Goal: Task Accomplishment & Management: Complete application form

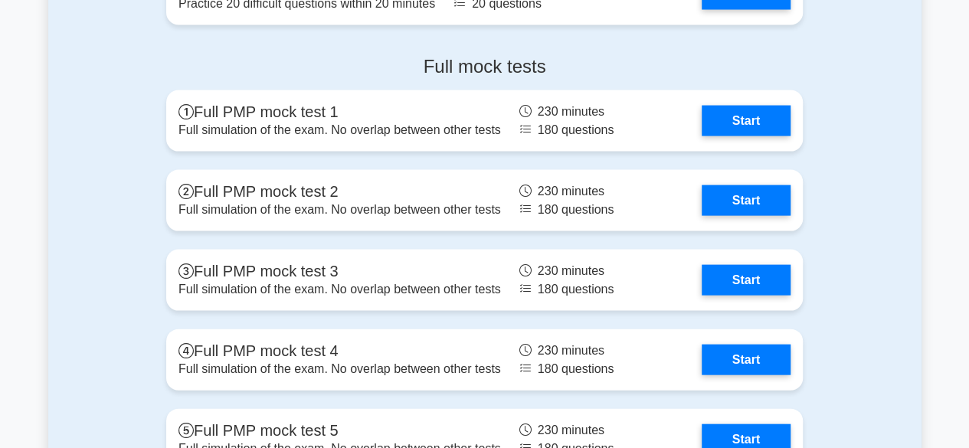
scroll to position [4367, 0]
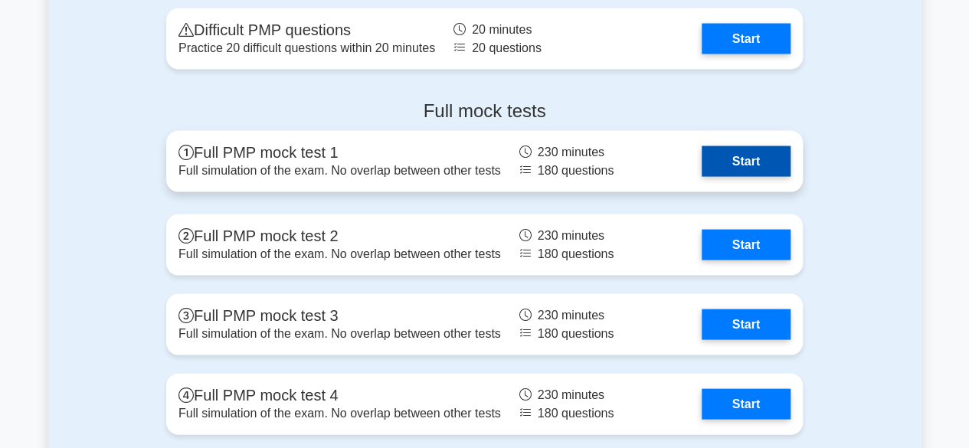
click at [742, 159] on link "Start" at bounding box center [746, 161] width 89 height 31
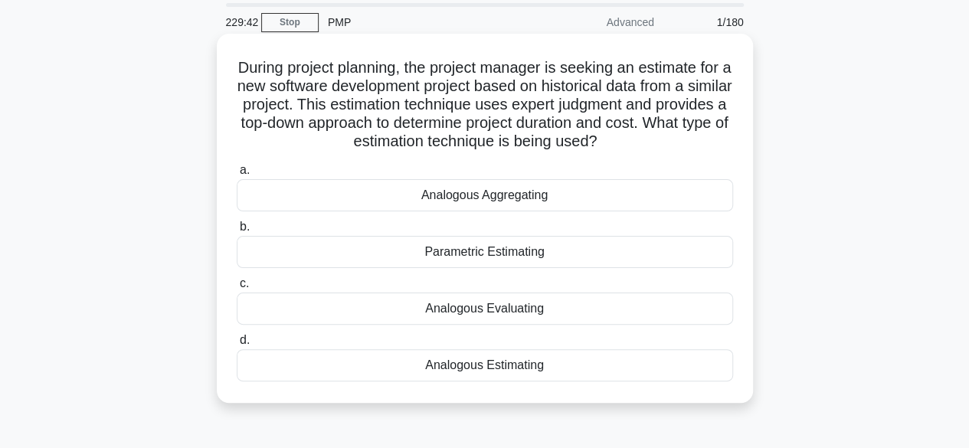
scroll to position [77, 0]
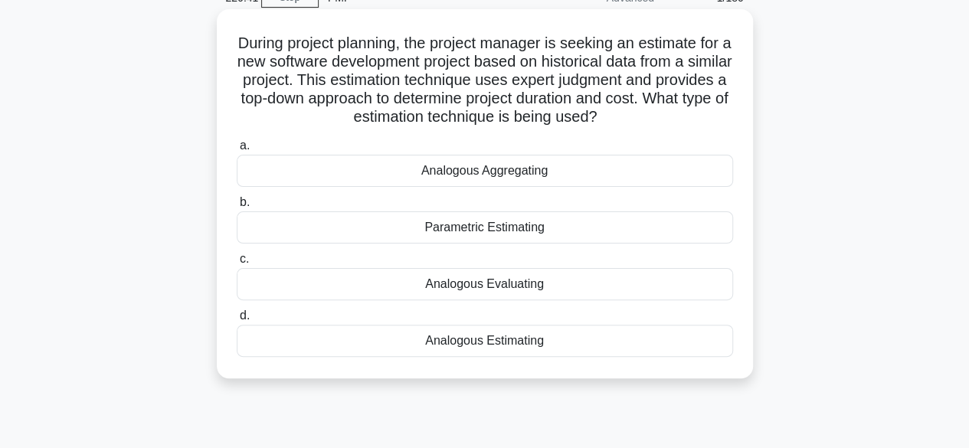
click at [508, 169] on div "Analogous Aggregating" at bounding box center [485, 171] width 496 height 32
click at [237, 151] on input "a. Analogous Aggregating" at bounding box center [237, 146] width 0 height 10
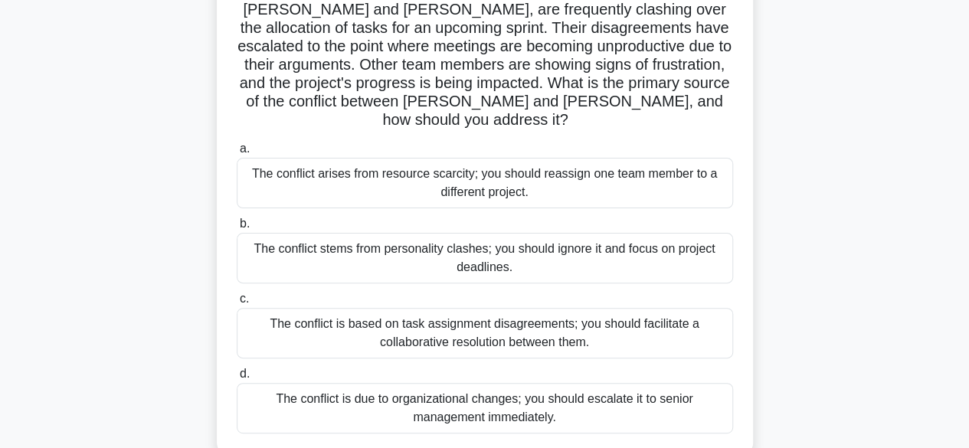
scroll to position [153, 0]
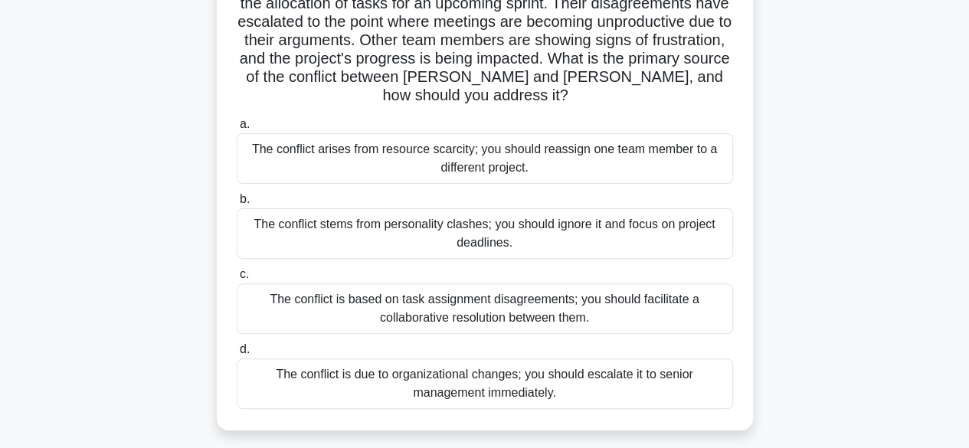
click at [511, 295] on div "The conflict is based on task assignment disagreements; you should facilitate a…" at bounding box center [485, 308] width 496 height 51
click at [237, 280] on input "c. The conflict is based on task assignment disagreements; you should facilitat…" at bounding box center [237, 275] width 0 height 10
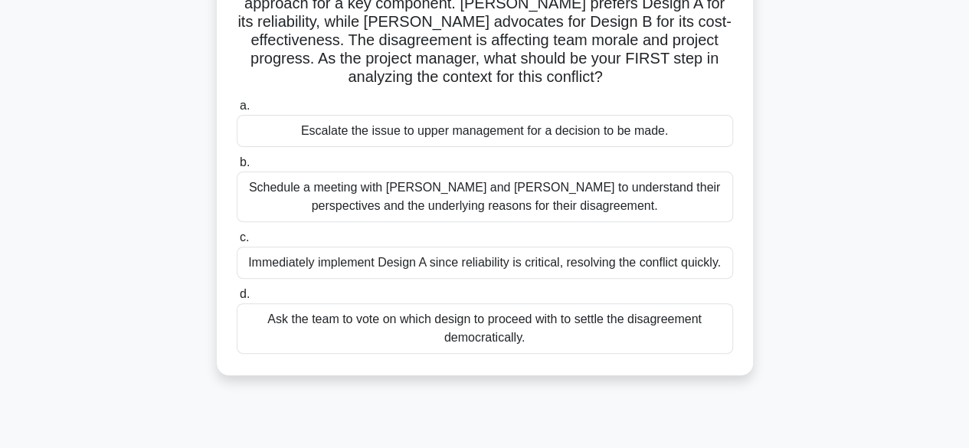
click at [398, 201] on div "Schedule a meeting with Sarah and John to understand their perspectives and the…" at bounding box center [485, 197] width 496 height 51
click at [237, 168] on input "b. Schedule a meeting with Sarah and John to understand their perspectives and …" at bounding box center [237, 163] width 0 height 10
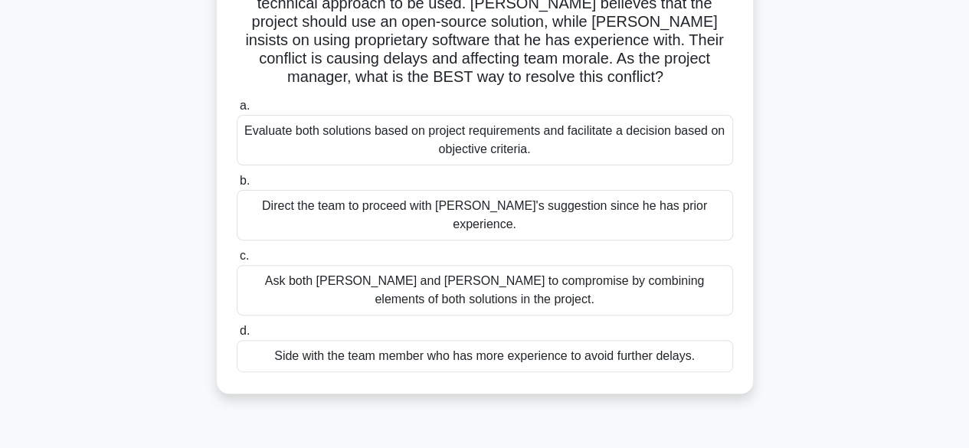
click at [378, 127] on div "Evaluate both solutions based on project requirements and facilitate a decision…" at bounding box center [485, 140] width 496 height 51
click at [237, 111] on input "a. Evaluate both solutions based on project requirements and facilitate a decis…" at bounding box center [237, 106] width 0 height 10
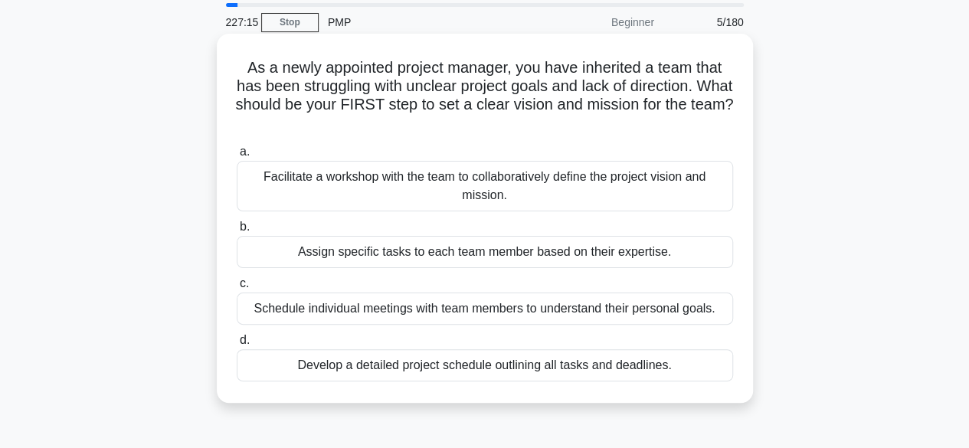
scroll to position [77, 0]
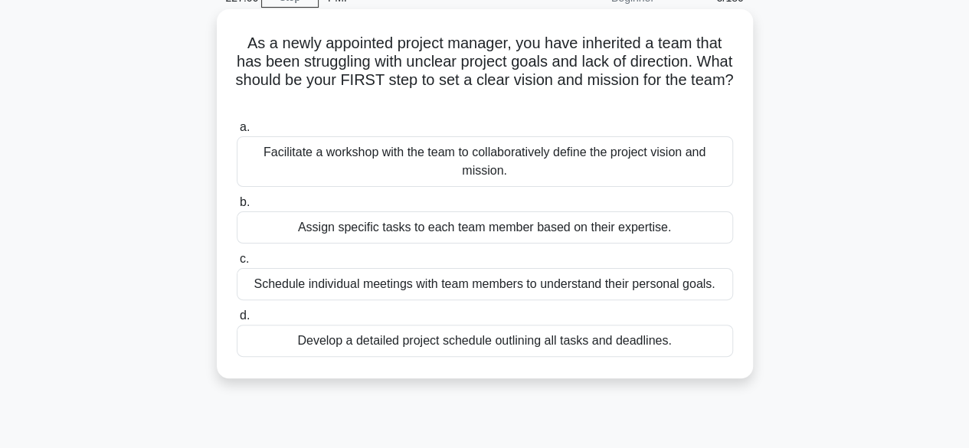
click at [551, 168] on div "Facilitate a workshop with the team to collaboratively define the project visio…" at bounding box center [485, 161] width 496 height 51
click at [237, 133] on input "a. Facilitate a workshop with the team to collaboratively define the project vi…" at bounding box center [237, 128] width 0 height 10
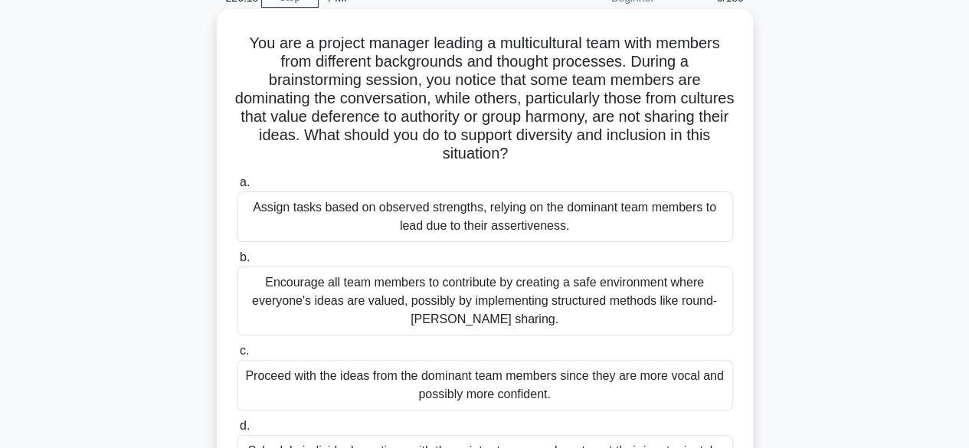
scroll to position [153, 0]
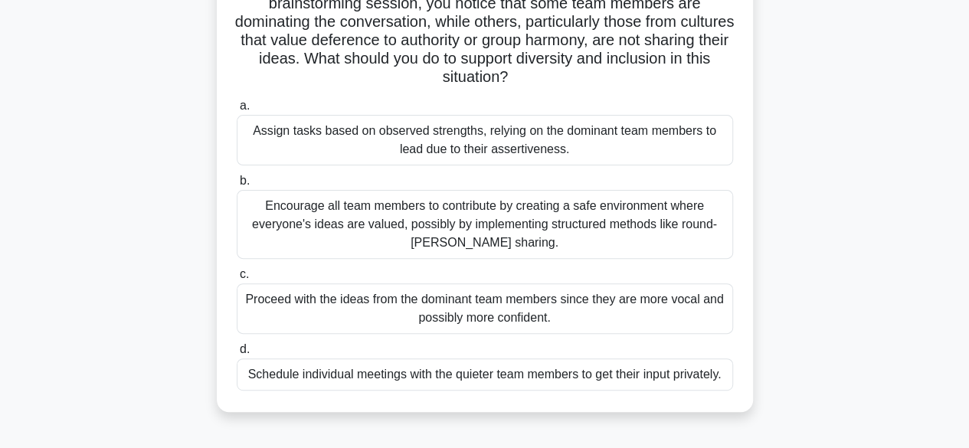
click at [558, 234] on div "Encourage all team members to contribute by creating a safe environment where e…" at bounding box center [485, 224] width 496 height 69
click at [352, 238] on div "Encourage all team members to contribute by creating a safe environment where e…" at bounding box center [485, 224] width 496 height 69
click at [237, 186] on input "b. Encourage all team members to contribute by creating a safe environment wher…" at bounding box center [237, 181] width 0 height 10
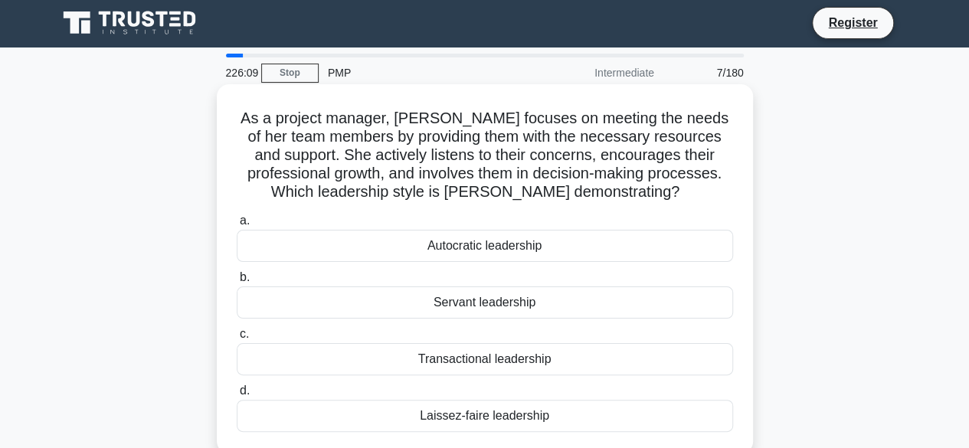
scroll to position [0, 0]
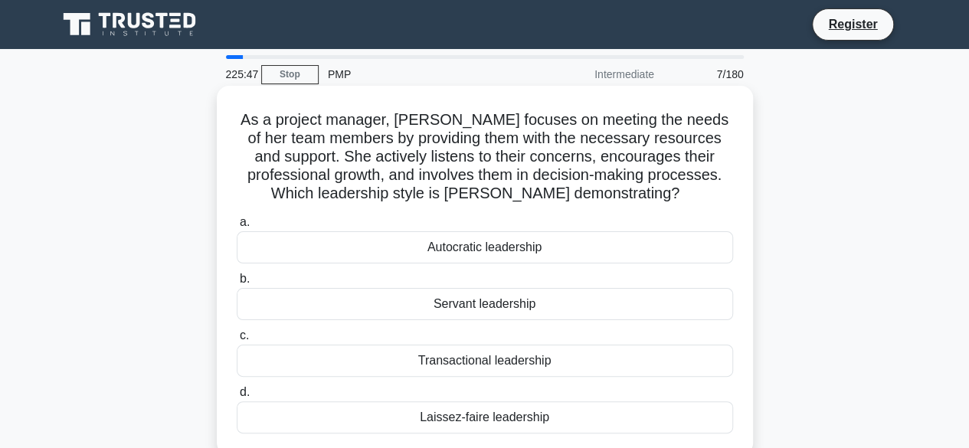
click at [560, 306] on div "Servant leadership" at bounding box center [485, 304] width 496 height 32
click at [237, 284] on input "b. Servant leadership" at bounding box center [237, 279] width 0 height 10
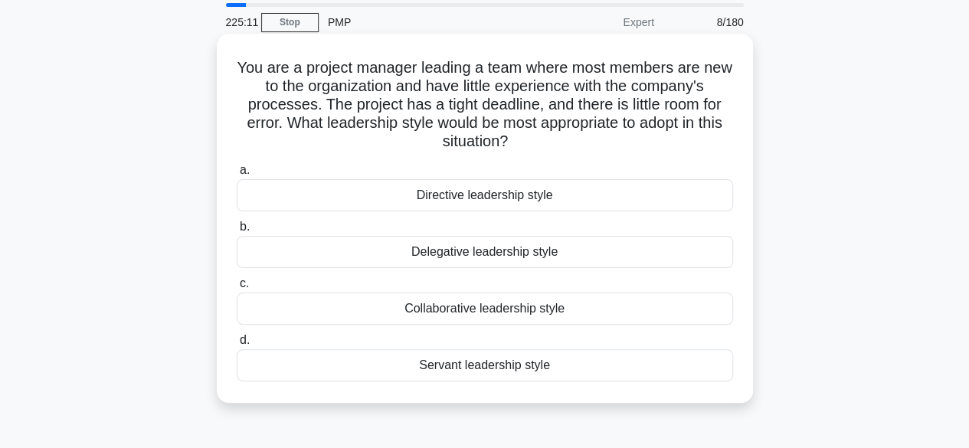
scroll to position [77, 0]
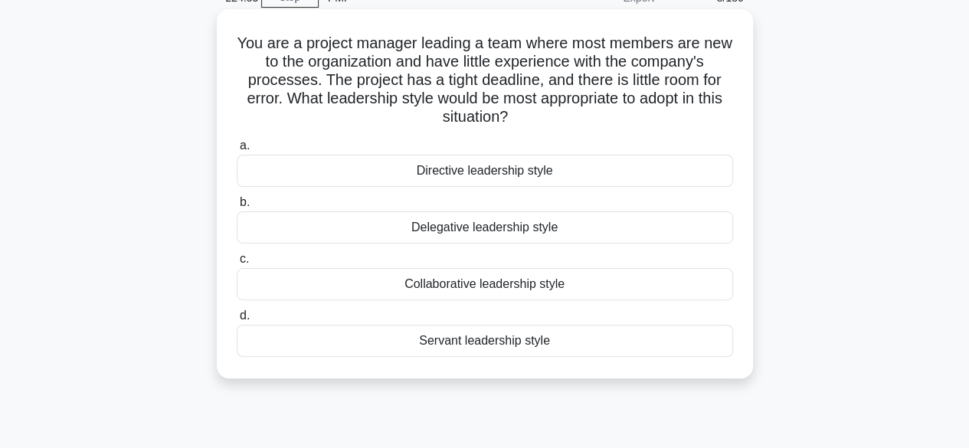
click at [509, 286] on div "Collaborative leadership style" at bounding box center [485, 284] width 496 height 32
click at [237, 264] on input "c. Collaborative leadership style" at bounding box center [237, 259] width 0 height 10
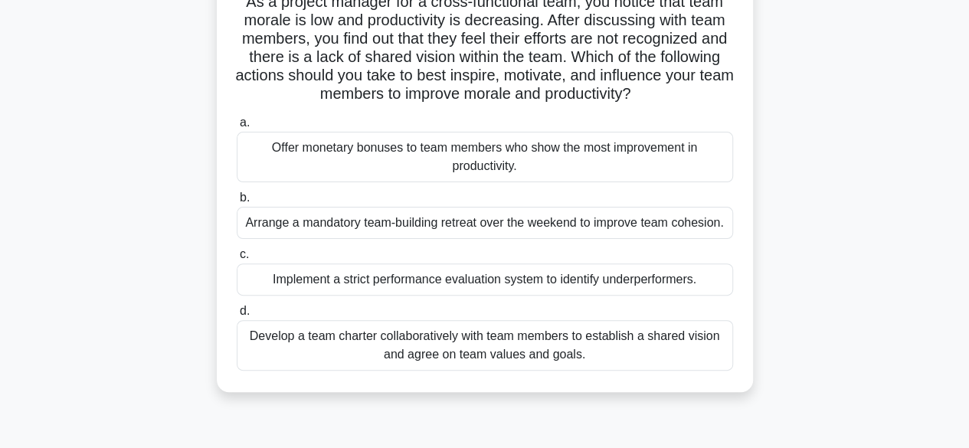
scroll to position [153, 0]
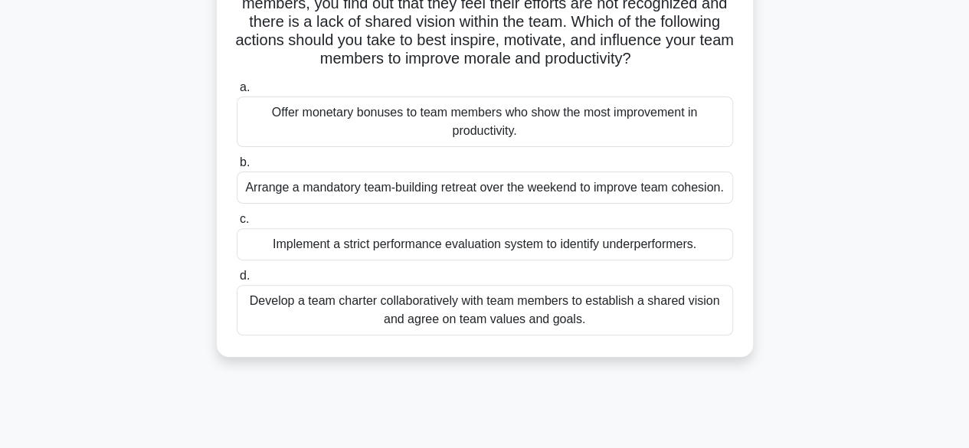
click at [614, 311] on div "Develop a team charter collaboratively with team members to establish a shared …" at bounding box center [485, 310] width 496 height 51
click at [237, 281] on input "d. Develop a team charter collaboratively with team members to establish a shar…" at bounding box center [237, 276] width 0 height 10
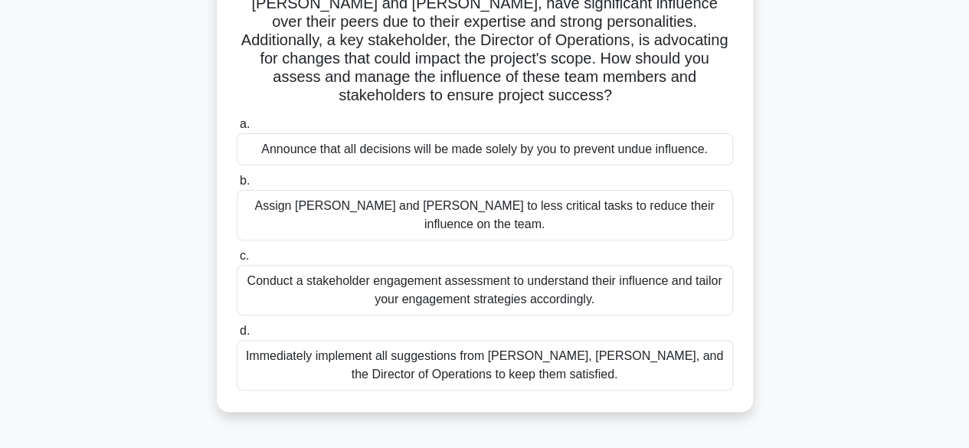
click at [634, 265] on div "Conduct a stakeholder engagement assessment to understand their influence and t…" at bounding box center [485, 290] width 496 height 51
click at [237, 257] on input "c. Conduct a stakeholder engagement assessment to understand their influence an…" at bounding box center [237, 256] width 0 height 10
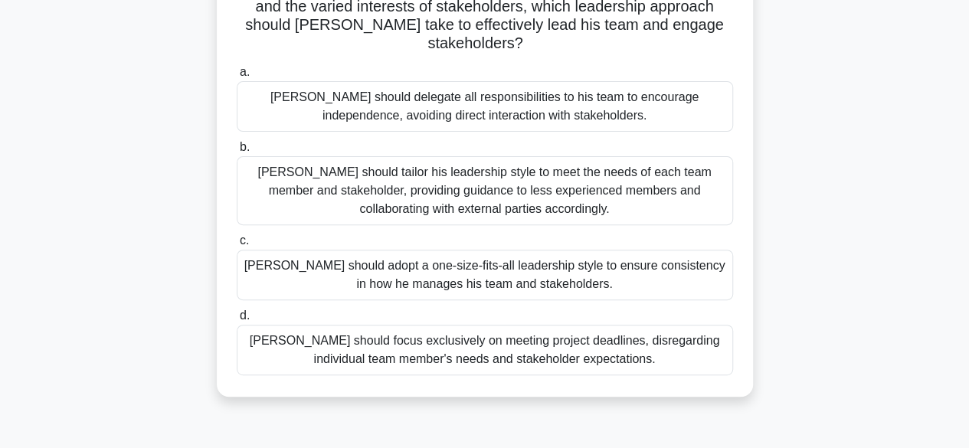
scroll to position [230, 0]
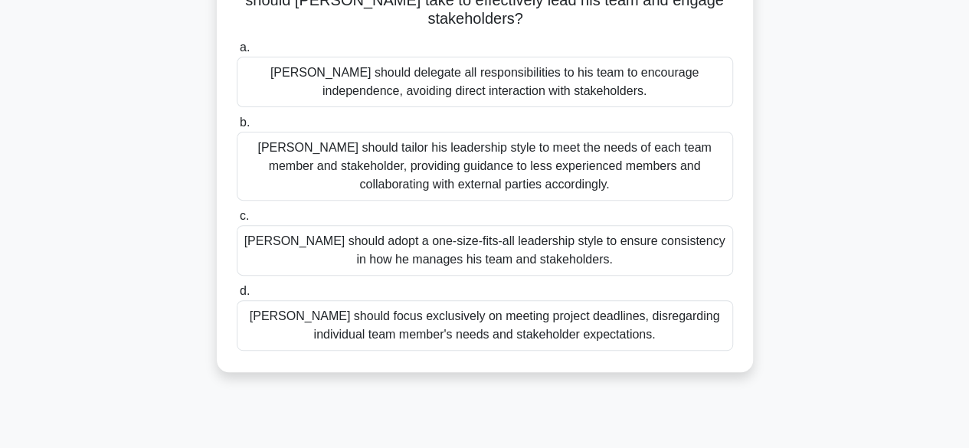
click at [495, 158] on div "John should tailor his leadership style to meet the needs of each team member a…" at bounding box center [485, 166] width 496 height 69
click at [237, 128] on input "b. John should tailor his leadership style to meet the needs of each team membe…" at bounding box center [237, 123] width 0 height 10
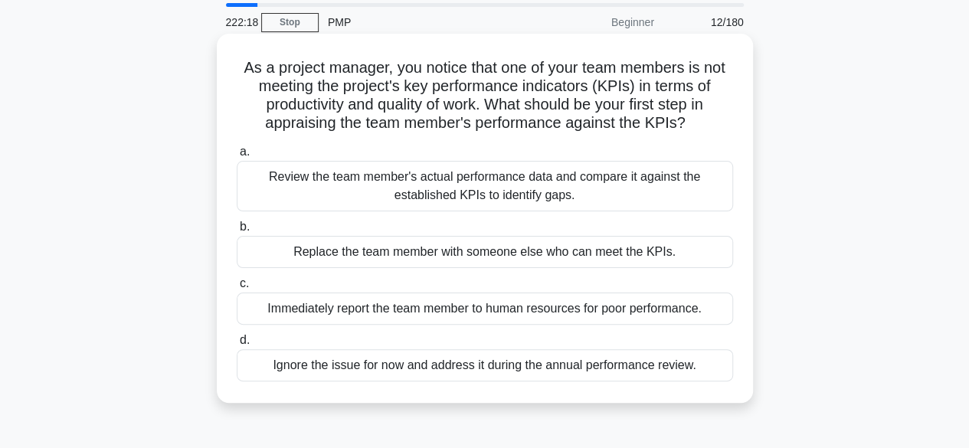
scroll to position [77, 0]
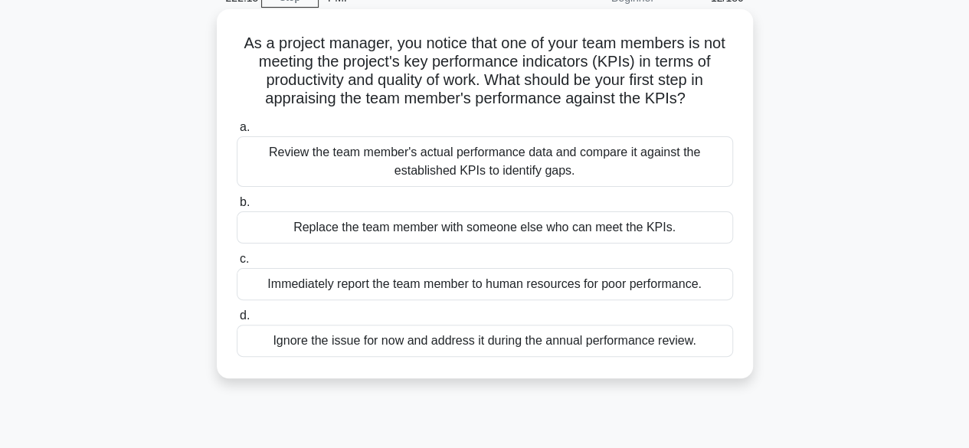
click at [362, 164] on div "Review the team member's actual performance data and compare it against the est…" at bounding box center [485, 161] width 496 height 51
click at [237, 133] on input "a. Review the team member's actual performance data and compare it against the …" at bounding box center [237, 128] width 0 height 10
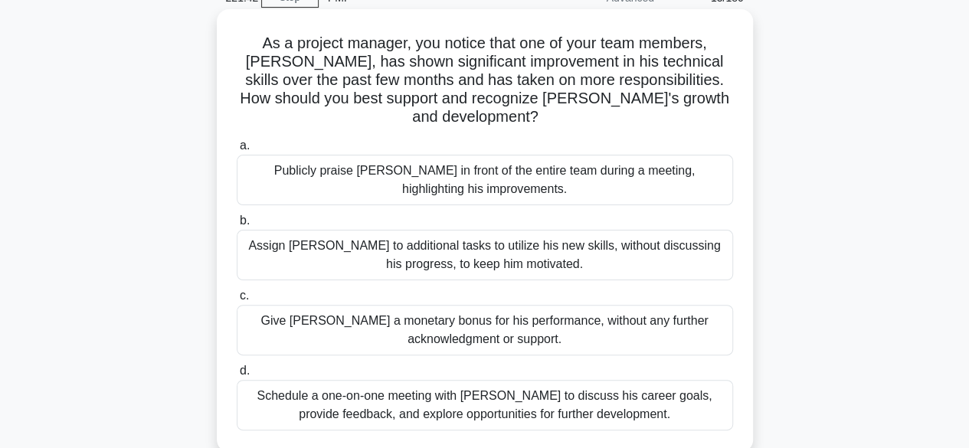
scroll to position [153, 0]
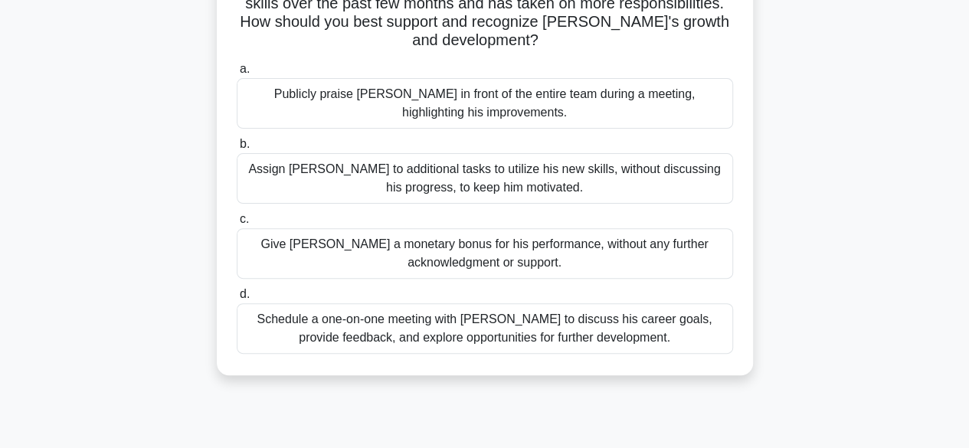
click at [454, 309] on div "Schedule a one-on-one meeting with Alex to discuss his career goals, provide fe…" at bounding box center [485, 328] width 496 height 51
click at [237, 300] on input "d. Schedule a one-on-one meeting with Alex to discuss his career goals, provide…" at bounding box center [237, 295] width 0 height 10
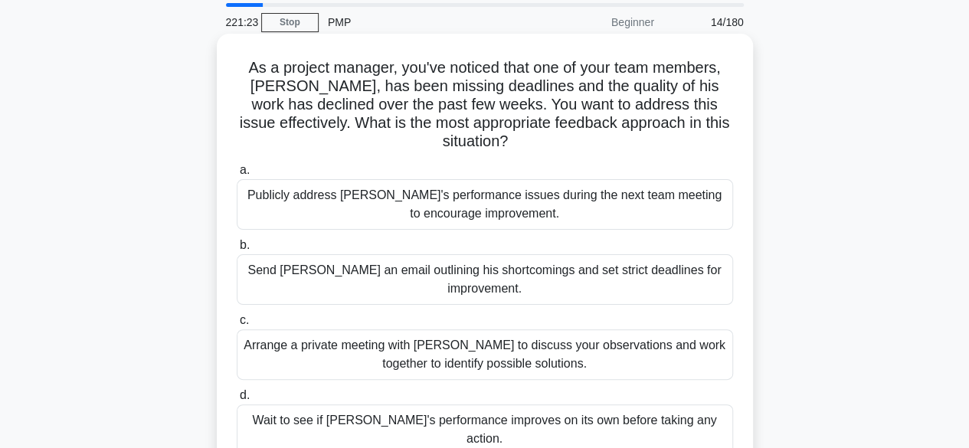
scroll to position [77, 0]
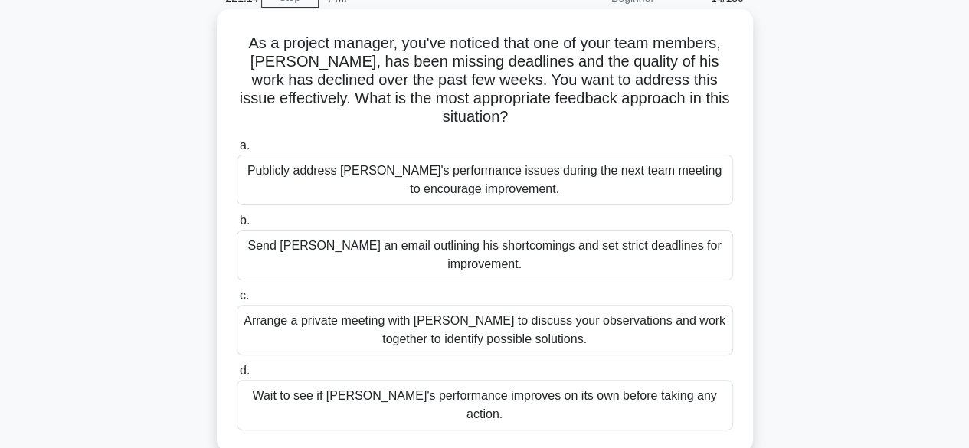
click at [591, 310] on div "Arrange a private meeting with Alex to discuss your observations and work toget…" at bounding box center [485, 330] width 496 height 51
click at [237, 301] on input "c. Arrange a private meeting with Alex to discuss your observations and work to…" at bounding box center [237, 296] width 0 height 10
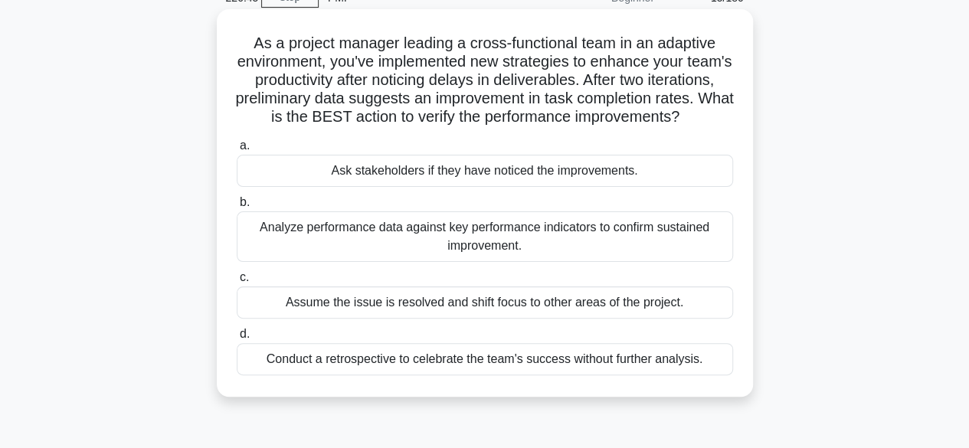
click at [378, 255] on div "Analyze performance data against key performance indicators to confirm sustaine…" at bounding box center [485, 236] width 496 height 51
click at [237, 208] on input "b. Analyze performance data against key performance indicators to confirm susta…" at bounding box center [237, 203] width 0 height 10
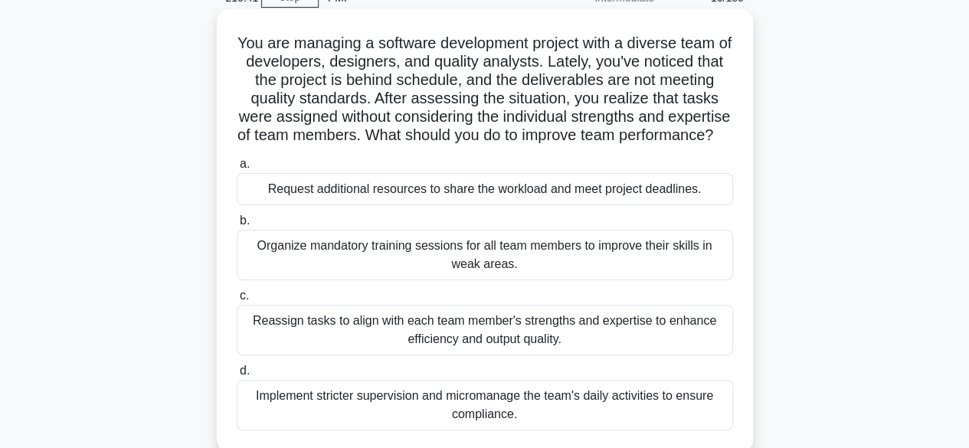
click at [377, 355] on div "Reassign tasks to align with each team member's strengths and expertise to enha…" at bounding box center [485, 330] width 496 height 51
click at [237, 301] on input "c. Reassign tasks to align with each team member's strengths and expertise to e…" at bounding box center [237, 296] width 0 height 10
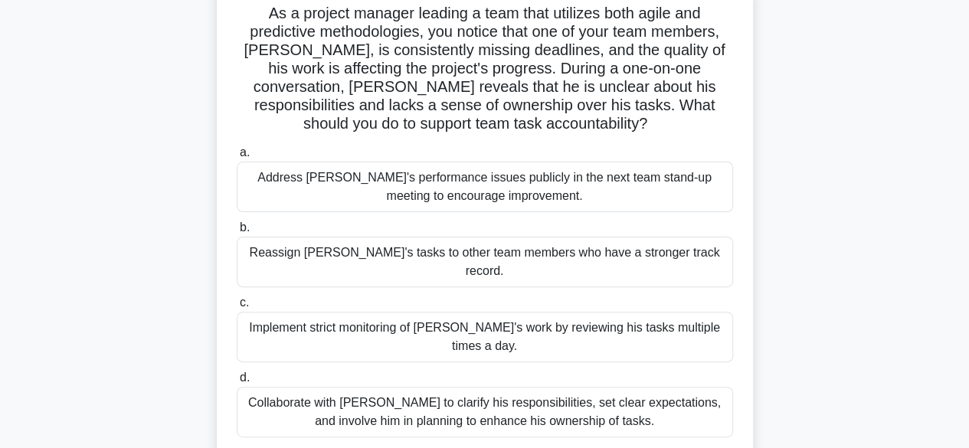
scroll to position [153, 0]
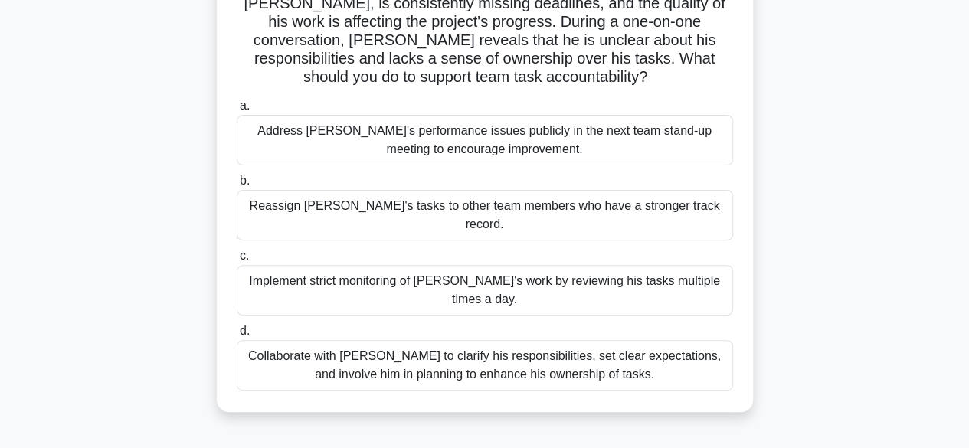
click at [622, 340] on div "Collaborate with Alex to clarify his responsibilities, set clear expectations, …" at bounding box center [485, 365] width 496 height 51
click at [237, 331] on input "d. Collaborate with Alex to clarify his responsibilities, set clear expectation…" at bounding box center [237, 331] width 0 height 10
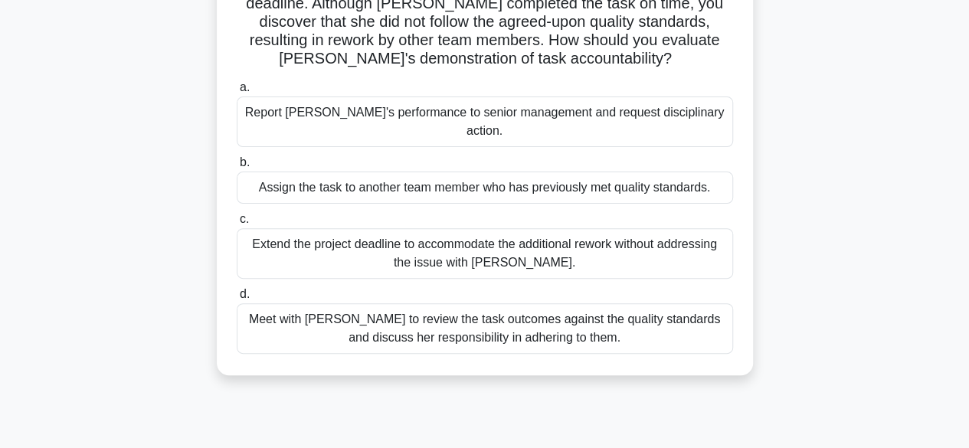
click at [496, 309] on div "Meet with Priya to review the task outcomes against the quality standards and d…" at bounding box center [485, 328] width 496 height 51
click at [237, 300] on input "d. Meet with Priya to review the task outcomes against the quality standards an…" at bounding box center [237, 295] width 0 height 10
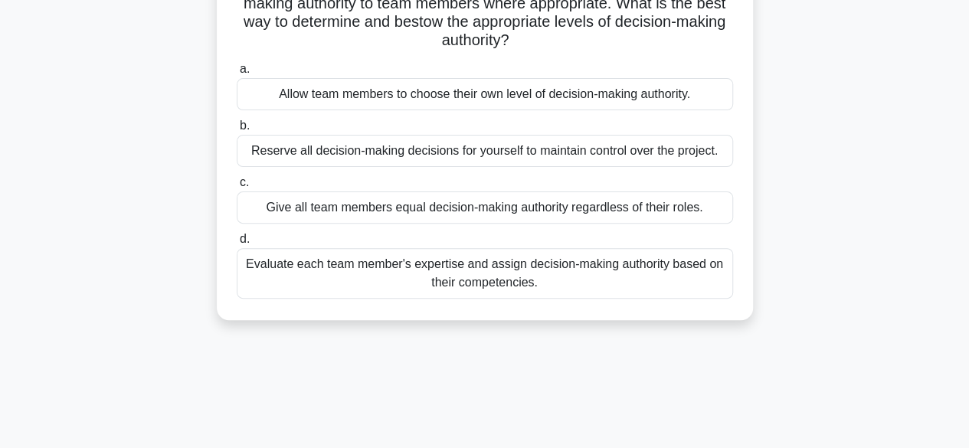
click at [564, 278] on div "Evaluate each team member's expertise and assign decision-making authority base…" at bounding box center [485, 273] width 496 height 51
click at [237, 244] on input "d. Evaluate each team member's expertise and assign decision-making authority b…" at bounding box center [237, 239] width 0 height 10
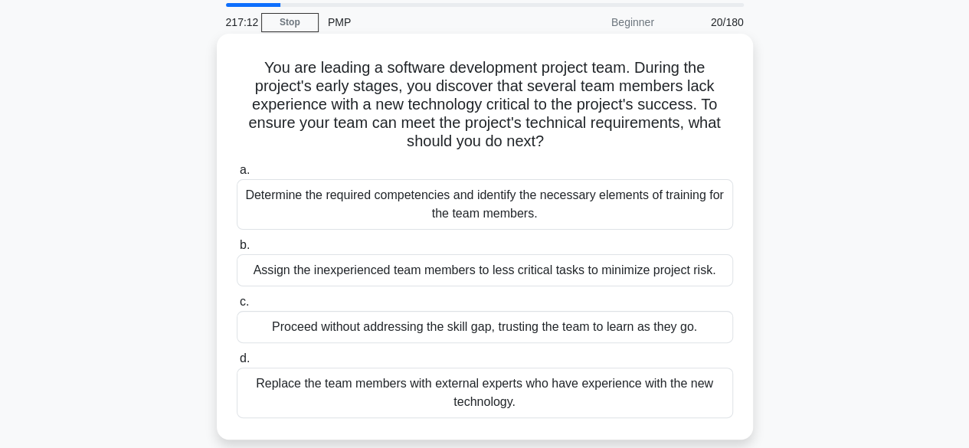
scroll to position [77, 0]
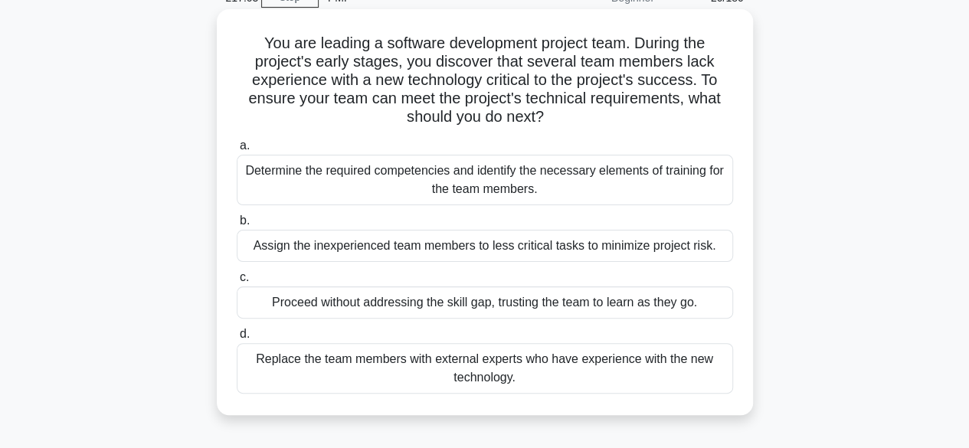
click at [322, 175] on div "Determine the required competencies and identify the necessary elements of trai…" at bounding box center [485, 180] width 496 height 51
click at [237, 151] on input "a. Determine the required competencies and identify the necessary elements of t…" at bounding box center [237, 146] width 0 height 10
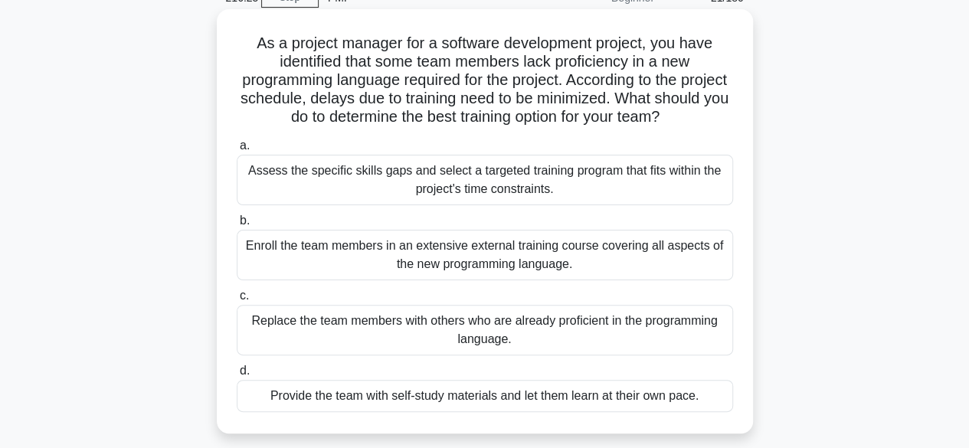
click at [407, 185] on div "Assess the specific skills gaps and select a targeted training program that fit…" at bounding box center [485, 180] width 496 height 51
click at [237, 151] on input "a. Assess the specific skills gaps and select a targeted training program that …" at bounding box center [237, 146] width 0 height 10
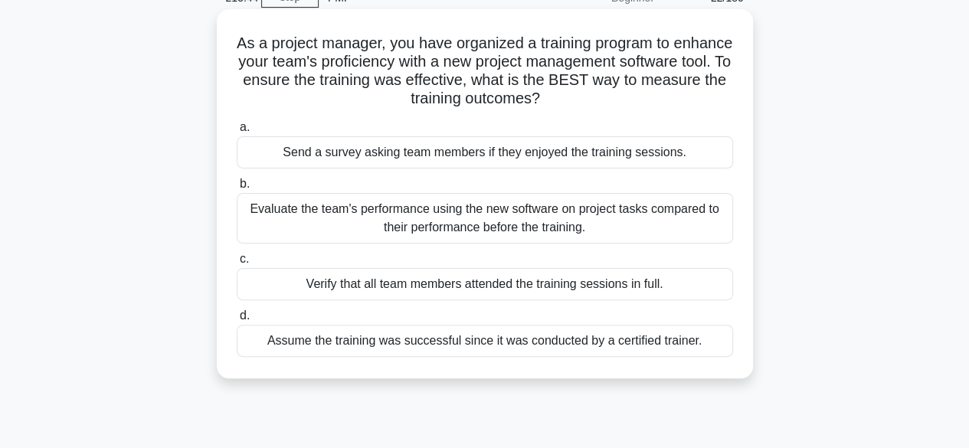
click at [346, 223] on div "Evaluate the team's performance using the new software on project tasks compare…" at bounding box center [485, 218] width 496 height 51
click at [237, 189] on input "b. Evaluate the team's performance using the new software on project tasks comp…" at bounding box center [237, 184] width 0 height 10
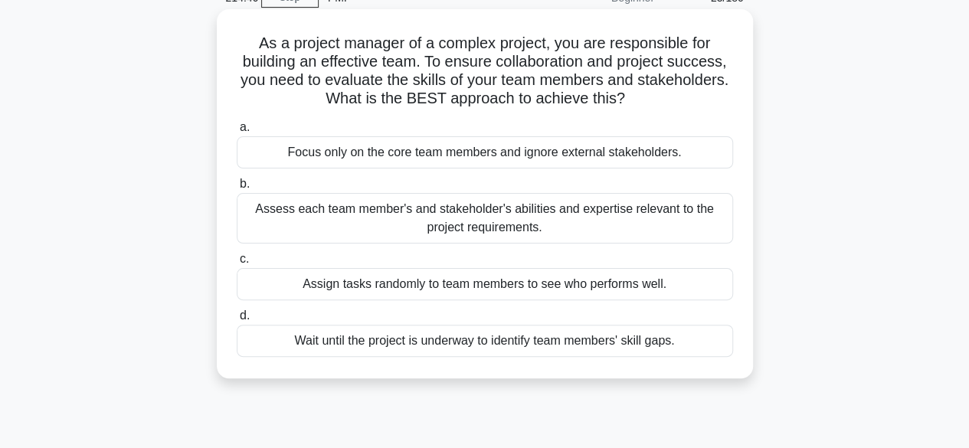
click at [355, 220] on div "Assess each team member's and stakeholder's abilities and expertise relevant to…" at bounding box center [485, 218] width 496 height 51
click at [237, 189] on input "b. Assess each team member's and stakeholder's abilities and expertise relevant…" at bounding box center [237, 184] width 0 height 10
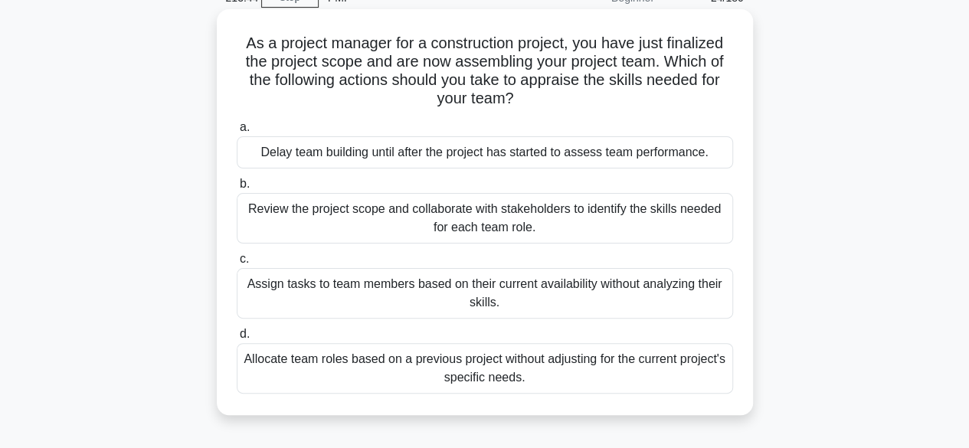
click at [342, 220] on div "Review the project scope and collaborate with stakeholders to identify the skil…" at bounding box center [485, 218] width 496 height 51
click at [237, 189] on input "b. Review the project scope and collaborate with stakeholders to identify the s…" at bounding box center [237, 184] width 0 height 10
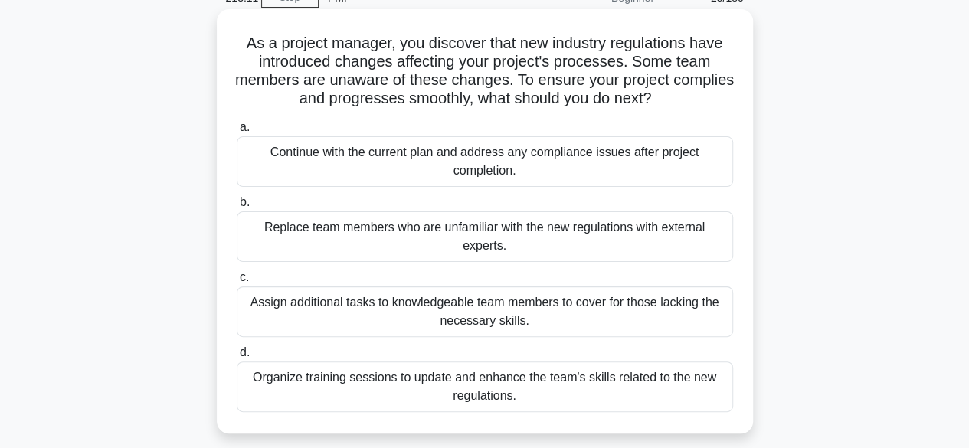
click at [348, 394] on div "Organize training sessions to update and enhance the team's skills related to t…" at bounding box center [485, 387] width 496 height 51
click at [237, 358] on input "d. Organize training sessions to update and enhance the team's skills related t…" at bounding box center [237, 353] width 0 height 10
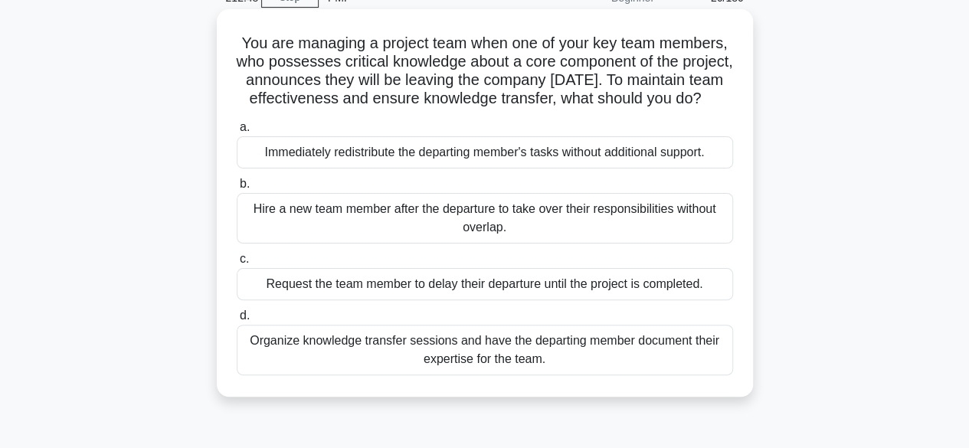
scroll to position [153, 0]
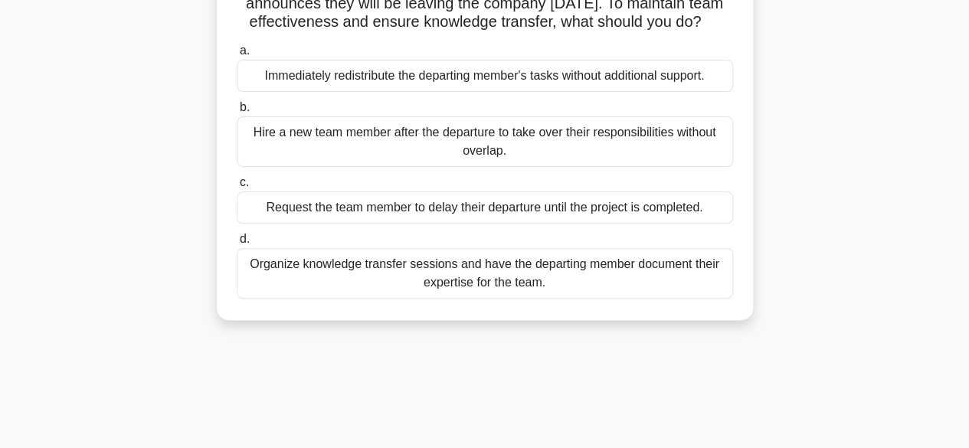
click at [398, 297] on div "Organize knowledge transfer sessions and have the departing member document the…" at bounding box center [485, 273] width 496 height 51
click at [237, 244] on input "d. Organize knowledge transfer sessions and have the departing member document …" at bounding box center [237, 239] width 0 height 10
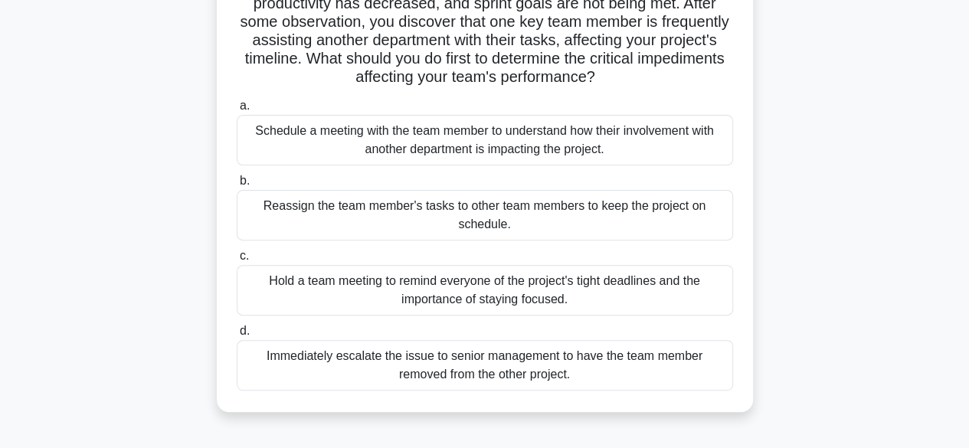
click at [622, 148] on div "Schedule a meeting with the team member to understand how their involvement wit…" at bounding box center [485, 140] width 496 height 51
click at [237, 111] on input "a. Schedule a meeting with the team member to understand how their involvement …" at bounding box center [237, 106] width 0 height 10
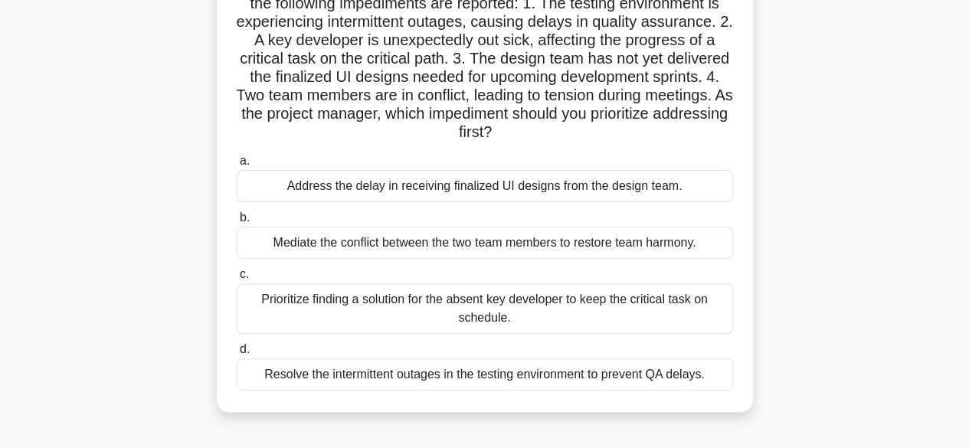
click at [357, 313] on div "Prioritize finding a solution for the absent key developer to keep the critical…" at bounding box center [485, 308] width 496 height 51
click at [237, 280] on input "c. Prioritize finding a solution for the absent key developer to keep the criti…" at bounding box center [237, 275] width 0 height 10
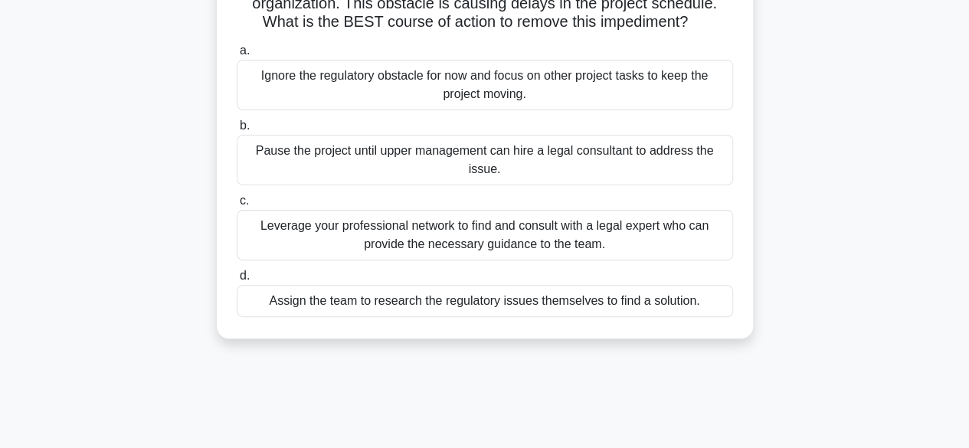
click at [334, 242] on div "Leverage your professional network to find and consult with a legal expert who …" at bounding box center [485, 235] width 496 height 51
click at [237, 206] on input "c. Leverage your professional network to find and consult with a legal expert w…" at bounding box center [237, 201] width 0 height 10
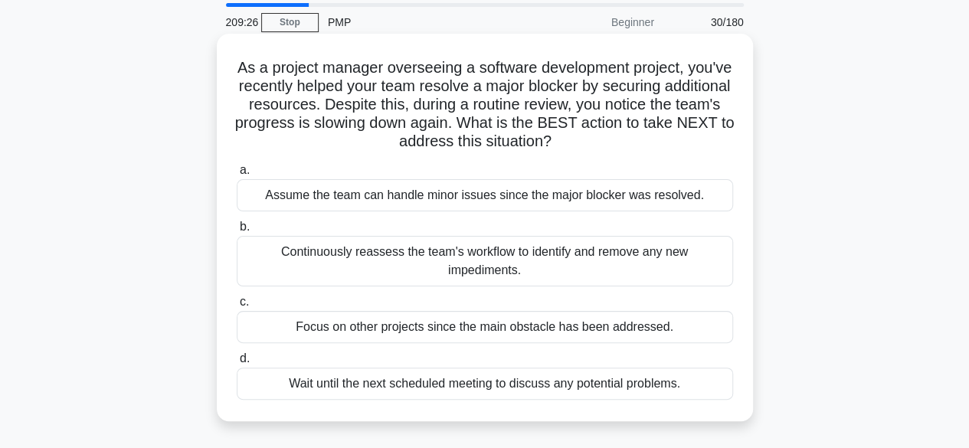
scroll to position [77, 0]
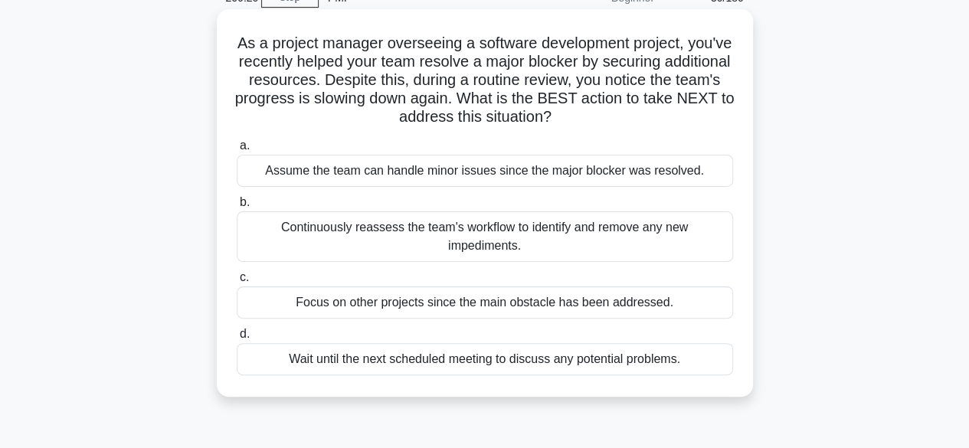
click at [464, 233] on div "Continuously reassess the team's workflow to identify and remove any new impedi…" at bounding box center [485, 236] width 496 height 51
click at [237, 208] on input "b. Continuously reassess the team's workflow to identify and remove any new imp…" at bounding box center [237, 203] width 0 height 10
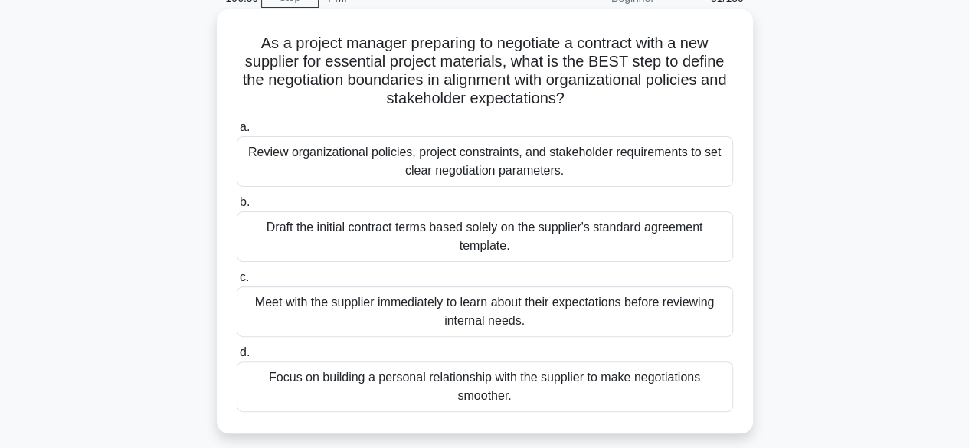
click at [351, 165] on div "Review organizational policies, project constraints, and stakeholder requiremen…" at bounding box center [485, 161] width 496 height 51
click at [237, 133] on input "a. Review organizational policies, project constraints, and stakeholder require…" at bounding box center [237, 128] width 0 height 10
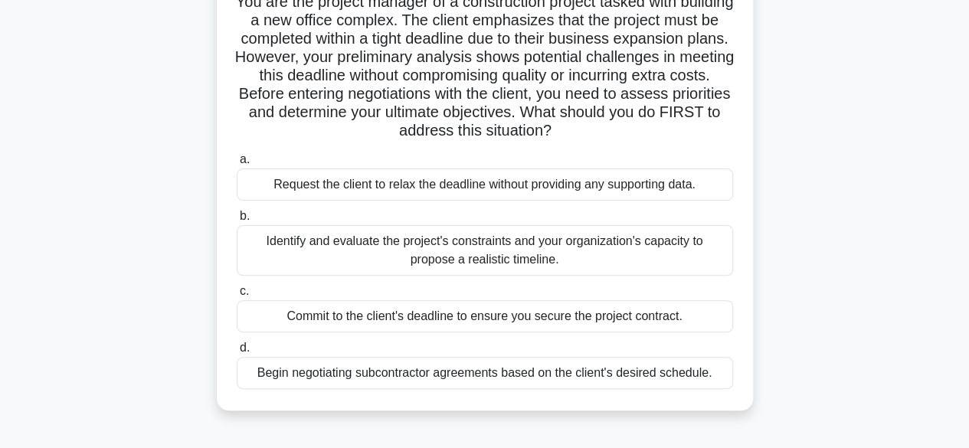
scroll to position [153, 0]
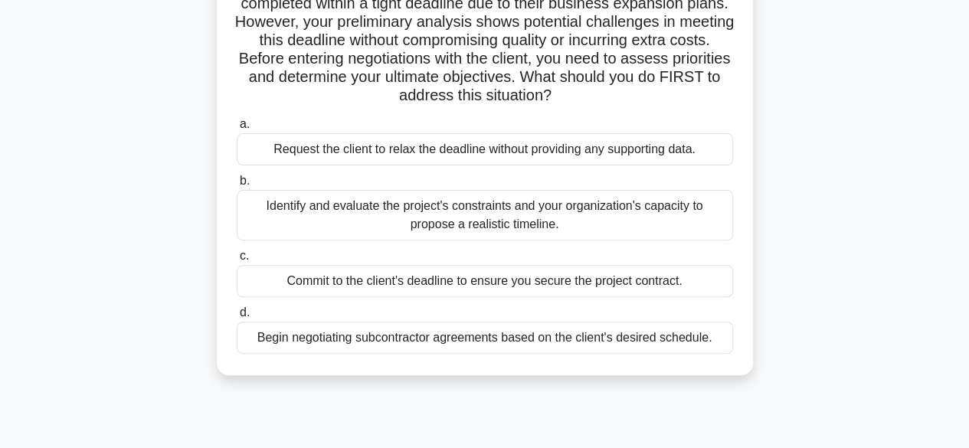
click at [345, 217] on div "Identify and evaluate the project's constraints and your organization's capacit…" at bounding box center [485, 215] width 496 height 51
click at [237, 186] on input "b. Identify and evaluate the project's constraints and your organization's capa…" at bounding box center [237, 181] width 0 height 10
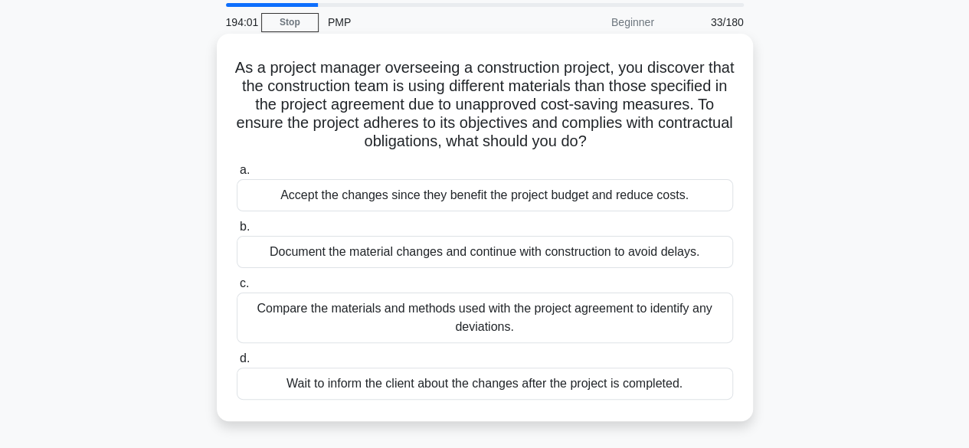
scroll to position [77, 0]
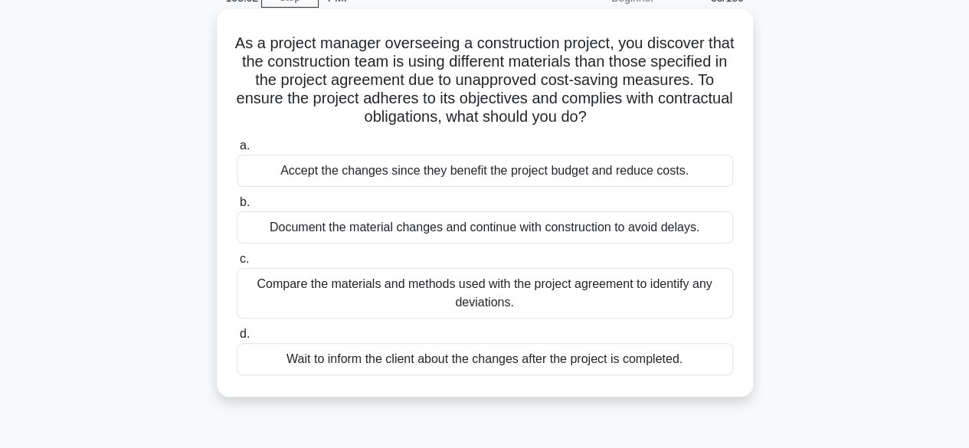
click at [434, 301] on div "Compare the materials and methods used with the project agreement to identify a…" at bounding box center [485, 293] width 496 height 51
click at [237, 264] on input "c. Compare the materials and methods used with the project agreement to identif…" at bounding box center [237, 259] width 0 height 10
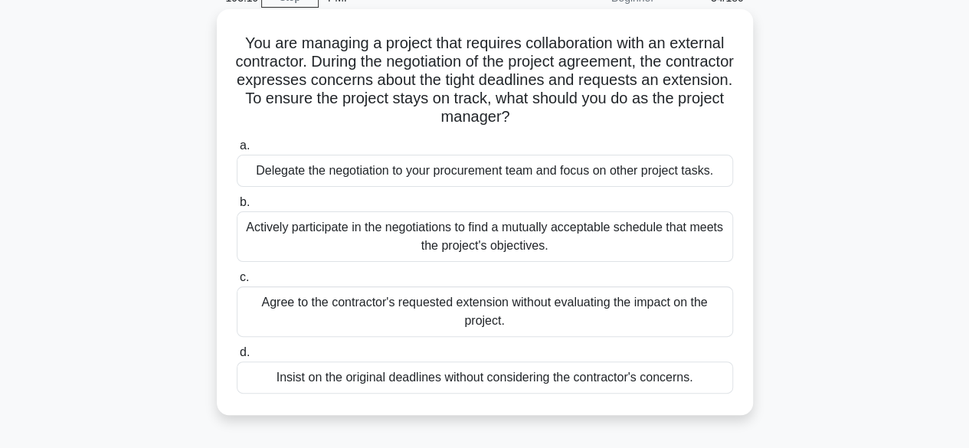
click at [336, 238] on div "Actively participate in the negotiations to find a mutually acceptable schedule…" at bounding box center [485, 236] width 496 height 51
click at [237, 208] on input "b. Actively participate in the negotiations to find a mutually acceptable sched…" at bounding box center [237, 203] width 0 height 10
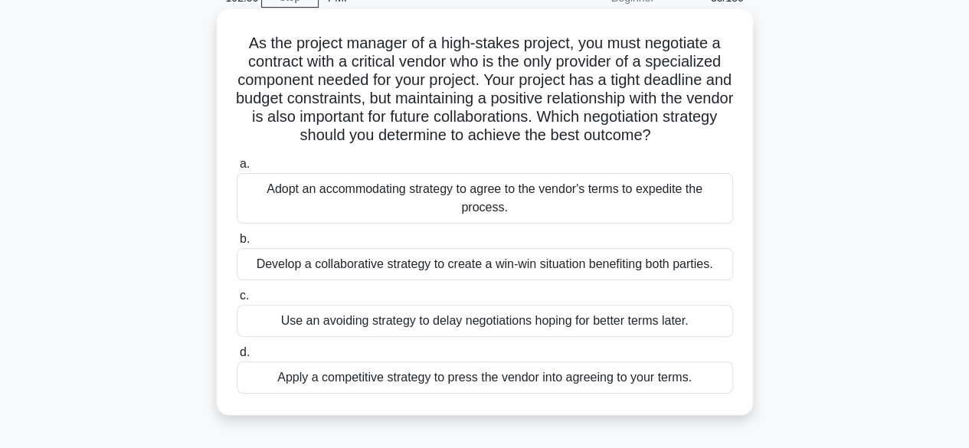
scroll to position [153, 0]
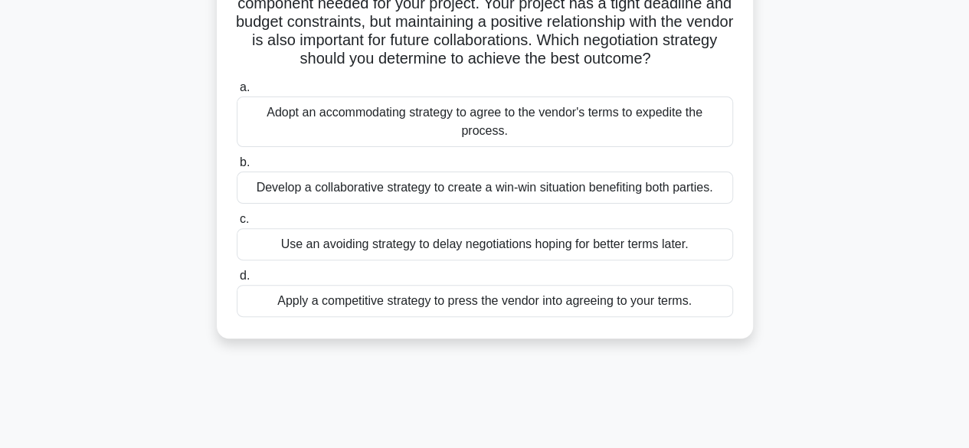
click at [345, 191] on div "Develop a collaborative strategy to create a win-win situation benefiting both …" at bounding box center [485, 188] width 496 height 32
click at [237, 168] on input "b. Develop a collaborative strategy to create a win-win situation benefiting bo…" at bounding box center [237, 163] width 0 height 10
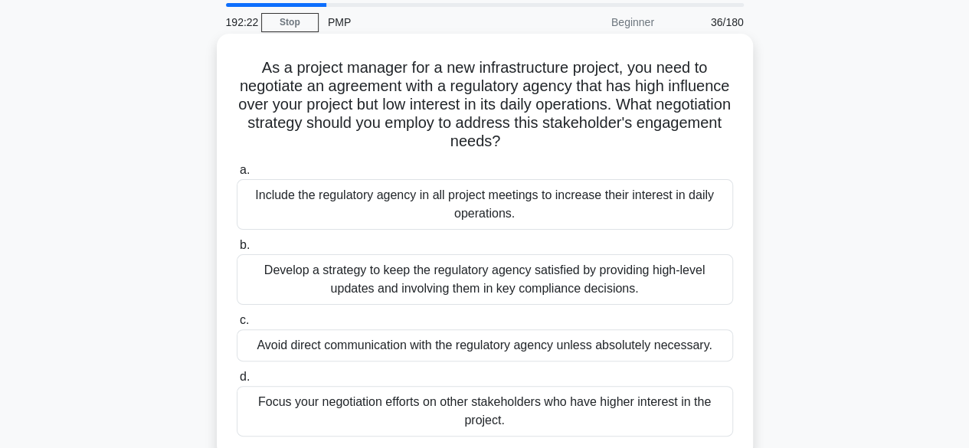
scroll to position [77, 0]
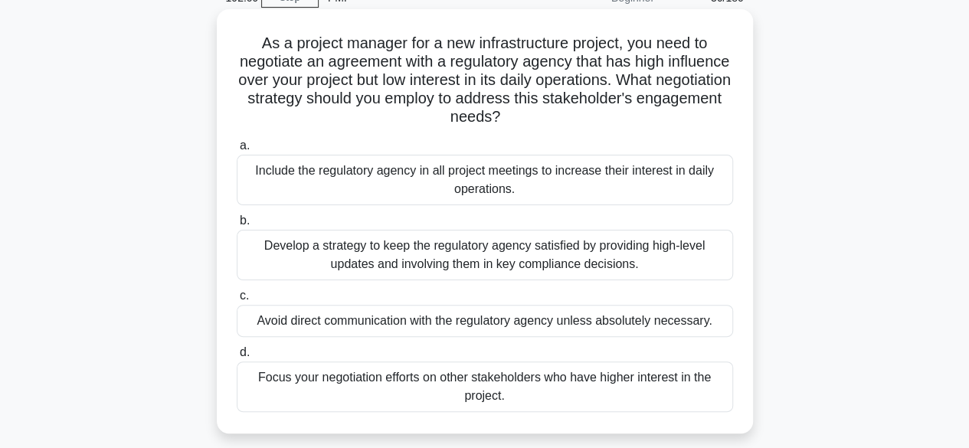
click at [399, 262] on div "Develop a strategy to keep the regulatory agency satisfied by providing high-le…" at bounding box center [485, 255] width 496 height 51
click at [237, 226] on input "b. Develop a strategy to keep the regulatory agency satisfied by providing high…" at bounding box center [237, 221] width 0 height 10
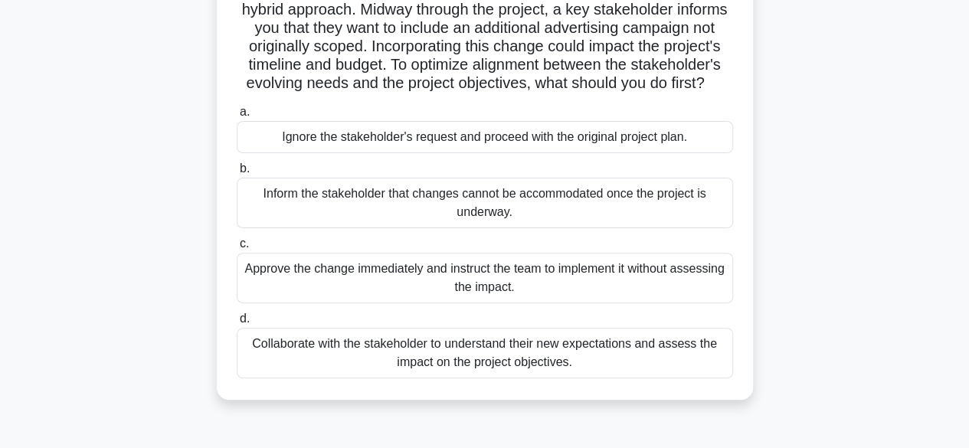
scroll to position [153, 0]
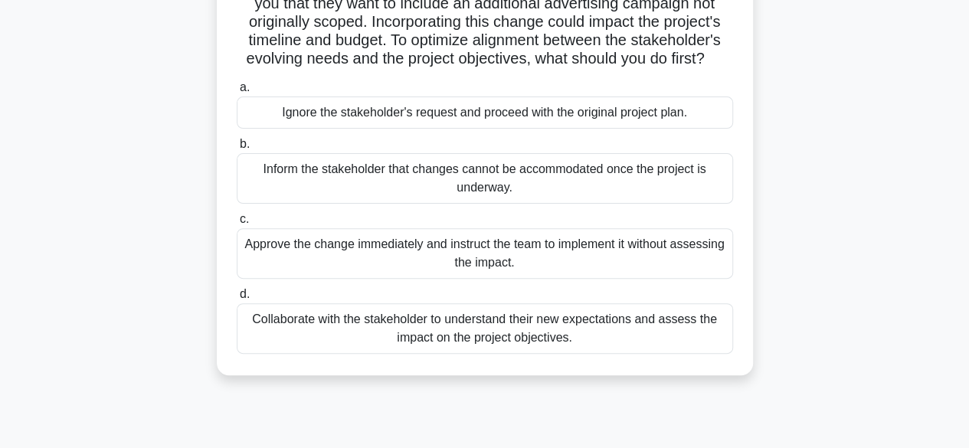
click at [349, 349] on div "Collaborate with the stakeholder to understand their new expectations and asses…" at bounding box center [485, 328] width 496 height 51
click at [237, 300] on input "d. Collaborate with the stakeholder to understand their new expectations and as…" at bounding box center [237, 295] width 0 height 10
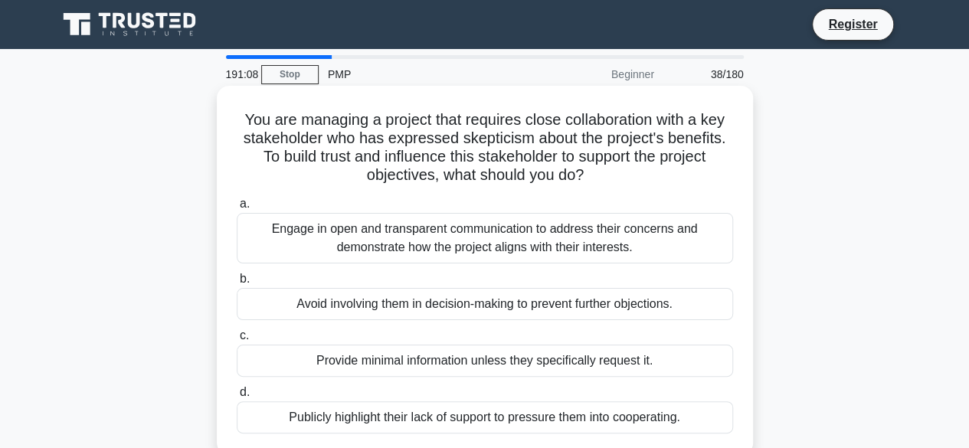
scroll to position [77, 0]
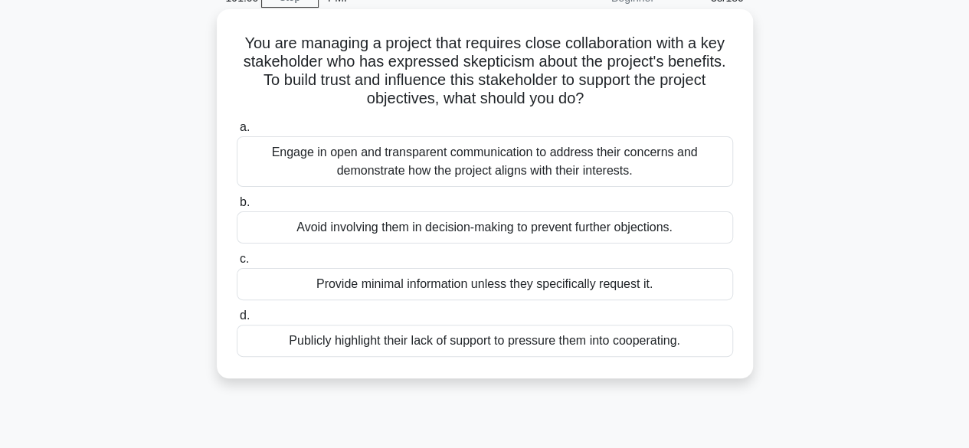
click at [375, 169] on div "Engage in open and transparent communication to address their concerns and demo…" at bounding box center [485, 161] width 496 height 51
click at [237, 133] on input "a. Engage in open and transparent communication to address their concerns and d…" at bounding box center [237, 128] width 0 height 10
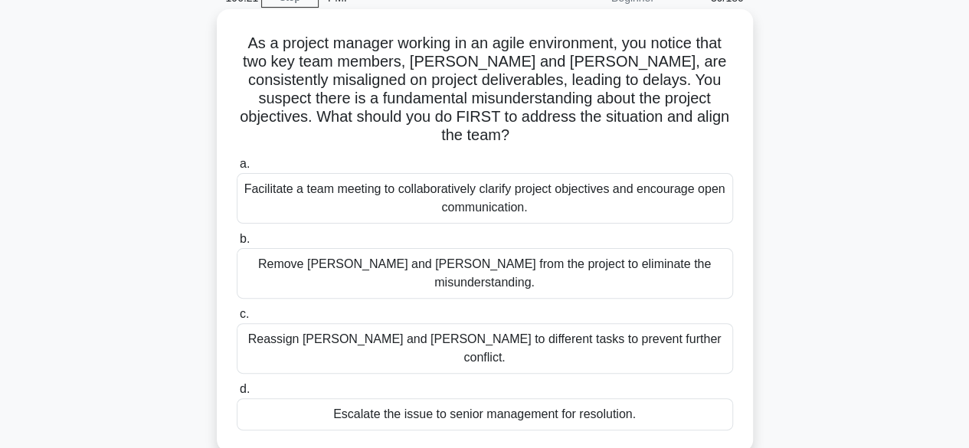
click at [339, 182] on div "Facilitate a team meeting to collaboratively clarify project objectives and enc…" at bounding box center [485, 198] width 496 height 51
click at [237, 169] on input "a. Facilitate a team meeting to collaboratively clarify project objectives and …" at bounding box center [237, 164] width 0 height 10
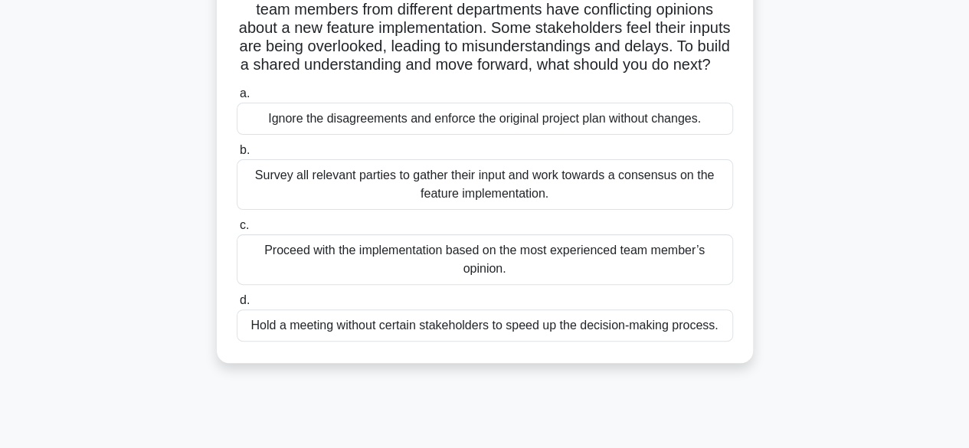
scroll to position [153, 0]
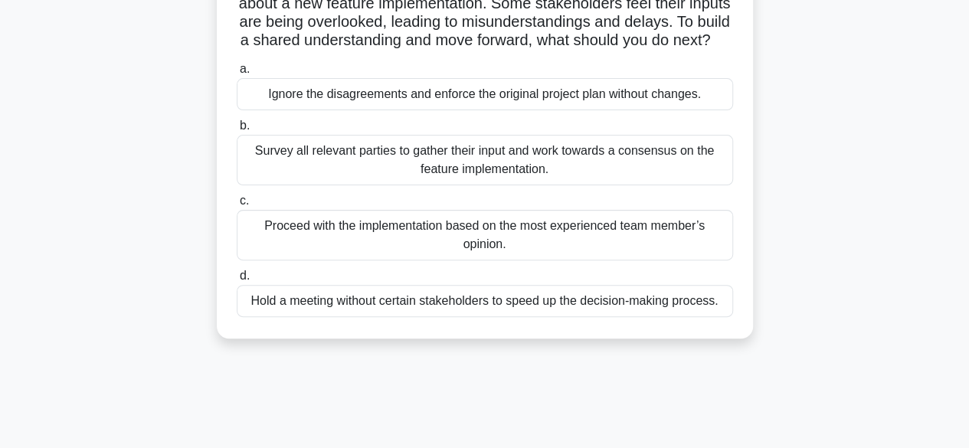
click at [375, 179] on div "Survey all relevant parties to gather their input and work towards a consensus …" at bounding box center [485, 160] width 496 height 51
click at [237, 131] on input "b. Survey all relevant parties to gather their input and work towards a consens…" at bounding box center [237, 126] width 0 height 10
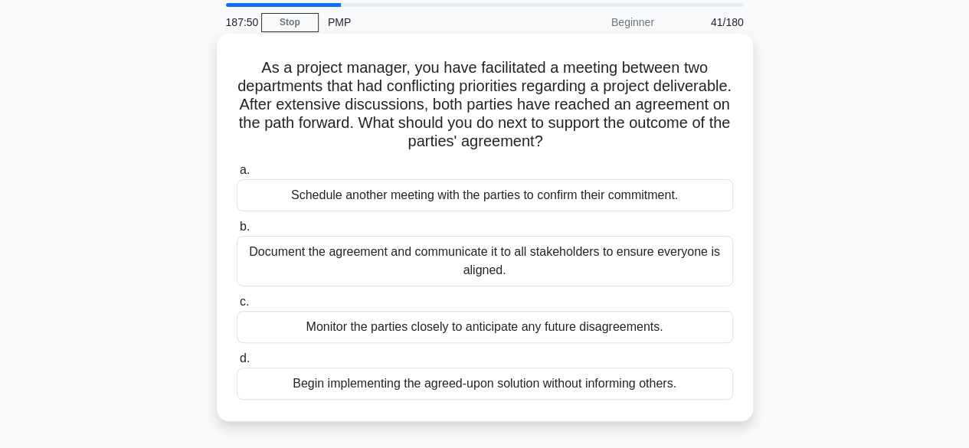
scroll to position [77, 0]
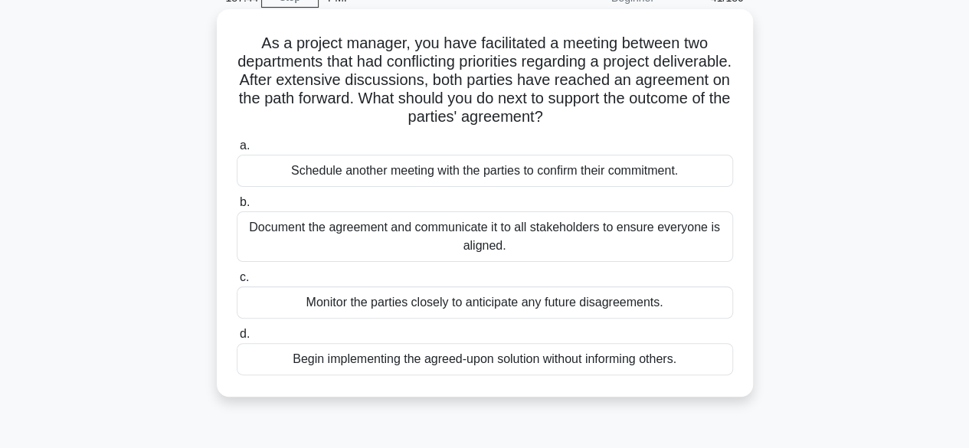
click at [535, 245] on div "Document the agreement and communicate it to all stakeholders to ensure everyon…" at bounding box center [485, 236] width 496 height 51
click at [237, 208] on input "b. Document the agreement and communicate it to all stakeholders to ensure ever…" at bounding box center [237, 203] width 0 height 10
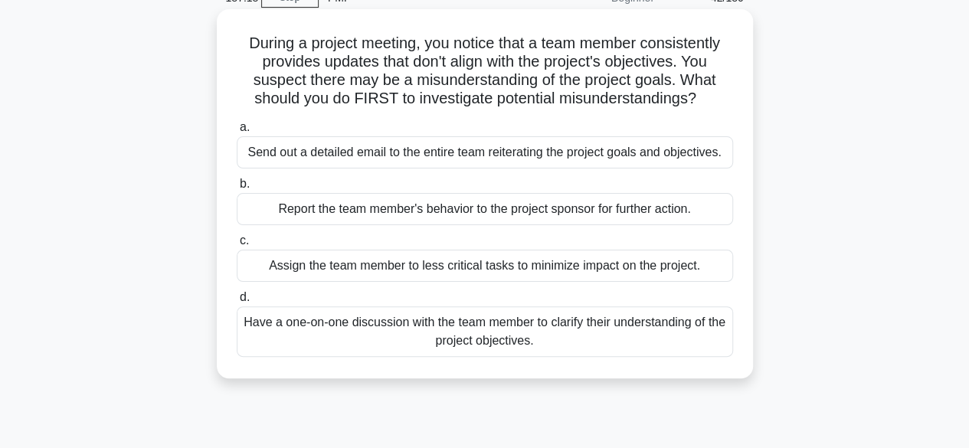
click at [357, 338] on div "Have a one-on-one discussion with the team member to clarify their understandin…" at bounding box center [485, 331] width 496 height 51
click at [237, 303] on input "d. Have a one-on-one discussion with the team member to clarify their understan…" at bounding box center [237, 298] width 0 height 10
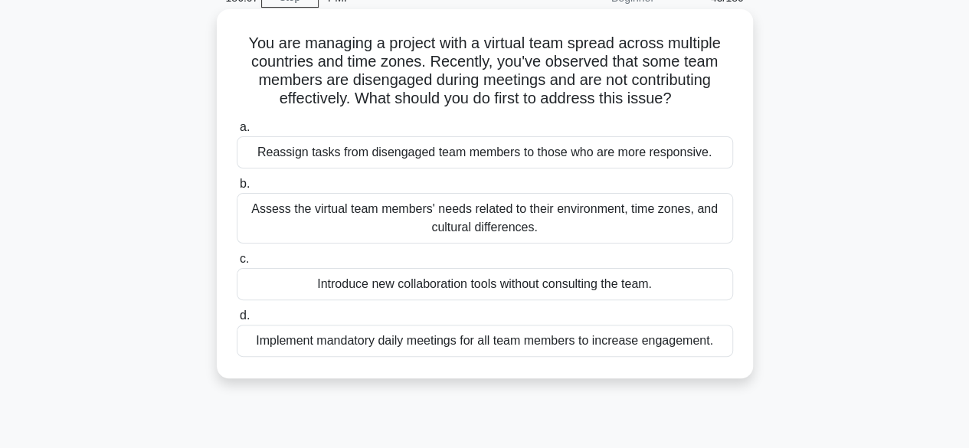
click at [575, 221] on div "Assess the virtual team members' needs related to their environment, time zones…" at bounding box center [485, 218] width 496 height 51
click at [237, 189] on input "b. Assess the virtual team members' needs related to their environment, time zo…" at bounding box center [237, 184] width 0 height 10
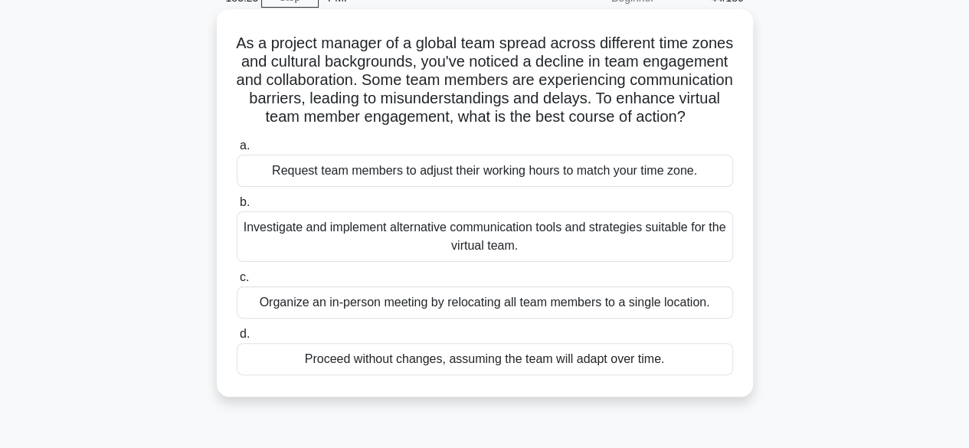
click at [566, 262] on div "Investigate and implement alternative communication tools and strategies suitab…" at bounding box center [485, 236] width 496 height 51
click at [237, 208] on input "b. Investigate and implement alternative communication tools and strategies sui…" at bounding box center [237, 203] width 0 height 10
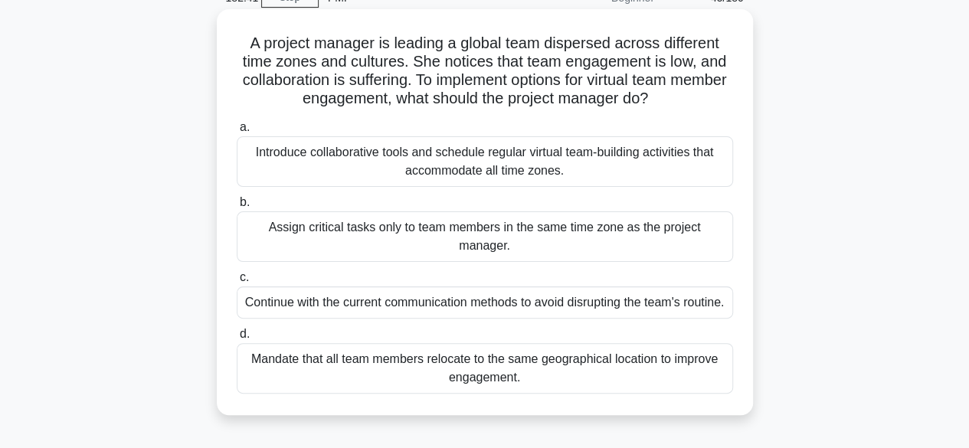
click at [577, 162] on div "Introduce collaborative tools and schedule regular virtual team-building activi…" at bounding box center [485, 161] width 496 height 51
click at [237, 133] on input "a. Introduce collaborative tools and schedule regular virtual team-building act…" at bounding box center [237, 128] width 0 height 10
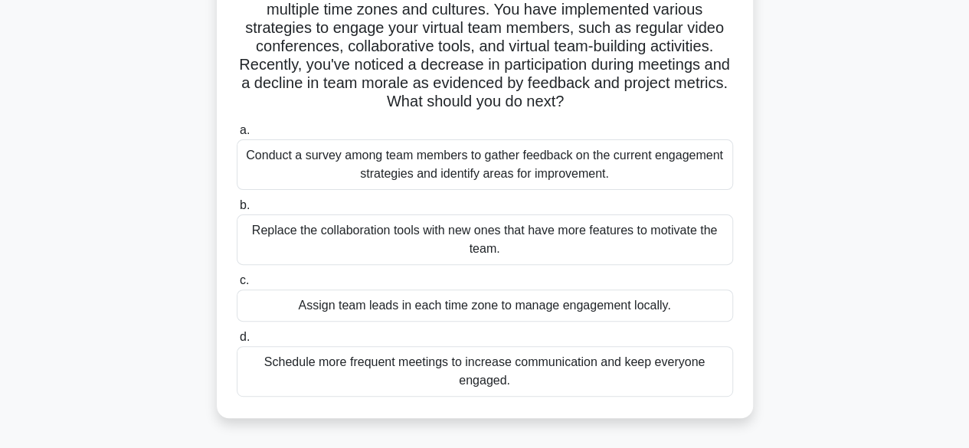
scroll to position [153, 0]
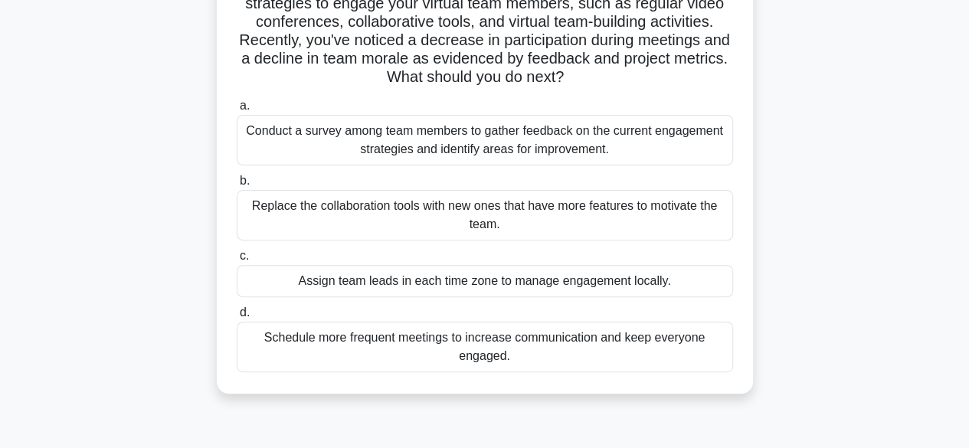
click at [326, 145] on div "Conduct a survey among team members to gather feedback on the current engagemen…" at bounding box center [485, 140] width 496 height 51
click at [237, 111] on input "a. Conduct a survey among team members to gather feedback on the current engage…" at bounding box center [237, 106] width 0 height 10
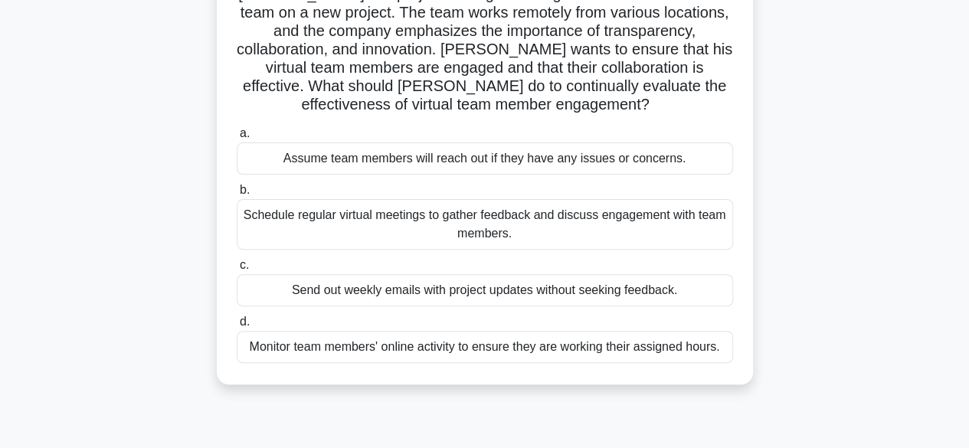
scroll to position [149, 0]
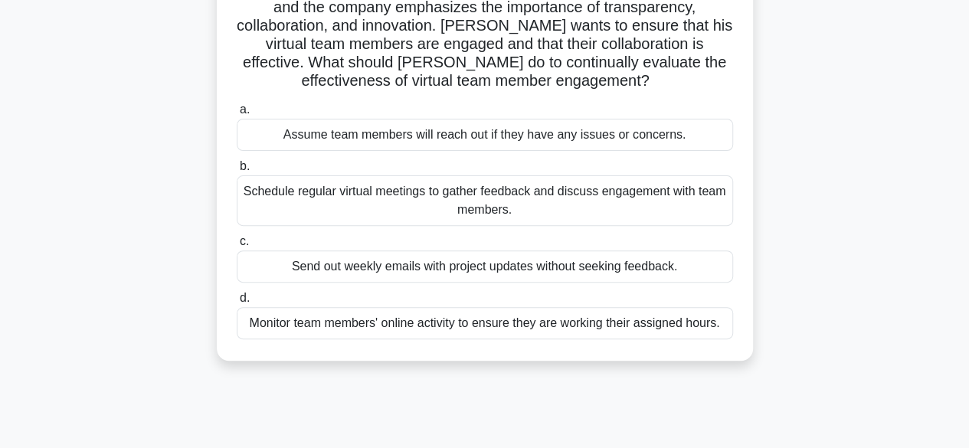
click at [394, 208] on div "Schedule regular virtual meetings to gather feedback and discuss engagement wit…" at bounding box center [485, 200] width 496 height 51
click at [237, 172] on input "b. Schedule regular virtual meetings to gather feedback and discuss engagement …" at bounding box center [237, 167] width 0 height 10
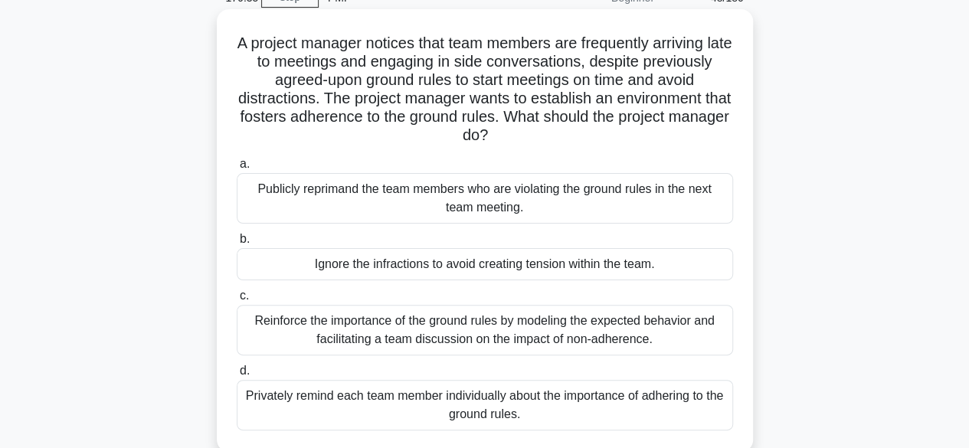
scroll to position [153, 0]
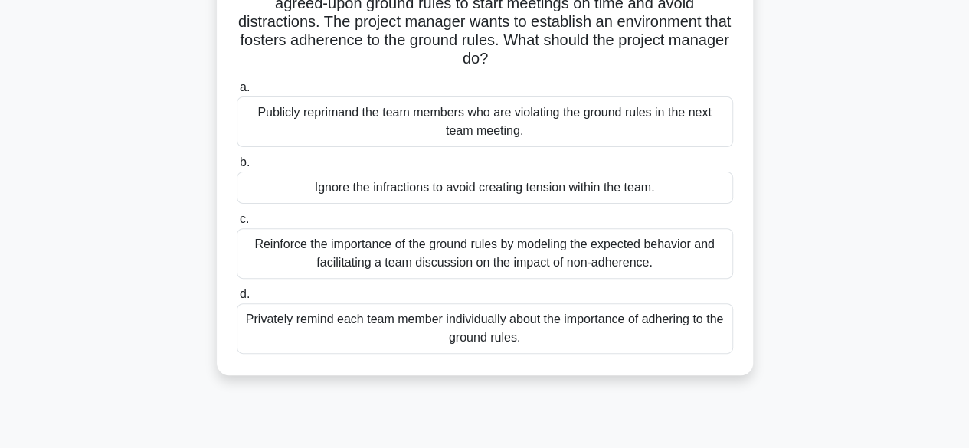
click at [520, 254] on div "Reinforce the importance of the ground rules by modeling the expected behavior …" at bounding box center [485, 253] width 496 height 51
click at [237, 224] on input "c. Reinforce the importance of the ground rules by modeling the expected behavi…" at bounding box center [237, 220] width 0 height 10
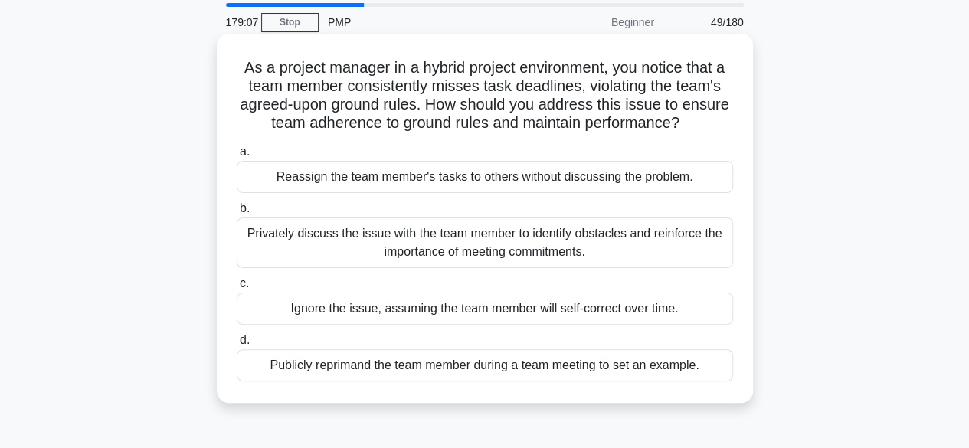
scroll to position [77, 0]
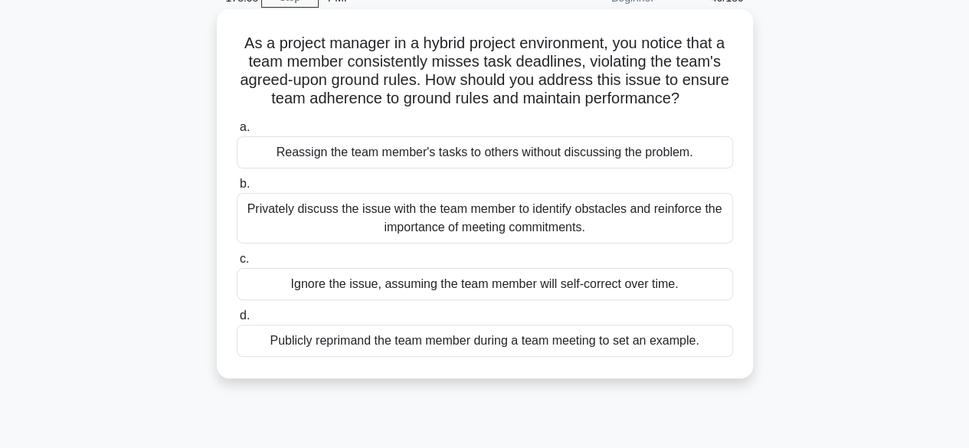
click at [503, 221] on div "Privately discuss the issue with the team member to identify obstacles and rein…" at bounding box center [485, 218] width 496 height 51
click at [237, 189] on input "b. Privately discuss the issue with the team member to identify obstacles and r…" at bounding box center [237, 184] width 0 height 10
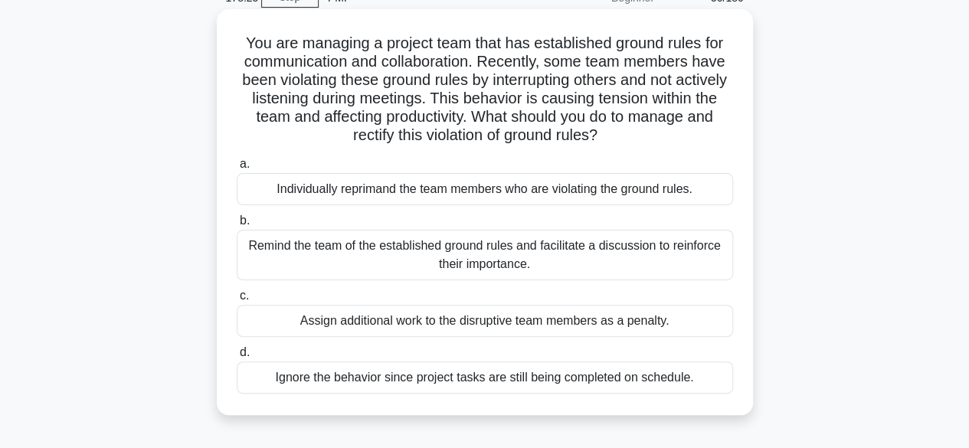
scroll to position [153, 0]
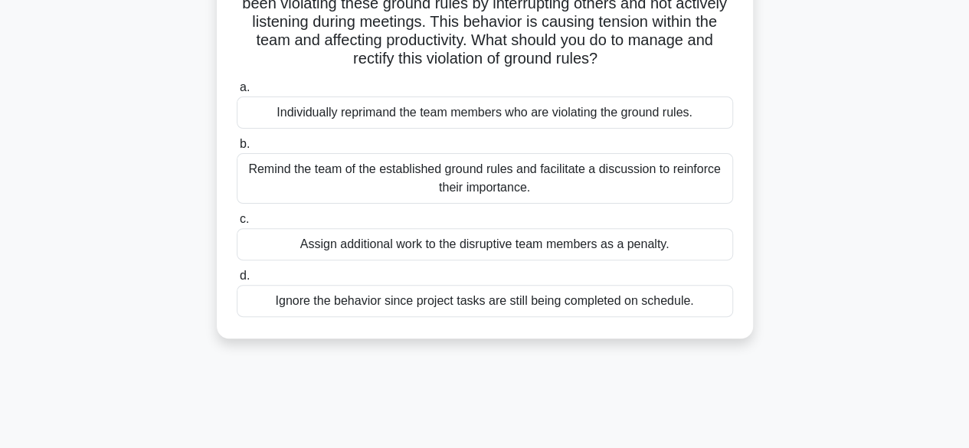
click at [549, 183] on div "Remind the team of the established ground rules and facilitate a discussion to …" at bounding box center [485, 178] width 496 height 51
click at [237, 149] on input "b. Remind the team of the established ground rules and facilitate a discussion …" at bounding box center [237, 144] width 0 height 10
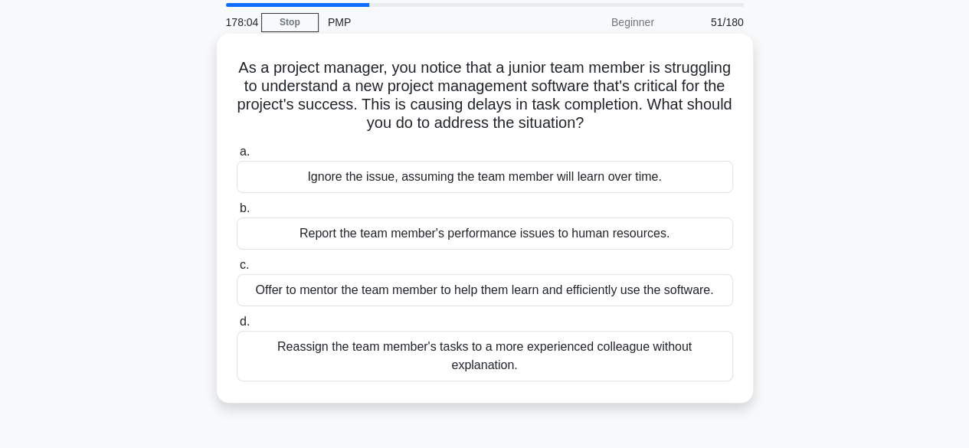
scroll to position [77, 0]
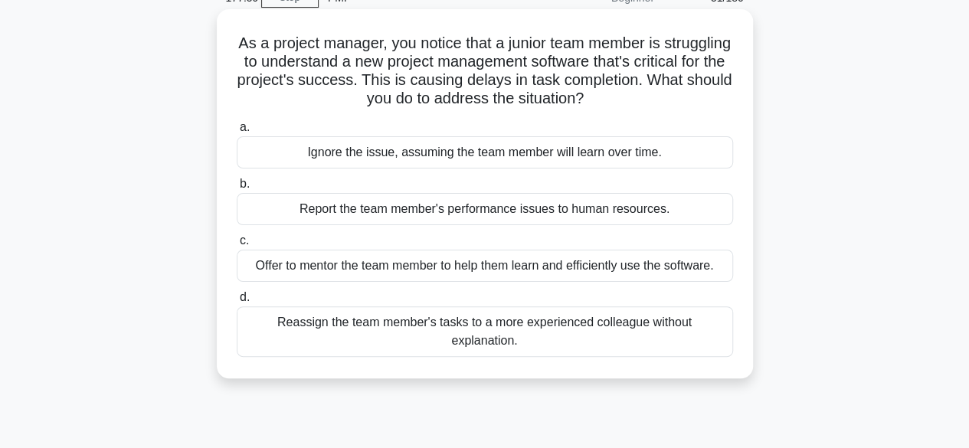
click at [458, 269] on div "Offer to mentor the team member to help them learn and efficiently use the soft…" at bounding box center [485, 266] width 496 height 32
click at [237, 246] on input "c. Offer to mentor the team member to help them learn and efficiently use the s…" at bounding box center [237, 241] width 0 height 10
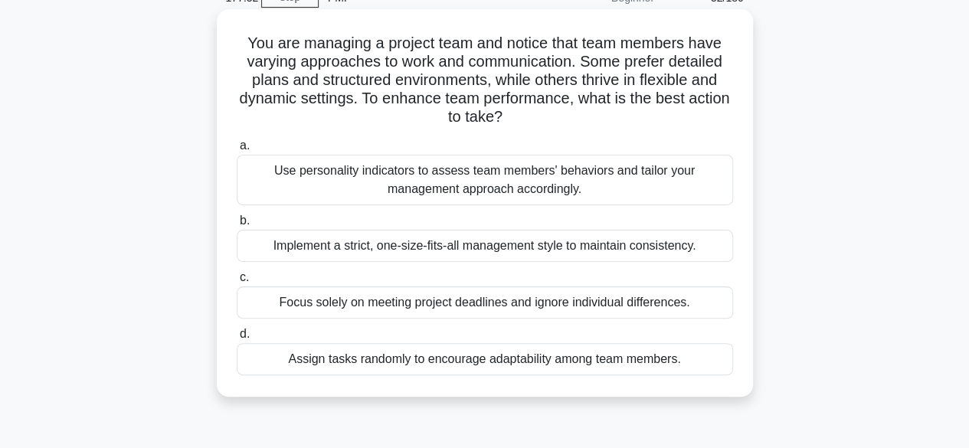
click at [608, 186] on div "Use personality indicators to assess team members' behaviors and tailor your ma…" at bounding box center [485, 180] width 496 height 51
click at [237, 151] on input "a. Use personality indicators to assess team members' behaviors and tailor your…" at bounding box center [237, 146] width 0 height 10
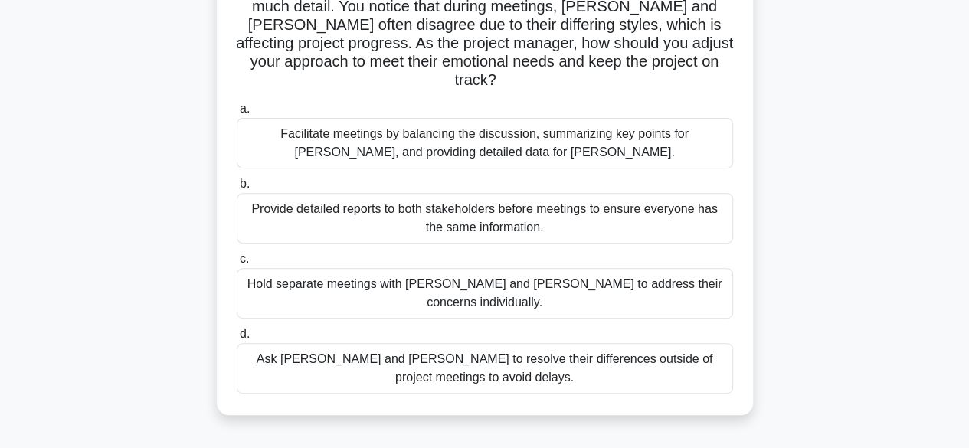
scroll to position [230, 0]
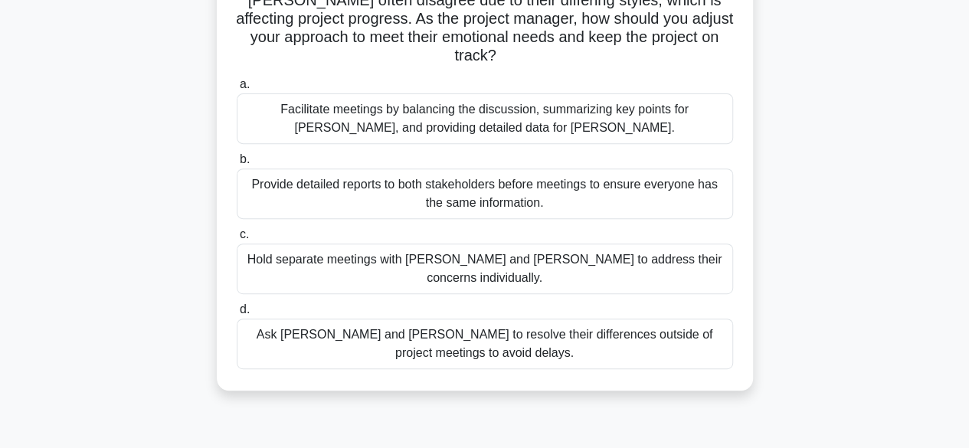
click at [444, 244] on div "Hold separate meetings with Maria and John to address their concerns individual…" at bounding box center [485, 269] width 496 height 51
click at [237, 240] on input "c. Hold separate meetings with Maria and John to address their concerns individ…" at bounding box center [237, 235] width 0 height 10
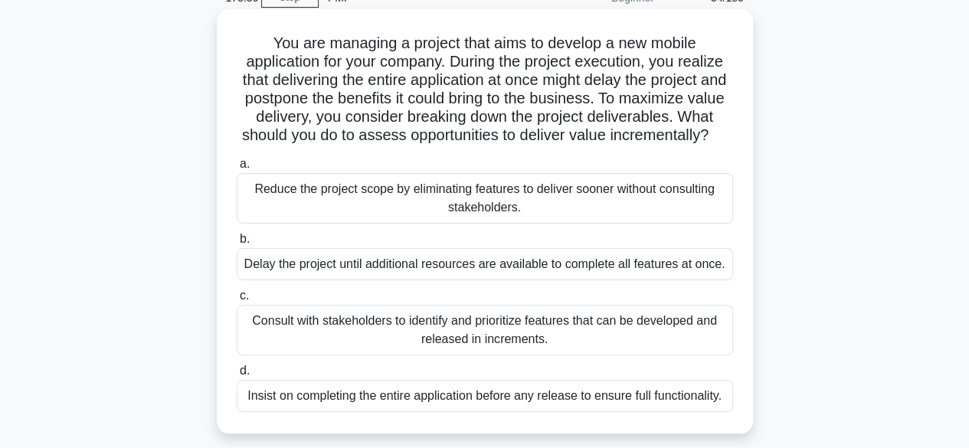
scroll to position [153, 0]
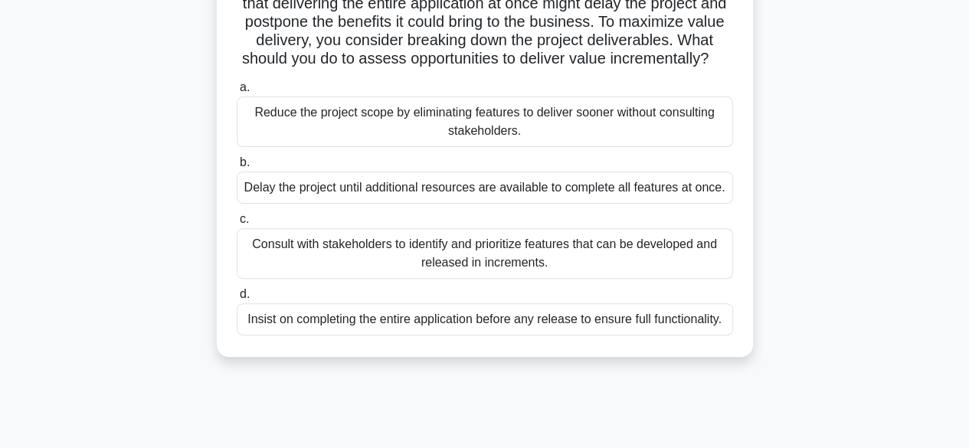
click at [515, 274] on div "Consult with stakeholders to identify and prioritize features that can be devel…" at bounding box center [485, 253] width 496 height 51
click at [237, 224] on input "c. Consult with stakeholders to identify and prioritize features that can be de…" at bounding box center [237, 220] width 0 height 10
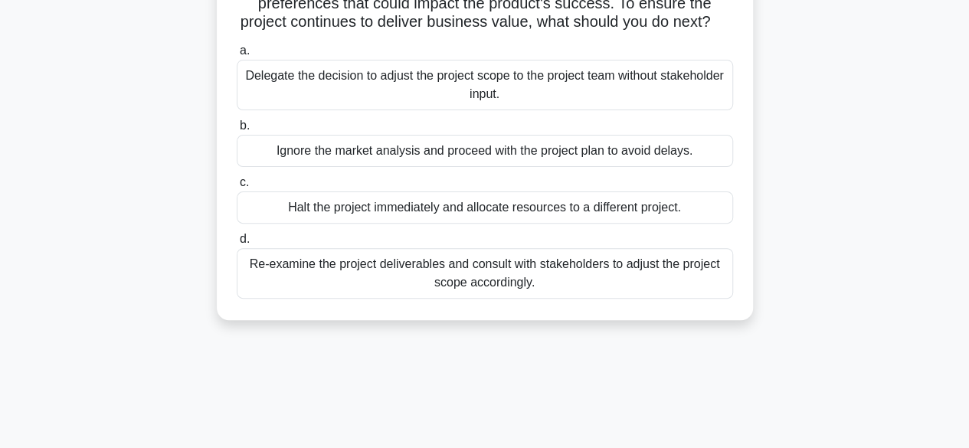
click at [394, 293] on div "Re-examine the project deliverables and consult with stakeholders to adjust the…" at bounding box center [485, 273] width 496 height 51
click at [237, 244] on input "d. Re-examine the project deliverables and consult with stakeholders to adjust …" at bounding box center [237, 239] width 0 height 10
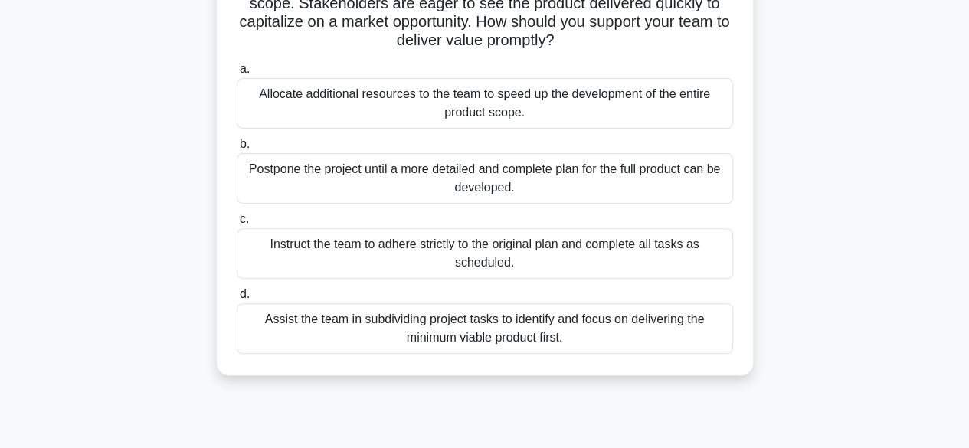
click at [589, 333] on div "Assist the team in subdividing project tasks to identify and focus on deliverin…" at bounding box center [485, 328] width 496 height 51
click at [237, 300] on input "d. Assist the team in subdividing project tasks to identify and focus on delive…" at bounding box center [237, 295] width 0 height 10
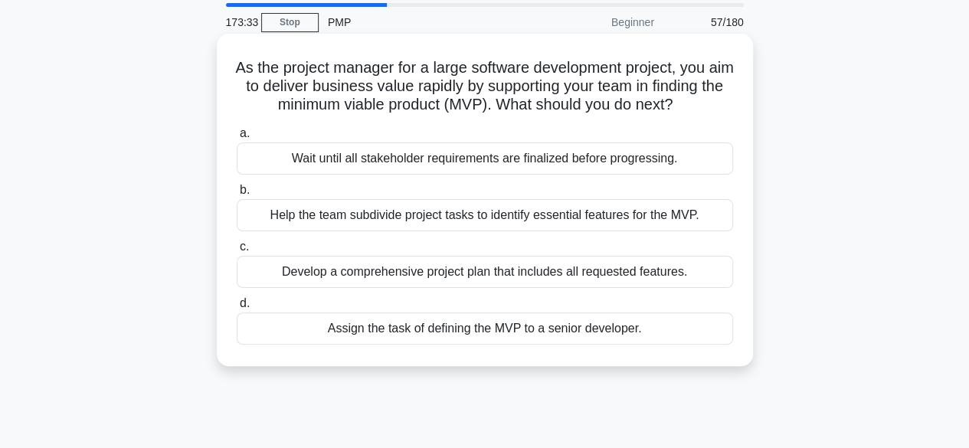
scroll to position [77, 0]
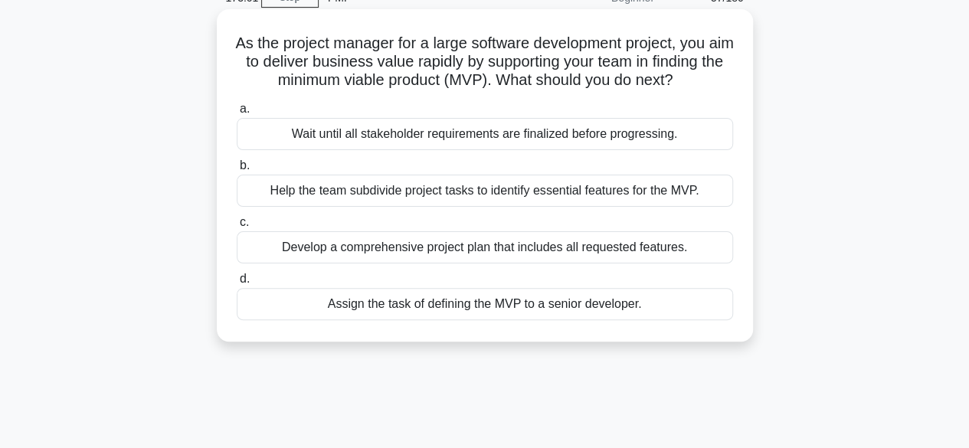
click at [493, 150] on div "Wait until all stakeholder requirements are finalized before progressing." at bounding box center [485, 134] width 496 height 32
click at [237, 114] on input "a. Wait until all stakeholder requirements are finalized before progressing." at bounding box center [237, 109] width 0 height 10
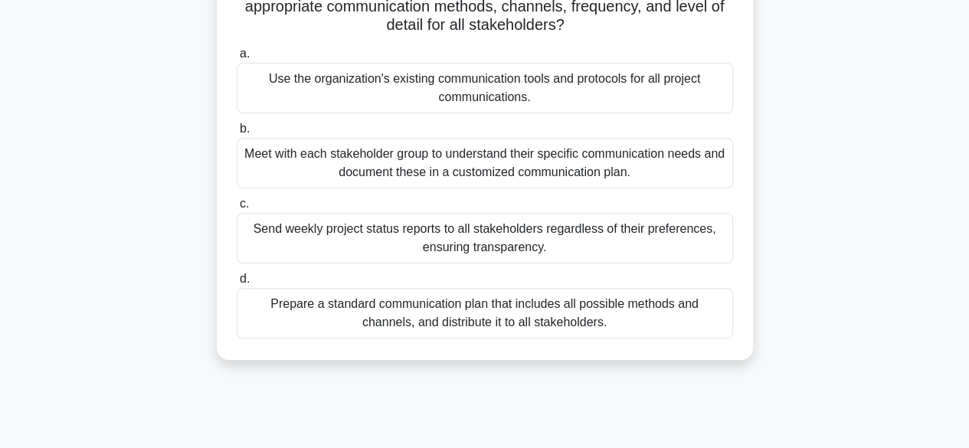
scroll to position [230, 0]
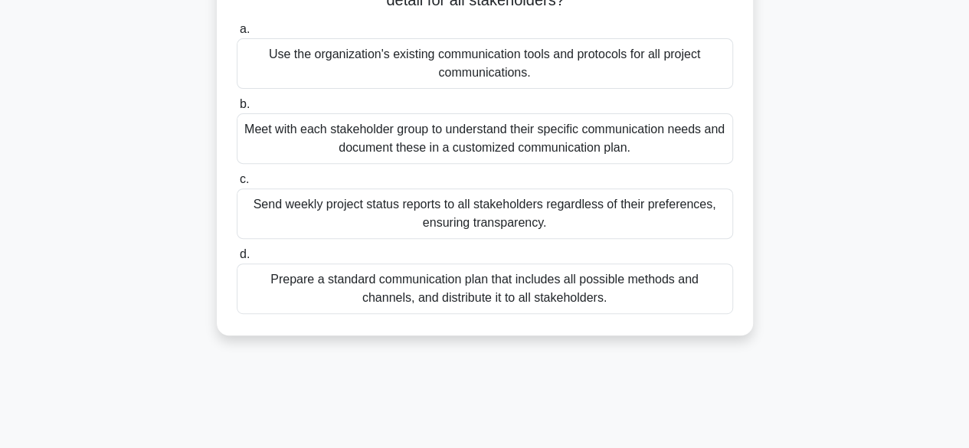
click at [483, 140] on div "Meet with each stakeholder group to understand their specific communication nee…" at bounding box center [485, 138] width 496 height 51
click at [237, 110] on input "b. Meet with each stakeholder group to understand their specific communication …" at bounding box center [237, 105] width 0 height 10
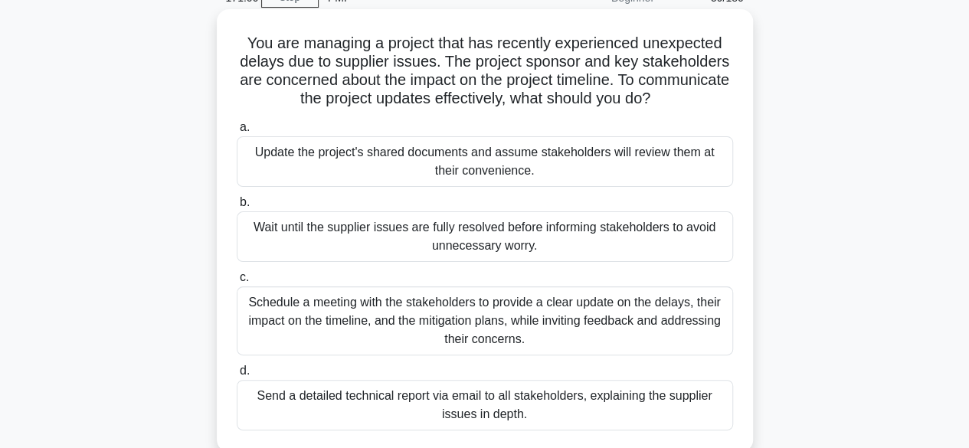
scroll to position [153, 0]
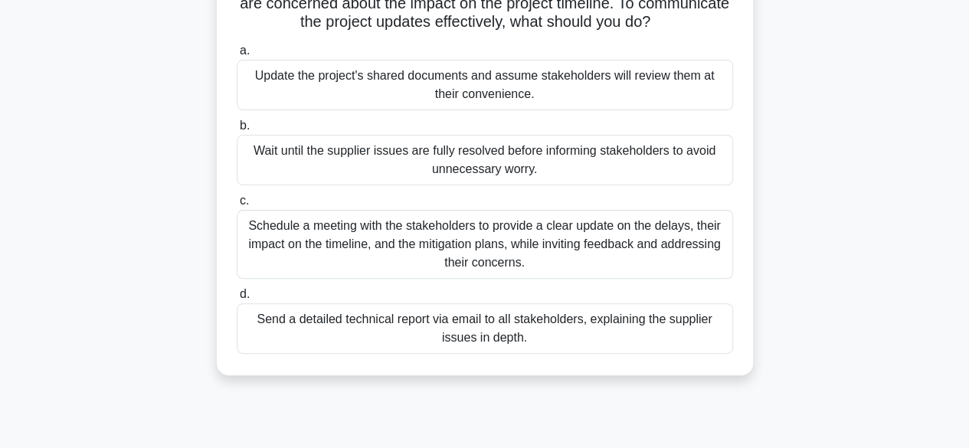
click at [553, 245] on div "Schedule a meeting with the stakeholders to provide a clear update on the delay…" at bounding box center [485, 244] width 496 height 69
click at [237, 206] on input "c. Schedule a meeting with the stakeholders to provide a clear update on the de…" at bounding box center [237, 201] width 0 height 10
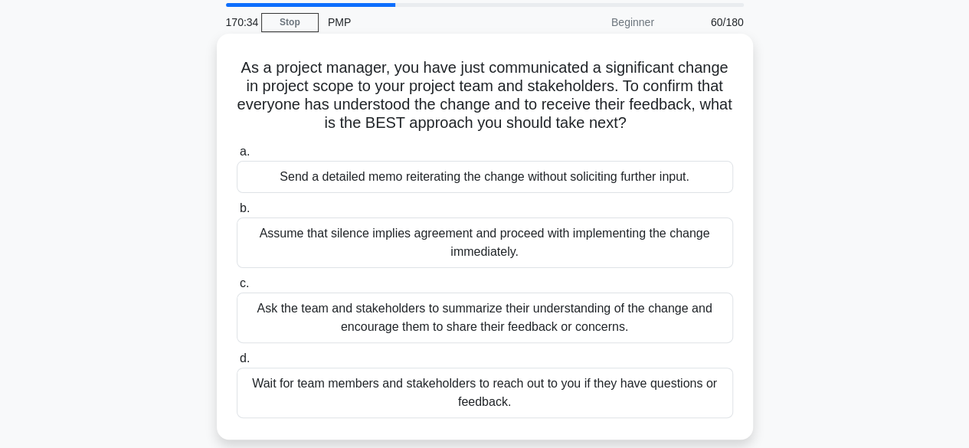
scroll to position [77, 0]
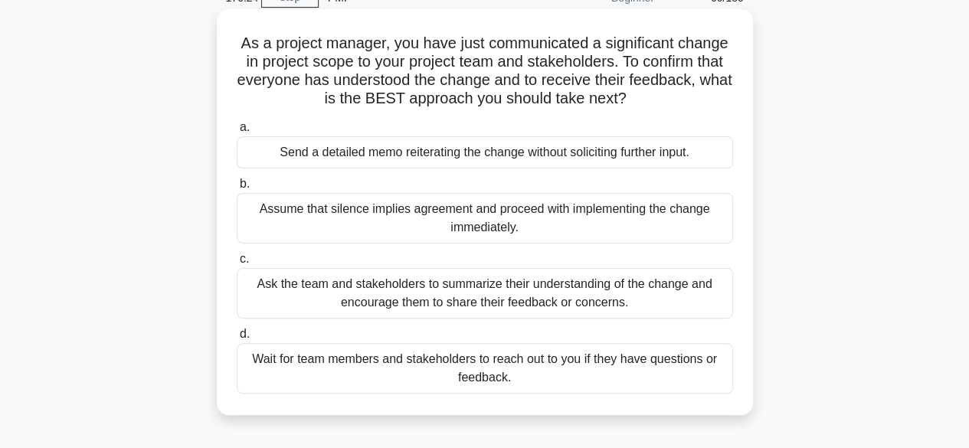
click at [627, 304] on div "Ask the team and stakeholders to summarize their understanding of the change an…" at bounding box center [485, 293] width 496 height 51
click at [237, 264] on input "c. Ask the team and stakeholders to summarize their understanding of the change…" at bounding box center [237, 259] width 0 height 10
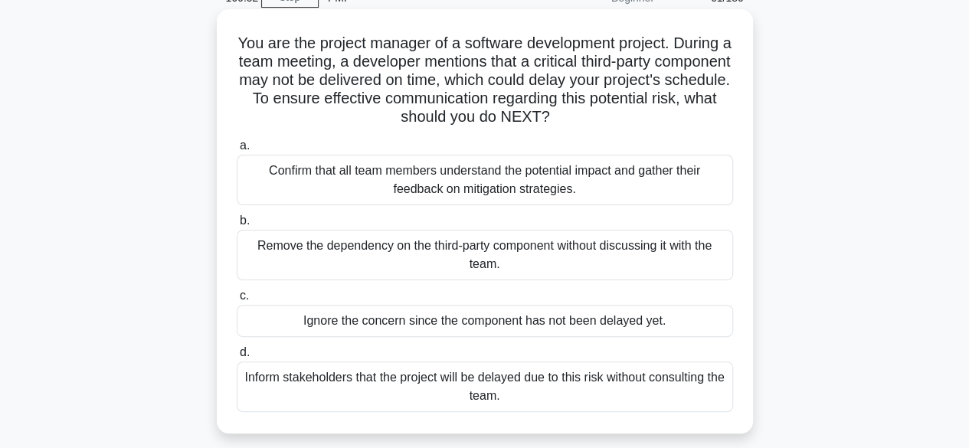
click at [380, 185] on div "Confirm that all team members understand the potential impact and gather their …" at bounding box center [485, 180] width 496 height 51
click at [237, 151] on input "a. Confirm that all team members understand the potential impact and gather the…" at bounding box center [237, 146] width 0 height 10
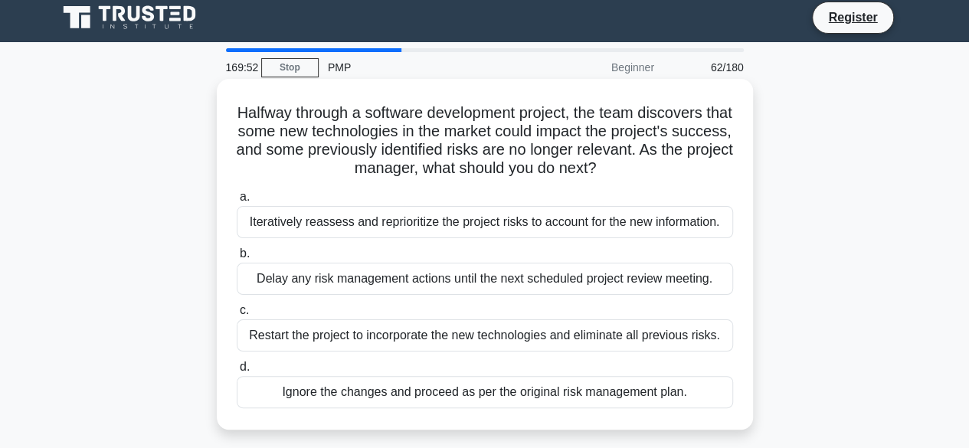
scroll to position [0, 0]
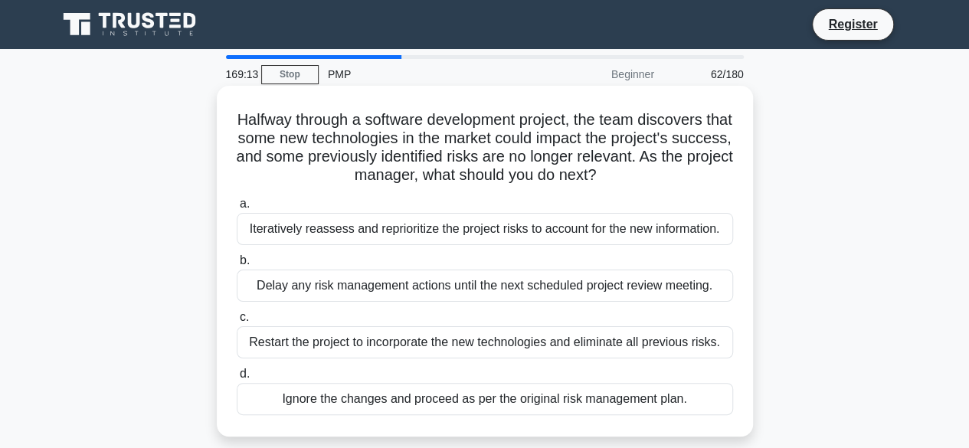
click at [334, 233] on div "Iteratively reassess and reprioritize the project risks to account for the new …" at bounding box center [485, 229] width 496 height 32
click at [237, 209] on input "a. Iteratively reassess and reprioritize the project risks to account for the n…" at bounding box center [237, 204] width 0 height 10
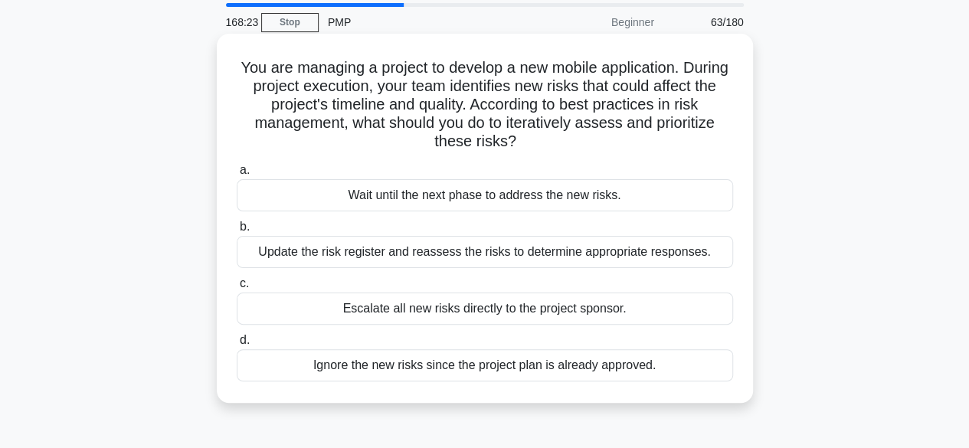
scroll to position [77, 0]
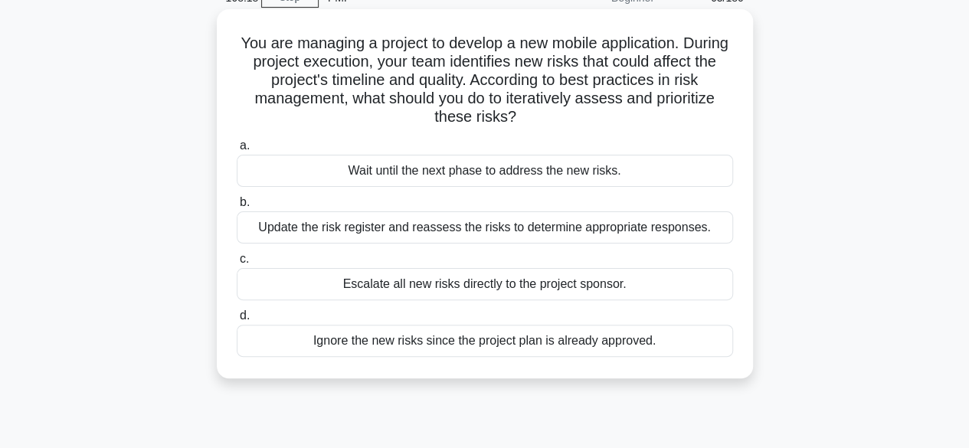
click at [513, 231] on div "Update the risk register and reassess the risks to determine appropriate respon…" at bounding box center [485, 227] width 496 height 32
click at [237, 208] on input "b. Update the risk register and reassess the risks to determine appropriate res…" at bounding box center [237, 203] width 0 height 10
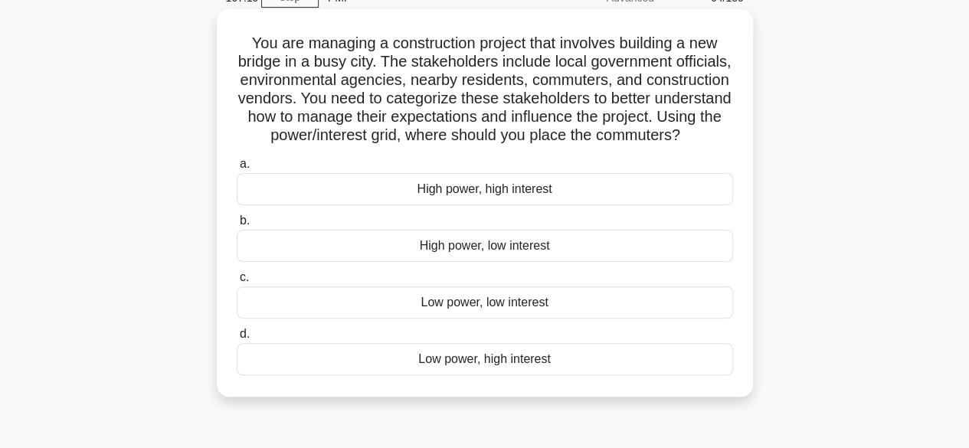
click at [437, 375] on div "Low power, high interest" at bounding box center [485, 359] width 496 height 32
click at [237, 339] on input "d. Low power, high interest" at bounding box center [237, 334] width 0 height 10
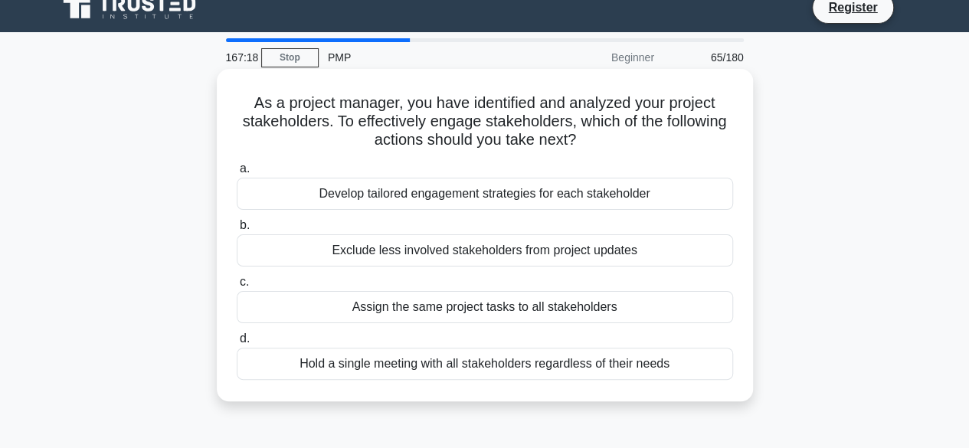
scroll to position [0, 0]
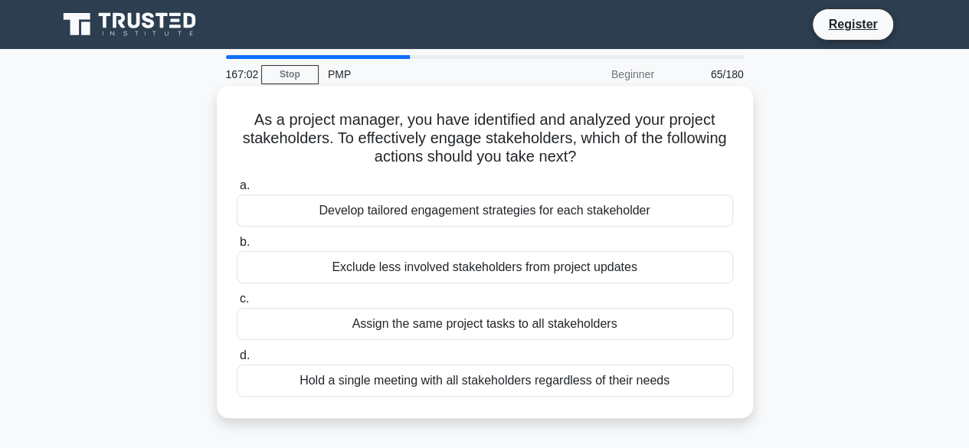
click at [446, 215] on div "Develop tailored engagement strategies for each stakeholder" at bounding box center [485, 211] width 496 height 32
click at [237, 191] on input "a. Develop tailored engagement strategies for each stakeholder" at bounding box center [237, 186] width 0 height 10
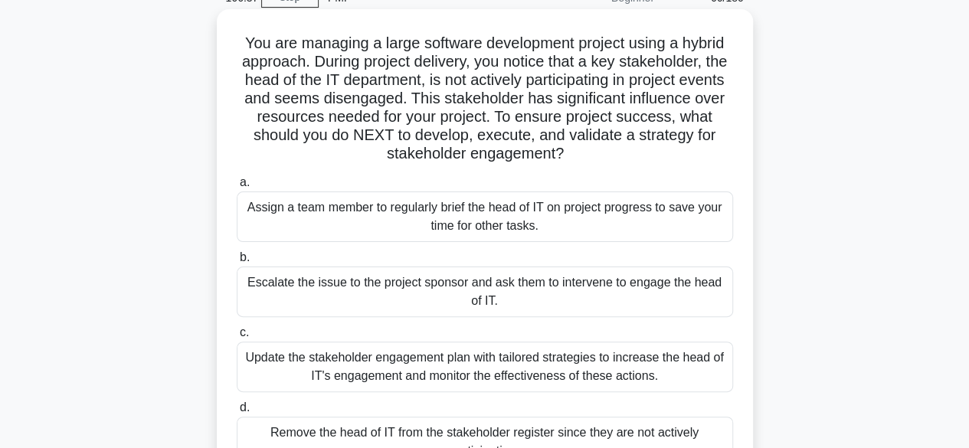
scroll to position [153, 0]
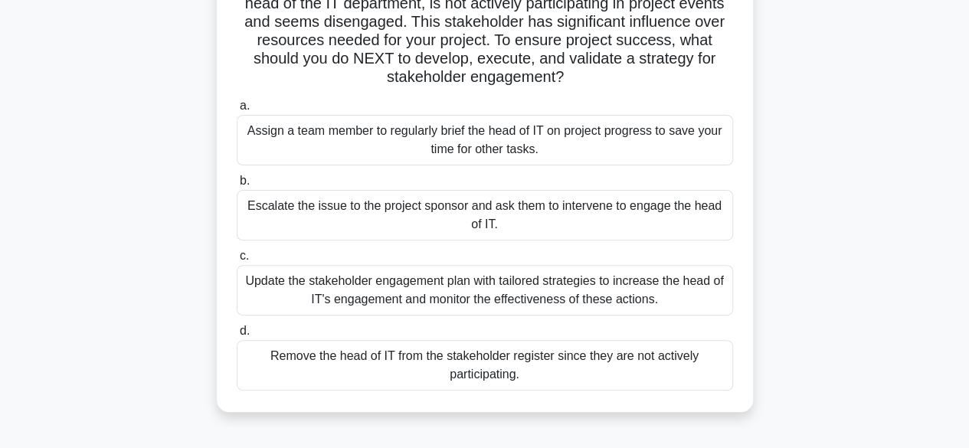
click at [457, 295] on div "Update the stakeholder engagement plan with tailored strategies to increase the…" at bounding box center [485, 290] width 496 height 51
click at [237, 261] on input "c. Update the stakeholder engagement plan with tailored strategies to increase …" at bounding box center [237, 256] width 0 height 10
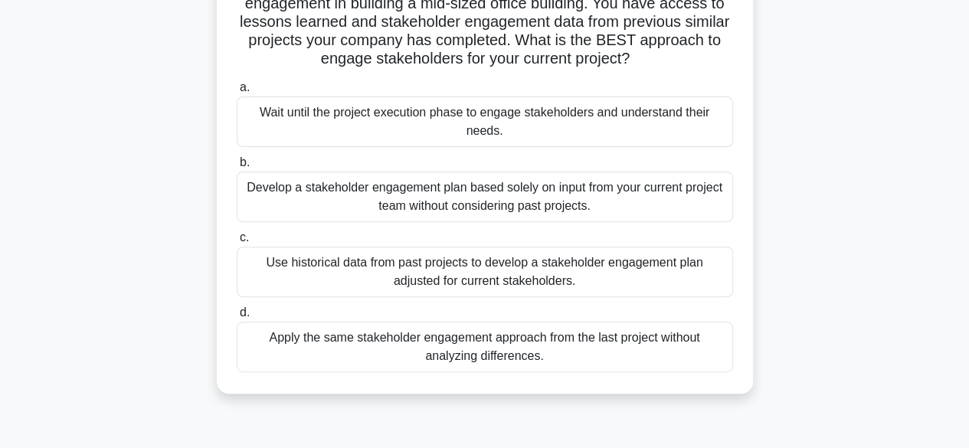
click at [588, 275] on div "Use historical data from past projects to develop a stakeholder engagement plan…" at bounding box center [485, 272] width 496 height 51
click at [237, 243] on input "c. Use historical data from past projects to develop a stakeholder engagement p…" at bounding box center [237, 238] width 0 height 10
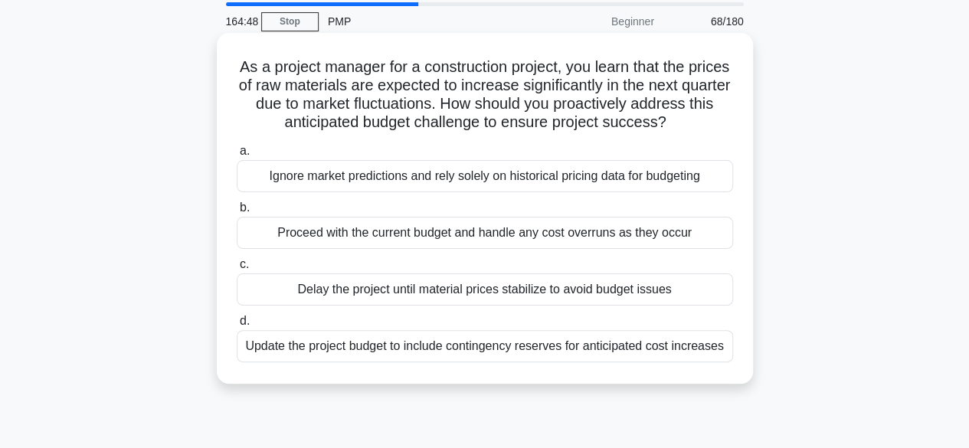
scroll to position [77, 0]
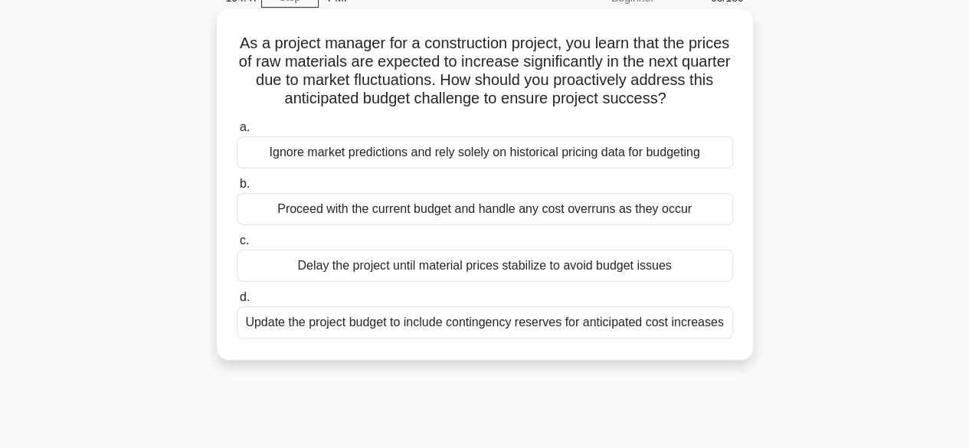
click at [539, 325] on div "Update the project budget to include contingency reserves for anticipated cost …" at bounding box center [485, 322] width 496 height 32
click at [237, 303] on input "d. Update the project budget to include contingency reserves for anticipated co…" at bounding box center [237, 298] width 0 height 10
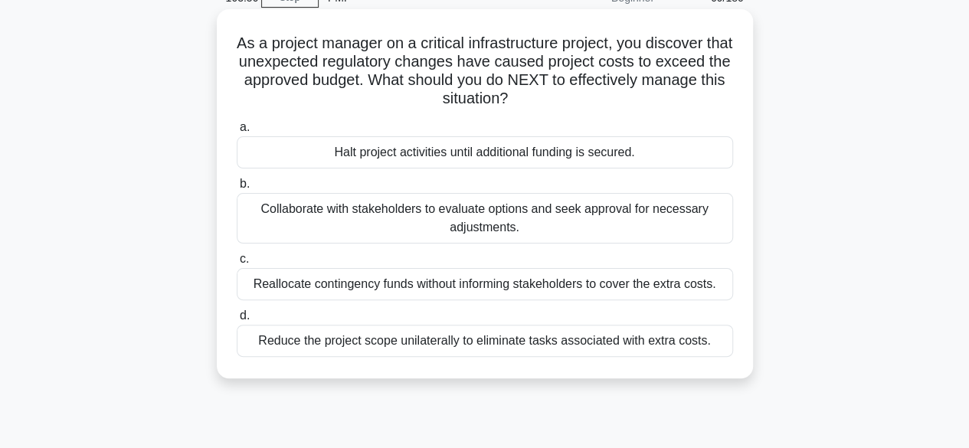
click at [378, 221] on div "Collaborate with stakeholders to evaluate options and seek approval for necessa…" at bounding box center [485, 218] width 496 height 51
click at [237, 189] on input "b. Collaborate with stakeholders to evaluate options and seek approval for nece…" at bounding box center [237, 184] width 0 height 10
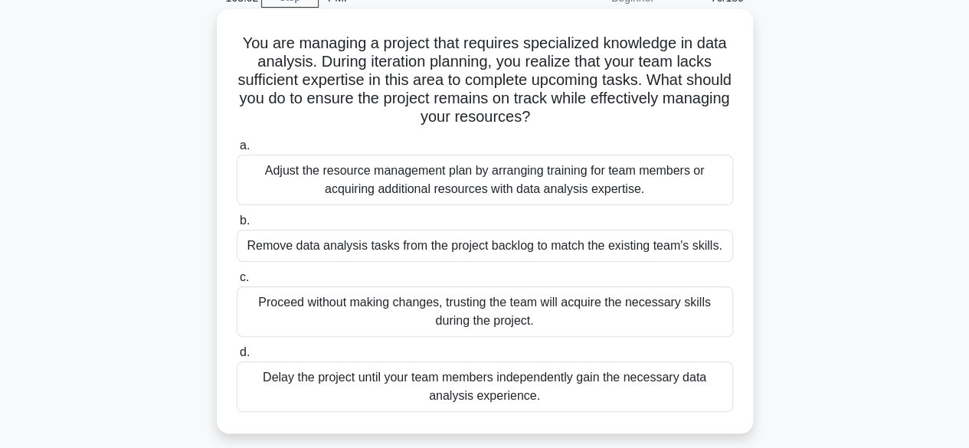
click at [371, 180] on div "Adjust the resource management plan by arranging training for team members or a…" at bounding box center [485, 180] width 496 height 51
click at [237, 151] on input "a. Adjust the resource management plan by arranging training for team members o…" at bounding box center [237, 146] width 0 height 10
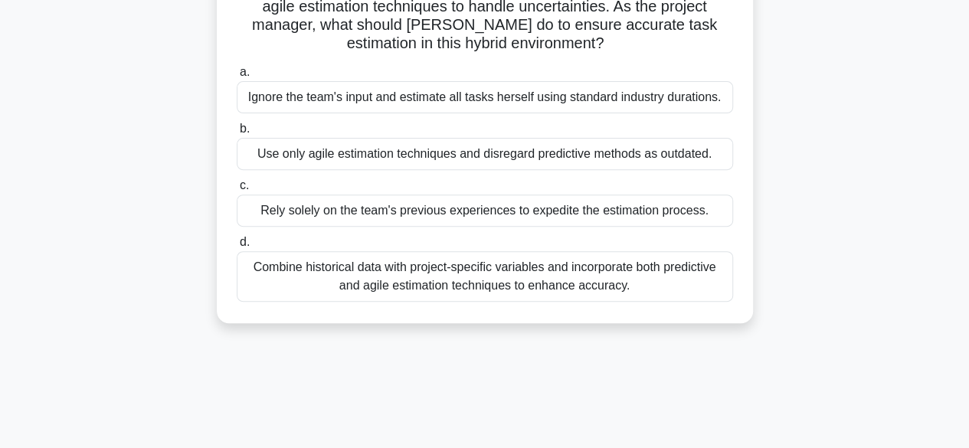
scroll to position [230, 0]
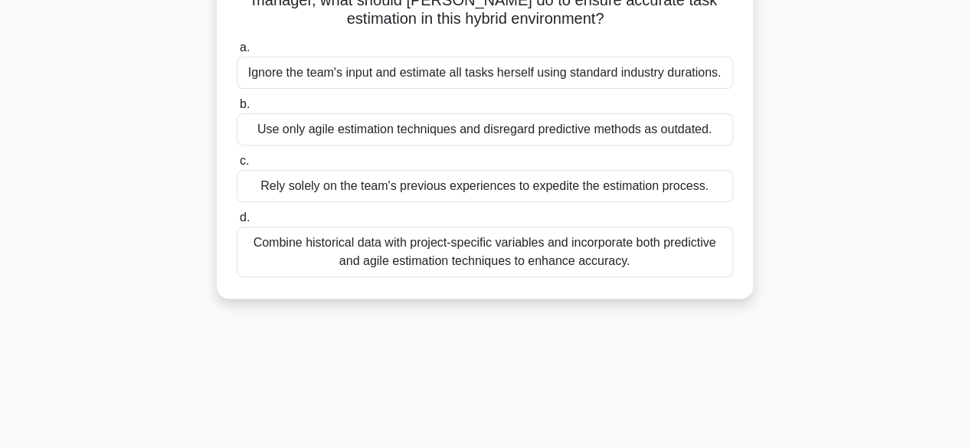
click at [641, 251] on div "Combine historical data with project-specific variables and incorporate both pr…" at bounding box center [485, 252] width 496 height 51
click at [237, 223] on input "d. Combine historical data with project-specific variables and incorporate both…" at bounding box center [237, 218] width 0 height 10
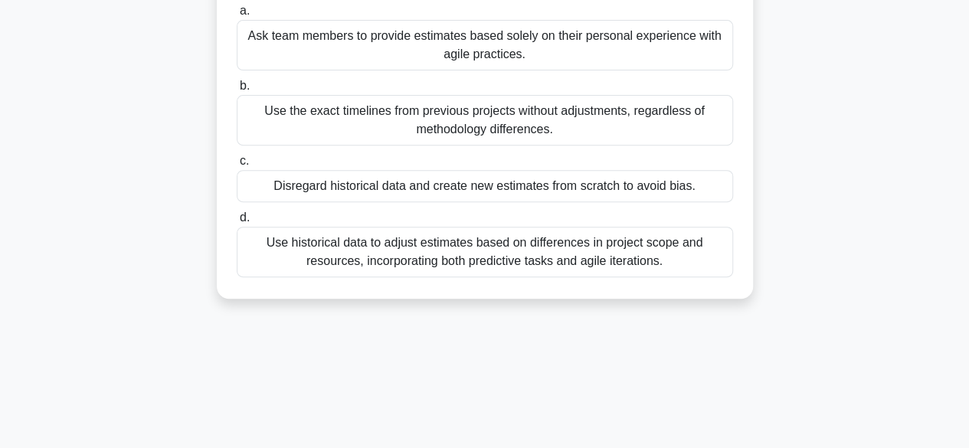
click at [640, 260] on div "Use historical data to adjust estimates based on differences in project scope a…" at bounding box center [485, 252] width 496 height 51
click at [237, 223] on input "d. Use historical data to adjust estimates based on differences in project scop…" at bounding box center [237, 218] width 0 height 10
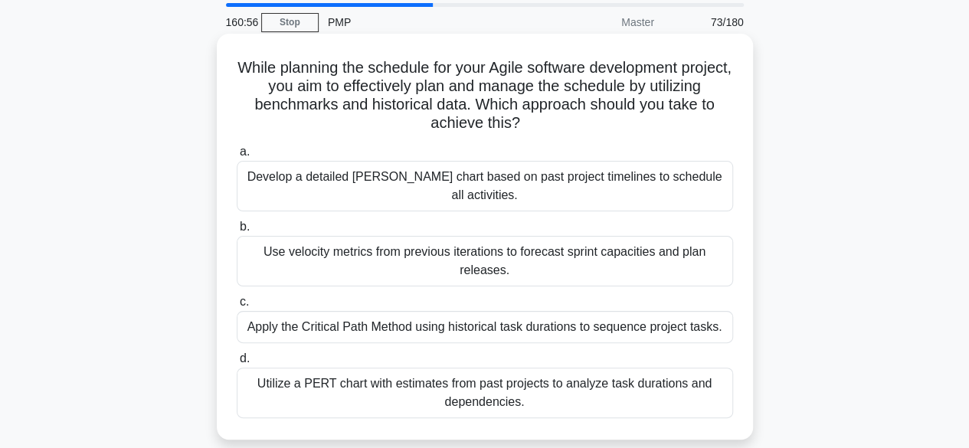
scroll to position [77, 0]
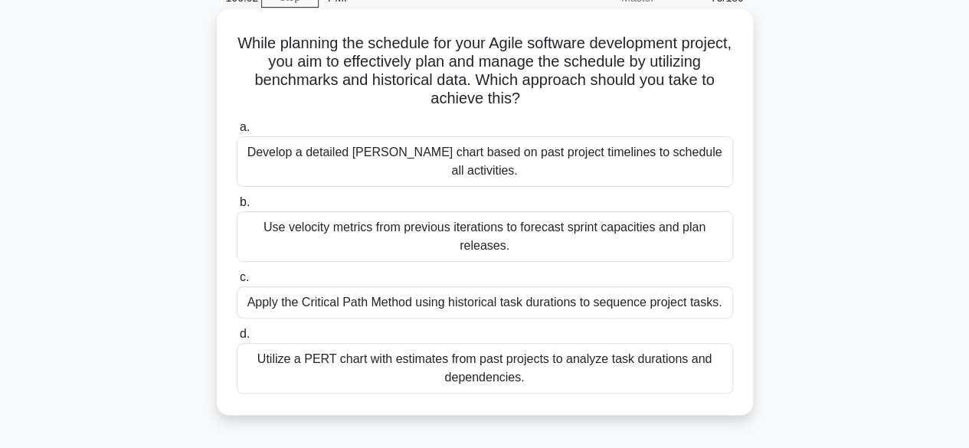
click at [587, 352] on div "Utilize a PERT chart with estimates from past projects to analyze task duration…" at bounding box center [485, 368] width 496 height 51
click at [237, 339] on input "d. Utilize a PERT chart with estimates from past projects to analyze task durat…" at bounding box center [237, 334] width 0 height 10
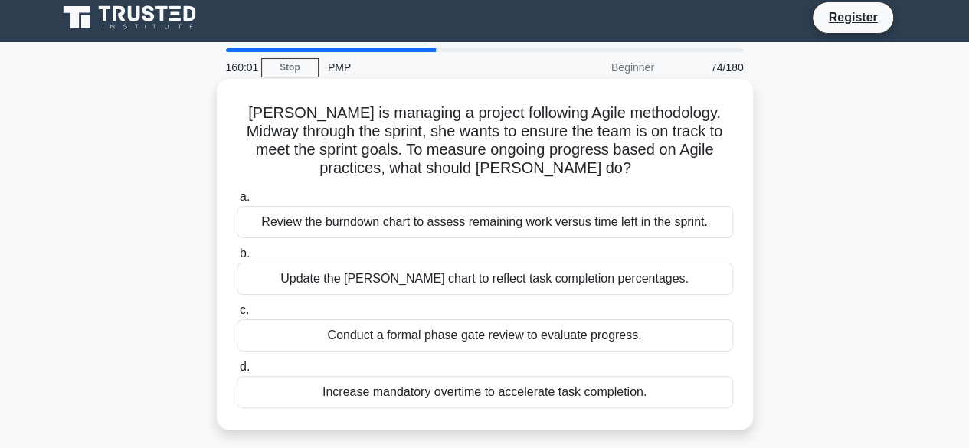
scroll to position [0, 0]
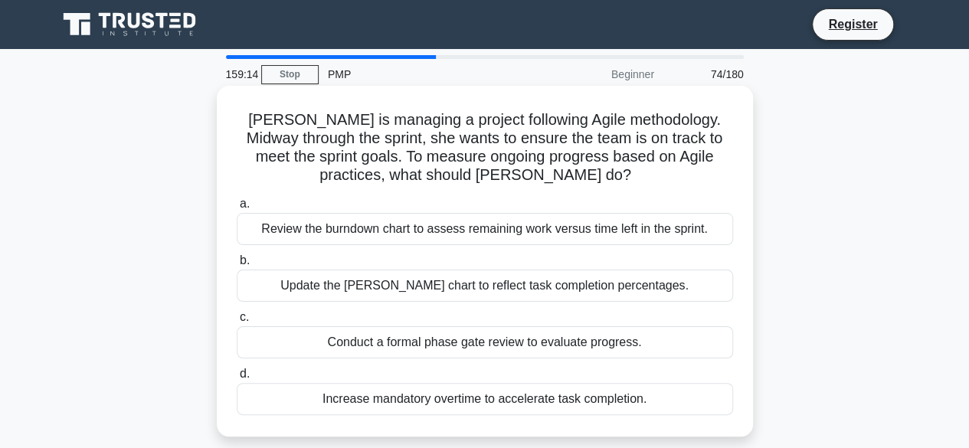
click at [518, 287] on div "Update the Gantt chart to reflect task completion percentages." at bounding box center [485, 286] width 496 height 32
click at [237, 266] on input "b. Update the Gantt chart to reflect task completion percentages." at bounding box center [237, 261] width 0 height 10
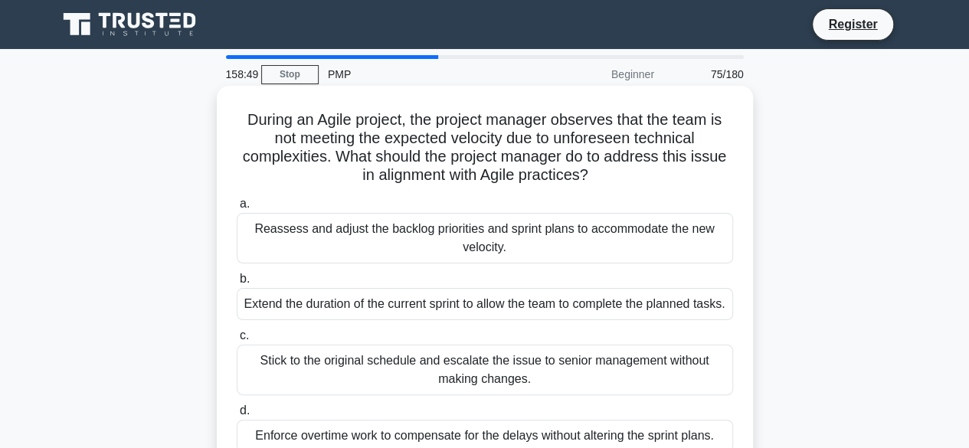
scroll to position [77, 0]
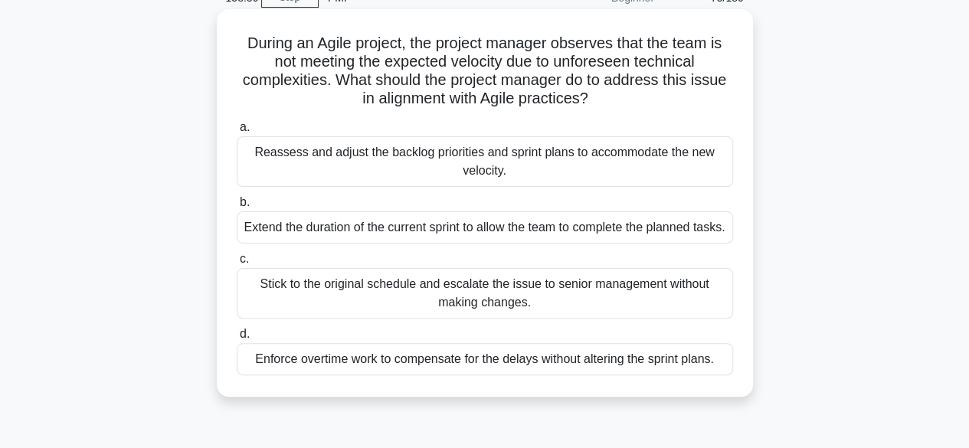
click at [559, 162] on div "Reassess and adjust the backlog priorities and sprint plans to accommodate the …" at bounding box center [485, 161] width 496 height 51
click at [237, 133] on input "a. Reassess and adjust the backlog priorities and sprint plans to accommodate t…" at bounding box center [237, 128] width 0 height 10
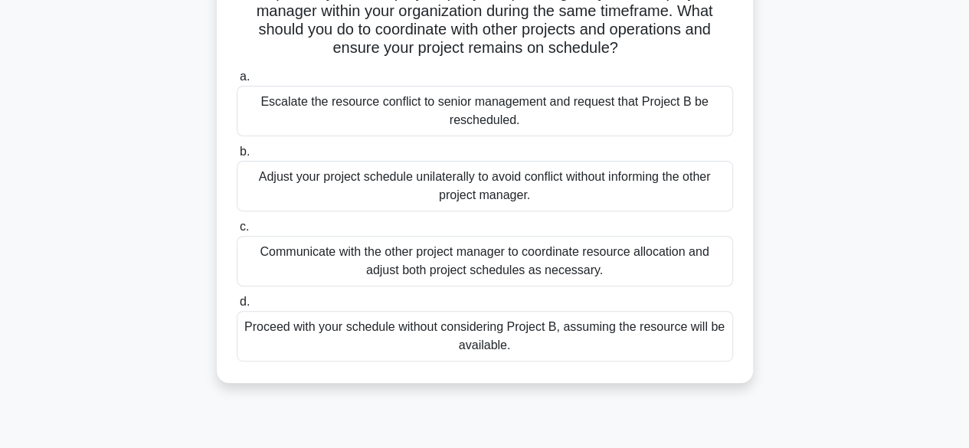
scroll to position [230, 0]
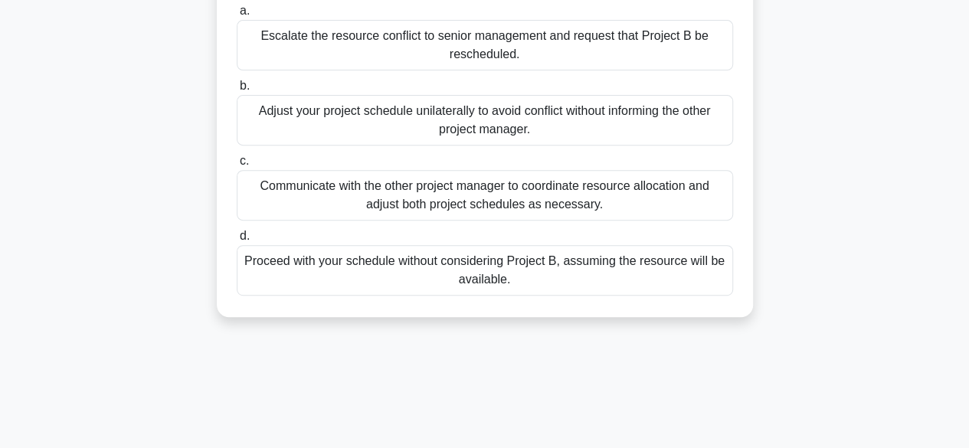
click at [323, 186] on div "Communicate with the other project manager to coordinate resource allocation an…" at bounding box center [485, 195] width 496 height 51
click at [237, 166] on input "c. Communicate with the other project manager to coordinate resource allocation…" at bounding box center [237, 161] width 0 height 10
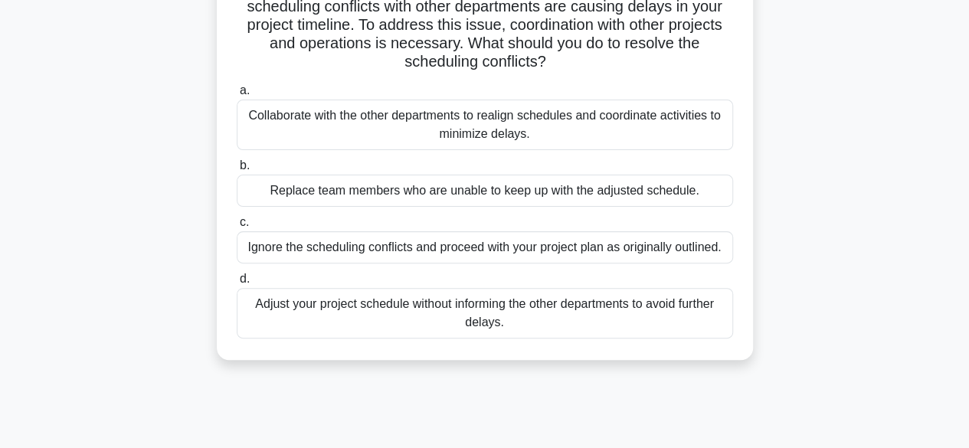
scroll to position [153, 0]
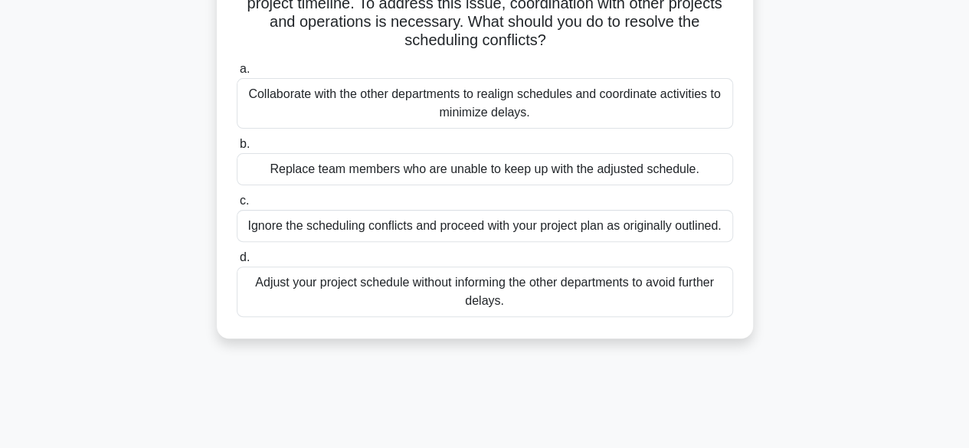
click at [355, 96] on div "Collaborate with the other departments to realign schedules and coordinate acti…" at bounding box center [485, 103] width 496 height 51
click at [237, 74] on input "a. Collaborate with the other departments to realign schedules and coordinate a…" at bounding box center [237, 69] width 0 height 10
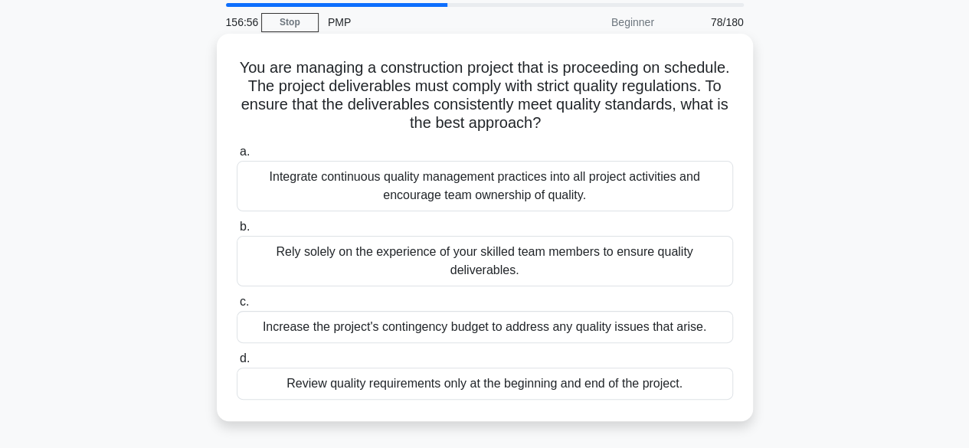
scroll to position [77, 0]
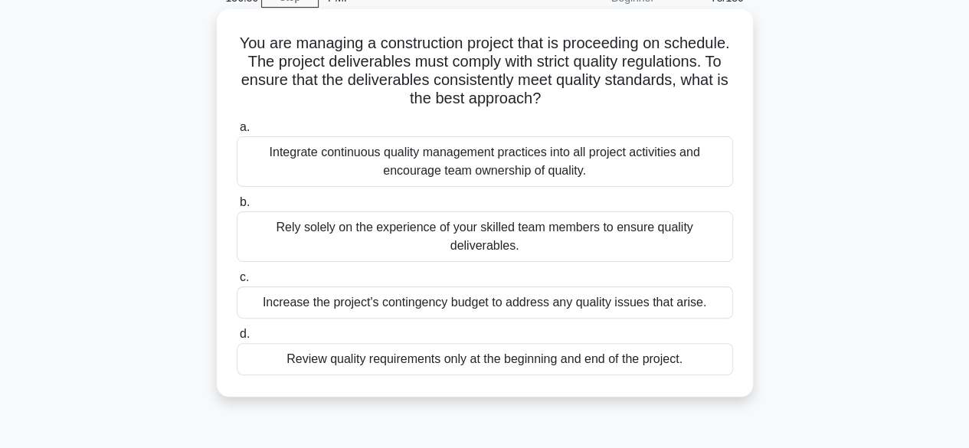
click at [452, 175] on div "Integrate continuous quality management practices into all project activities a…" at bounding box center [485, 161] width 496 height 51
click at [237, 133] on input "a. Integrate continuous quality management practices into all project activitie…" at bounding box center [237, 128] width 0 height 10
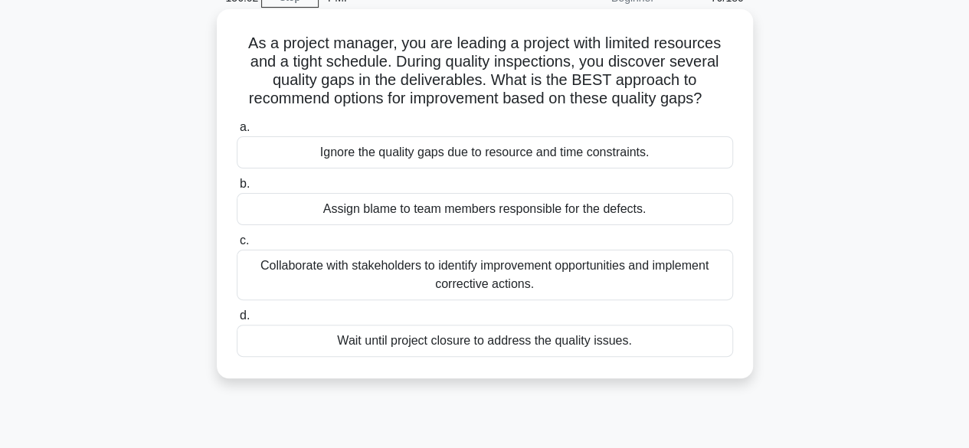
scroll to position [153, 0]
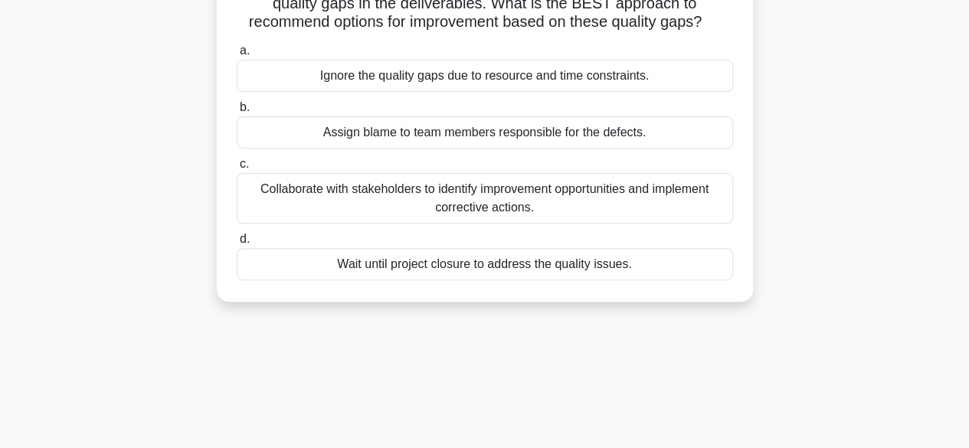
click at [651, 202] on div "Collaborate with stakeholders to identify improvement opportunities and impleme…" at bounding box center [485, 198] width 496 height 51
click at [237, 169] on input "c. Collaborate with stakeholders to identify improvement opportunities and impl…" at bounding box center [237, 164] width 0 height 10
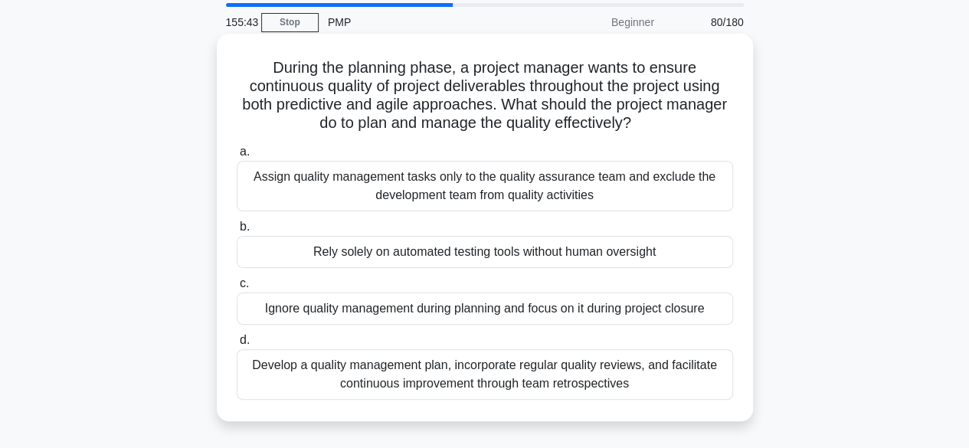
scroll to position [77, 0]
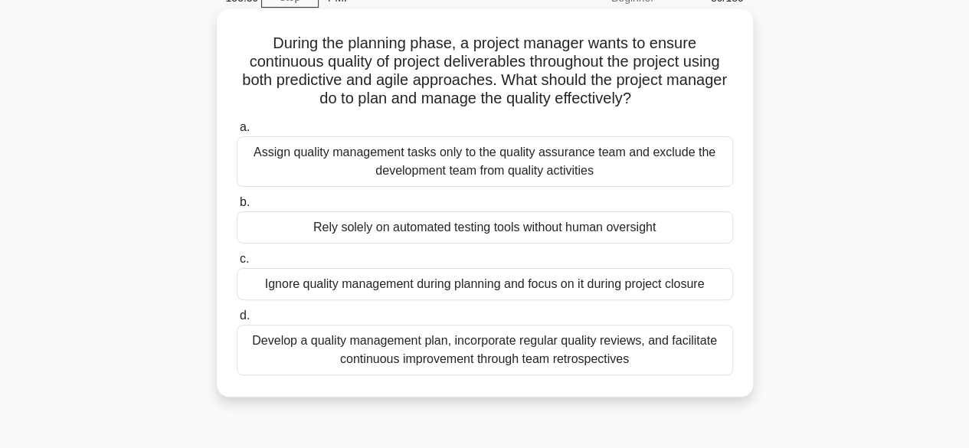
click at [573, 352] on div "Develop a quality management plan, incorporate regular quality reviews, and fac…" at bounding box center [485, 350] width 496 height 51
click at [237, 321] on input "d. Develop a quality management plan, incorporate regular quality reviews, and …" at bounding box center [237, 316] width 0 height 10
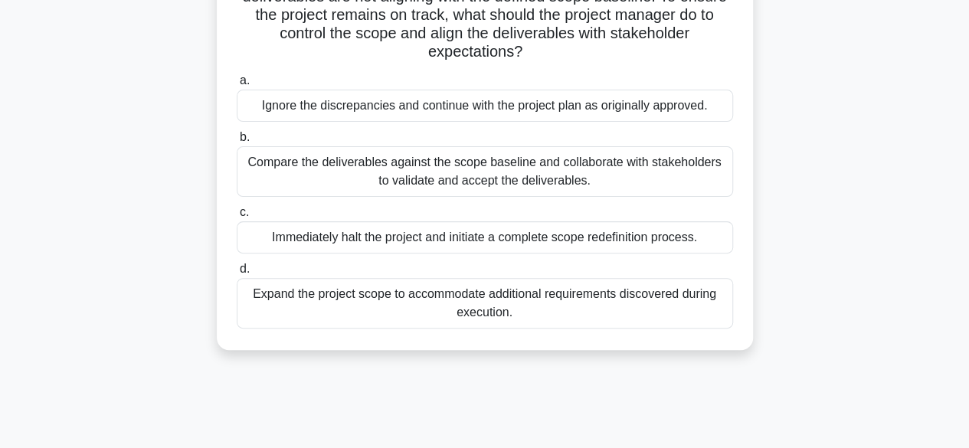
scroll to position [153, 0]
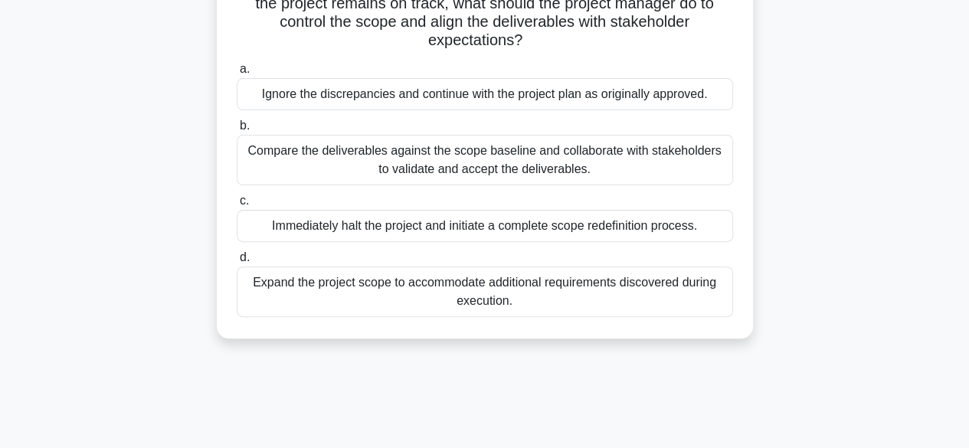
click at [326, 165] on div "Compare the deliverables against the scope baseline and collaborate with stakeh…" at bounding box center [485, 160] width 496 height 51
click at [237, 131] on input "b. Compare the deliverables against the scope baseline and collaborate with sta…" at bounding box center [237, 126] width 0 height 10
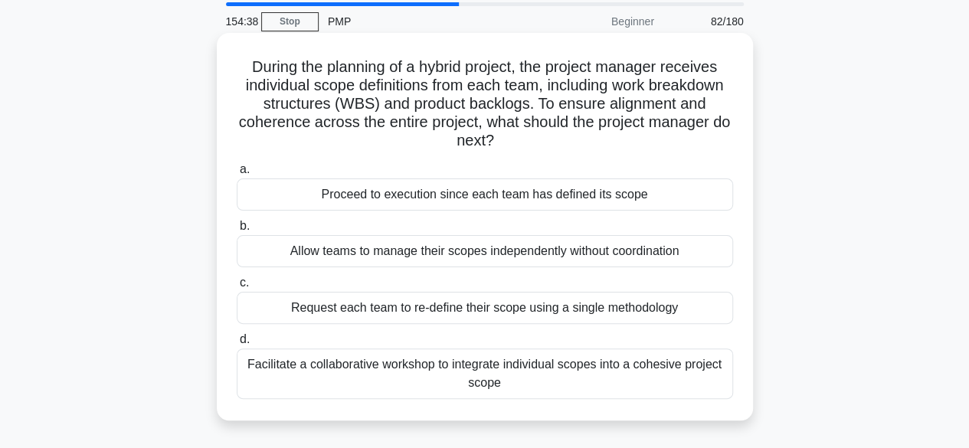
scroll to position [77, 0]
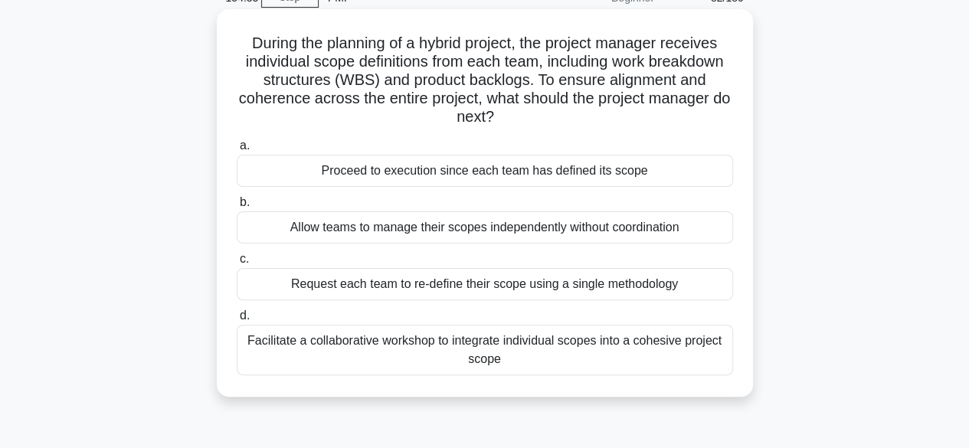
click at [572, 353] on div "Facilitate a collaborative workshop to integrate individual scopes into a cohes…" at bounding box center [485, 350] width 496 height 51
click at [237, 321] on input "d. Facilitate a collaborative workshop to integrate individual scopes into a co…" at bounding box center [237, 316] width 0 height 10
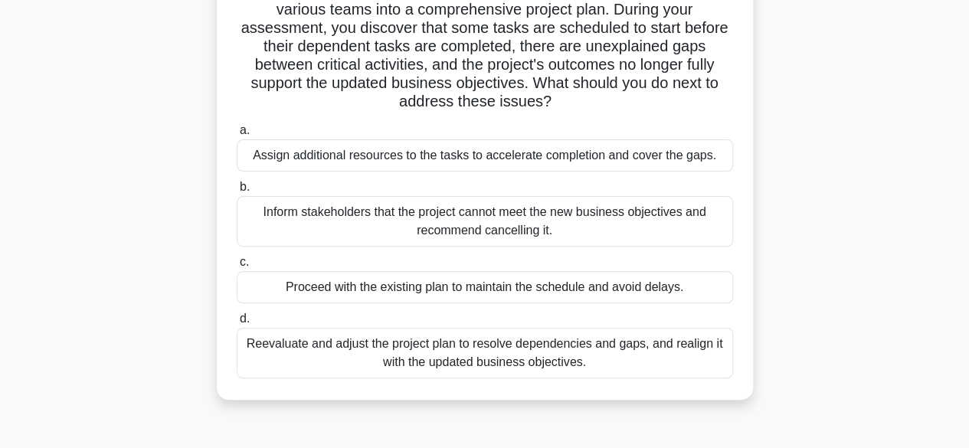
scroll to position [153, 0]
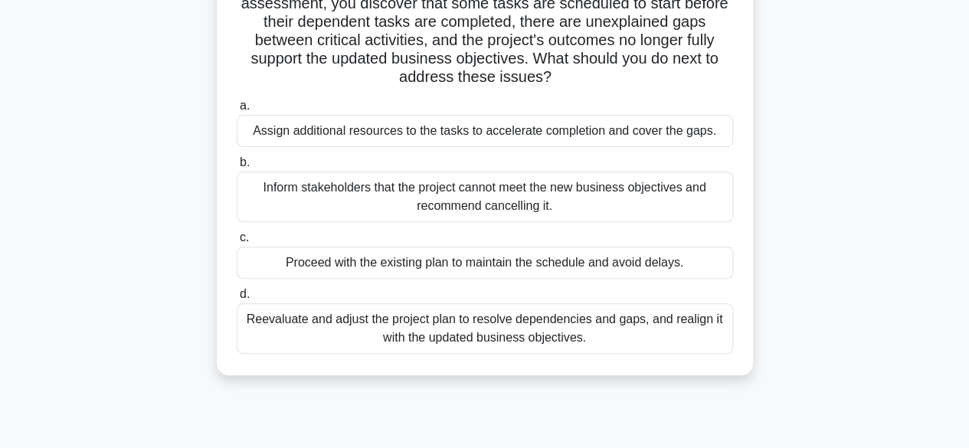
click at [328, 330] on div "Reevaluate and adjust the project plan to resolve dependencies and gaps, and re…" at bounding box center [485, 328] width 496 height 51
click at [237, 300] on input "d. Reevaluate and adjust the project plan to resolve dependencies and gaps, and…" at bounding box center [237, 295] width 0 height 10
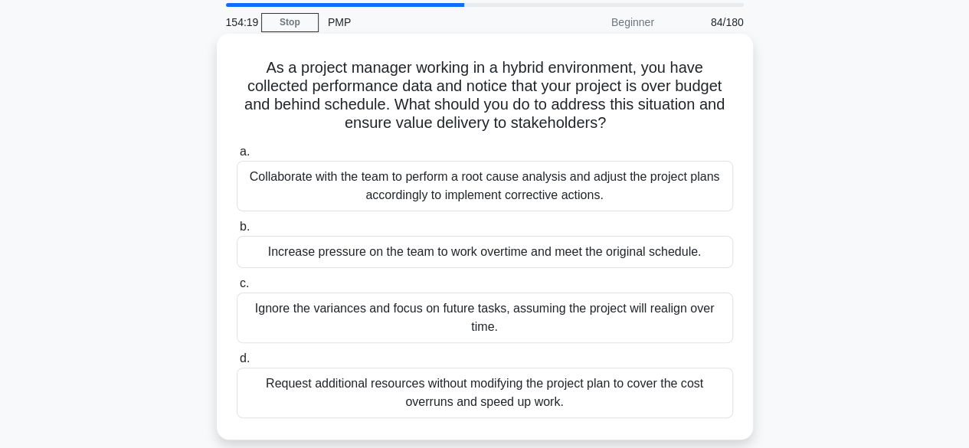
scroll to position [77, 0]
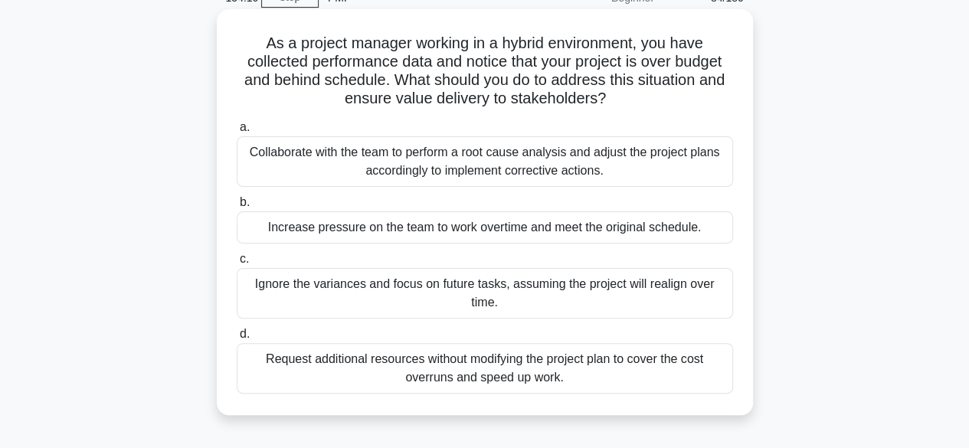
click at [355, 171] on div "Collaborate with the team to perform a root cause analysis and adjust the proje…" at bounding box center [485, 161] width 496 height 51
click at [237, 133] on input "a. Collaborate with the team to perform a root cause analysis and adjust the pr…" at bounding box center [237, 128] width 0 height 10
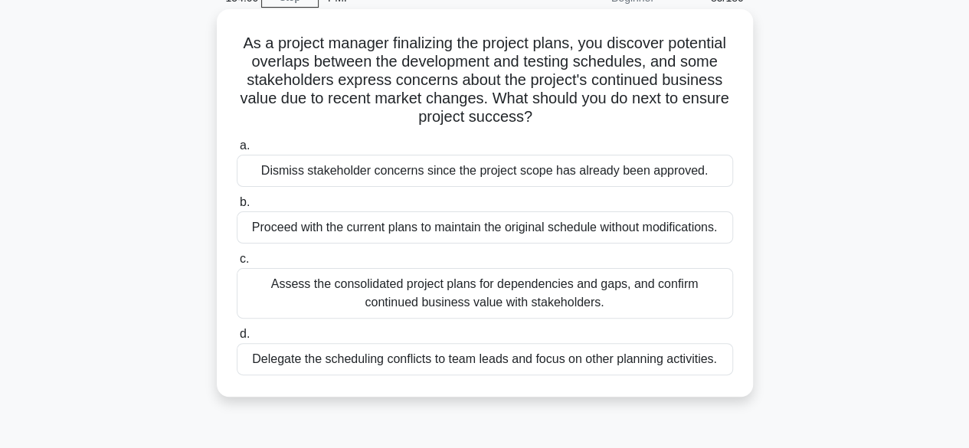
click at [336, 299] on div "Assess the consolidated project plans for dependencies and gaps, and confirm co…" at bounding box center [485, 293] width 496 height 51
click at [237, 264] on input "c. Assess the consolidated project plans for dependencies and gaps, and confirm…" at bounding box center [237, 259] width 0 height 10
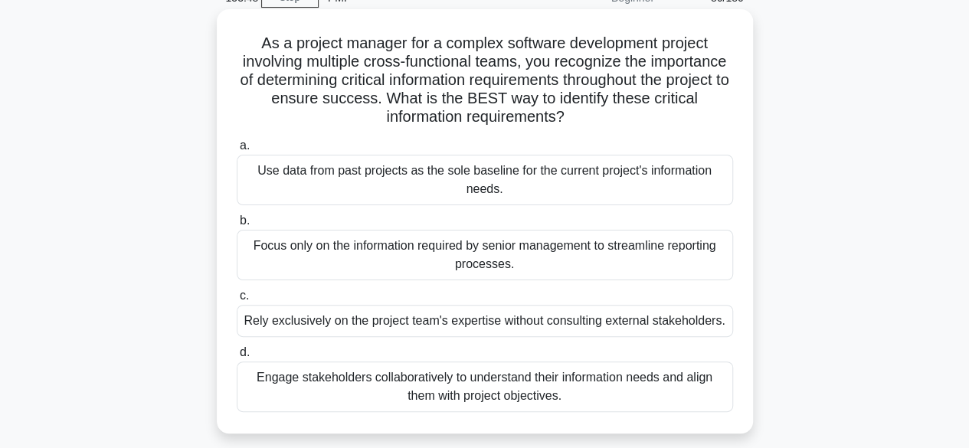
click at [370, 391] on div "Engage stakeholders collaboratively to understand their information needs and a…" at bounding box center [485, 387] width 496 height 51
click at [237, 358] on input "d. Engage stakeholders collaboratively to understand their information needs an…" at bounding box center [237, 353] width 0 height 10
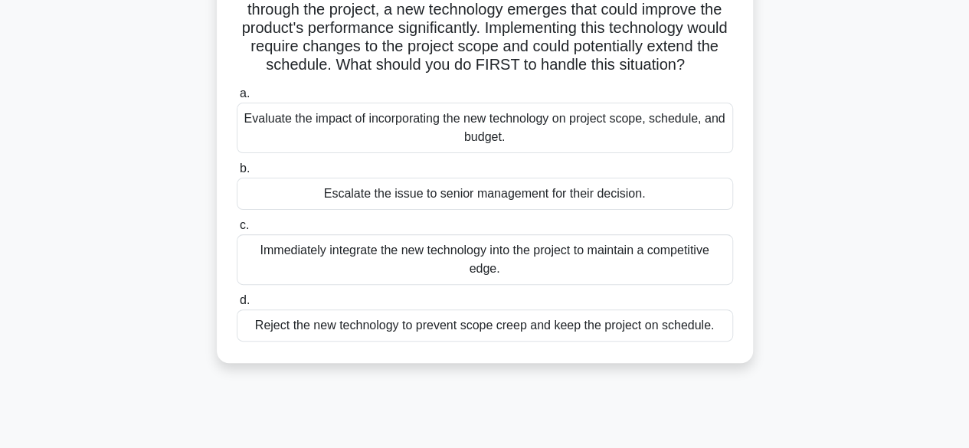
scroll to position [153, 0]
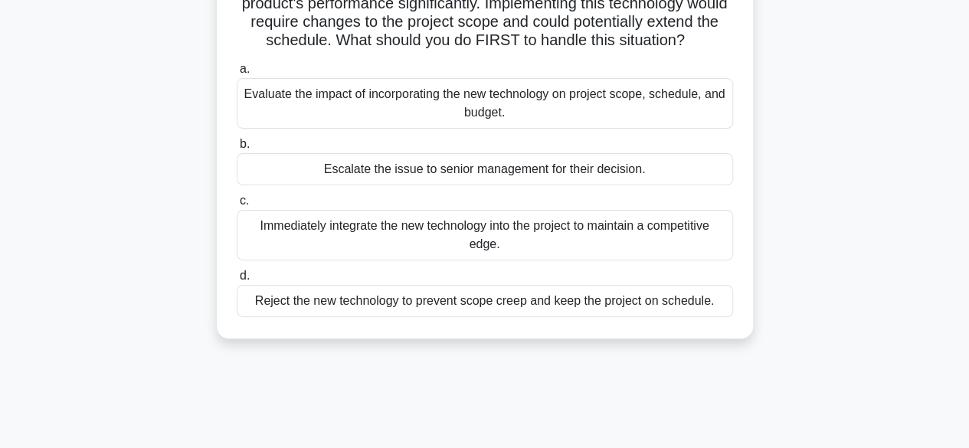
click at [418, 125] on div "Evaluate the impact of incorporating the new technology on project scope, sched…" at bounding box center [485, 103] width 496 height 51
click at [237, 74] on input "a. Evaluate the impact of incorporating the new technology on project scope, sc…" at bounding box center [237, 69] width 0 height 10
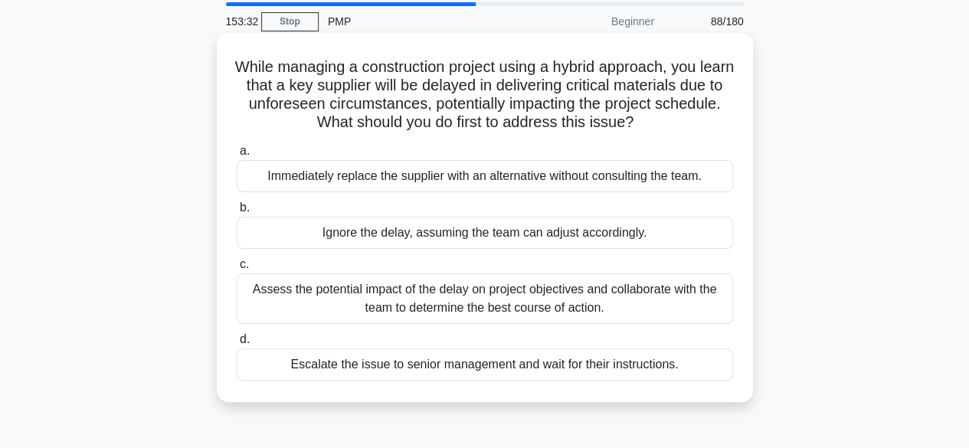
scroll to position [77, 0]
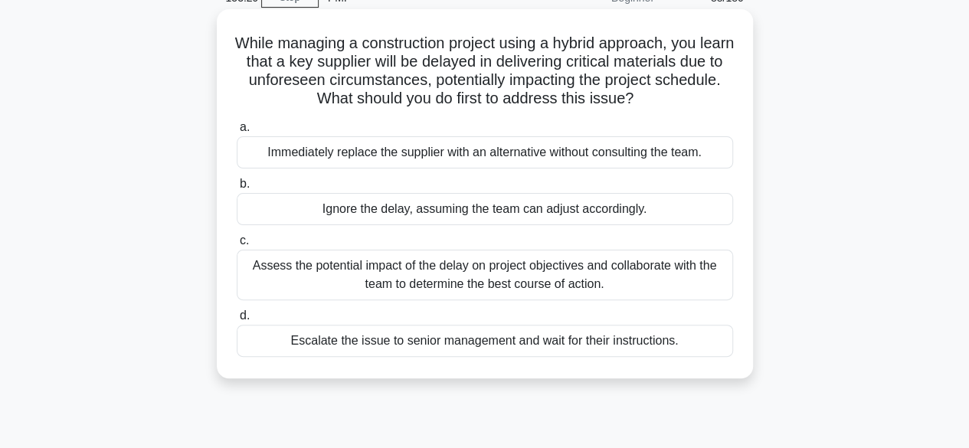
click at [327, 283] on div "Assess the potential impact of the delay on project objectives and collaborate …" at bounding box center [485, 275] width 496 height 51
click at [237, 246] on input "c. Assess the potential impact of the delay on project objectives and collabora…" at bounding box center [237, 241] width 0 height 10
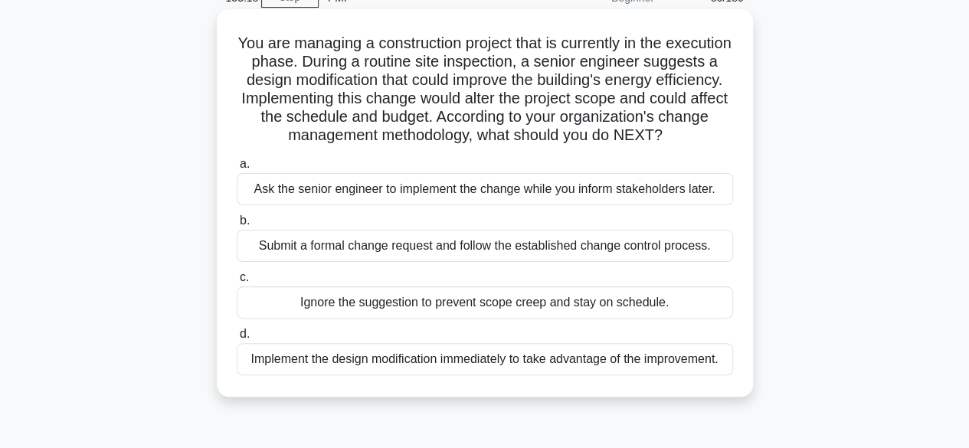
click at [320, 262] on div "Submit a formal change request and follow the established change control proces…" at bounding box center [485, 246] width 496 height 32
click at [237, 226] on input "b. Submit a formal change request and follow the established change control pro…" at bounding box center [237, 221] width 0 height 10
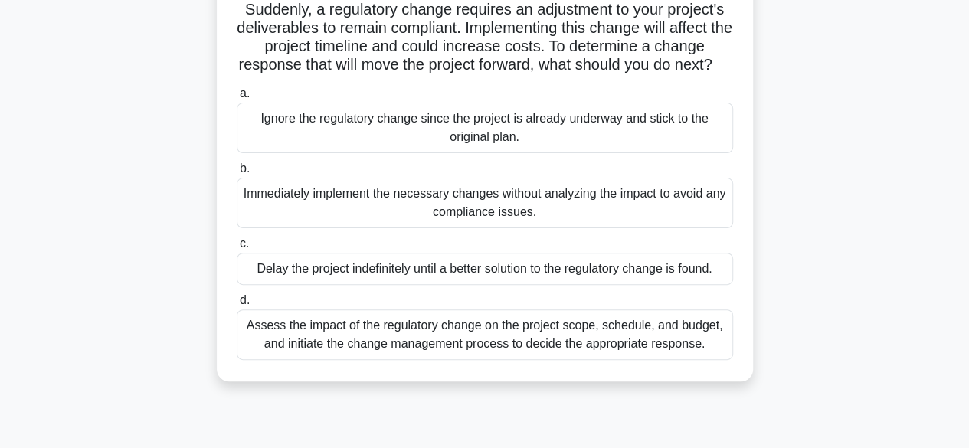
scroll to position [230, 0]
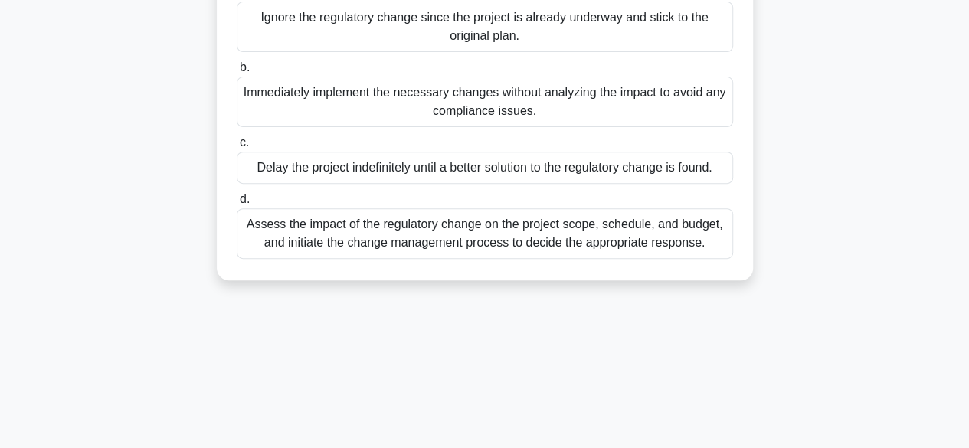
click at [434, 251] on div "Assess the impact of the regulatory change on the project scope, schedule, and …" at bounding box center [485, 233] width 496 height 51
click at [237, 205] on input "d. Assess the impact of the regulatory change on the project scope, schedule, a…" at bounding box center [237, 200] width 0 height 10
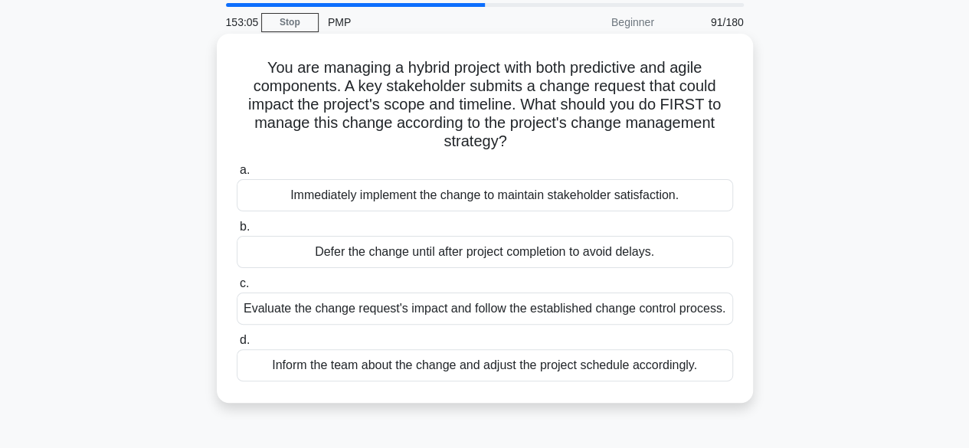
scroll to position [77, 0]
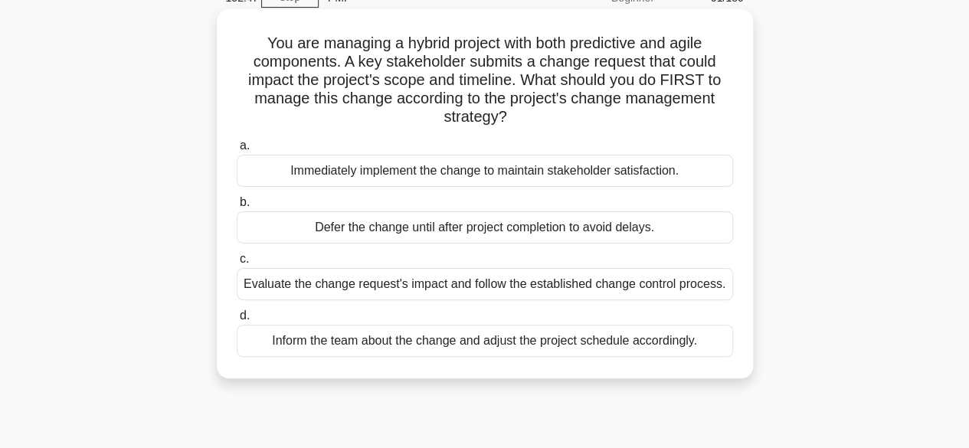
click at [463, 286] on div "Evaluate the change request's impact and follow the established change control …" at bounding box center [485, 284] width 496 height 32
click at [237, 264] on input "c. Evaluate the change request's impact and follow the established change contr…" at bounding box center [237, 259] width 0 height 10
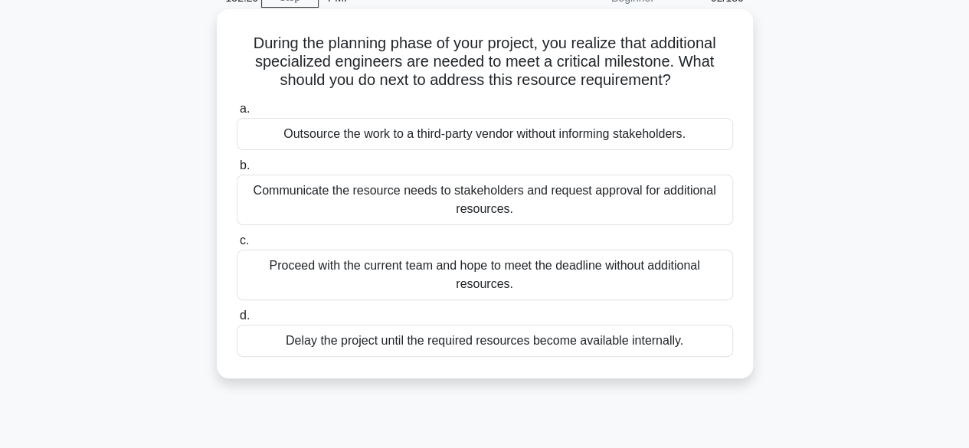
click at [448, 205] on div "Communicate the resource needs to stakeholders and request approval for additio…" at bounding box center [485, 200] width 496 height 51
click at [237, 171] on input "b. Communicate the resource needs to stakeholders and request approval for addi…" at bounding box center [237, 166] width 0 height 10
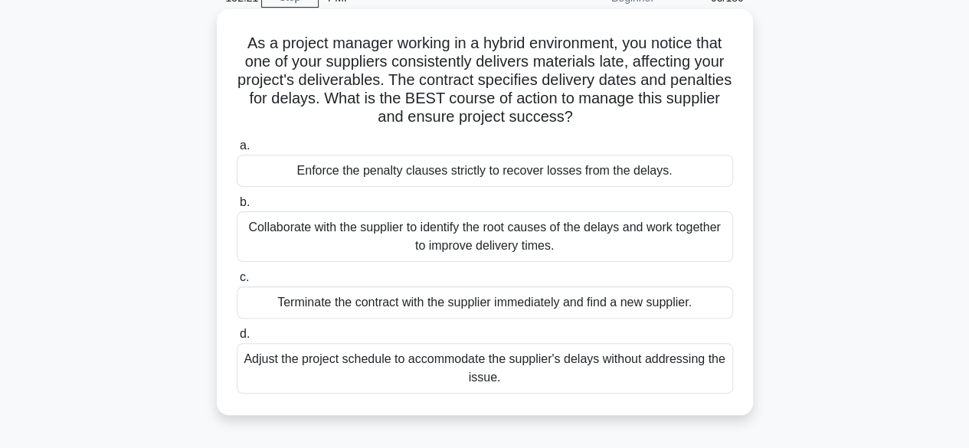
click at [352, 238] on div "Collaborate with the supplier to identify the root causes of the delays and wor…" at bounding box center [485, 236] width 496 height 51
click at [237, 208] on input "b. Collaborate with the supplier to identify the root causes of the delays and …" at bounding box center [237, 203] width 0 height 10
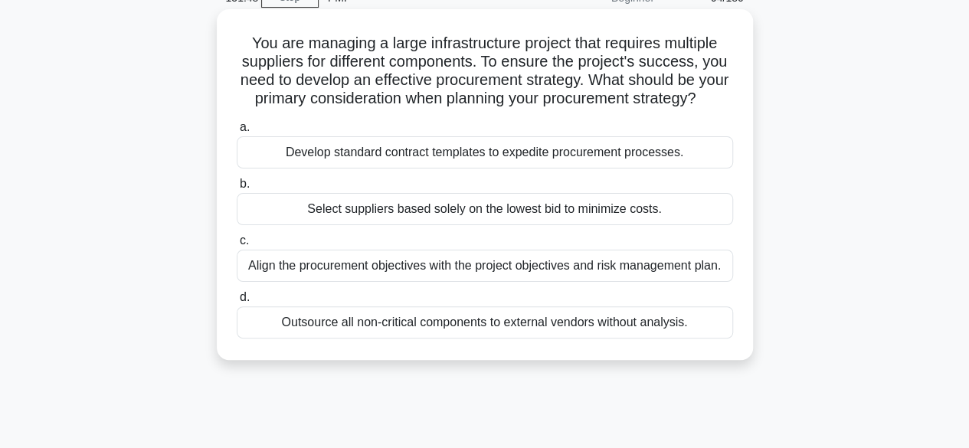
click at [426, 282] on div "Align the procurement objectives with the project objectives and risk managemen…" at bounding box center [485, 266] width 496 height 32
click at [237, 246] on input "c. Align the procurement objectives with the project objectives and risk manage…" at bounding box center [237, 241] width 0 height 10
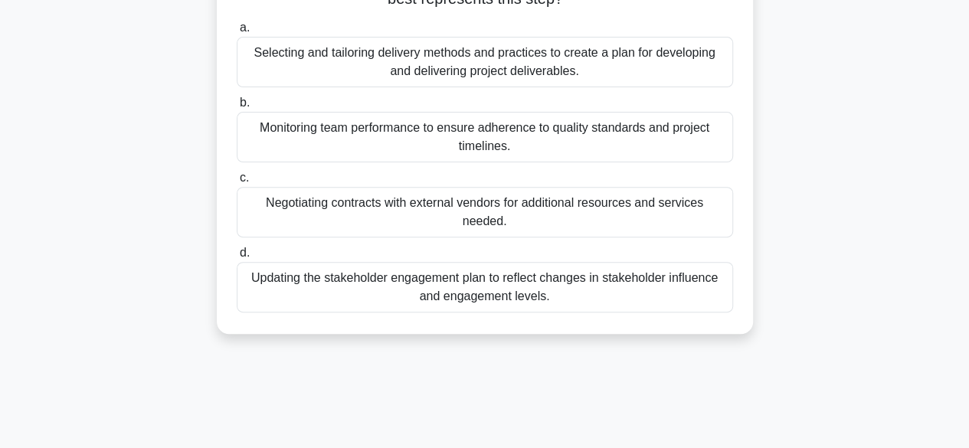
scroll to position [230, 0]
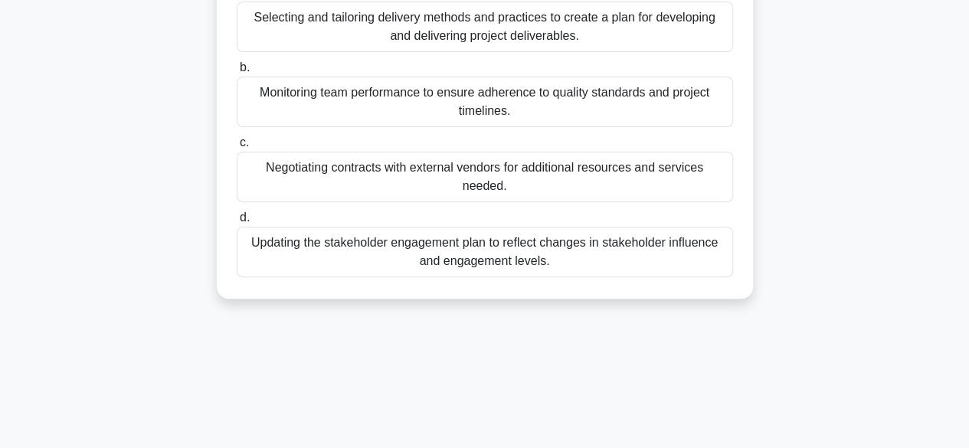
click at [395, 253] on div "Updating the stakeholder engagement plan to reflect changes in stakeholder infl…" at bounding box center [485, 252] width 496 height 51
click at [237, 223] on input "d. Updating the stakeholder engagement plan to reflect changes in stakeholder i…" at bounding box center [237, 218] width 0 height 10
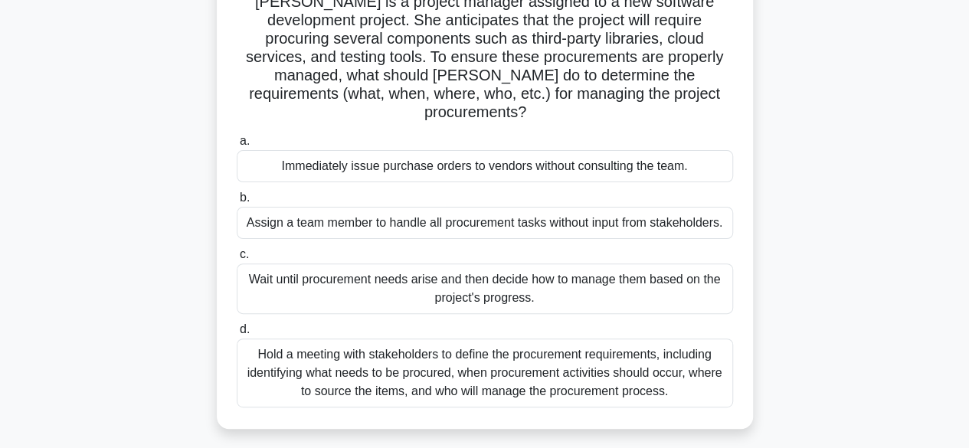
scroll to position [153, 0]
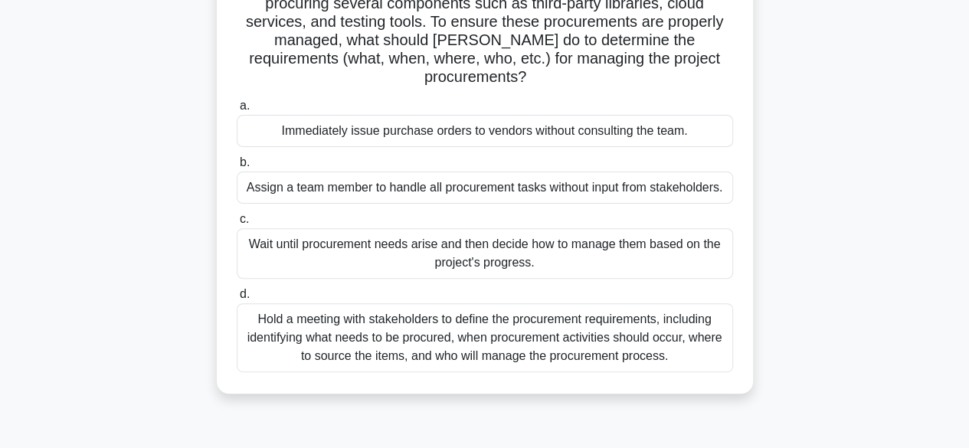
click at [463, 314] on div "Hold a meeting with stakeholders to define the procurement requirements, includ…" at bounding box center [485, 337] width 496 height 69
click at [237, 300] on input "d. Hold a meeting with stakeholders to define the procurement requirements, inc…" at bounding box center [237, 295] width 0 height 10
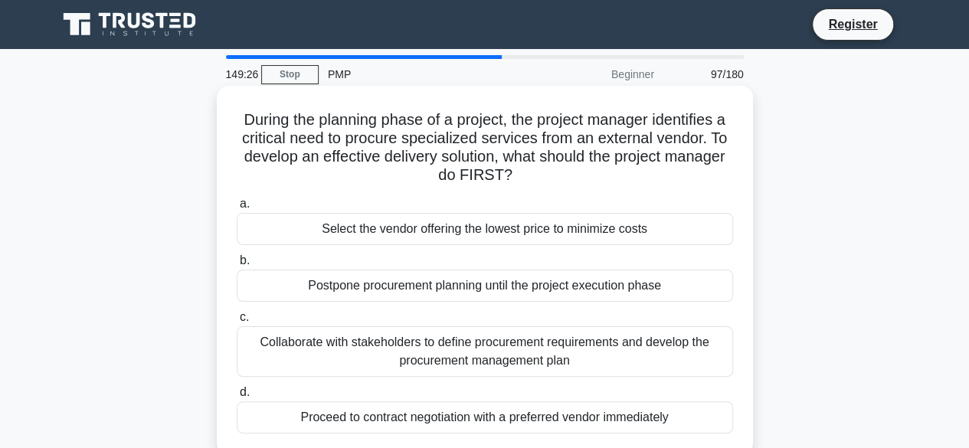
scroll to position [77, 0]
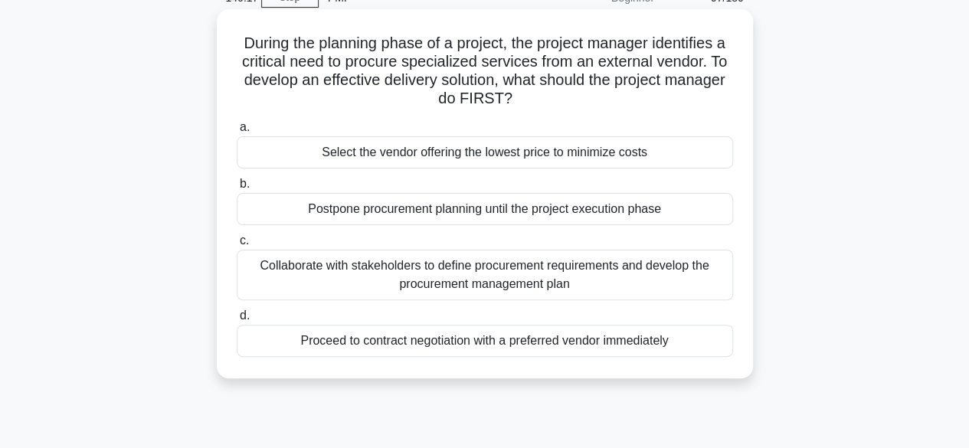
click at [596, 280] on div "Collaborate with stakeholders to define procurement requirements and develop th…" at bounding box center [485, 275] width 496 height 51
click at [237, 246] on input "c. Collaborate with stakeholders to define procurement requirements and develop…" at bounding box center [237, 241] width 0 height 10
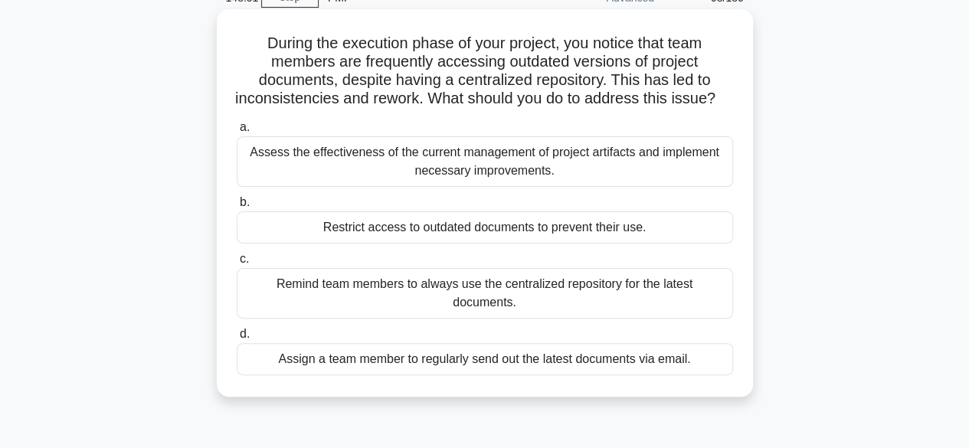
click at [564, 187] on div "Assess the effectiveness of the current management of project artifacts and imp…" at bounding box center [485, 161] width 496 height 51
click at [237, 133] on input "a. Assess the effectiveness of the current management of project artifacts and …" at bounding box center [237, 128] width 0 height 10
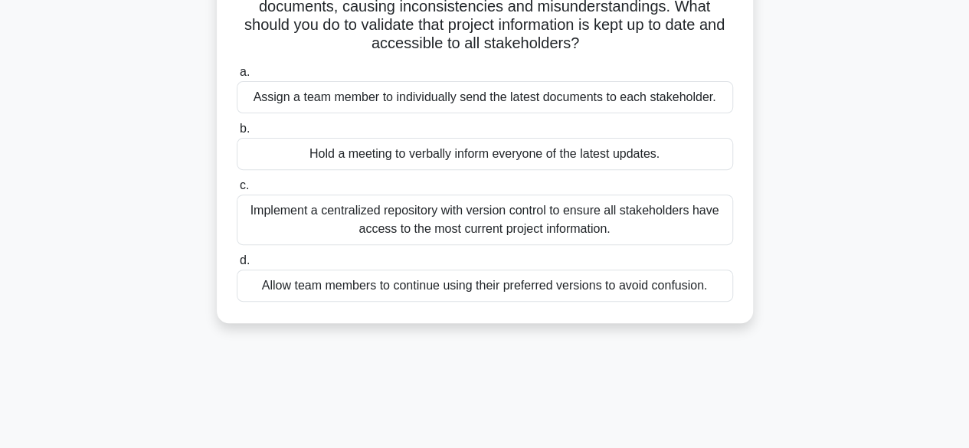
scroll to position [230, 0]
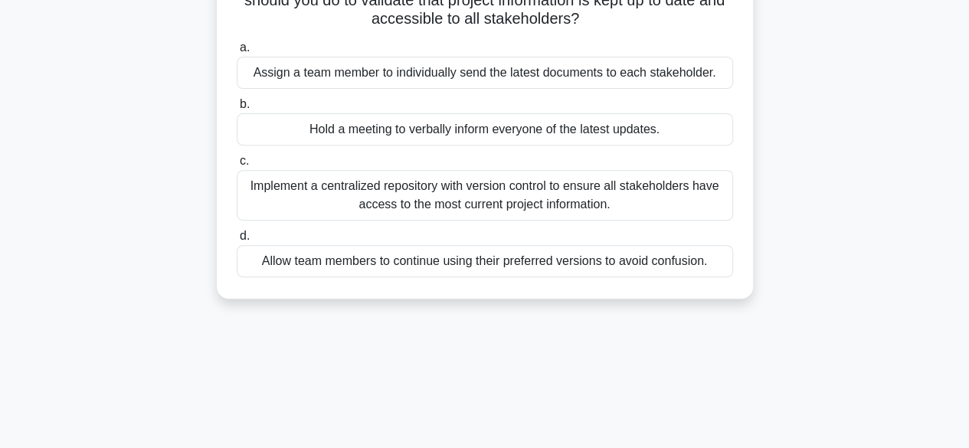
click at [660, 200] on div "Implement a centralized repository with version control to ensure all stakehold…" at bounding box center [485, 195] width 496 height 51
click at [237, 166] on input "c. Implement a centralized repository with version control to ensure all stakeh…" at bounding box center [237, 161] width 0 height 10
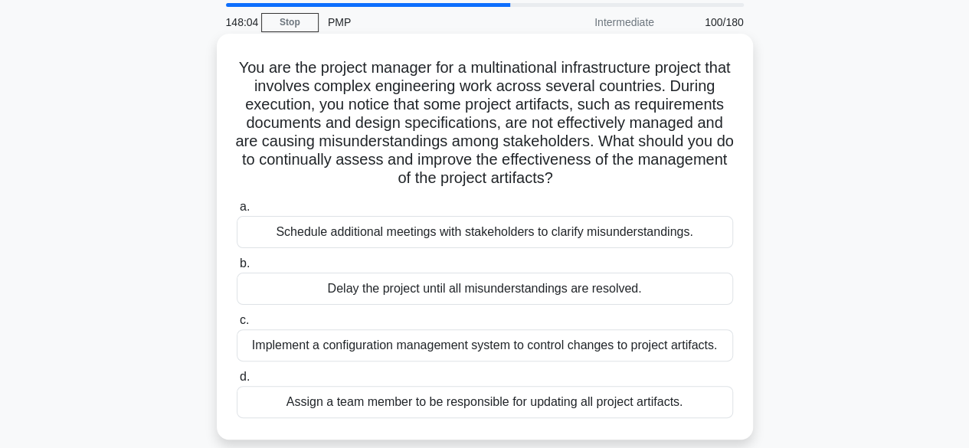
scroll to position [77, 0]
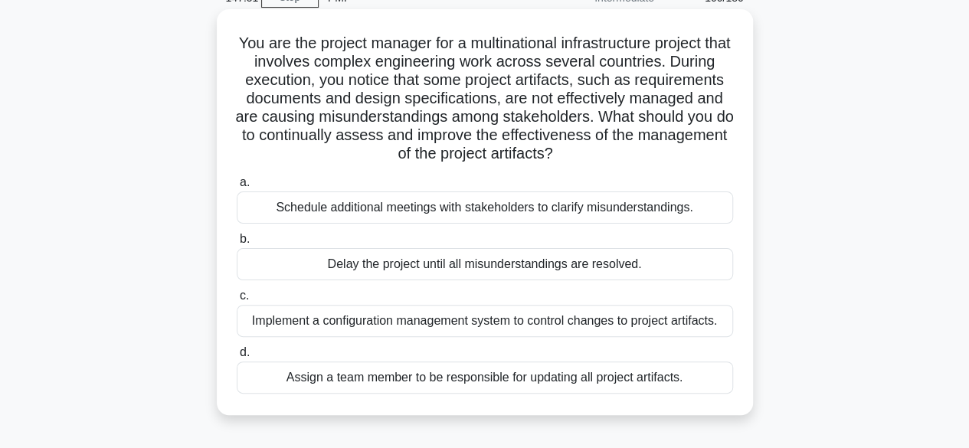
click at [351, 325] on div "Implement a configuration management system to control changes to project artif…" at bounding box center [485, 321] width 496 height 32
click at [237, 301] on input "c. Implement a configuration management system to control changes to project ar…" at bounding box center [237, 296] width 0 height 10
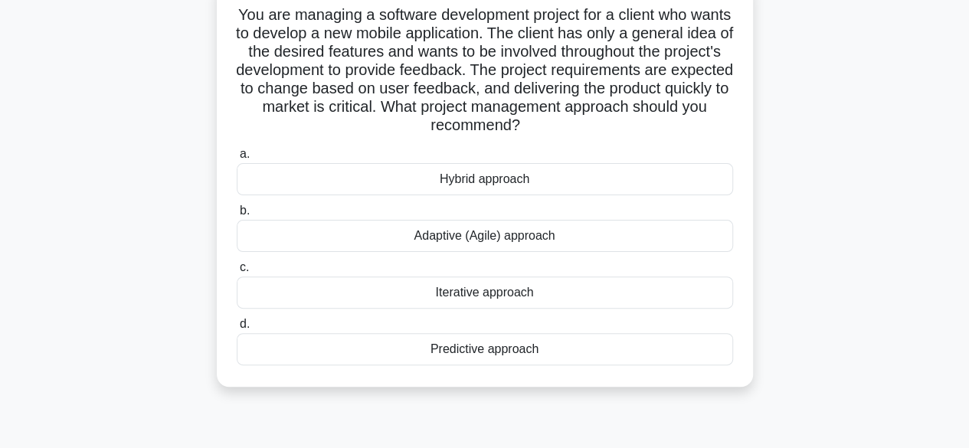
scroll to position [153, 0]
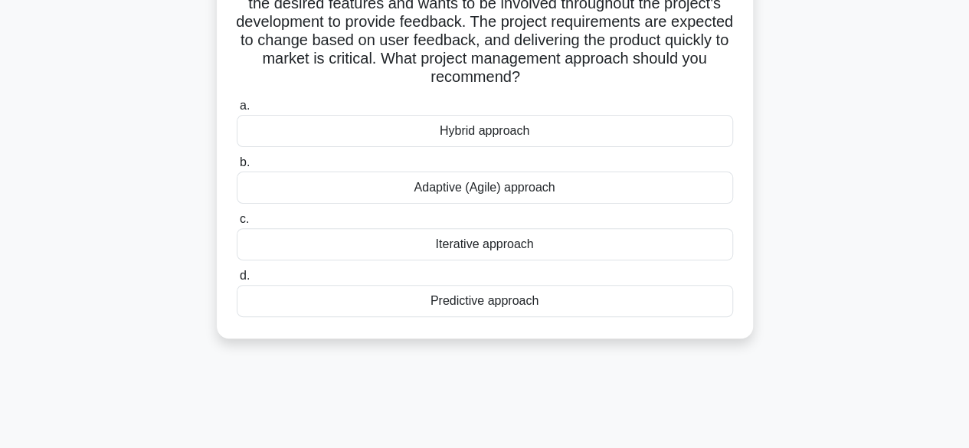
click at [580, 191] on div "Adaptive (Agile) approach" at bounding box center [485, 188] width 496 height 32
click at [237, 168] on input "b. Adaptive (Agile) approach" at bounding box center [237, 163] width 0 height 10
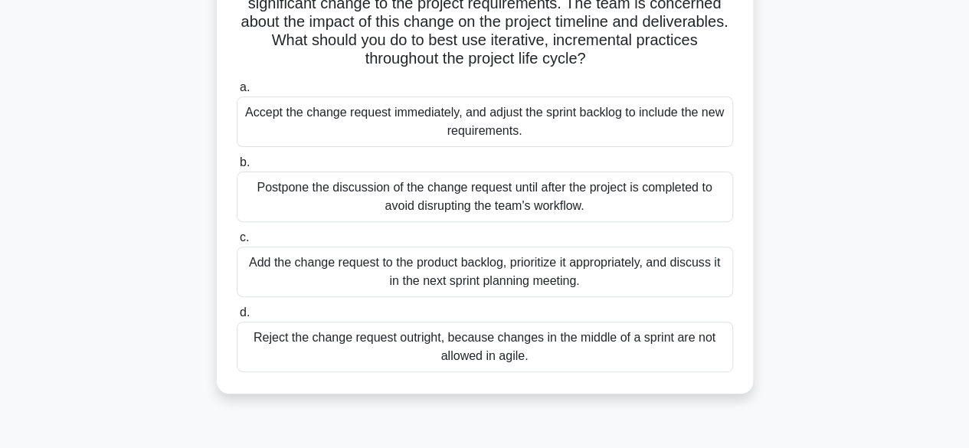
click at [639, 281] on div "Add the change request to the product backlog, prioritize it appropriately, and…" at bounding box center [485, 272] width 496 height 51
click at [237, 243] on input "c. Add the change request to the product backlog, prioritize it appropriately, …" at bounding box center [237, 238] width 0 height 10
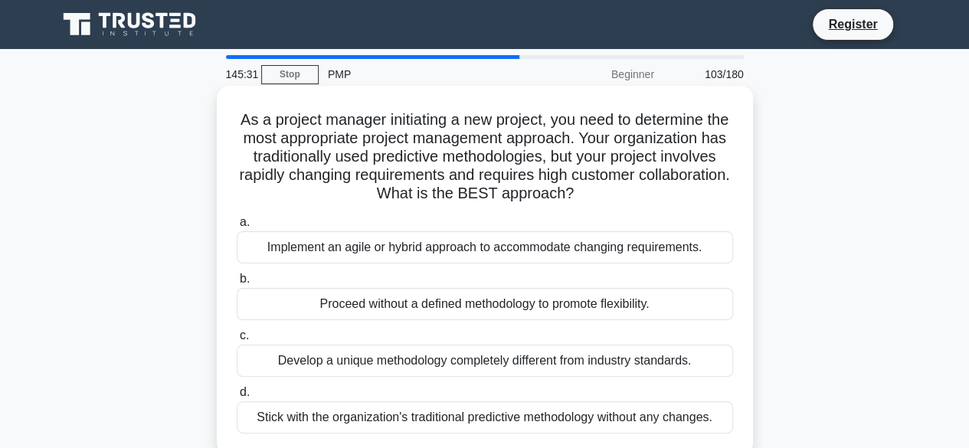
scroll to position [77, 0]
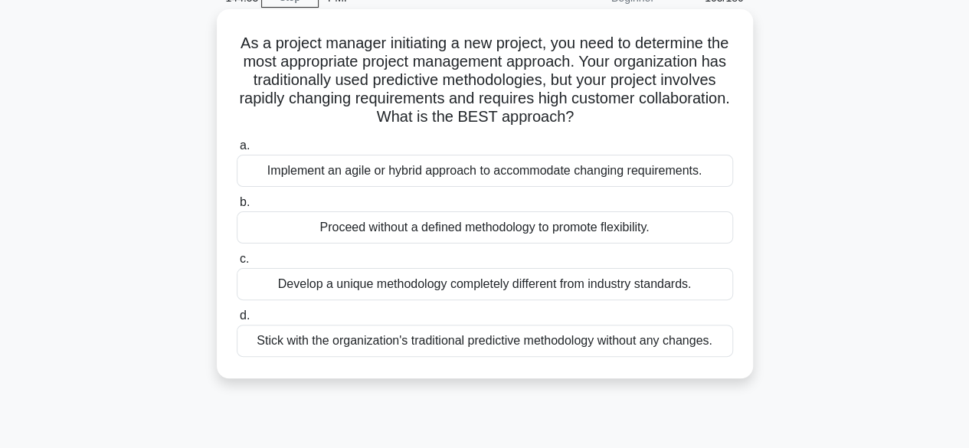
click at [403, 175] on div "Implement an agile or hybrid approach to accommodate changing requirements." at bounding box center [485, 171] width 496 height 32
click at [237, 151] on input "a. Implement an agile or hybrid approach to accommodate changing requirements." at bounding box center [237, 146] width 0 height 10
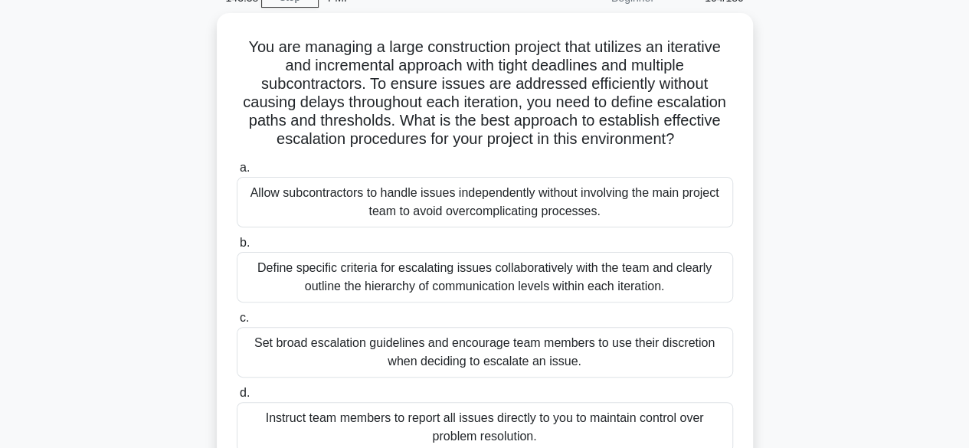
scroll to position [153, 0]
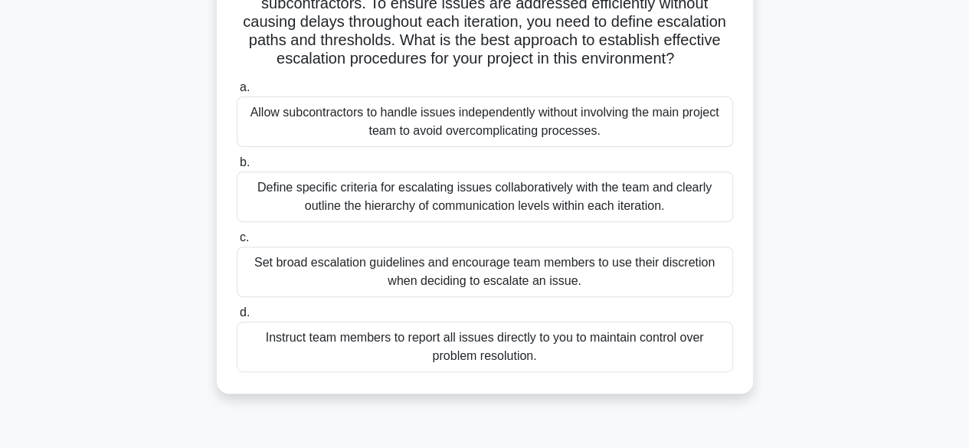
click at [531, 194] on div "Define specific criteria for escalating issues collaboratively with the team an…" at bounding box center [485, 197] width 496 height 51
click at [237, 168] on input "b. Define specific criteria for escalating issues collaboratively with the team…" at bounding box center [237, 163] width 0 height 10
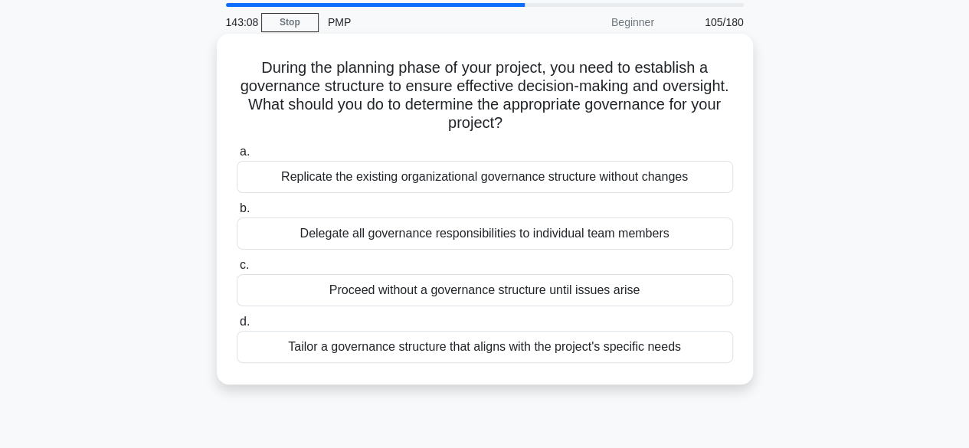
scroll to position [77, 0]
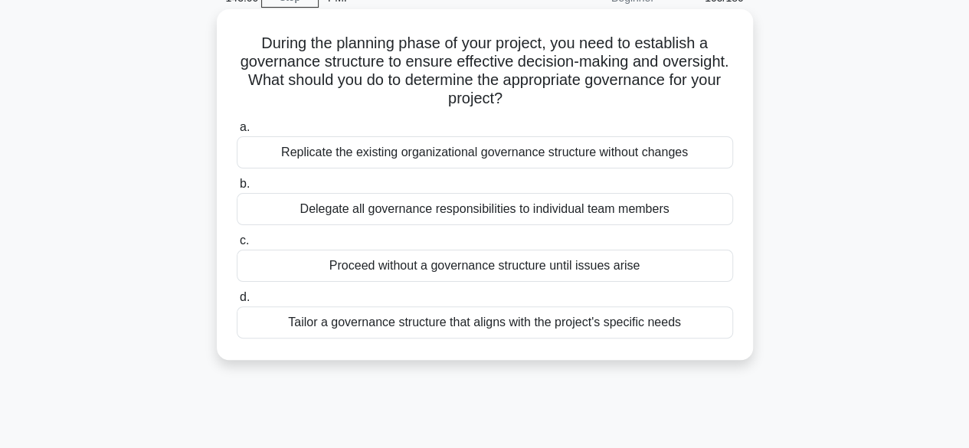
click at [526, 324] on div "Tailor a governance structure that aligns with the project's specific needs" at bounding box center [485, 322] width 496 height 32
click at [237, 303] on input "d. Tailor a governance structure that aligns with the project's specific needs" at bounding box center [237, 298] width 0 height 10
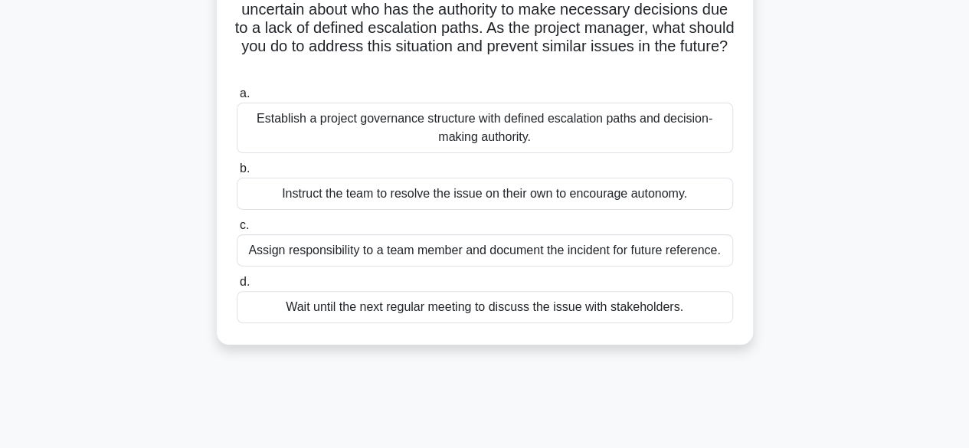
scroll to position [153, 0]
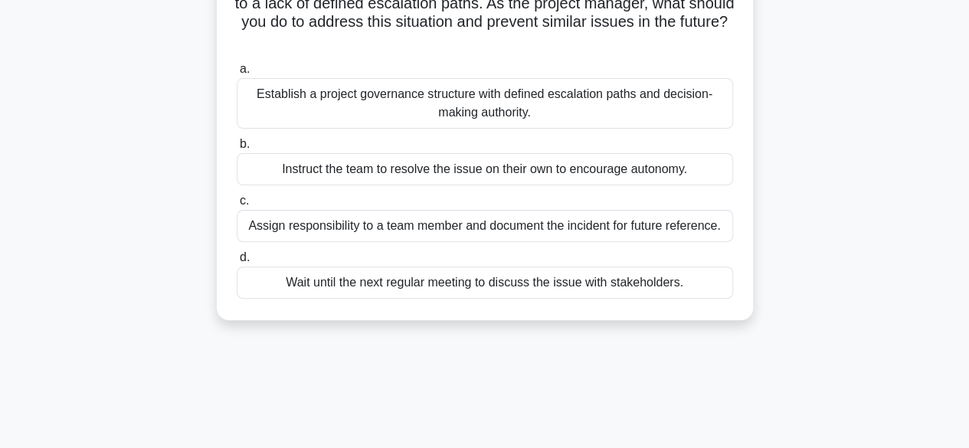
click at [348, 108] on div "Establish a project governance structure with defined escalation paths and deci…" at bounding box center [485, 103] width 496 height 51
click at [237, 74] on input "a. Establish a project governance structure with defined escalation paths and d…" at bounding box center [237, 69] width 0 height 10
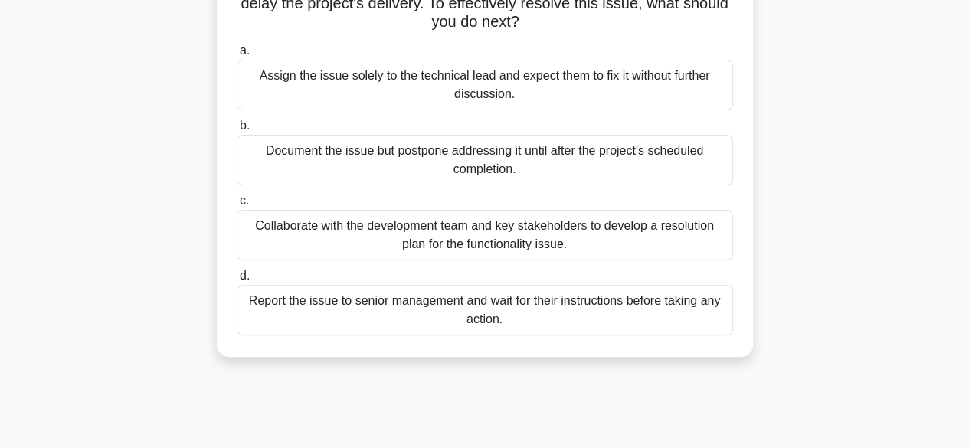
click at [585, 234] on div "Collaborate with the development team and key stakeholders to develop a resolut…" at bounding box center [485, 235] width 496 height 51
click at [237, 206] on input "c. Collaborate with the development team and key stakeholders to develop a reso…" at bounding box center [237, 201] width 0 height 10
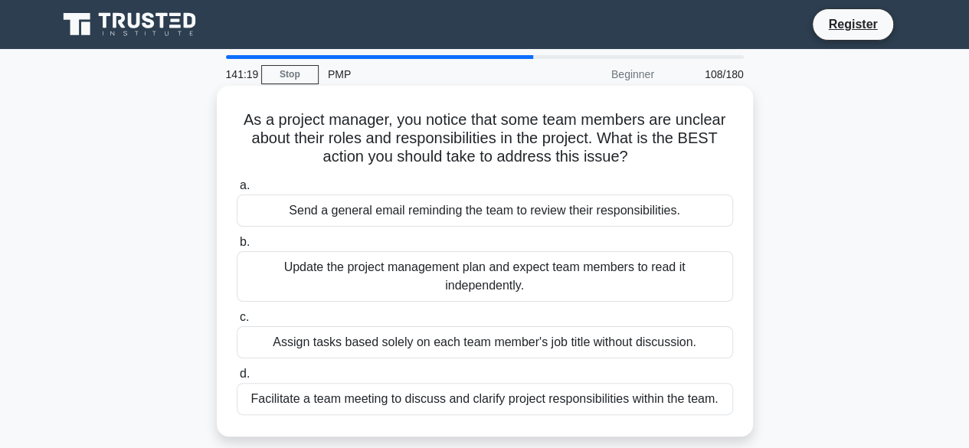
scroll to position [77, 0]
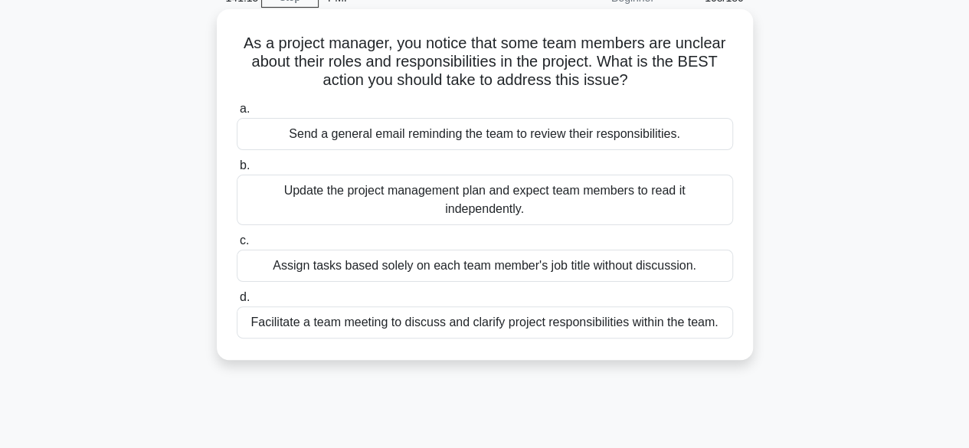
click at [530, 326] on div "Facilitate a team meeting to discuss and clarify project responsibilities withi…" at bounding box center [485, 322] width 496 height 32
click at [237, 303] on input "d. Facilitate a team meeting to discuss and clarify project responsibilities wi…" at bounding box center [237, 298] width 0 height 10
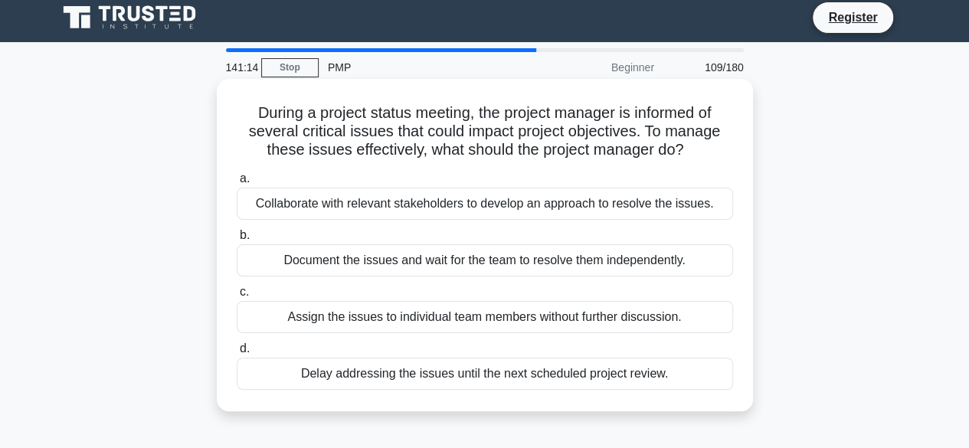
scroll to position [0, 0]
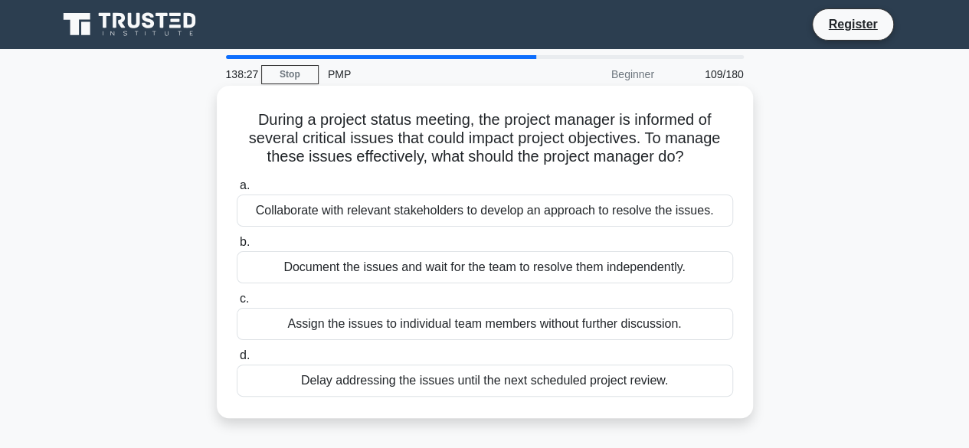
click at [494, 209] on div "Collaborate with relevant stakeholders to develop an approach to resolve the is…" at bounding box center [485, 211] width 496 height 32
click at [237, 191] on input "a. Collaborate with relevant stakeholders to develop an approach to resolve the…" at bounding box center [237, 186] width 0 height 10
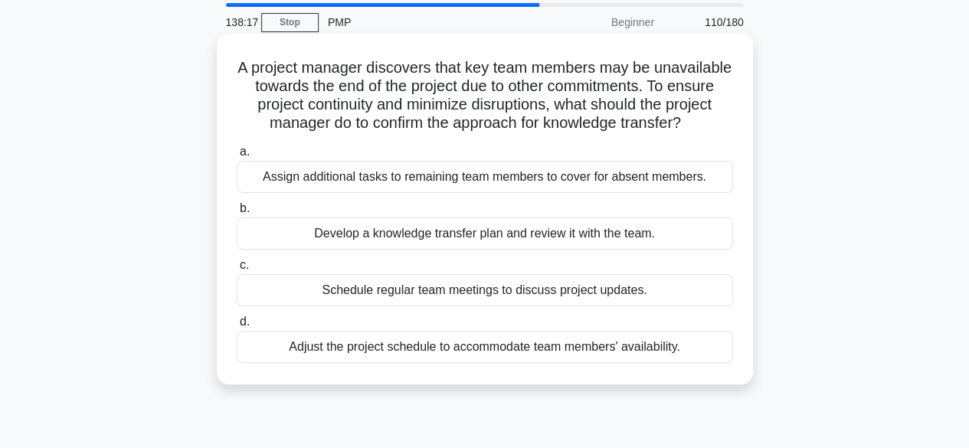
scroll to position [77, 0]
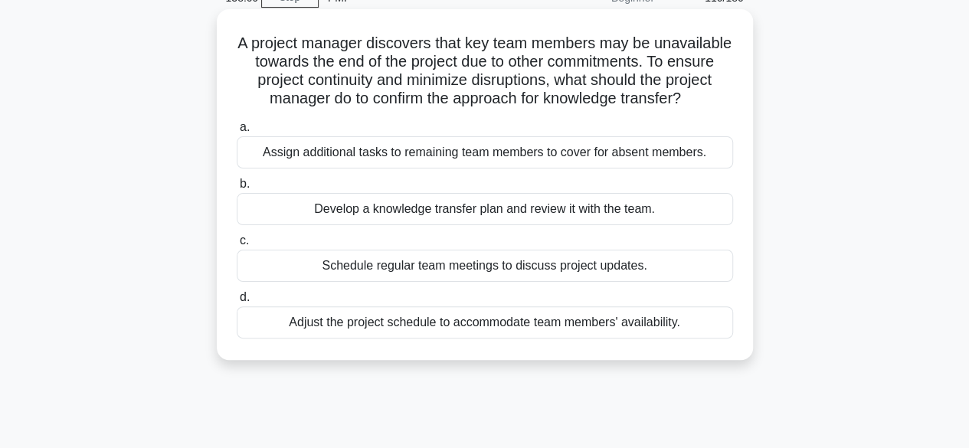
click at [509, 225] on div "Develop a knowledge transfer plan and review it with the team." at bounding box center [485, 209] width 496 height 32
click at [237, 189] on input "b. Develop a knowledge transfer plan and review it with the team." at bounding box center [237, 184] width 0 height 10
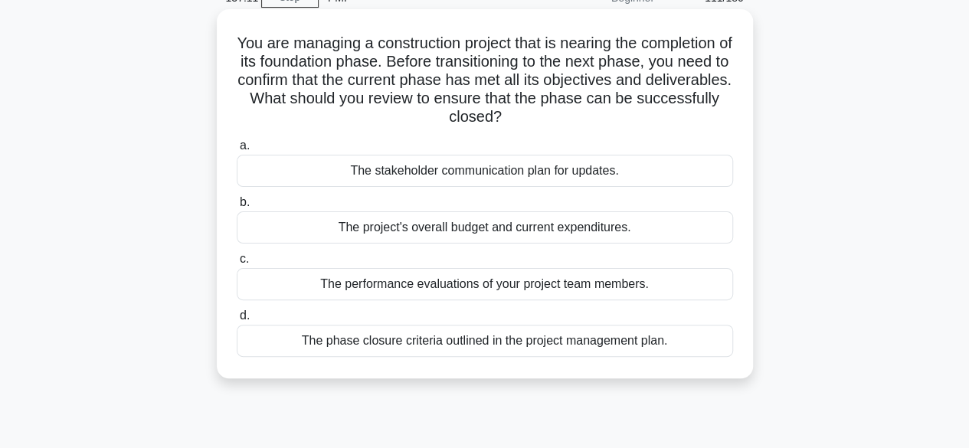
click at [627, 343] on div "The phase closure criteria outlined in the project management plan." at bounding box center [485, 341] width 496 height 32
click at [237, 321] on input "d. The phase closure criteria outlined in the project management plan." at bounding box center [237, 316] width 0 height 10
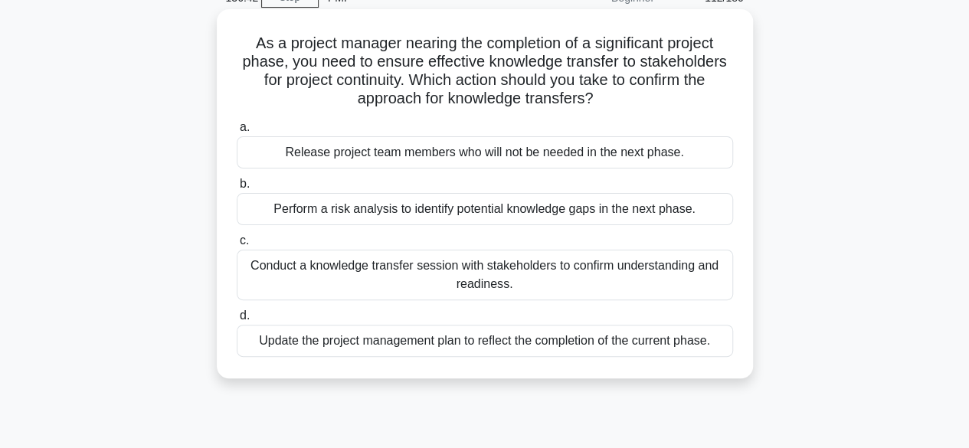
click at [561, 280] on div "Conduct a knowledge transfer session with stakeholders to confirm understanding…" at bounding box center [485, 275] width 496 height 51
click at [237, 246] on input "c. Conduct a knowledge transfer session with stakeholders to confirm understand…" at bounding box center [237, 241] width 0 height 10
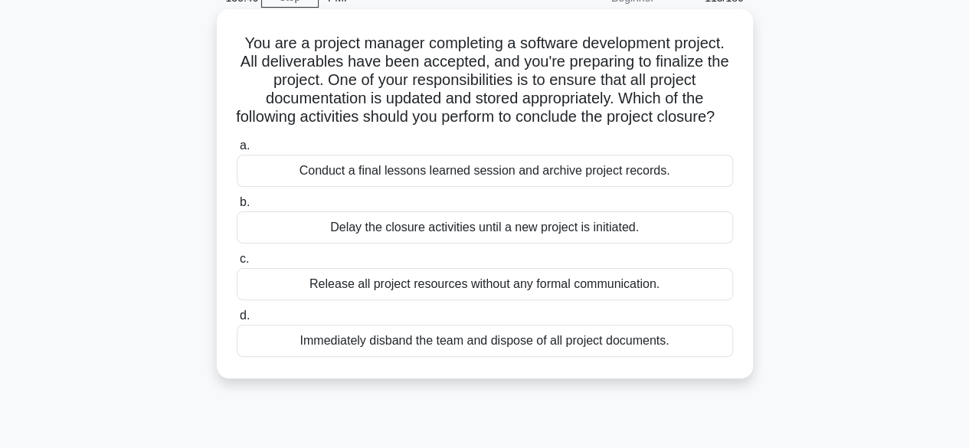
click at [561, 187] on div "Conduct a final lessons learned session and archive project records." at bounding box center [485, 171] width 496 height 32
click at [237, 151] on input "a. Conduct a final lessons learned session and archive project records." at bounding box center [237, 146] width 0 height 10
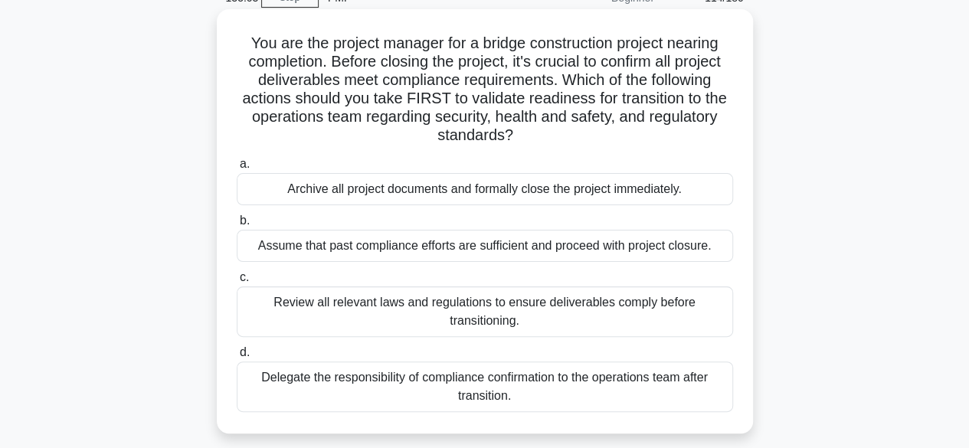
click at [351, 310] on div "Review all relevant laws and regulations to ensure deliverables comply before t…" at bounding box center [485, 312] width 496 height 51
click at [237, 283] on input "c. Review all relevant laws and regulations to ensure deliverables comply befor…" at bounding box center [237, 278] width 0 height 10
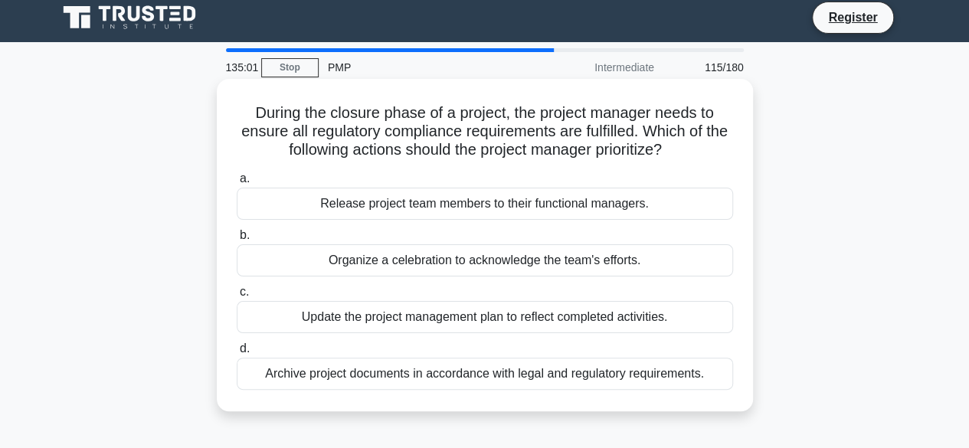
scroll to position [0, 0]
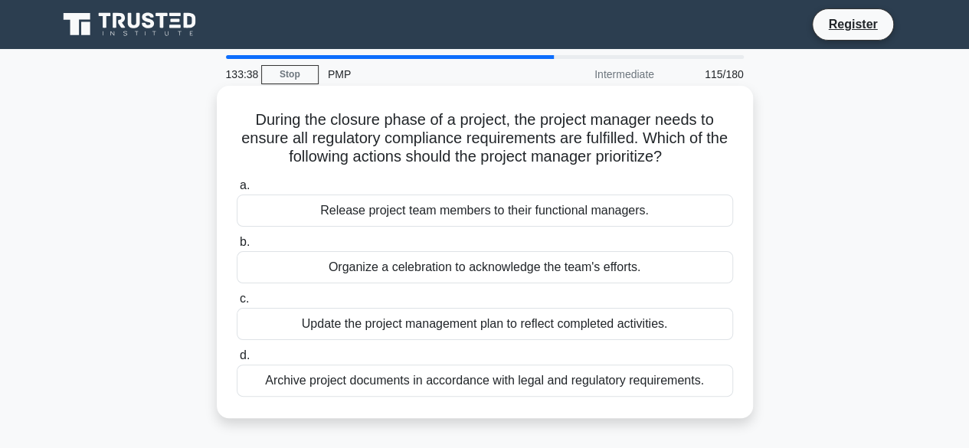
click at [460, 328] on div "Update the project management plan to reflect completed activities." at bounding box center [485, 324] width 496 height 32
click at [237, 304] on input "c. Update the project management plan to reflect completed activities." at bounding box center [237, 299] width 0 height 10
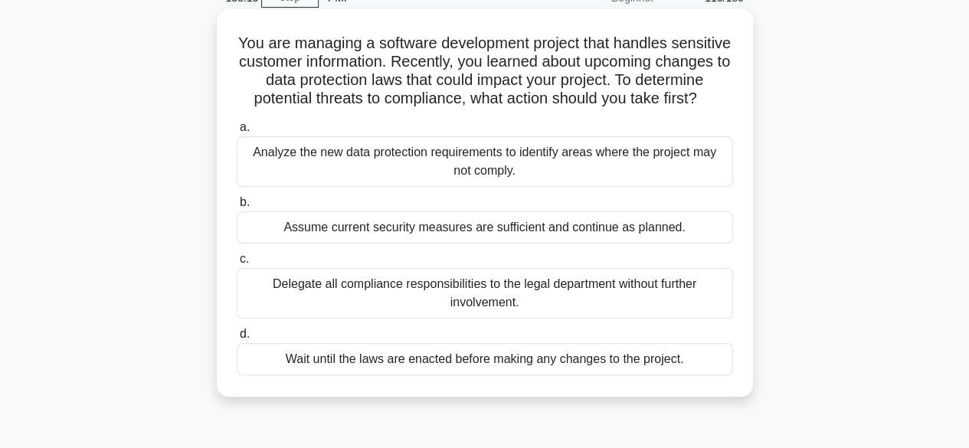
scroll to position [153, 0]
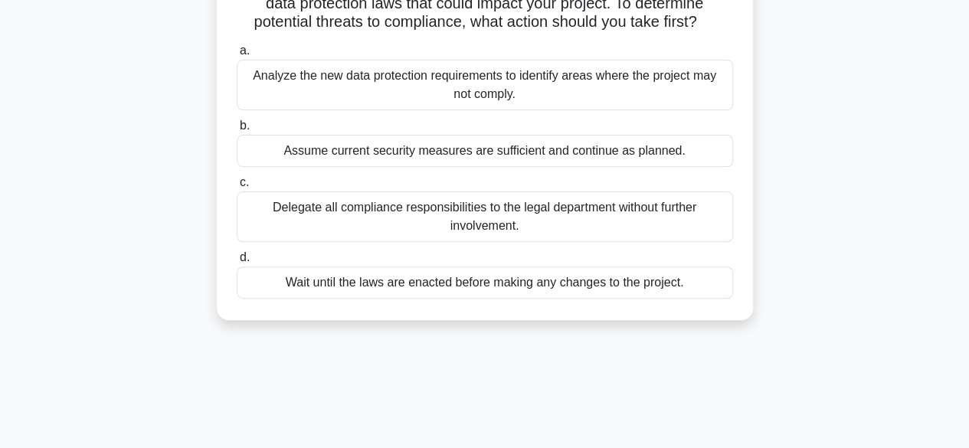
click at [374, 110] on div "Analyze the new data protection requirements to identify areas where the projec…" at bounding box center [485, 85] width 496 height 51
click at [237, 56] on input "a. Analyze the new data protection requirements to identify areas where the pro…" at bounding box center [237, 51] width 0 height 10
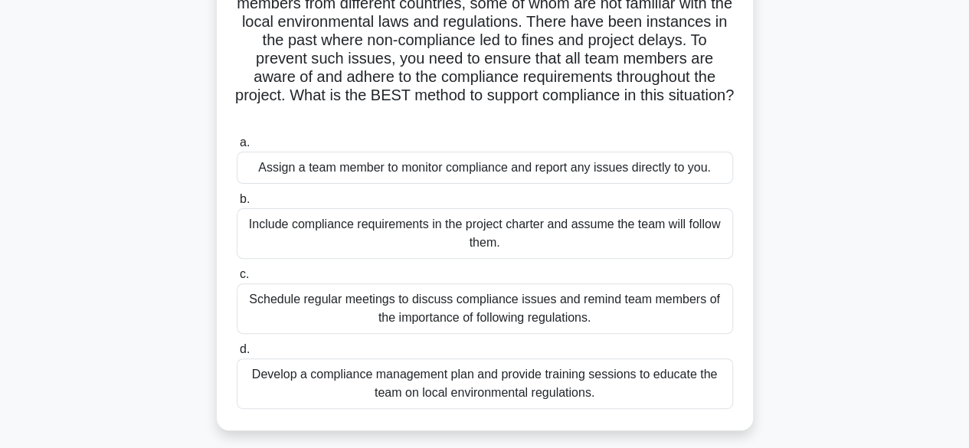
click at [365, 387] on div "Develop a compliance management plan and provide training sessions to educate t…" at bounding box center [485, 384] width 496 height 51
click at [237, 355] on input "d. Develop a compliance management plan and provide training sessions to educat…" at bounding box center [237, 350] width 0 height 10
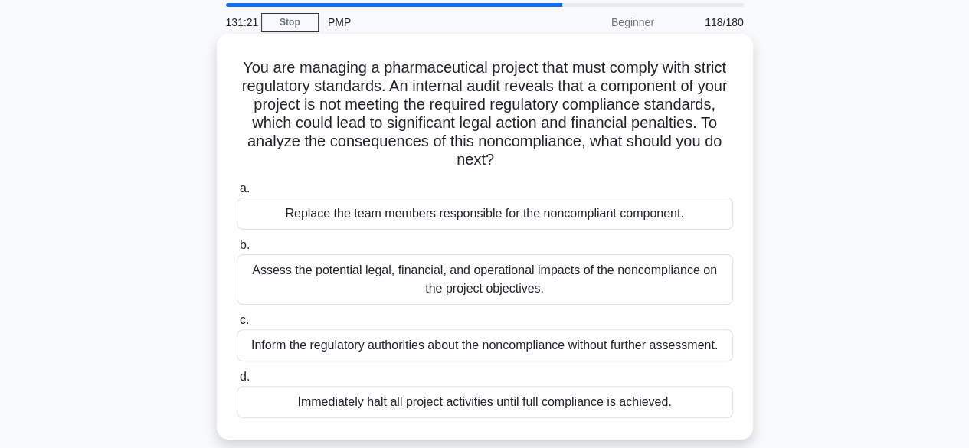
scroll to position [77, 0]
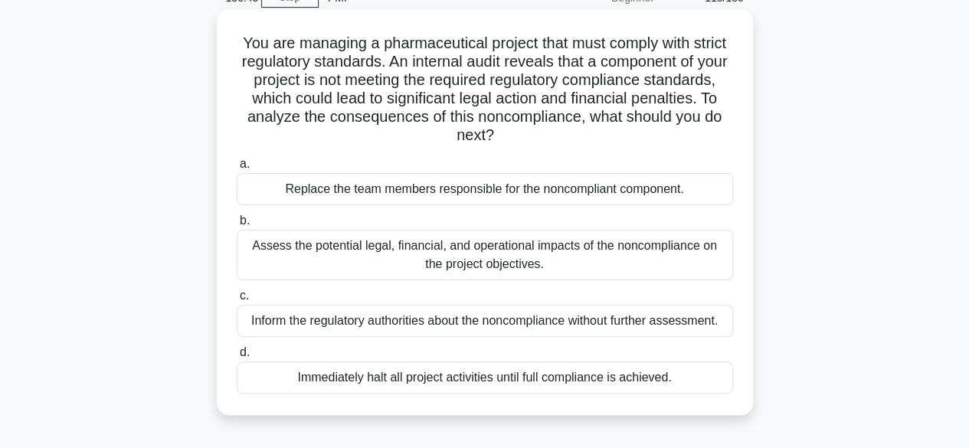
click at [561, 258] on div "Assess the potential legal, financial, and operational impacts of the noncompli…" at bounding box center [485, 255] width 496 height 51
click at [237, 226] on input "b. Assess the potential legal, financial, and operational impacts of the noncom…" at bounding box center [237, 221] width 0 height 10
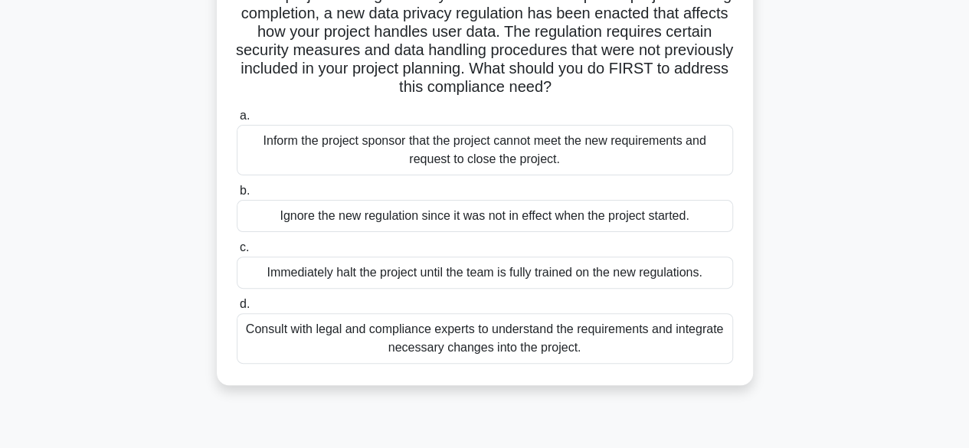
scroll to position [153, 0]
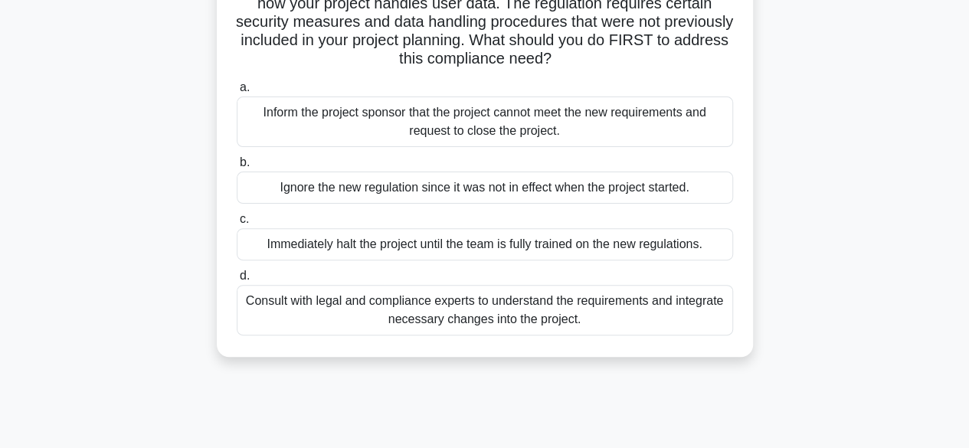
click at [611, 313] on div "Consult with legal and compliance experts to understand the requirements and in…" at bounding box center [485, 310] width 496 height 51
click at [237, 281] on input "d. Consult with legal and compliance experts to understand the requirements and…" at bounding box center [237, 276] width 0 height 10
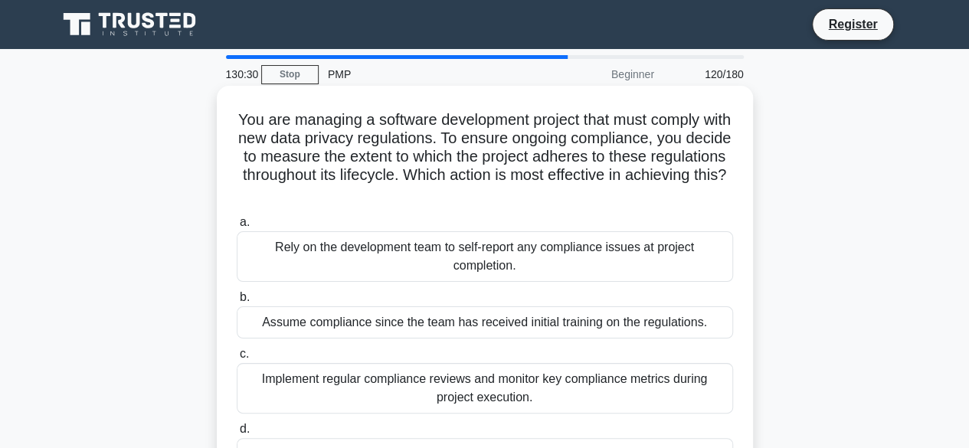
scroll to position [77, 0]
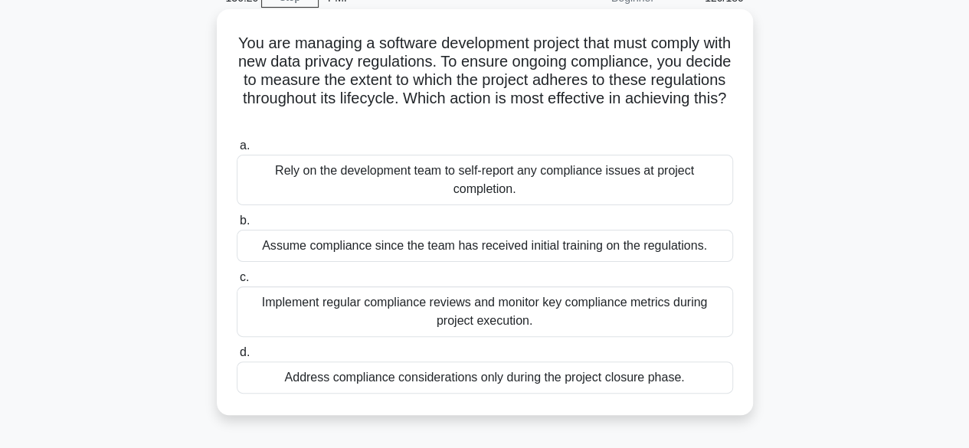
click at [550, 318] on div "Implement regular compliance reviews and monitor key compliance metrics during …" at bounding box center [485, 312] width 496 height 51
click at [237, 283] on input "c. Implement regular compliance reviews and monitor key compliance metrics duri…" at bounding box center [237, 278] width 0 height 10
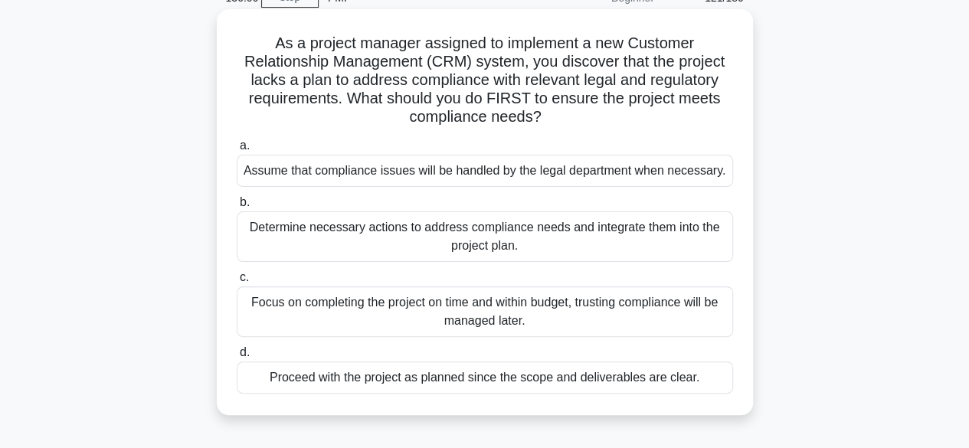
click at [412, 241] on div "Determine necessary actions to address compliance needs and integrate them into…" at bounding box center [485, 236] width 496 height 51
click at [237, 208] on input "b. Determine necessary actions to address compliance needs and integrate them i…" at bounding box center [237, 203] width 0 height 10
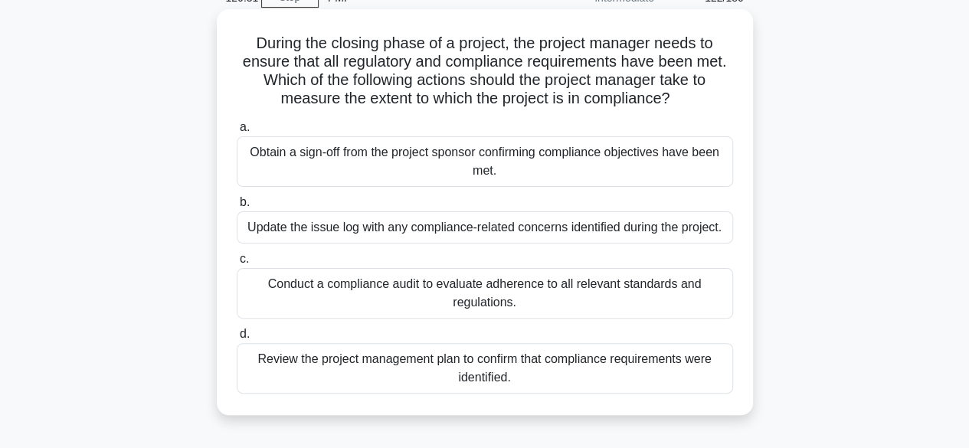
click at [527, 302] on div "Conduct a compliance audit to evaluate adherence to all relevant standards and …" at bounding box center [485, 293] width 496 height 51
click at [237, 264] on input "c. Conduct a compliance audit to evaluate adherence to all relevant standards a…" at bounding box center [237, 259] width 0 height 10
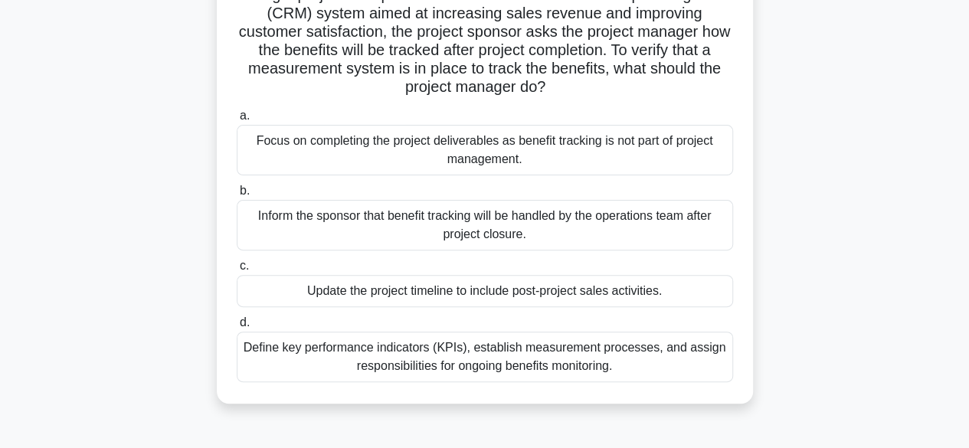
scroll to position [153, 0]
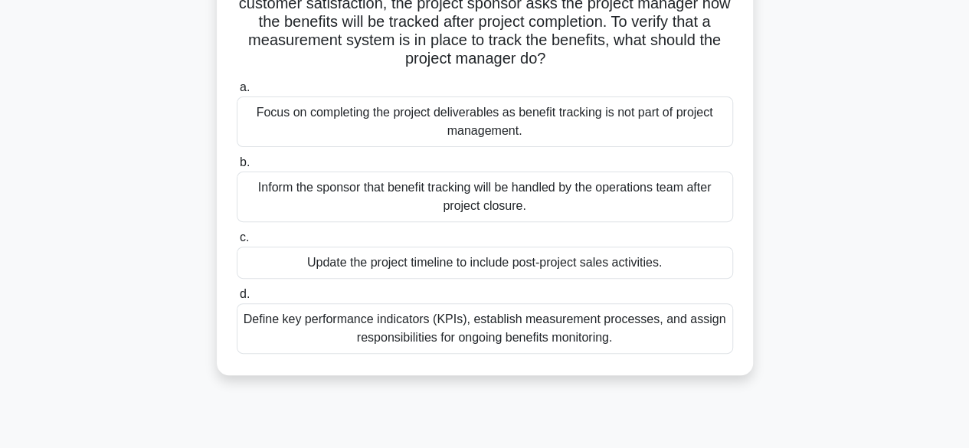
click at [633, 332] on div "Define key performance indicators (KPIs), establish measurement processes, and …" at bounding box center [485, 328] width 496 height 51
click at [237, 300] on input "d. Define key performance indicators (KPIs), establish measurement processes, a…" at bounding box center [237, 295] width 0 height 10
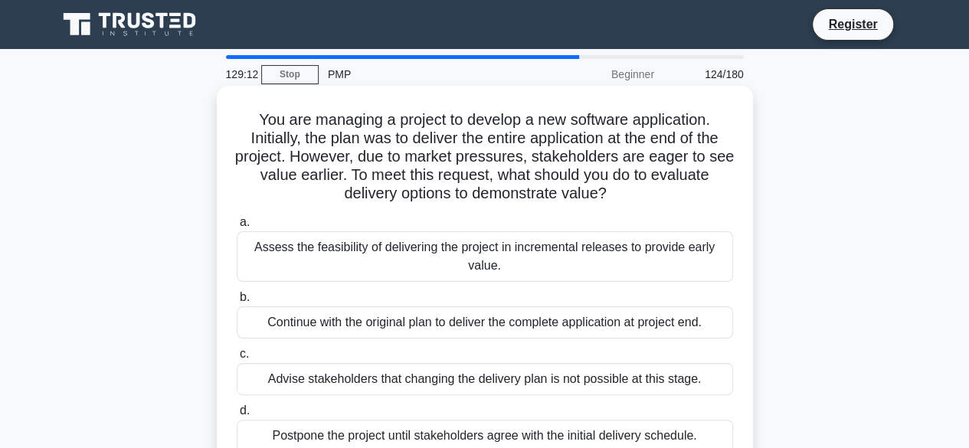
scroll to position [77, 0]
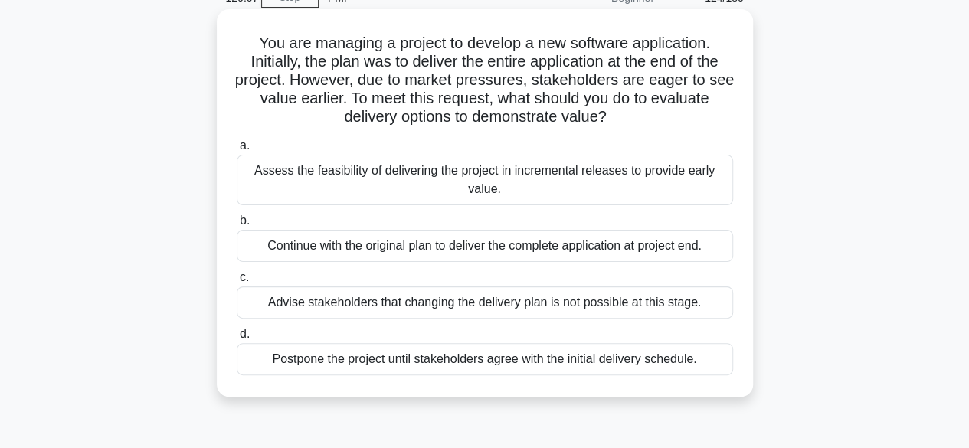
click at [352, 188] on div "Assess the feasibility of delivering the project in incremental releases to pro…" at bounding box center [485, 180] width 496 height 51
click at [237, 151] on input "a. Assess the feasibility of delivering the project in incremental releases to …" at bounding box center [237, 146] width 0 height 10
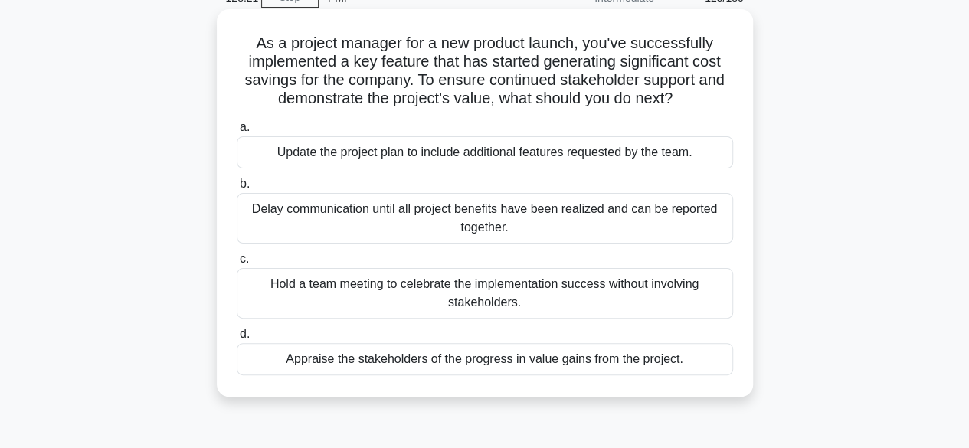
click at [509, 364] on div "Appraise the stakeholders of the progress in value gains from the project." at bounding box center [485, 359] width 496 height 32
click at [237, 339] on input "d. Appraise the stakeholders of the progress in value gains from the project." at bounding box center [237, 334] width 0 height 10
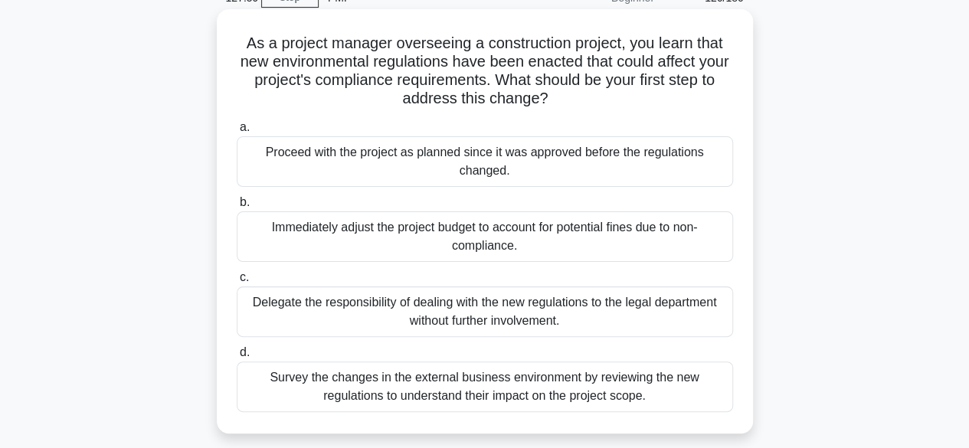
click at [308, 391] on div "Survey the changes in the external business environment by reviewing the new re…" at bounding box center [485, 387] width 496 height 51
click at [237, 358] on input "d. Survey the changes in the external business environment by reviewing the new…" at bounding box center [237, 353] width 0 height 10
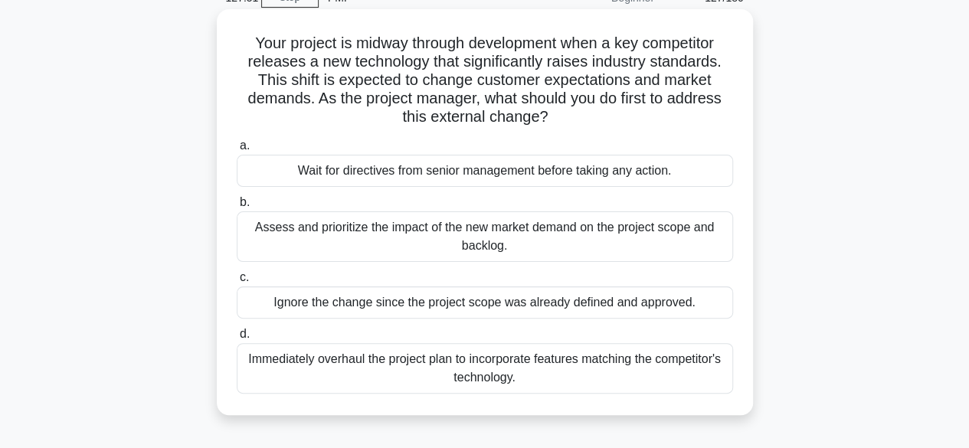
click at [334, 242] on div "Assess and prioritize the impact of the new market demand on the project scope …" at bounding box center [485, 236] width 496 height 51
click at [237, 208] on input "b. Assess and prioritize the impact of the new market demand on the project sco…" at bounding box center [237, 203] width 0 height 10
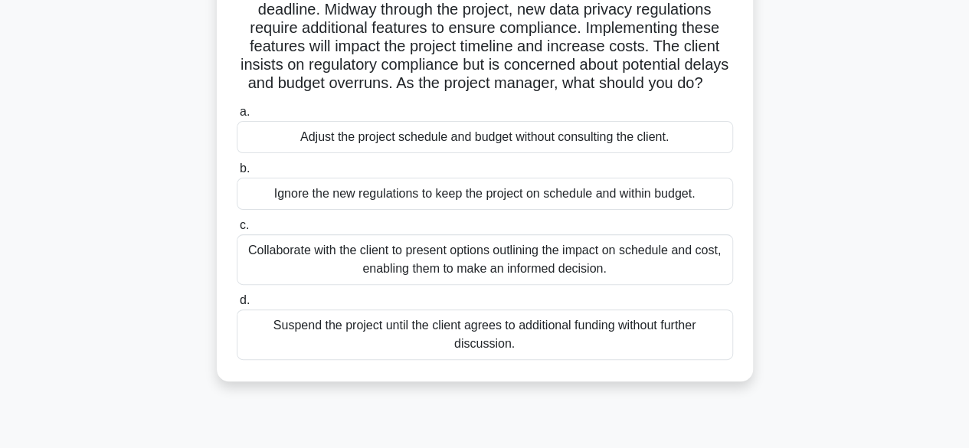
scroll to position [153, 0]
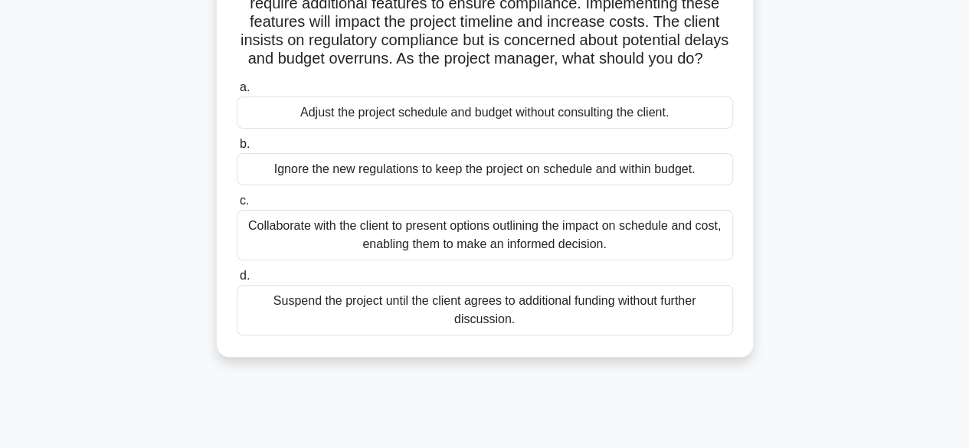
click at [342, 260] on div "Collaborate with the client to present options outlining the impact on schedule…" at bounding box center [485, 235] width 496 height 51
click at [237, 206] on input "c. Collaborate with the client to present options outlining the impact on sched…" at bounding box center [237, 201] width 0 height 10
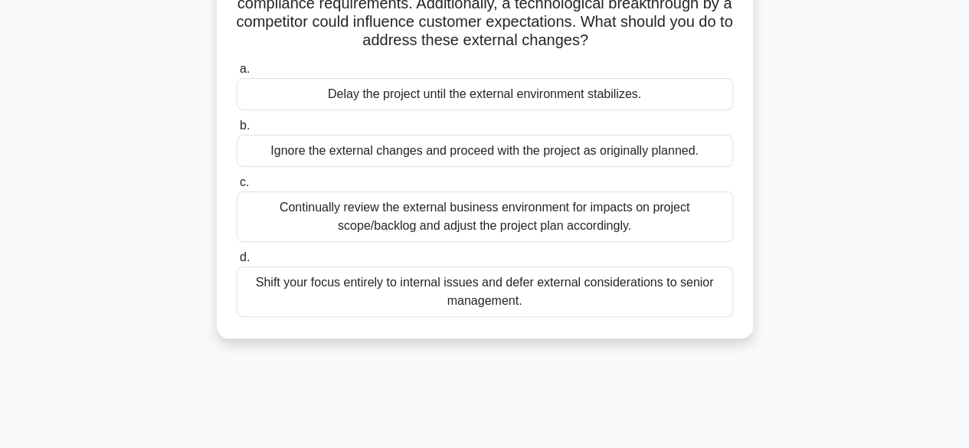
click at [329, 229] on div "Continually review the external business environment for impacts on project sco…" at bounding box center [485, 217] width 496 height 51
click at [237, 188] on input "c. Continually review the external business environment for impacts on project …" at bounding box center [237, 183] width 0 height 10
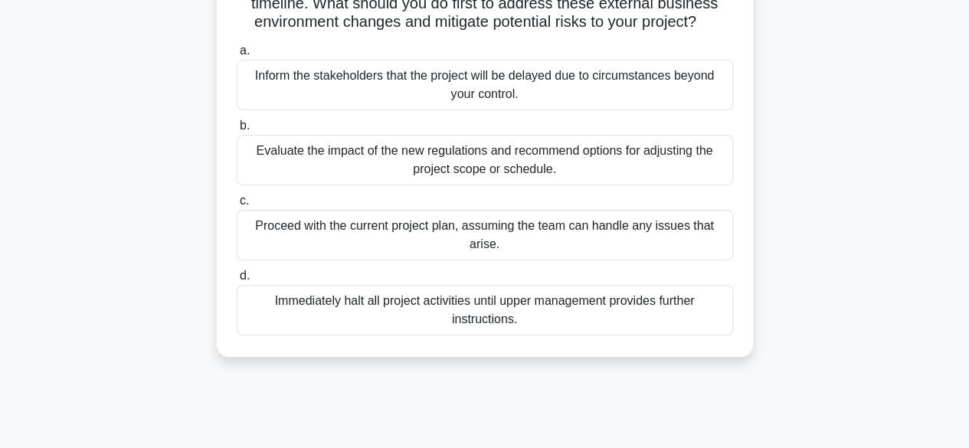
click at [323, 185] on div "Evaluate the impact of the new regulations and recommend options for adjusting …" at bounding box center [485, 160] width 496 height 51
click at [237, 131] on input "b. Evaluate the impact of the new regulations and recommend options for adjusti…" at bounding box center [237, 126] width 0 height 10
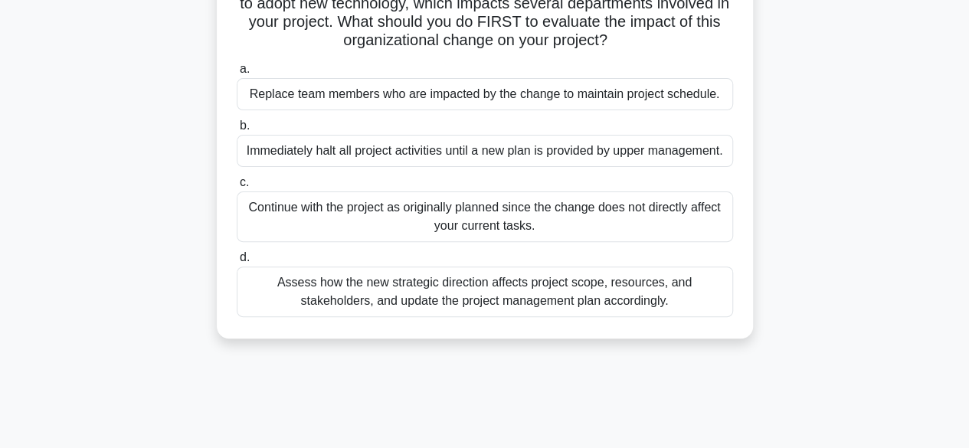
click at [317, 294] on div "Assess how the new strategic direction affects project scope, resources, and st…" at bounding box center [485, 292] width 496 height 51
click at [237, 263] on input "d. Assess how the new strategic direction affects project scope, resources, and…" at bounding box center [237, 258] width 0 height 10
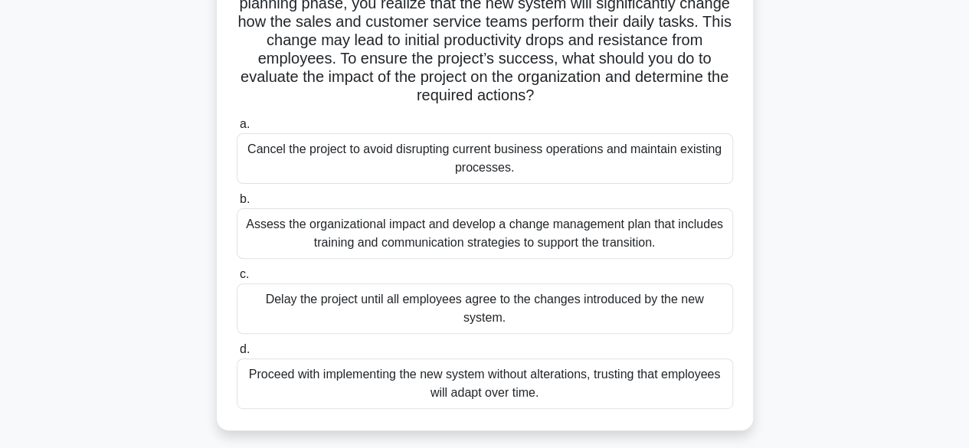
click at [293, 239] on div "Assess the organizational impact and develop a change management plan that incl…" at bounding box center [485, 233] width 496 height 51
click at [237, 205] on input "b. Assess the organizational impact and develop a change management plan that i…" at bounding box center [237, 200] width 0 height 10
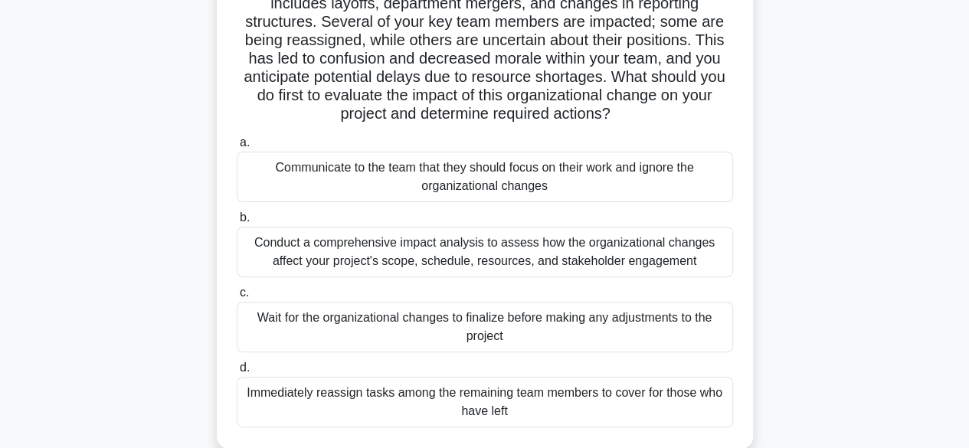
click at [308, 251] on div "Conduct a comprehensive impact analysis to assess how the organizational change…" at bounding box center [485, 252] width 496 height 51
click at [237, 223] on input "b. Conduct a comprehensive impact analysis to assess how the organizational cha…" at bounding box center [237, 218] width 0 height 10
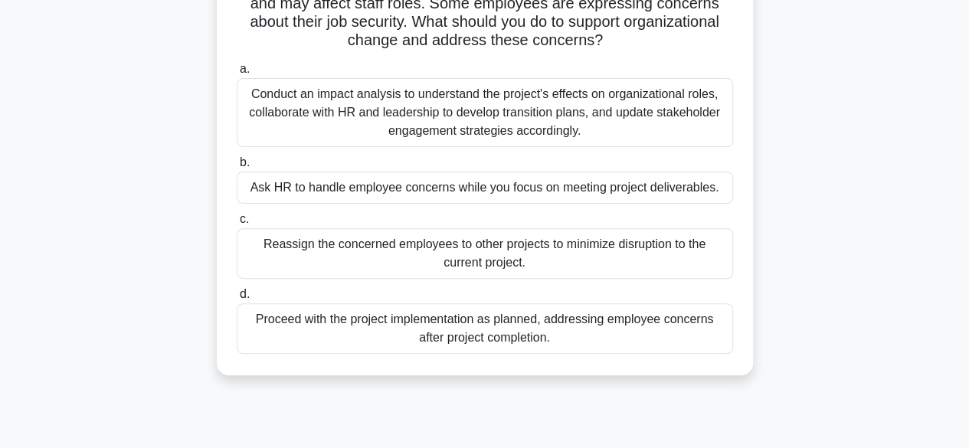
click at [357, 120] on div "Conduct an impact analysis to understand the project's effects on organizationa…" at bounding box center [485, 112] width 496 height 69
click at [237, 74] on input "a. Conduct an impact analysis to understand the project's effects on organizati…" at bounding box center [237, 69] width 0 height 10
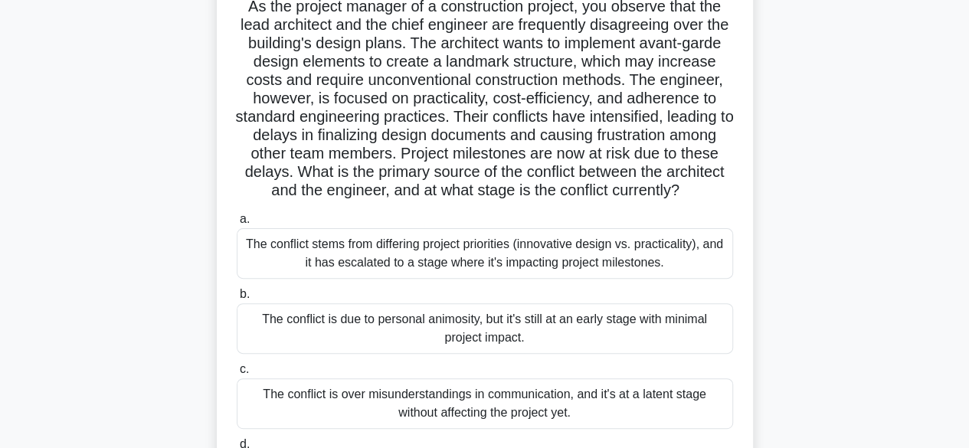
scroll to position [77, 0]
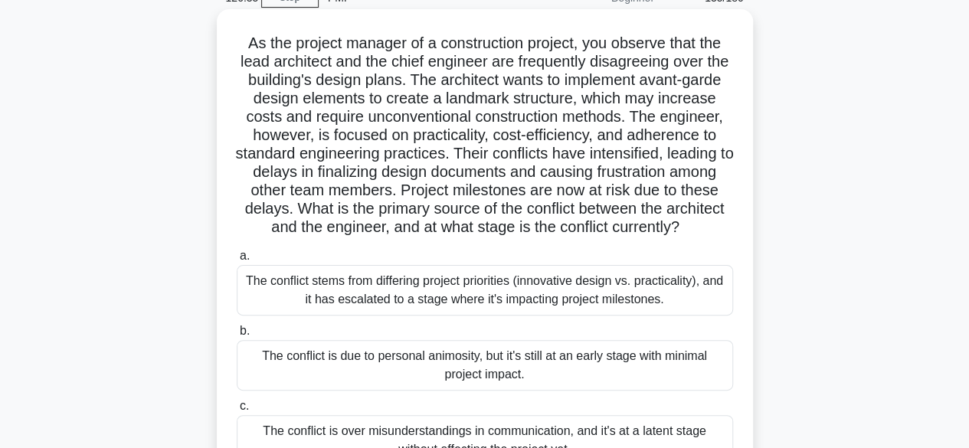
click at [418, 311] on div "The conflict stems from differing project priorities (innovative design vs. pra…" at bounding box center [485, 290] width 496 height 51
click at [237, 261] on input "a. The conflict stems from differing project priorities (innovative design vs. …" at bounding box center [237, 256] width 0 height 10
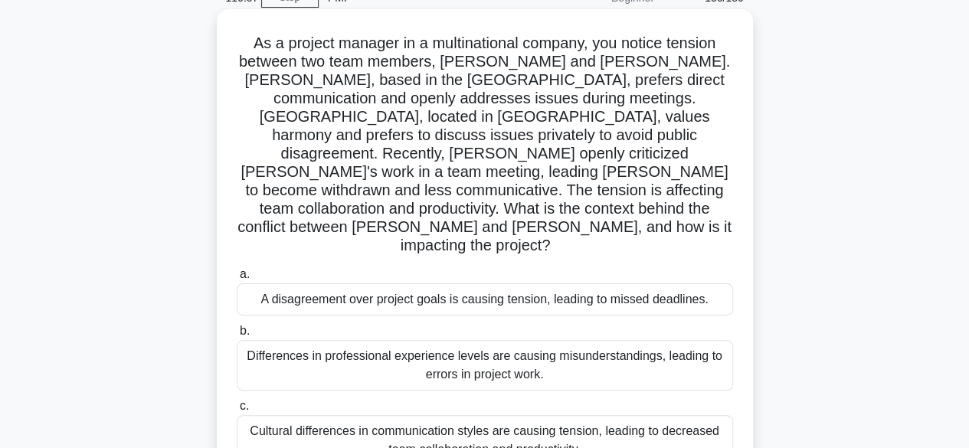
scroll to position [153, 0]
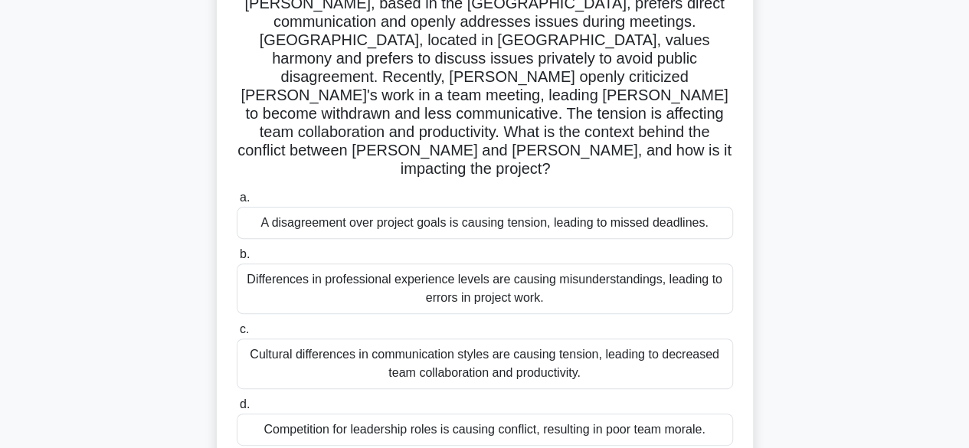
click at [648, 339] on div "Cultural differences in communication styles are causing tension, leading to de…" at bounding box center [485, 364] width 496 height 51
click at [237, 329] on input "c. Cultural differences in communication styles are causing tension, leading to…" at bounding box center [237, 330] width 0 height 10
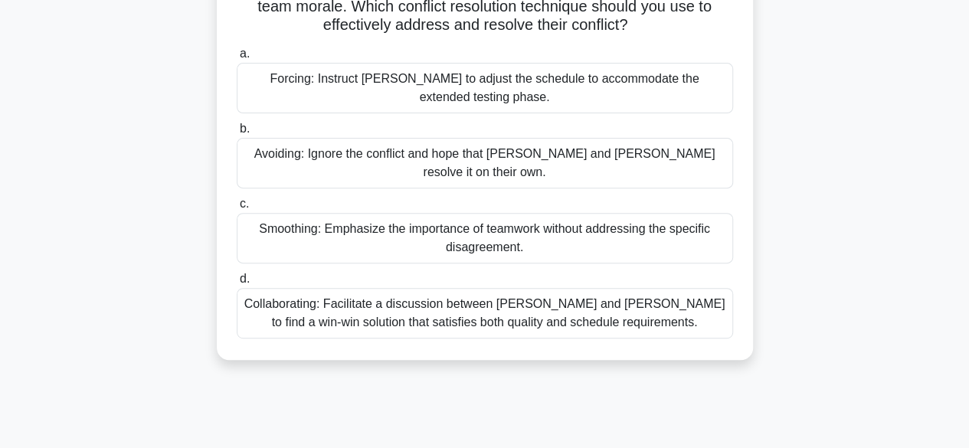
scroll to position [230, 0]
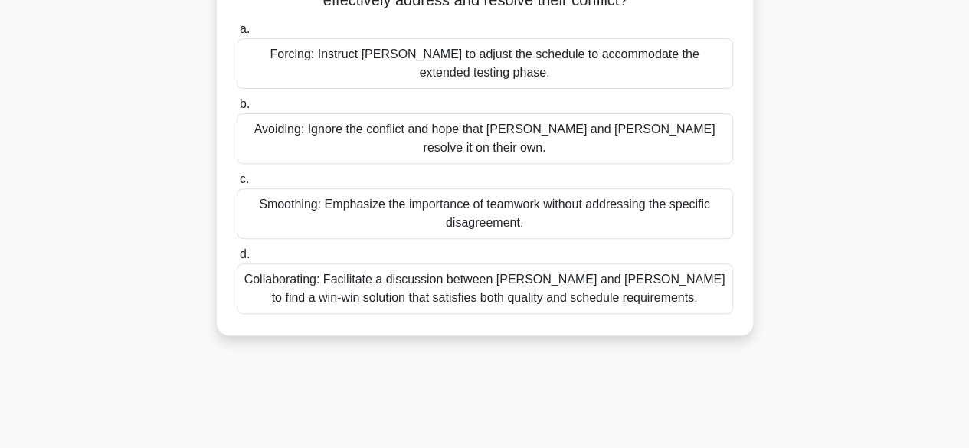
click at [425, 272] on div "Collaborating: Facilitate a discussion between Karen and Tom to find a win-win …" at bounding box center [485, 289] width 496 height 51
click at [237, 260] on input "d. Collaborating: Facilitate a discussion between Karen and Tom to find a win-w…" at bounding box center [237, 255] width 0 height 10
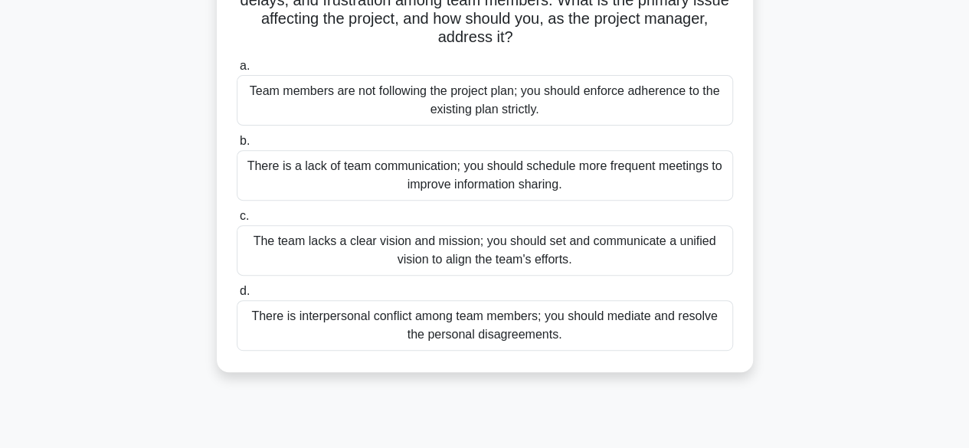
click at [348, 254] on div "The team lacks a clear vision and mission; you should set and communicate a uni…" at bounding box center [485, 250] width 496 height 51
click at [237, 221] on input "c. The team lacks a clear vision and mission; you should set and communicate a …" at bounding box center [237, 216] width 0 height 10
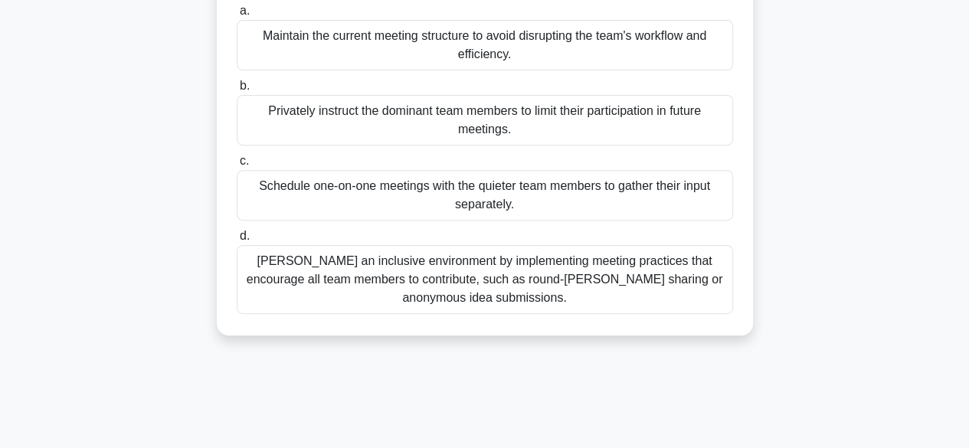
click at [539, 308] on div "Foster an inclusive environment by implementing meeting practices that encourag…" at bounding box center [485, 279] width 496 height 69
click at [237, 241] on input "d. Foster an inclusive environment by implementing meeting practices that encou…" at bounding box center [237, 236] width 0 height 10
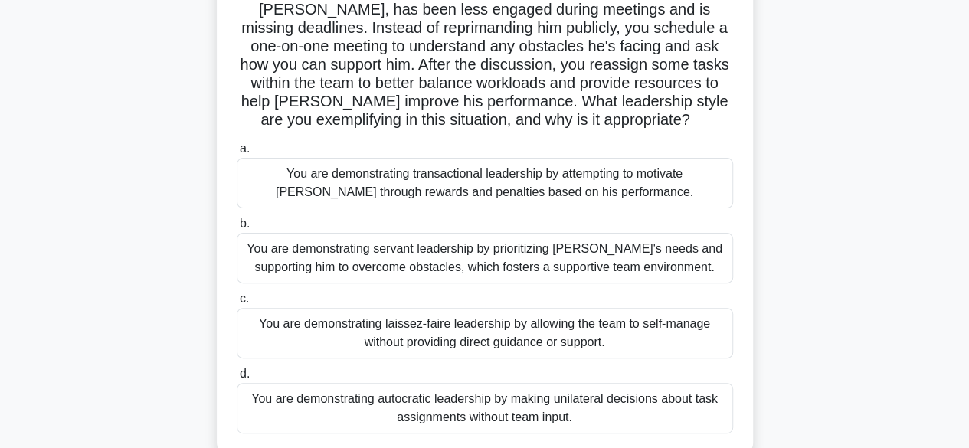
scroll to position [153, 0]
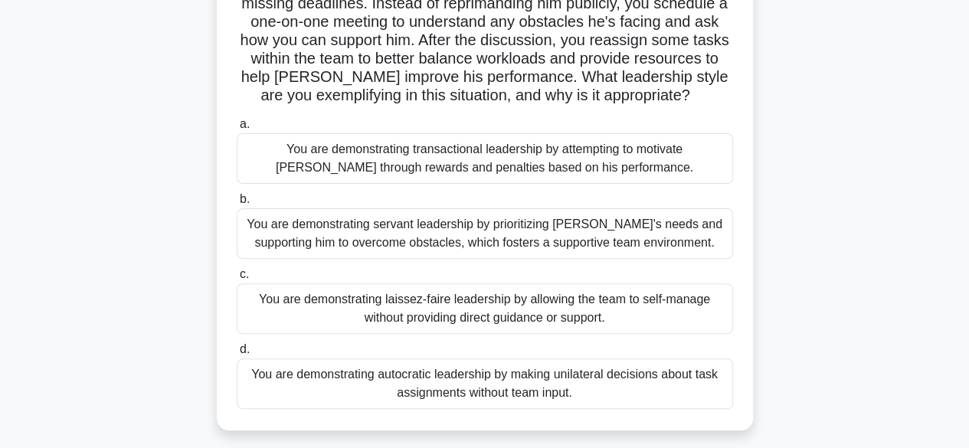
click at [461, 235] on div "You are demonstrating servant leadership by prioritizing James's needs and supp…" at bounding box center [485, 233] width 496 height 51
click at [237, 205] on input "b. You are demonstrating servant leadership by prioritizing James's needs and s…" at bounding box center [237, 200] width 0 height 10
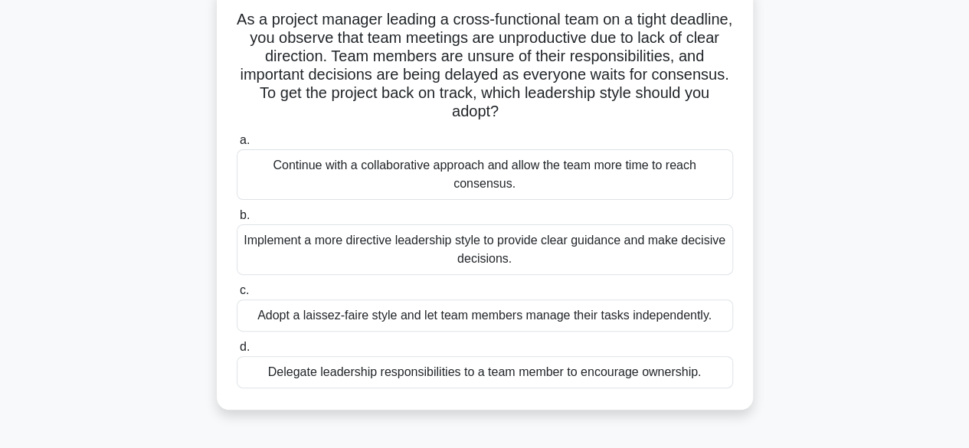
scroll to position [77, 0]
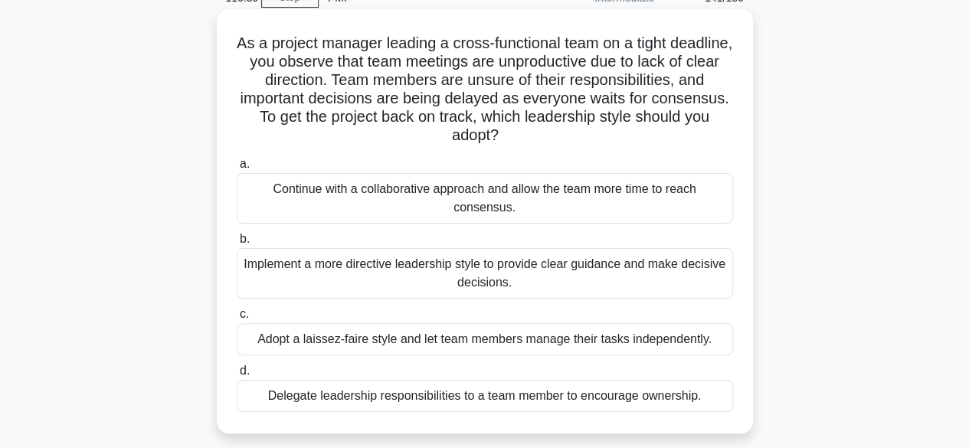
click at [429, 340] on div "Adopt a laissez-faire style and let team members manage their tasks independent…" at bounding box center [485, 339] width 496 height 32
click at [237, 319] on input "c. Adopt a laissez-faire style and let team members manage their tasks independ…" at bounding box center [237, 315] width 0 height 10
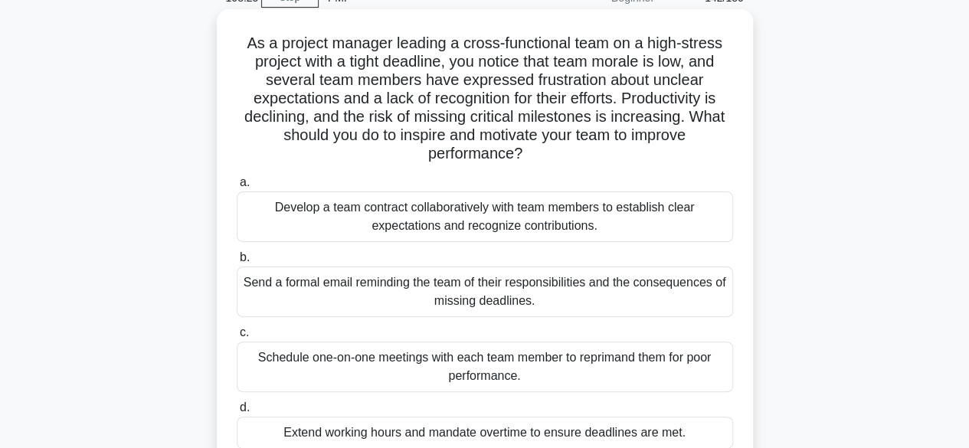
scroll to position [153, 0]
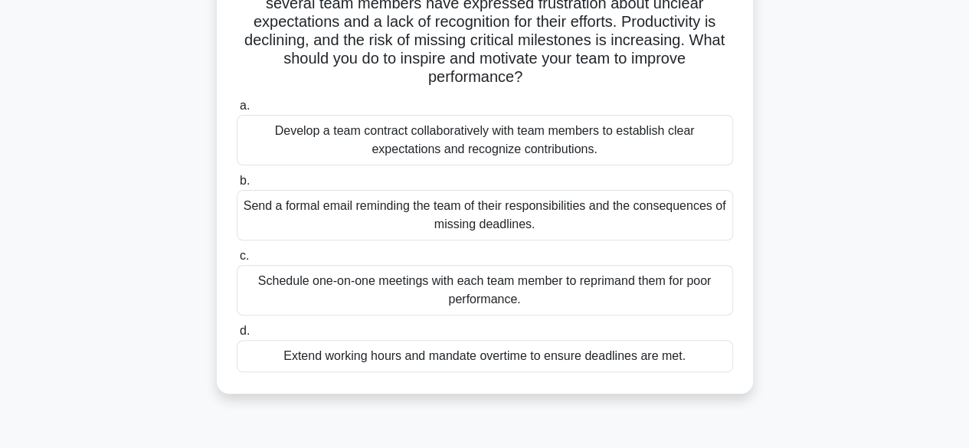
click at [389, 144] on div "Develop a team contract collaboratively with team members to establish clear ex…" at bounding box center [485, 140] width 496 height 51
click at [237, 111] on input "a. Develop a team contract collaboratively with team members to establish clear…" at bounding box center [237, 106] width 0 height 10
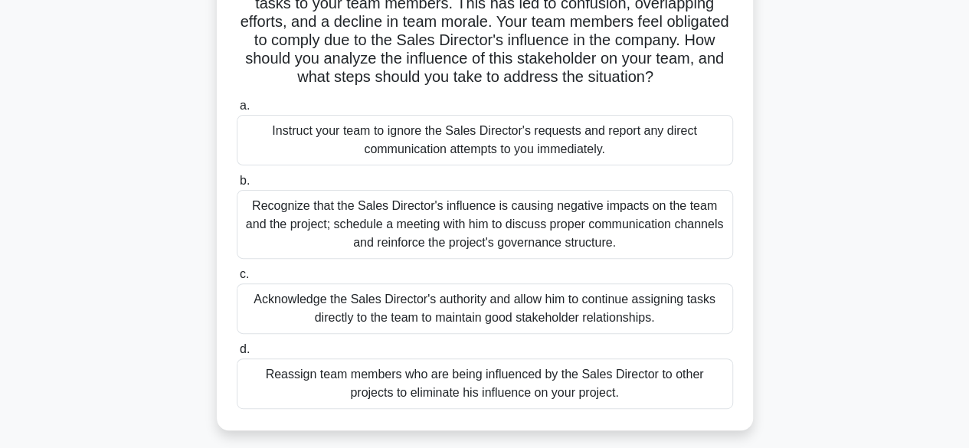
click at [355, 224] on div "Recognize that the Sales Director's influence is causing negative impacts on th…" at bounding box center [485, 224] width 496 height 69
click at [237, 186] on input "b. Recognize that the Sales Director's influence is causing negative impacts on…" at bounding box center [237, 181] width 0 height 10
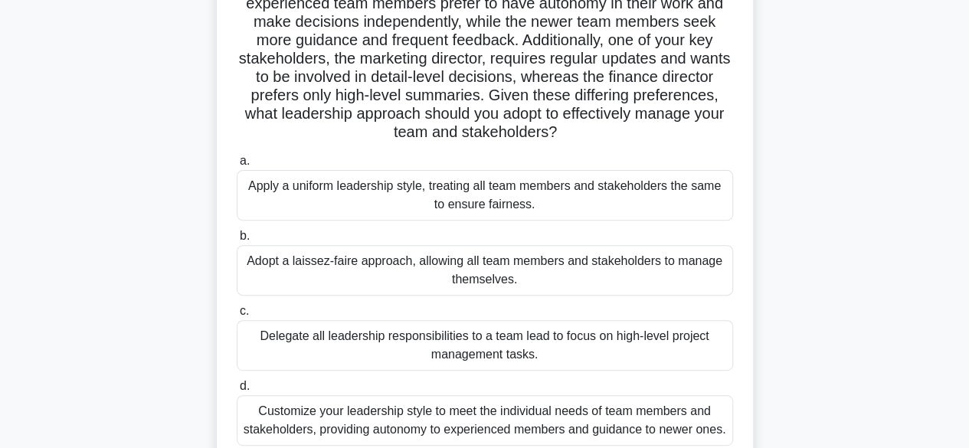
scroll to position [230, 0]
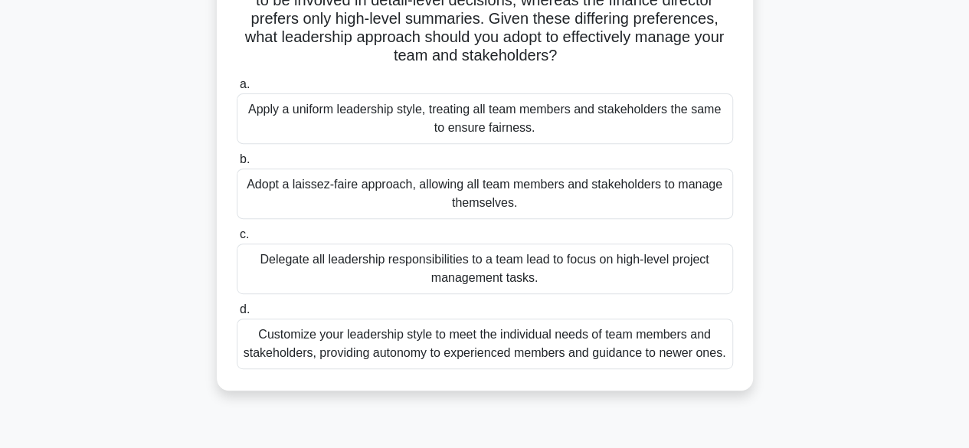
click at [359, 345] on div "Customize your leadership style to meet the individual needs of team members an…" at bounding box center [485, 344] width 496 height 51
click at [237, 315] on input "d. Customize your leadership style to meet the individual needs of team members…" at bounding box center [237, 310] width 0 height 10
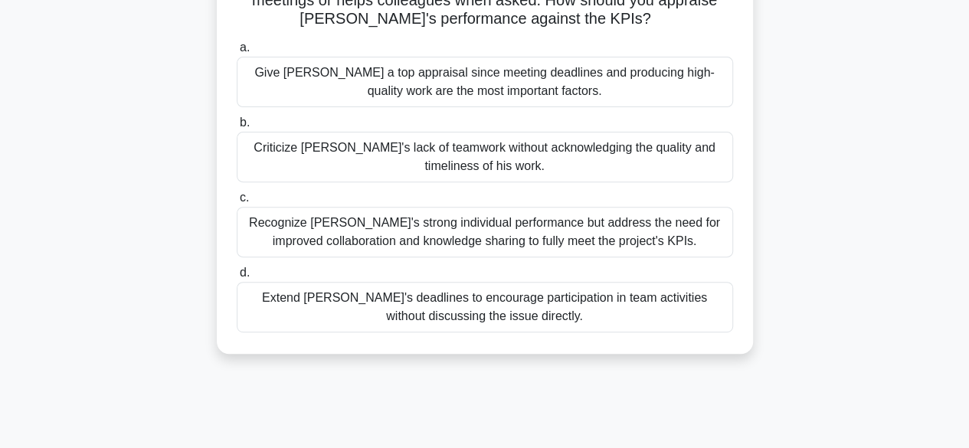
click at [357, 236] on div "Recognize Alex's strong individual performance but address the need for improve…" at bounding box center [485, 232] width 496 height 51
click at [237, 203] on input "c. Recognize Alex's strong individual performance but address the need for impr…" at bounding box center [237, 198] width 0 height 10
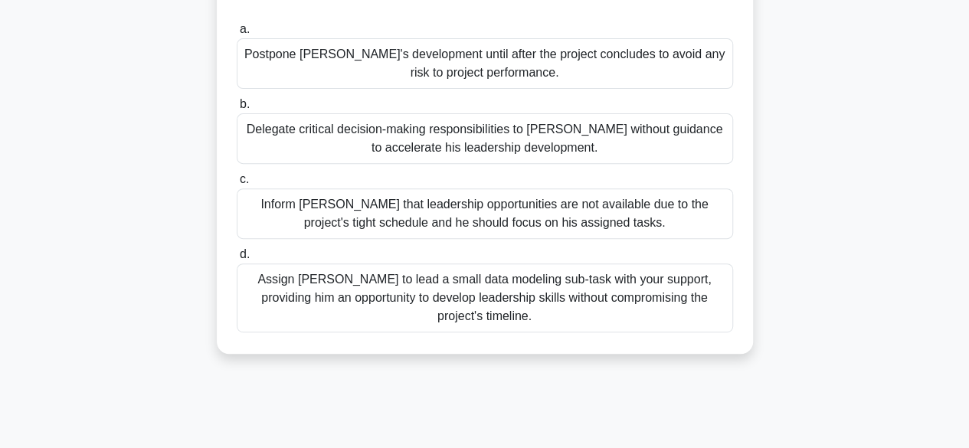
click at [323, 273] on div "Assign Daniel to lead a small data modeling sub-task with your support, providi…" at bounding box center [485, 298] width 496 height 69
click at [237, 260] on input "d. Assign Daniel to lead a small data modeling sub-task with your support, prov…" at bounding box center [237, 255] width 0 height 10
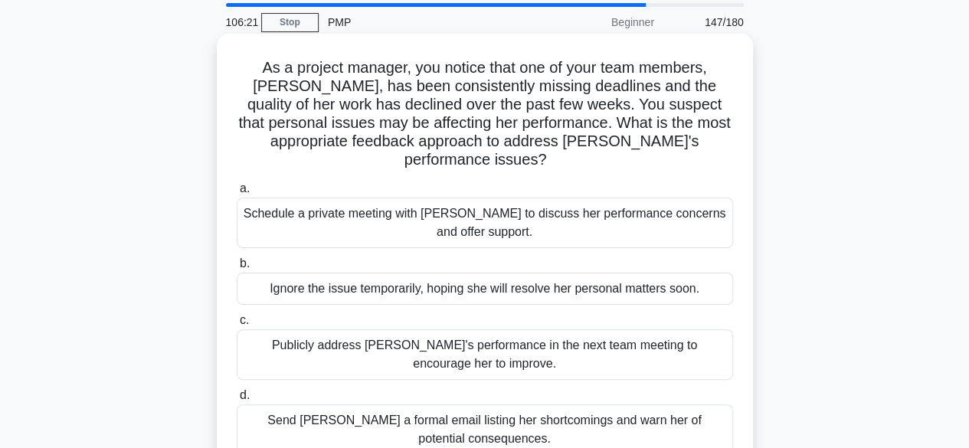
scroll to position [77, 0]
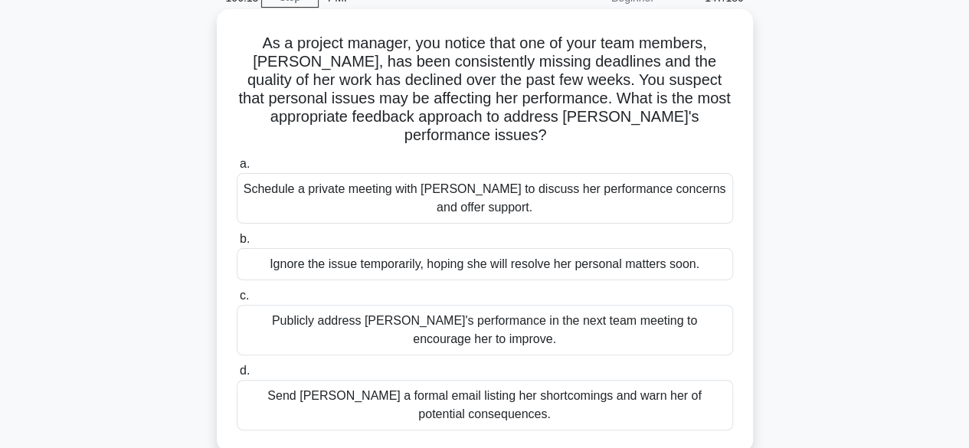
click at [339, 186] on div "Schedule a private meeting with Emily to discuss her performance concerns and o…" at bounding box center [485, 198] width 496 height 51
click at [237, 169] on input "a. Schedule a private meeting with Emily to discuss her performance concerns an…" at bounding box center [237, 164] width 0 height 10
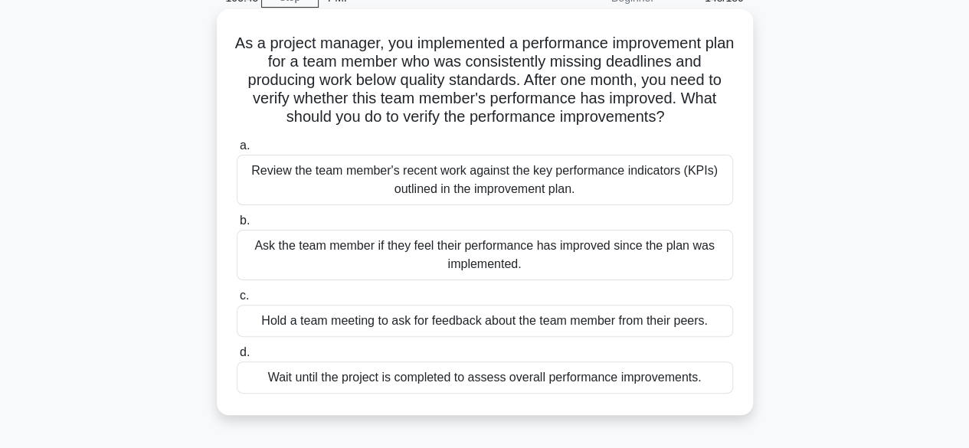
click at [337, 185] on div "Review the team member's recent work against the key performance indicators (KP…" at bounding box center [485, 180] width 496 height 51
click at [237, 151] on input "a. Review the team member's recent work against the key performance indicators …" at bounding box center [237, 146] width 0 height 10
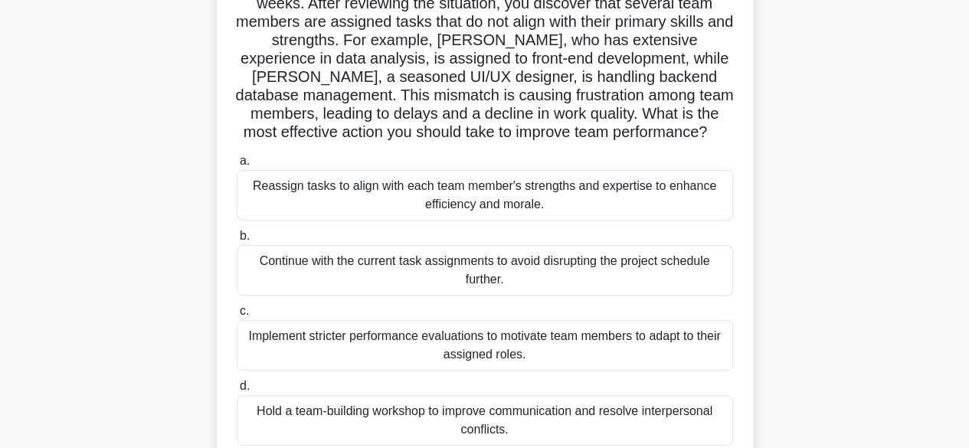
scroll to position [230, 0]
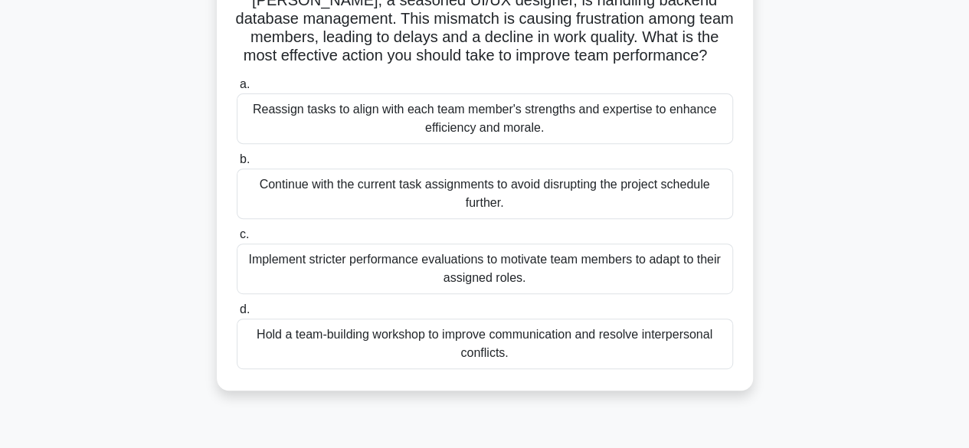
click at [328, 126] on div "Reassign tasks to align with each team member's strengths and expertise to enha…" at bounding box center [485, 118] width 496 height 51
click at [237, 90] on input "a. Reassign tasks to align with each team member's strengths and expertise to e…" at bounding box center [237, 85] width 0 height 10
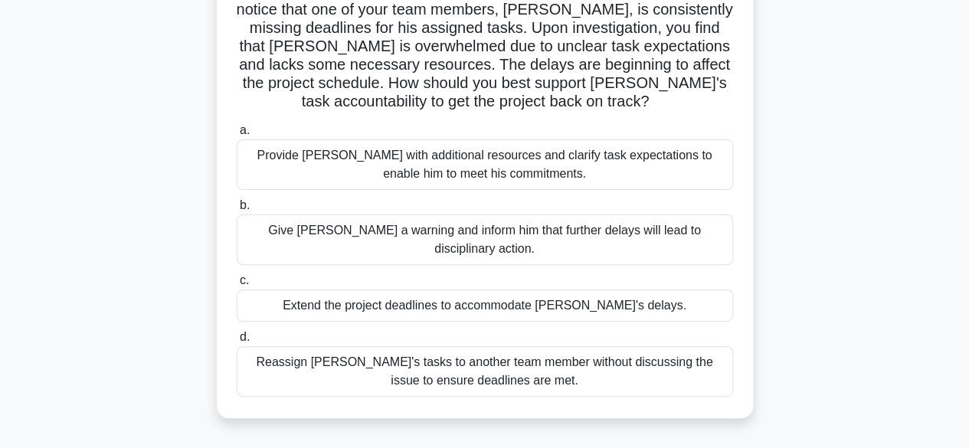
scroll to position [153, 0]
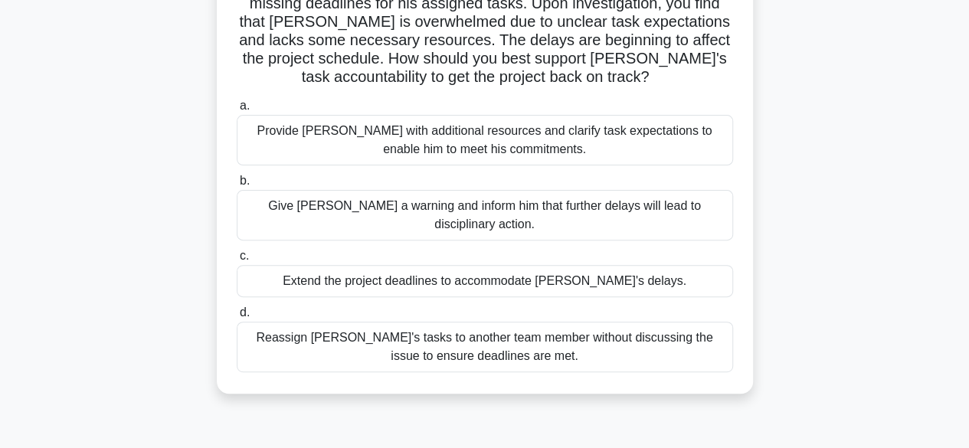
click at [356, 149] on div "Provide David with additional resources and clarify task expectations to enable…" at bounding box center [485, 140] width 496 height 51
click at [237, 111] on input "a. Provide David with additional resources and clarify task expectations to ena…" at bounding box center [237, 106] width 0 height 10
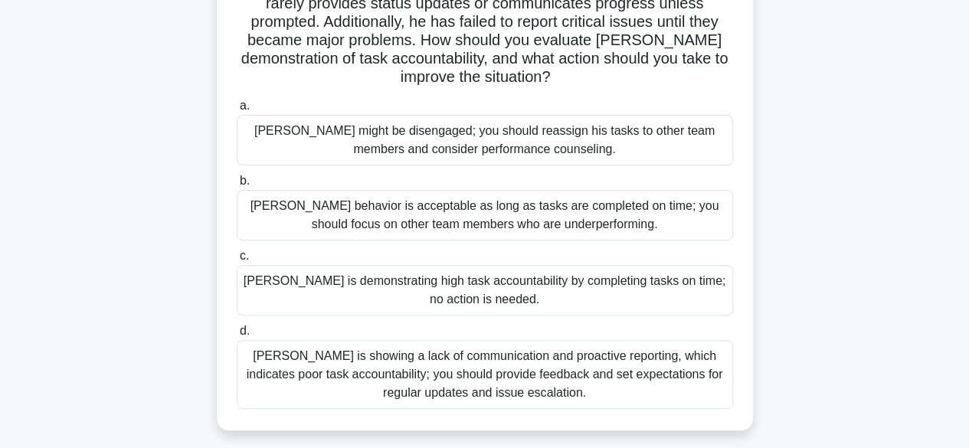
click at [332, 375] on div "Thomas is showing a lack of communication and proactive reporting, which indica…" at bounding box center [485, 374] width 496 height 69
click at [237, 336] on input "d. Thomas is showing a lack of communication and proactive reporting, which ind…" at bounding box center [237, 331] width 0 height 10
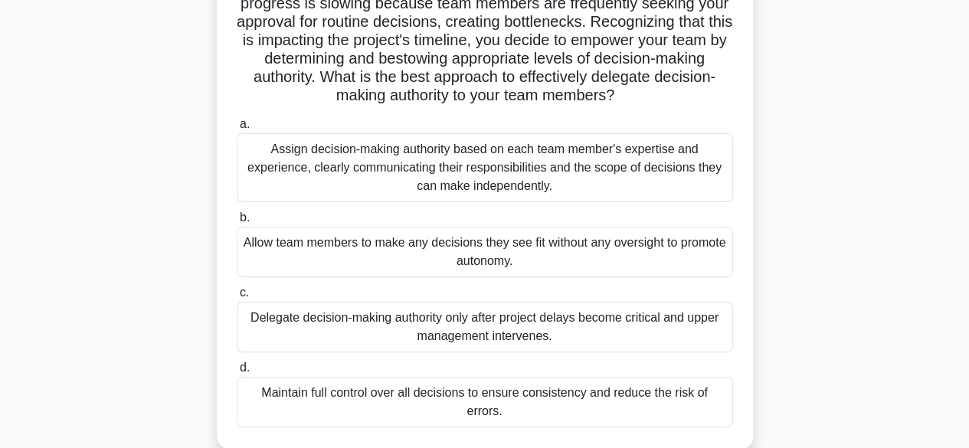
click at [305, 171] on div "Assign decision-making authority based on each team member's expertise and expe…" at bounding box center [485, 167] width 496 height 69
click at [237, 129] on input "a. Assign decision-making authority based on each team member's expertise and e…" at bounding box center [237, 125] width 0 height 10
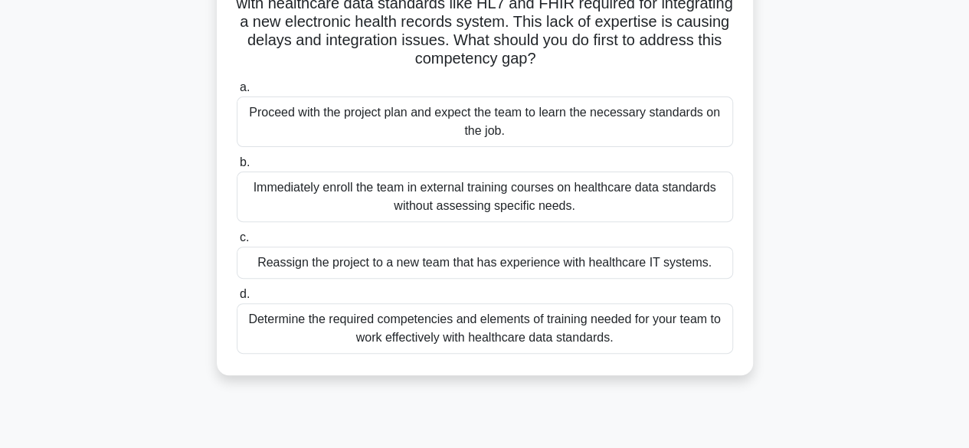
click at [304, 329] on div "Determine the required competencies and elements of training needed for your te…" at bounding box center [485, 328] width 496 height 51
click at [237, 300] on input "d. Determine the required competencies and elements of training needed for your…" at bounding box center [237, 295] width 0 height 10
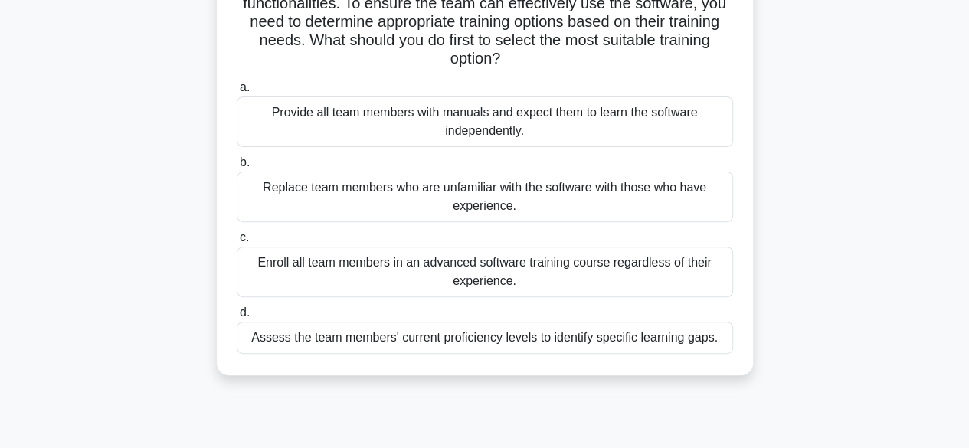
click at [371, 340] on div "Assess the team members' current proficiency levels to identify specific learni…" at bounding box center [485, 338] width 496 height 32
click at [237, 318] on input "d. Assess the team members' current proficiency levels to identify specific lea…" at bounding box center [237, 313] width 0 height 10
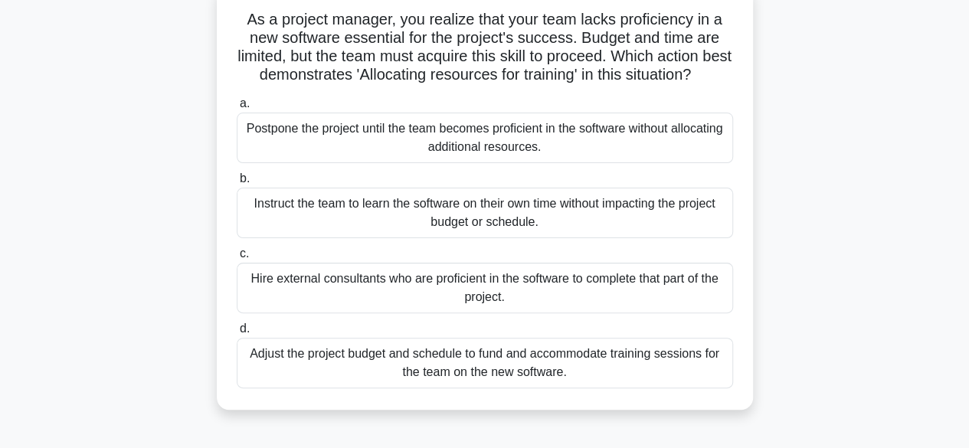
scroll to position [77, 0]
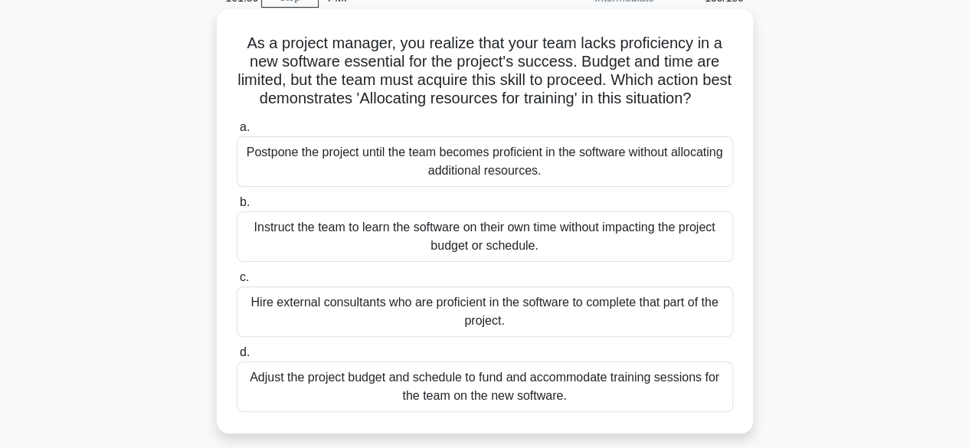
click at [355, 260] on div "Instruct the team to learn the software on their own time without impacting the…" at bounding box center [485, 236] width 496 height 51
click at [237, 208] on input "b. Instruct the team to learn the software on their own time without impacting …" at bounding box center [237, 203] width 0 height 10
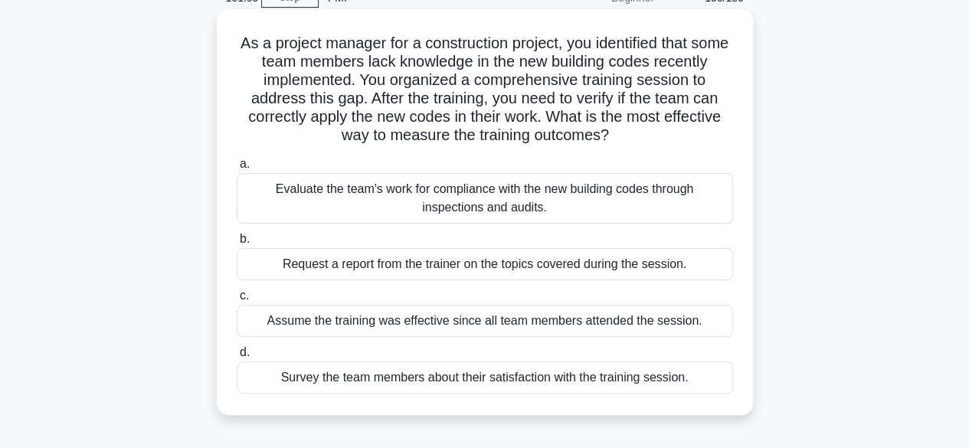
click at [367, 203] on div "Evaluate the team's work for compliance with the new building codes through ins…" at bounding box center [485, 198] width 496 height 51
click at [237, 169] on input "a. Evaluate the team's work for compliance with the new building codes through …" at bounding box center [237, 164] width 0 height 10
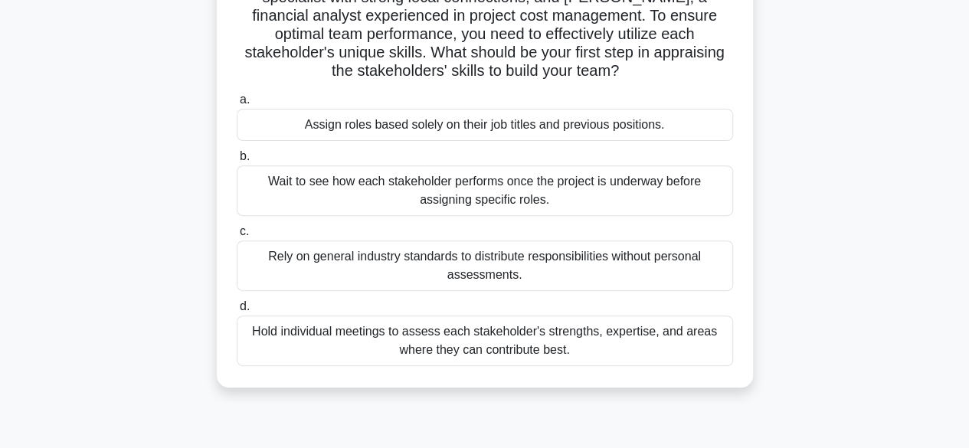
scroll to position [230, 0]
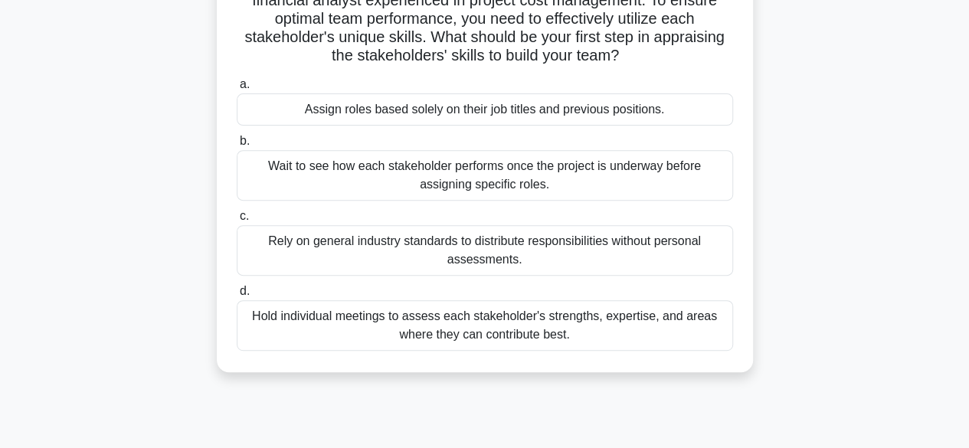
click at [629, 312] on div "Hold individual meetings to assess each stakeholder's strengths, expertise, and…" at bounding box center [485, 325] width 496 height 51
click at [237, 296] on input "d. Hold individual meetings to assess each stakeholder's strengths, expertise, …" at bounding box center [237, 292] width 0 height 10
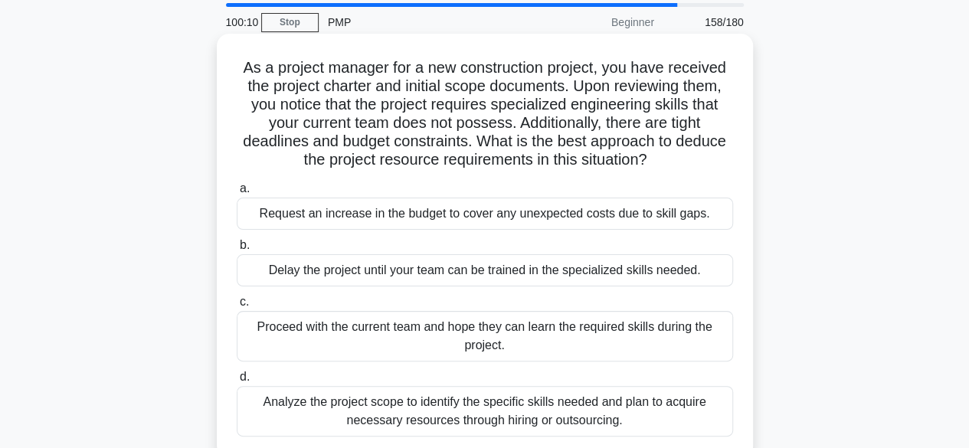
scroll to position [77, 0]
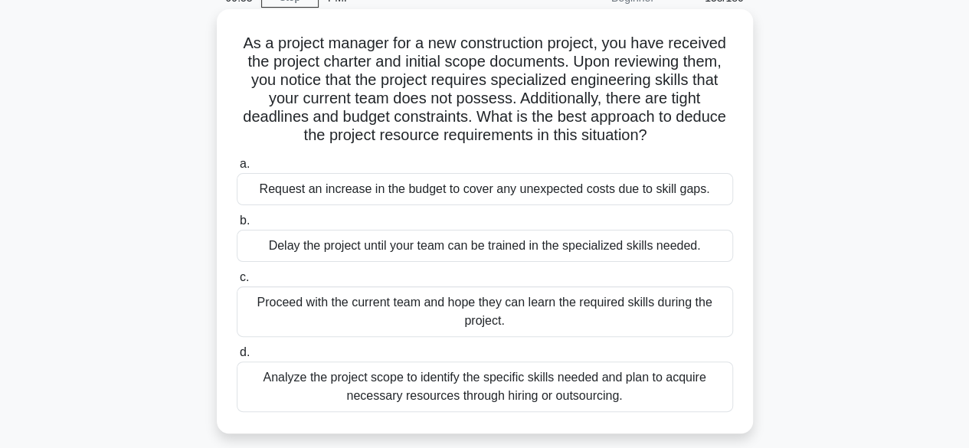
click at [417, 389] on div "Analyze the project scope to identify the specific skills needed and plan to ac…" at bounding box center [485, 387] width 496 height 51
click at [237, 358] on input "d. Analyze the project scope to identify the specific skills needed and plan to…" at bounding box center [237, 353] width 0 height 10
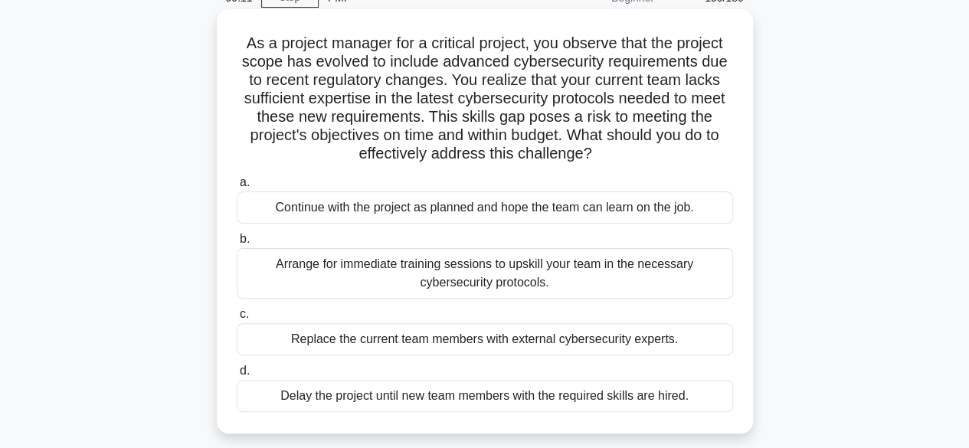
click at [368, 272] on div "Arrange for immediate training sessions to upskill your team in the necessary c…" at bounding box center [485, 273] width 496 height 51
click at [237, 244] on input "b. Arrange for immediate training sessions to upskill your team in the necessar…" at bounding box center [237, 239] width 0 height 10
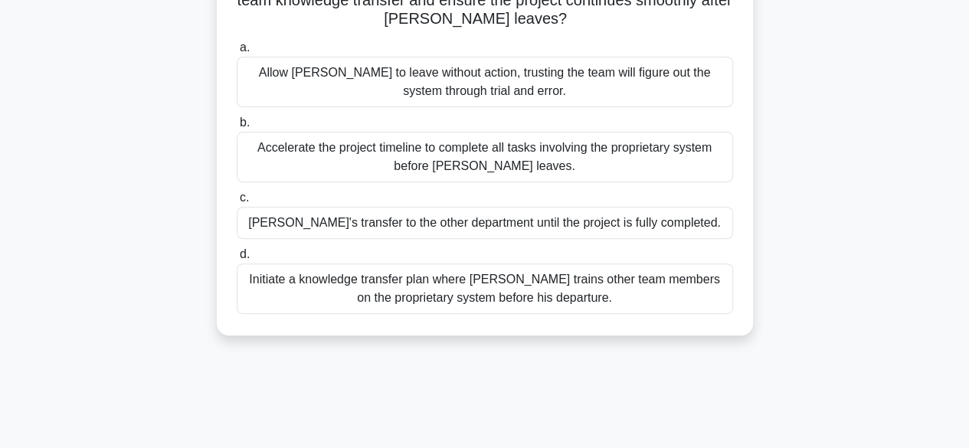
scroll to position [153, 0]
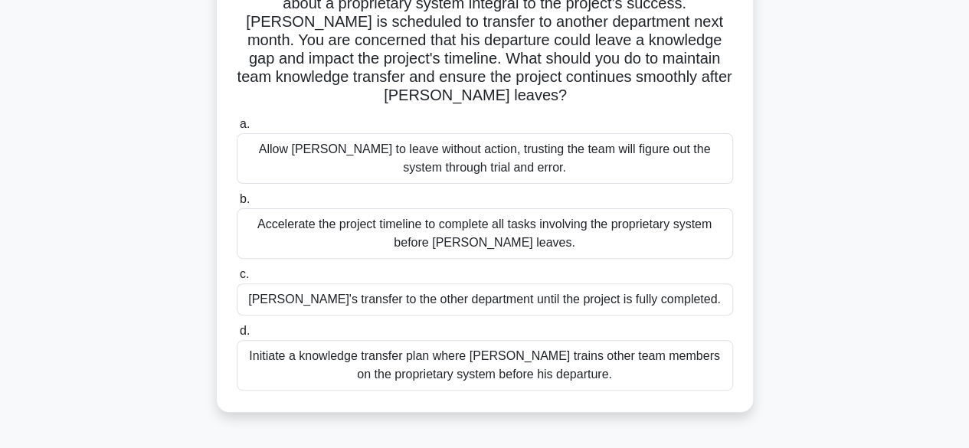
click at [339, 362] on div "Initiate a knowledge transfer plan where Carlos trains other team members on th…" at bounding box center [485, 365] width 496 height 51
click at [237, 336] on input "d. Initiate a knowledge transfer plan where Carlos trains other team members on…" at bounding box center [237, 331] width 0 height 10
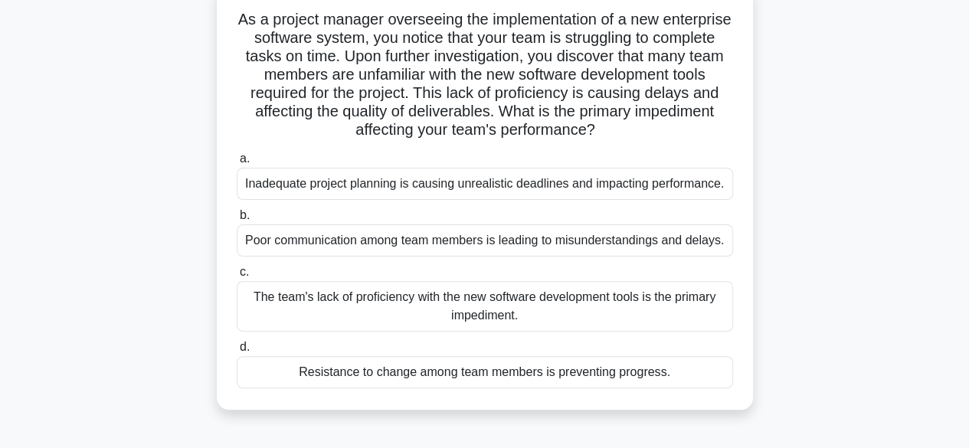
scroll to position [77, 0]
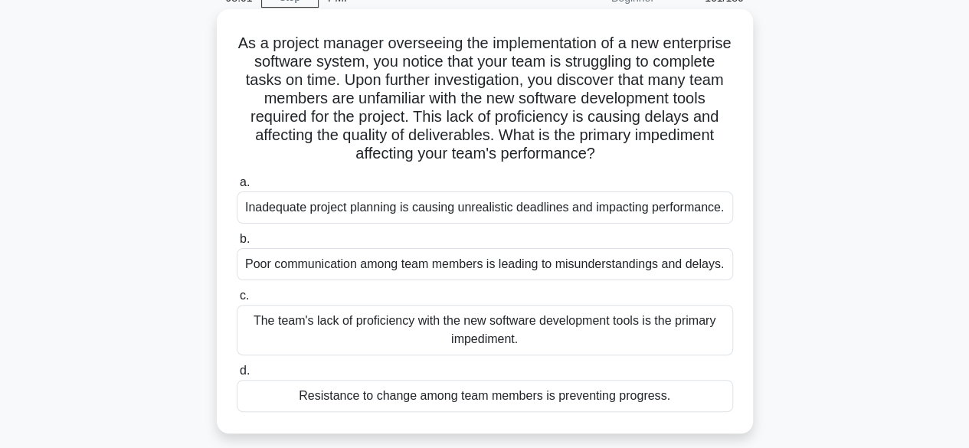
click at [391, 335] on div "The team's lack of proficiency with the new software development tools is the p…" at bounding box center [485, 330] width 496 height 51
click at [237, 301] on input "c. The team's lack of proficiency with the new software development tools is th…" at bounding box center [237, 296] width 0 height 10
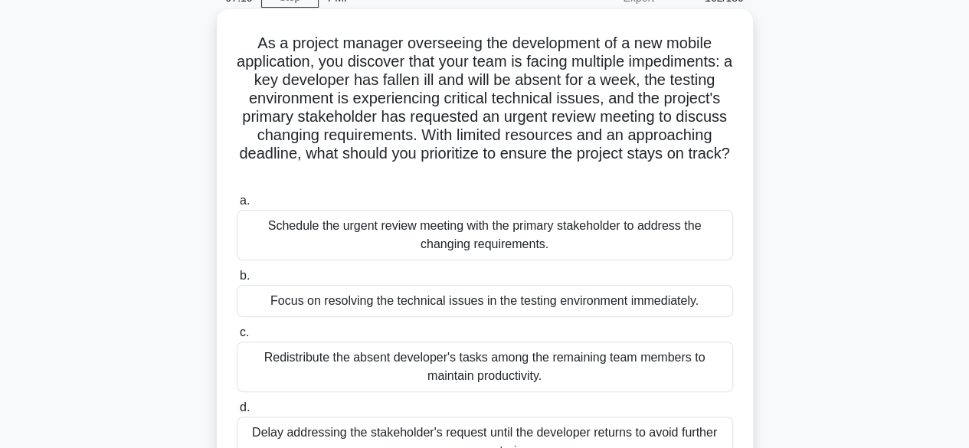
scroll to position [153, 0]
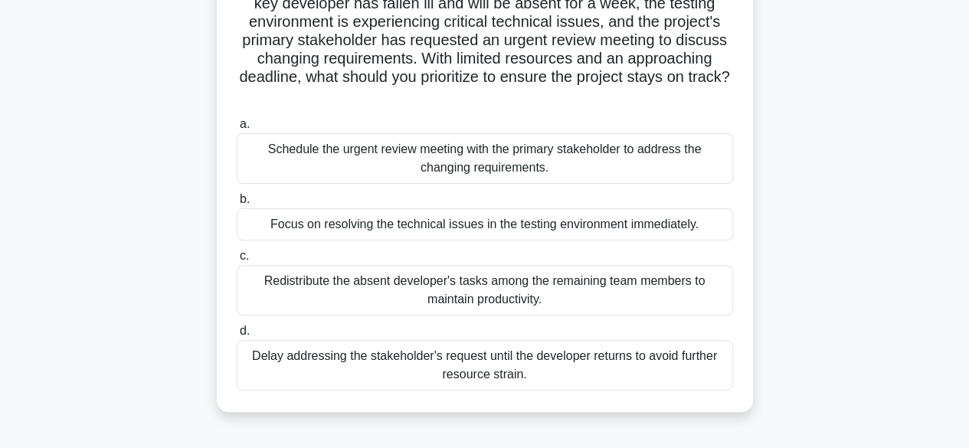
click at [547, 162] on div "Schedule the urgent review meeting with the primary stakeholder to address the …" at bounding box center [485, 158] width 496 height 51
click at [237, 129] on input "a. Schedule the urgent review meeting with the primary stakeholder to address t…" at bounding box center [237, 125] width 0 height 10
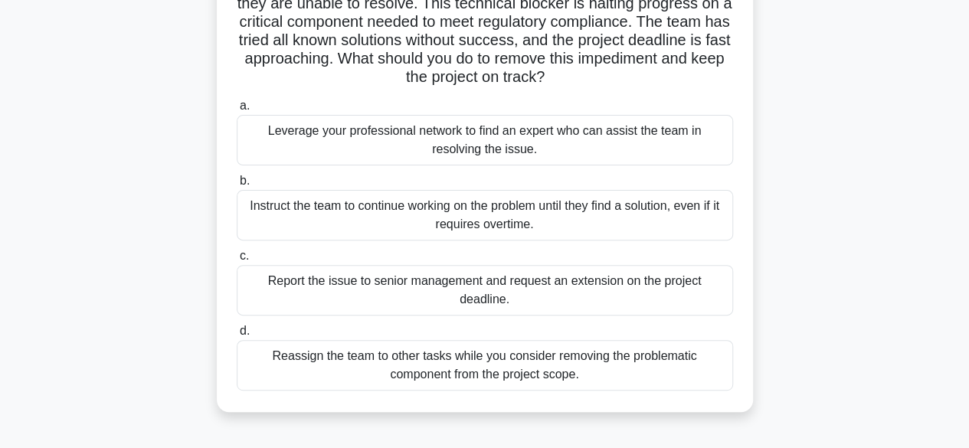
click at [391, 141] on div "Leverage your professional network to find an expert who can assist the team in…" at bounding box center [485, 140] width 496 height 51
click at [237, 111] on input "a. Leverage your professional network to find an expert who can assist the team…" at bounding box center [237, 106] width 0 height 10
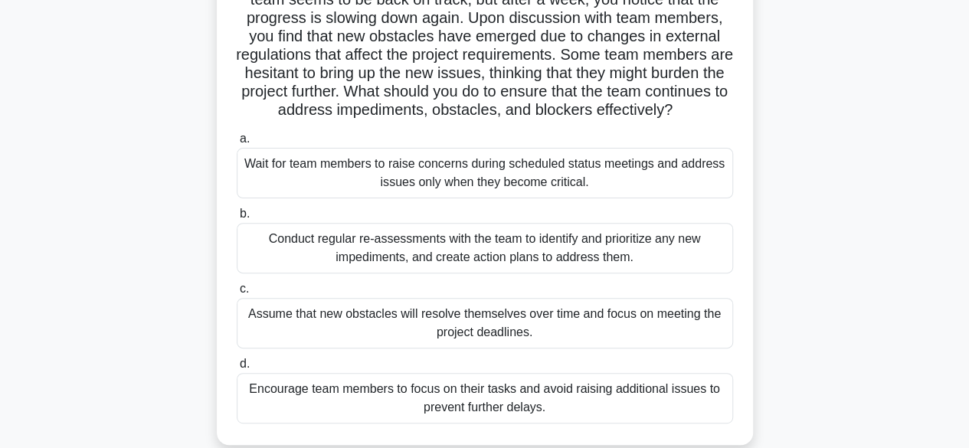
scroll to position [234, 0]
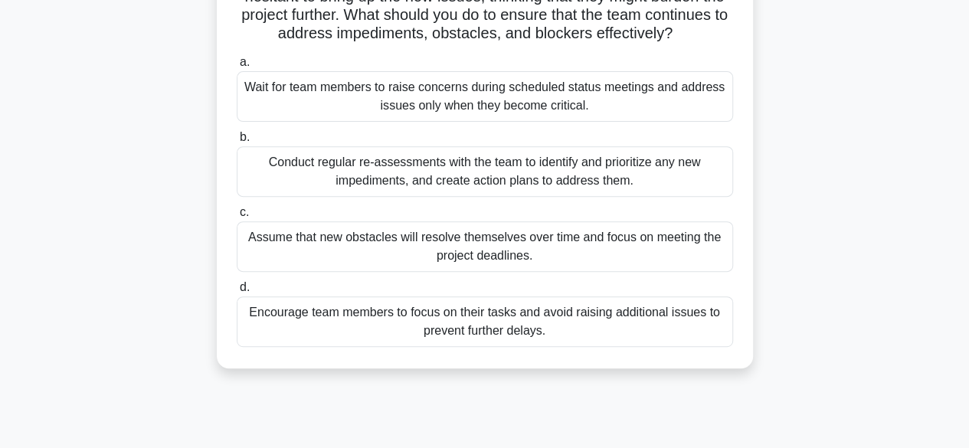
click at [408, 195] on div "Conduct regular re-assessments with the team to identify and prioritize any new…" at bounding box center [485, 171] width 496 height 51
click at [237, 142] on input "b. Conduct regular re-assessments with the team to identify and prioritize any …" at bounding box center [237, 138] width 0 height 10
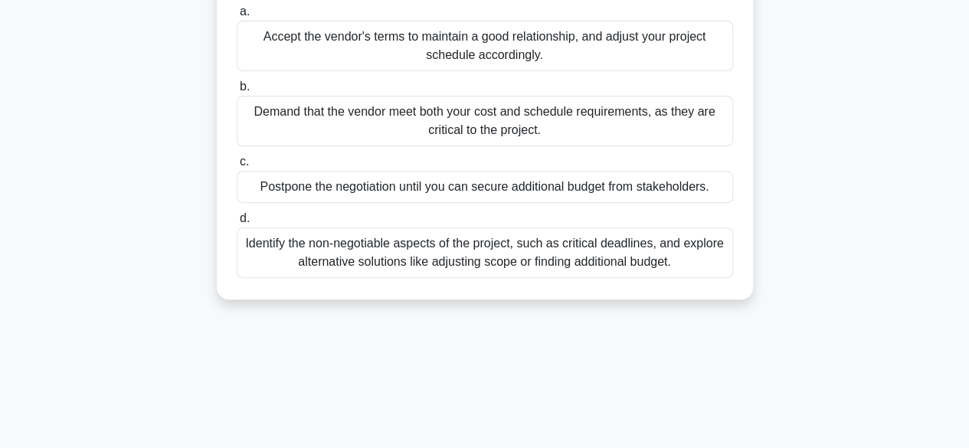
scroll to position [230, 0]
click at [397, 272] on div "Identify the non-negotiable aspects of the project, such as critical deadlines,…" at bounding box center [485, 252] width 496 height 51
click at [237, 223] on input "d. Identify the non-negotiable aspects of the project, such as critical deadlin…" at bounding box center [237, 218] width 0 height 10
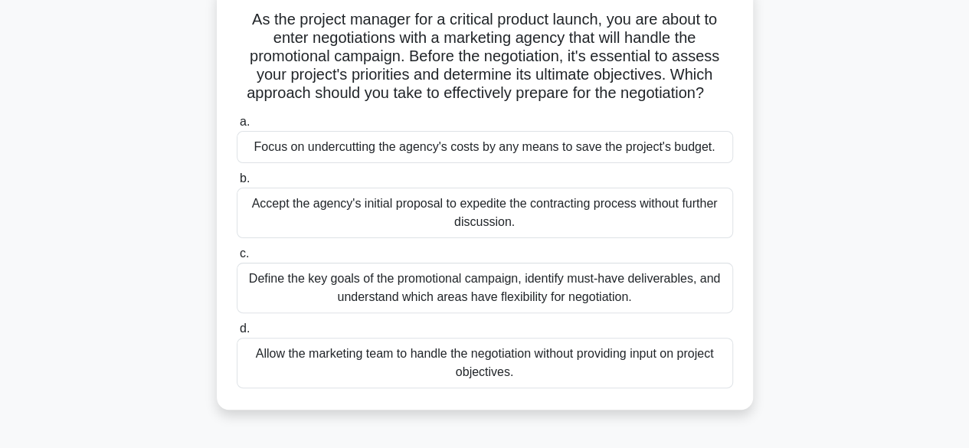
scroll to position [77, 0]
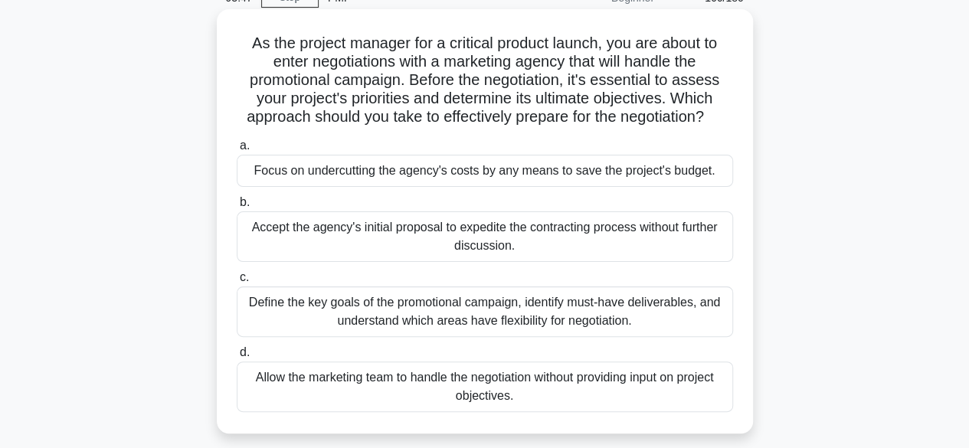
click at [404, 318] on div "Define the key goals of the promotional campaign, identify must-have deliverabl…" at bounding box center [485, 312] width 496 height 51
click at [237, 283] on input "c. Define the key goals of the promotional campaign, identify must-have deliver…" at bounding box center [237, 278] width 0 height 10
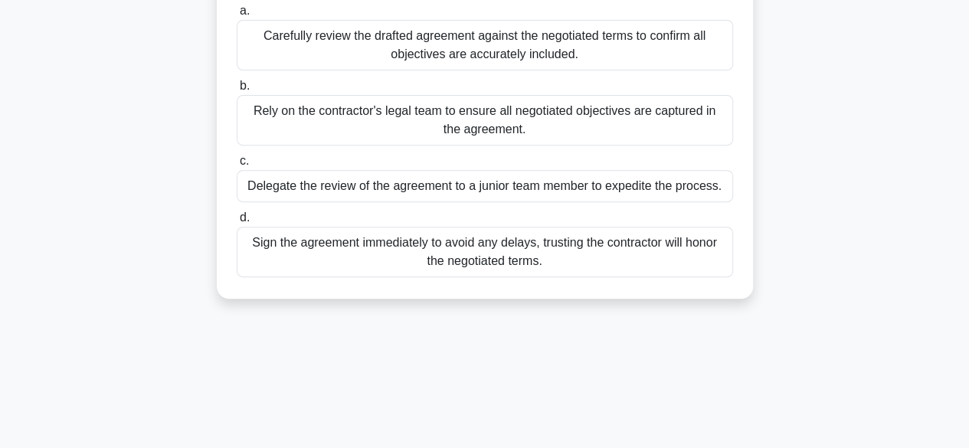
scroll to position [153, 0]
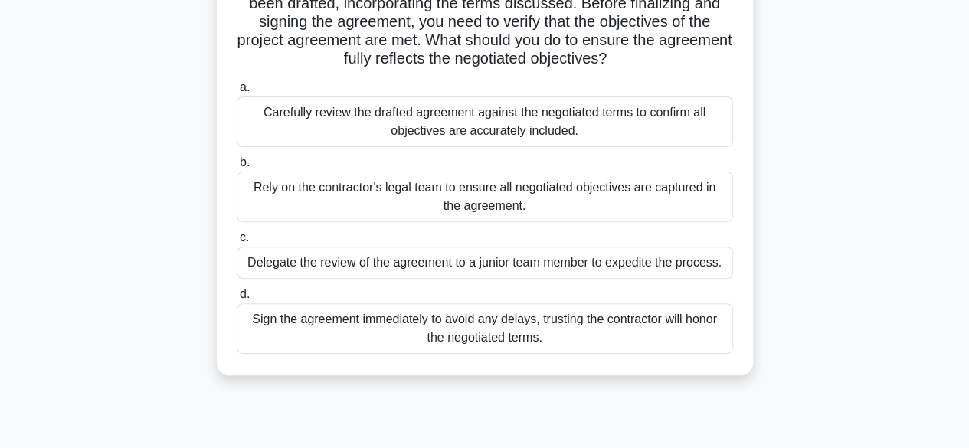
click at [366, 128] on div "Carefully review the drafted agreement against the negotiated terms to confirm …" at bounding box center [485, 122] width 496 height 51
click at [237, 93] on input "a. Carefully review the drafted agreement against the negotiated terms to confi…" at bounding box center [237, 88] width 0 height 10
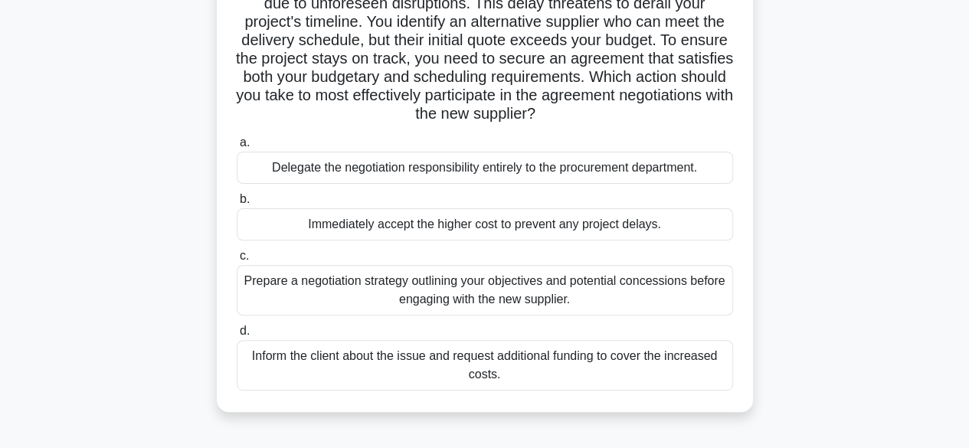
click at [367, 293] on div "Prepare a negotiation strategy outlining your objectives and potential concessi…" at bounding box center [485, 290] width 496 height 51
click at [237, 261] on input "c. Prepare a negotiation strategy outlining your objectives and potential conce…" at bounding box center [237, 256] width 0 height 10
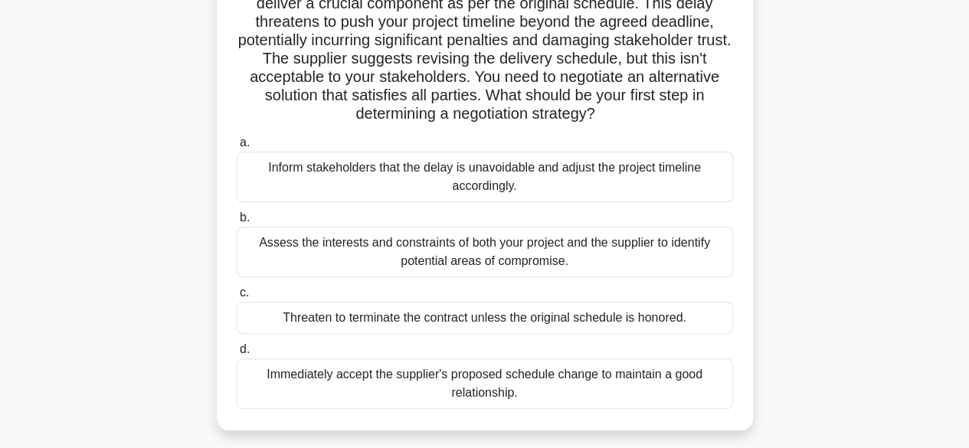
click at [388, 257] on div "Assess the interests and constraints of both your project and the supplier to i…" at bounding box center [485, 252] width 496 height 51
click at [237, 223] on input "b. Assess the interests and constraints of both your project and the supplier t…" at bounding box center [237, 218] width 0 height 10
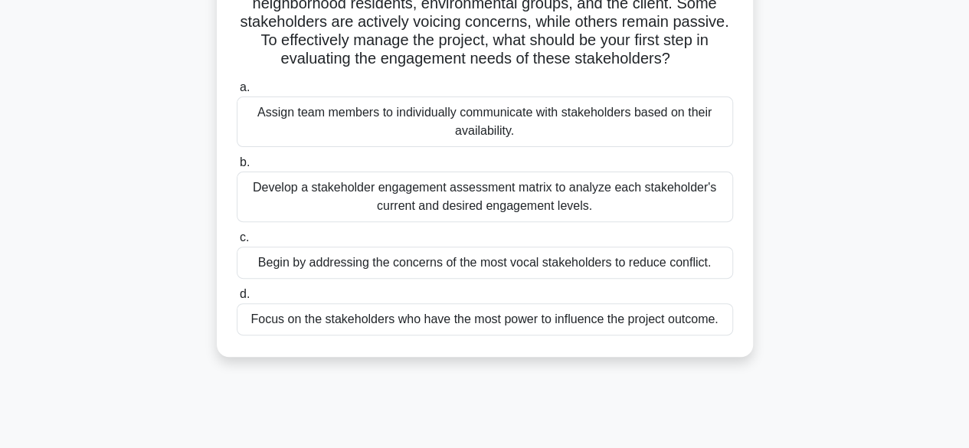
click at [603, 220] on div "Develop a stakeholder engagement assessment matrix to analyze each stakeholder'…" at bounding box center [485, 197] width 496 height 51
click at [237, 168] on input "b. Develop a stakeholder engagement assessment matrix to analyze each stakehold…" at bounding box center [237, 163] width 0 height 10
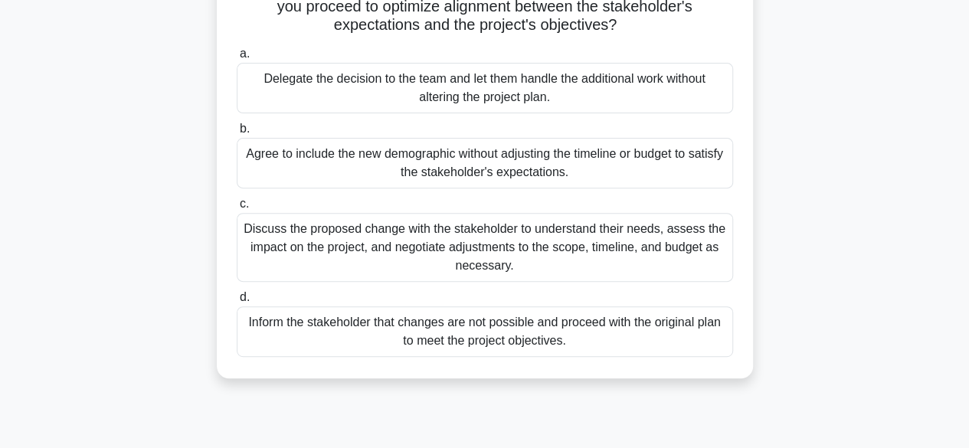
scroll to position [230, 0]
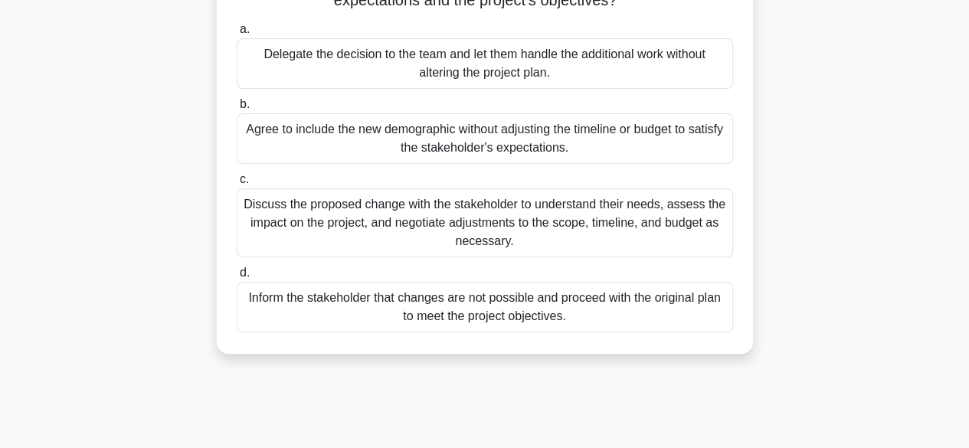
click at [547, 236] on div "Discuss the proposed change with the stakeholder to understand their needs, ass…" at bounding box center [485, 222] width 496 height 69
click at [237, 185] on input "c. Discuss the proposed change with the stakeholder to understand their needs, …" at bounding box center [237, 180] width 0 height 10
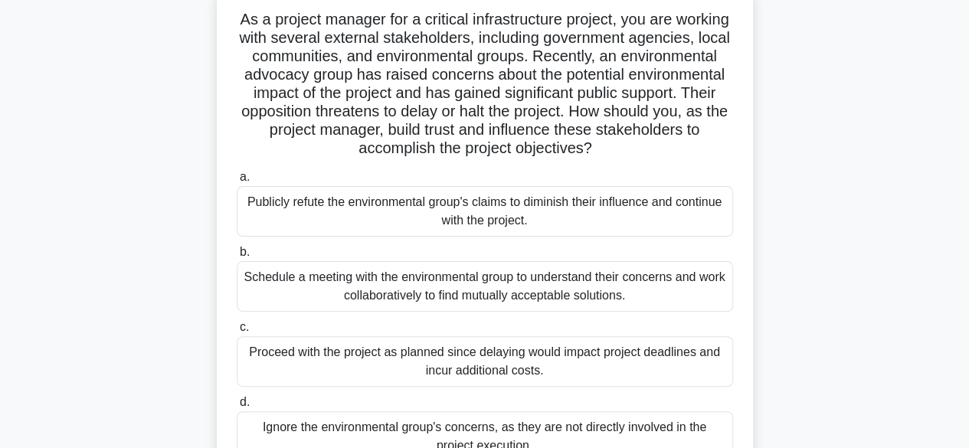
scroll to position [77, 0]
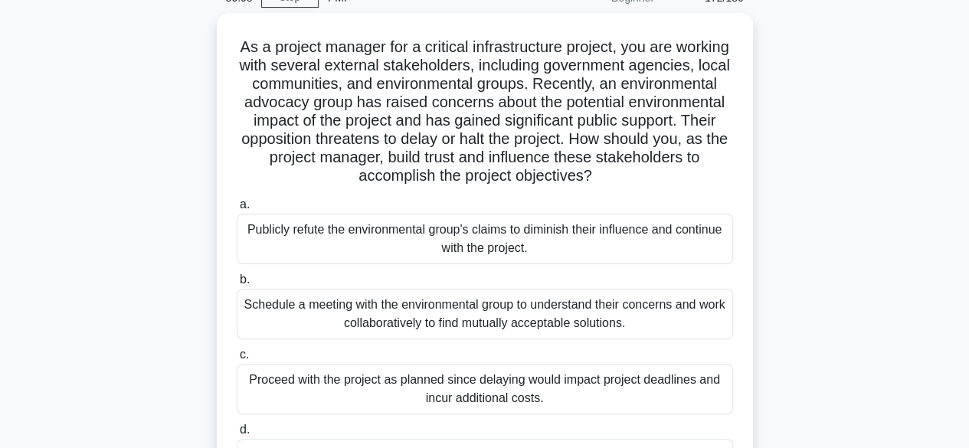
click at [872, 207] on div "As a project manager for a critical infrastructure project, you are working wit…" at bounding box center [484, 271] width 873 height 516
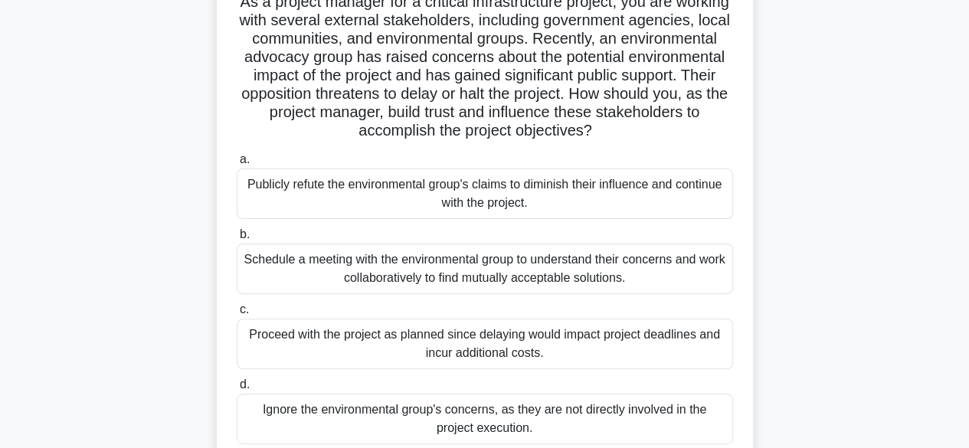
scroll to position [153, 0]
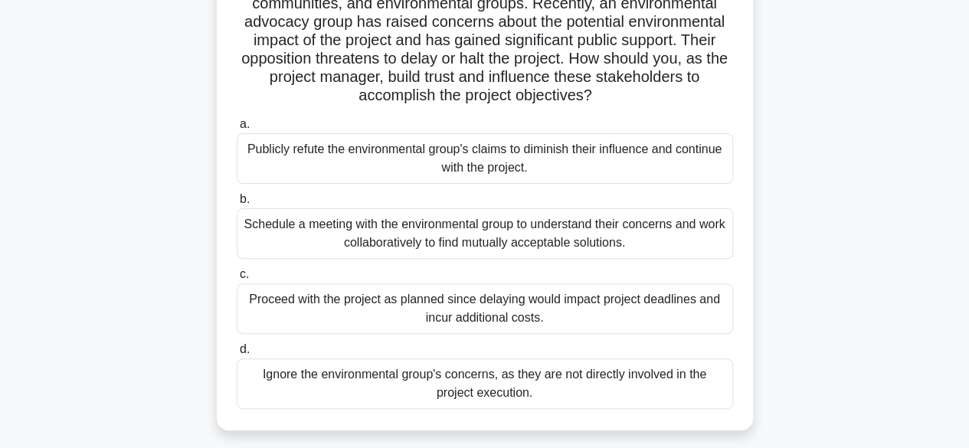
click at [385, 235] on div "Schedule a meeting with the environmental group to understand their concerns an…" at bounding box center [485, 233] width 496 height 51
click at [237, 205] on input "b. Schedule a meeting with the environmental group to understand their concerns…" at bounding box center [237, 200] width 0 height 10
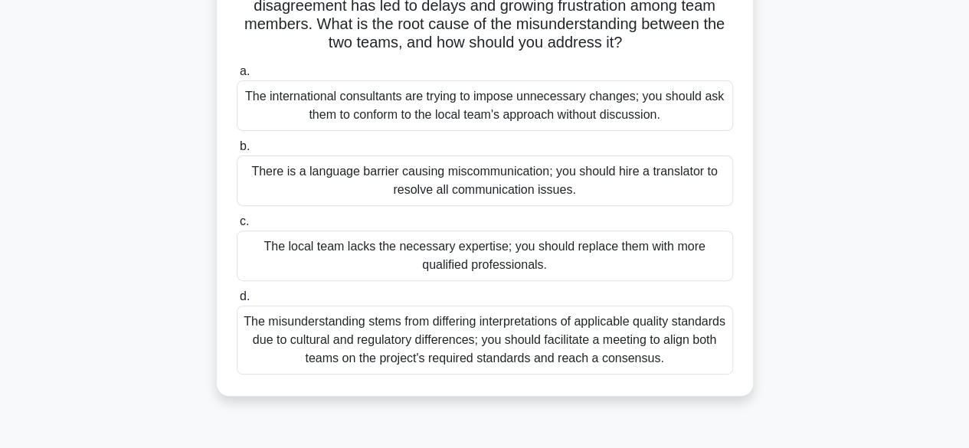
scroll to position [230, 0]
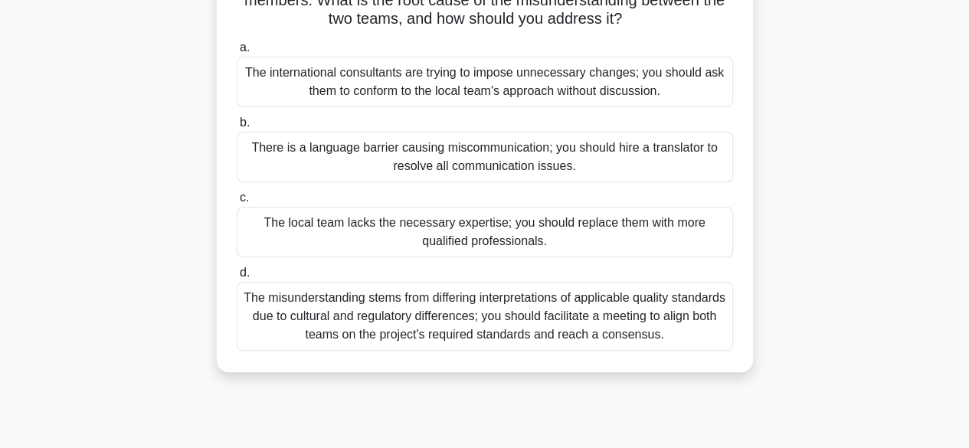
click at [452, 336] on div "The misunderstanding stems from differing interpretations of applicable quality…" at bounding box center [485, 316] width 496 height 69
click at [237, 278] on input "d. The misunderstanding stems from differing interpretations of applicable qual…" at bounding box center [237, 273] width 0 height 10
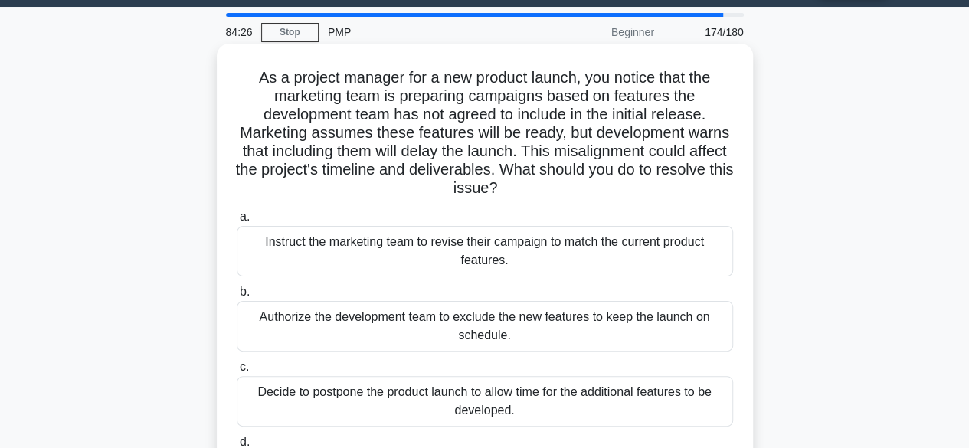
scroll to position [153, 0]
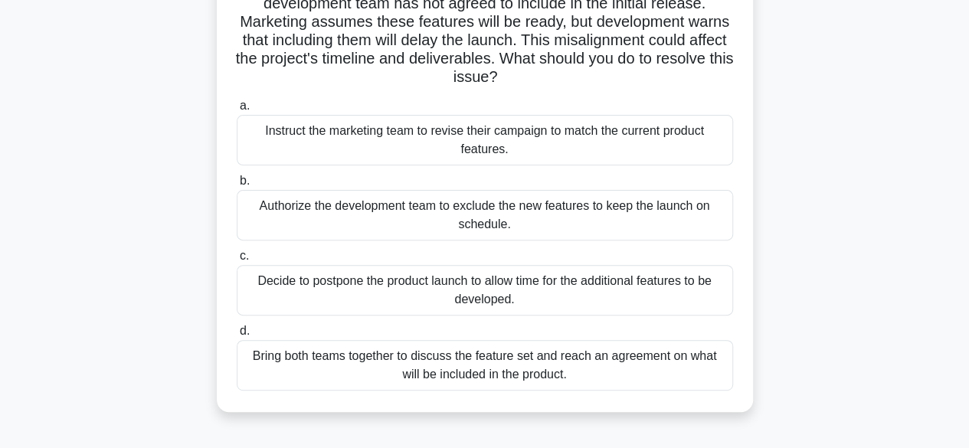
click at [594, 370] on div "Bring both teams together to discuss the feature set and reach an agreement on …" at bounding box center [485, 365] width 496 height 51
click at [237, 336] on input "d. Bring both teams together to discuss the feature set and reach an agreement …" at bounding box center [237, 331] width 0 height 10
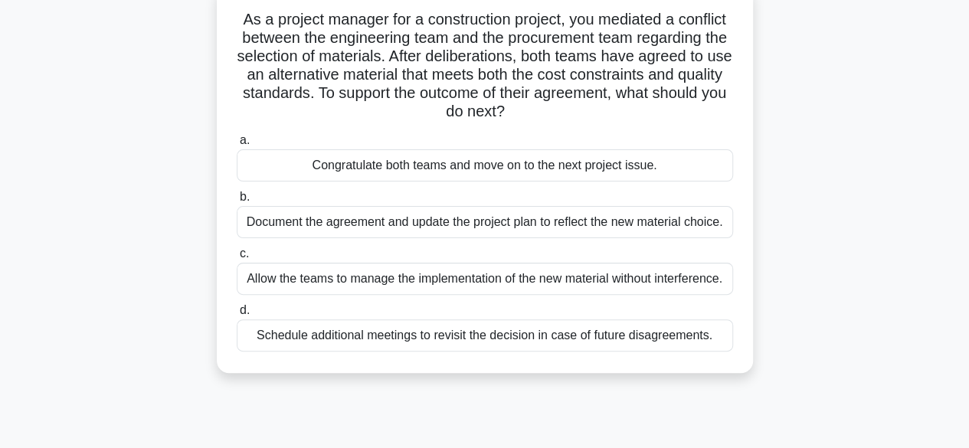
scroll to position [77, 0]
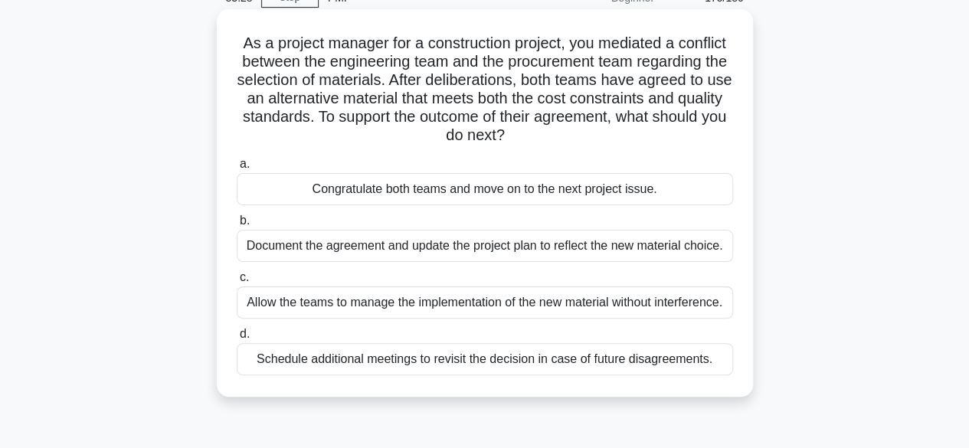
click at [381, 251] on div "Document the agreement and update the project plan to reflect the new material …" at bounding box center [485, 246] width 496 height 32
click at [237, 226] on input "b. Document the agreement and update the project plan to reflect the new materi…" at bounding box center [237, 221] width 0 height 10
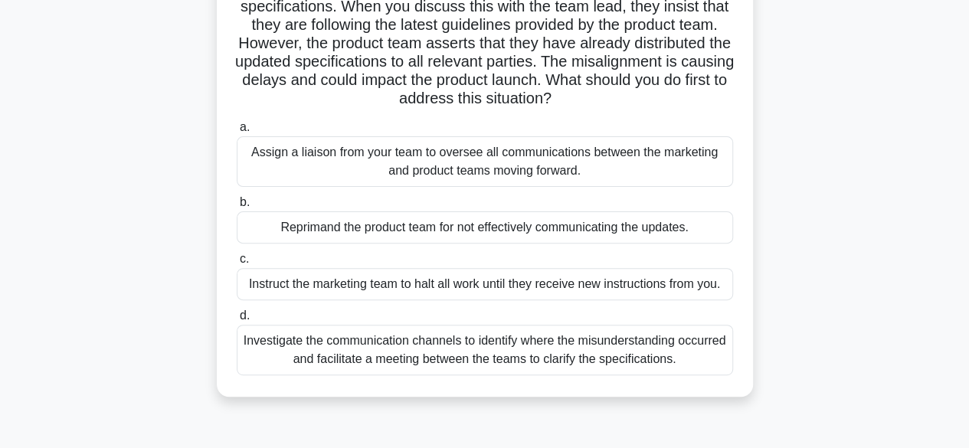
scroll to position [153, 0]
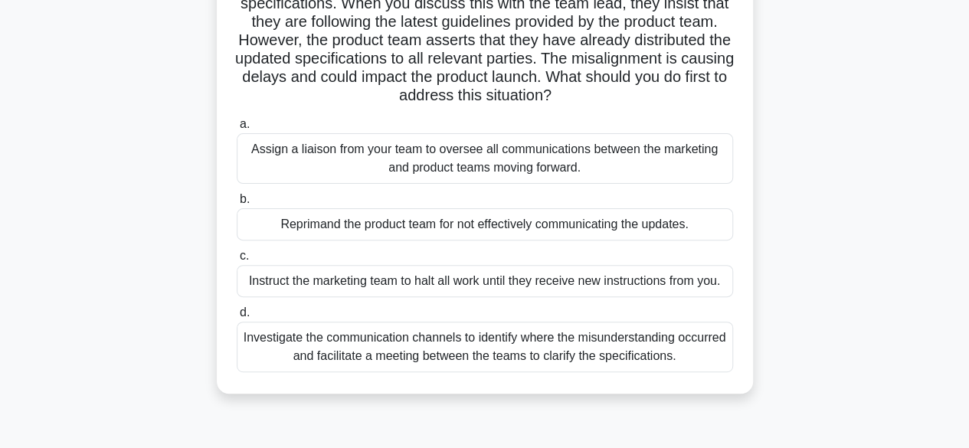
click at [464, 353] on div "Investigate the communication channels to identify where the misunderstanding o…" at bounding box center [485, 347] width 496 height 51
click at [237, 318] on input "d. Investigate the communication channels to identify where the misunderstandin…" at bounding box center [237, 313] width 0 height 10
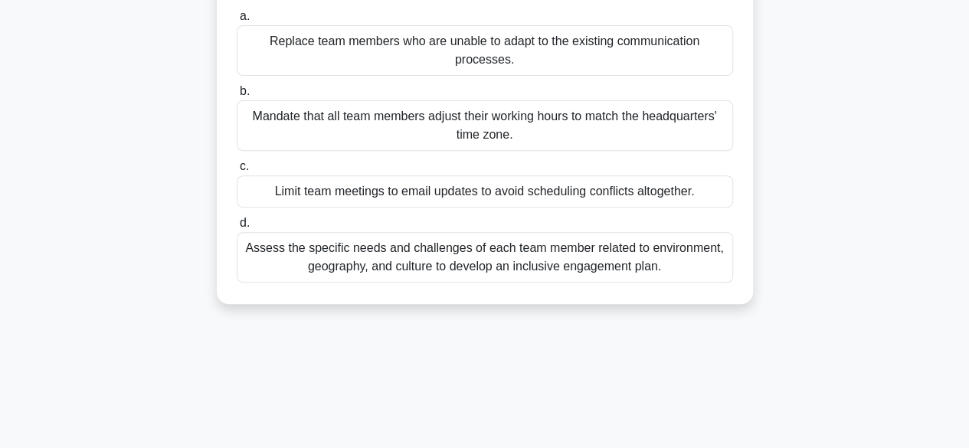
scroll to position [230, 0]
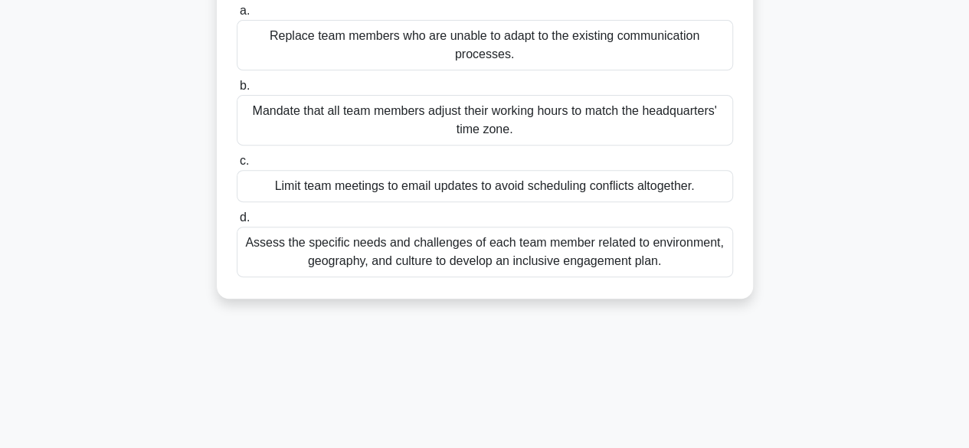
click at [398, 254] on div "Assess the specific needs and challenges of each team member related to environ…" at bounding box center [485, 252] width 496 height 51
click at [237, 223] on input "d. Assess the specific needs and challenges of each team member related to envi…" at bounding box center [237, 218] width 0 height 10
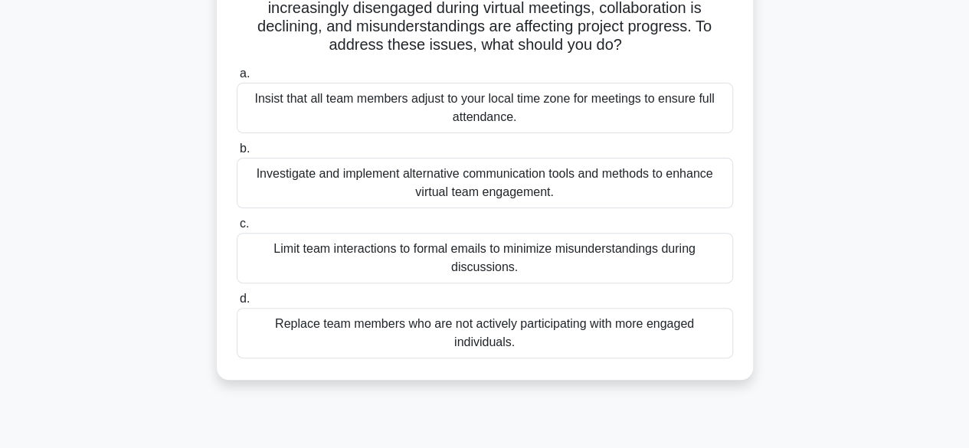
scroll to position [153, 0]
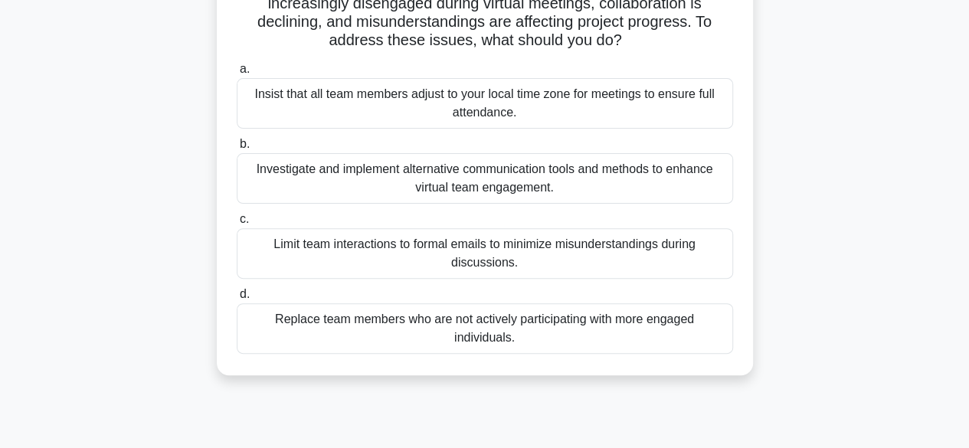
click at [359, 181] on div "Investigate and implement alternative communication tools and methods to enhanc…" at bounding box center [485, 178] width 496 height 51
click at [237, 149] on input "b. Investigate and implement alternative communication tools and methods to enh…" at bounding box center [237, 144] width 0 height 10
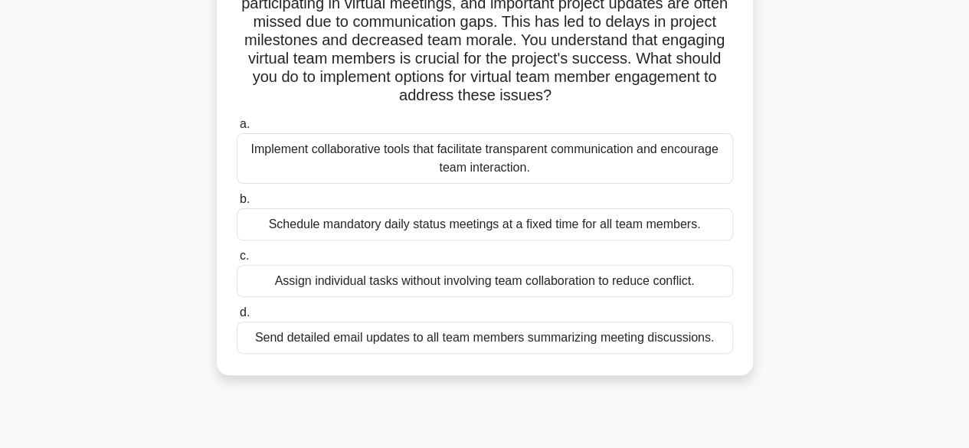
click at [407, 165] on div "Implement collaborative tools that facilitate transparent communication and enc…" at bounding box center [485, 158] width 496 height 51
click at [237, 129] on input "a. Implement collaborative tools that facilitate transparent communication and …" at bounding box center [237, 125] width 0 height 10
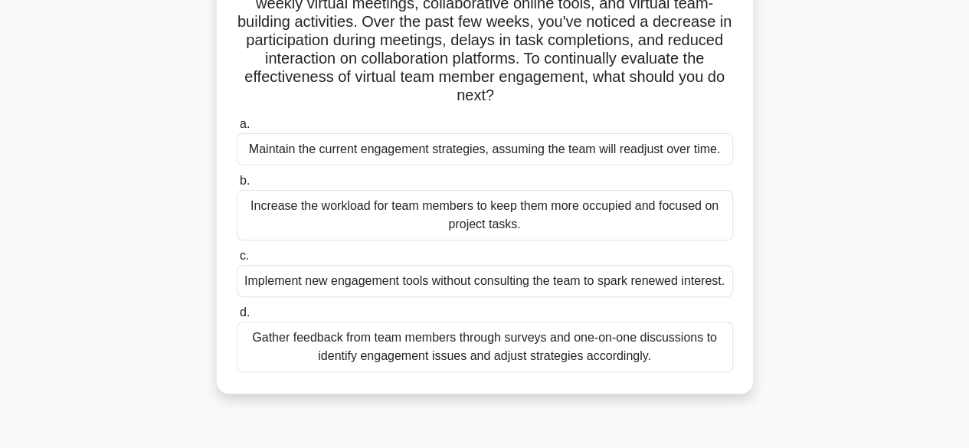
click at [310, 372] on div "Gather feedback from team members through surveys and one-on-one discussions to…" at bounding box center [485, 347] width 496 height 51
click at [237, 318] on input "d. Gather feedback from team members through surveys and one-on-one discussions…" at bounding box center [237, 313] width 0 height 10
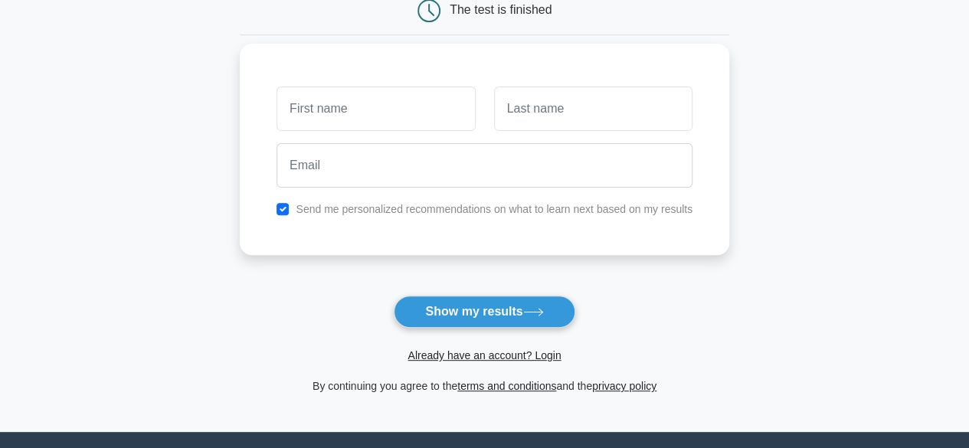
scroll to position [77, 0]
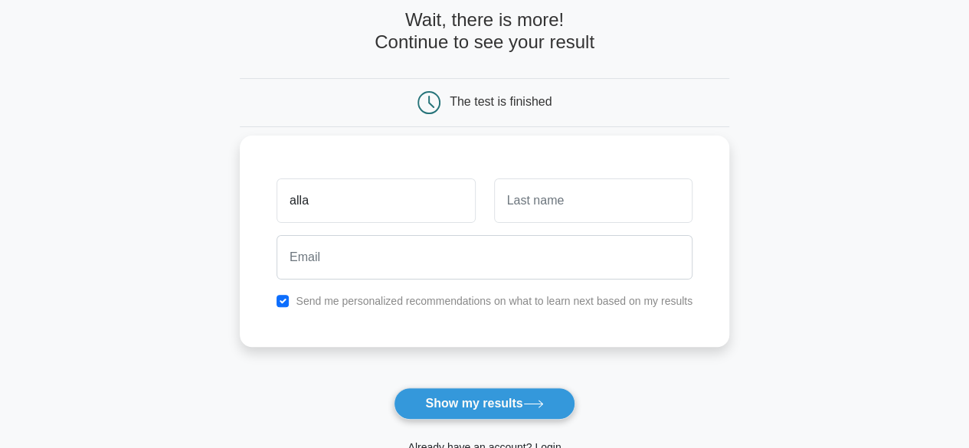
type input "allan"
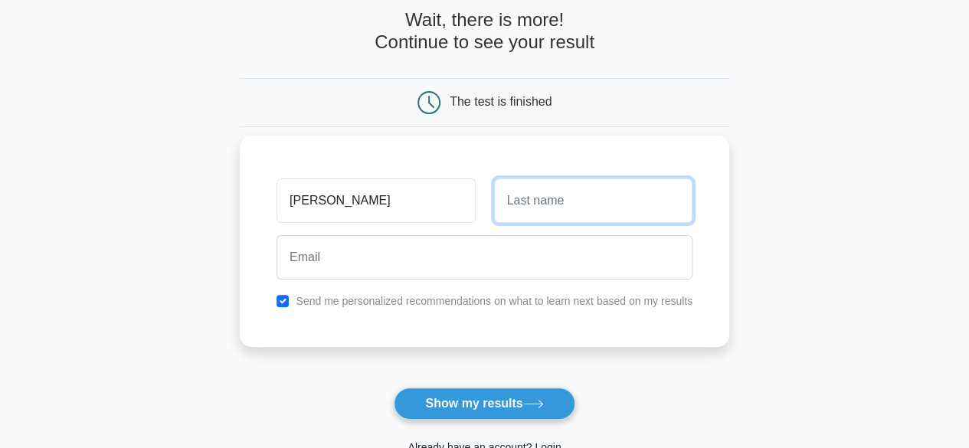
click at [541, 201] on input "text" at bounding box center [593, 201] width 198 height 44
type input "otieno"
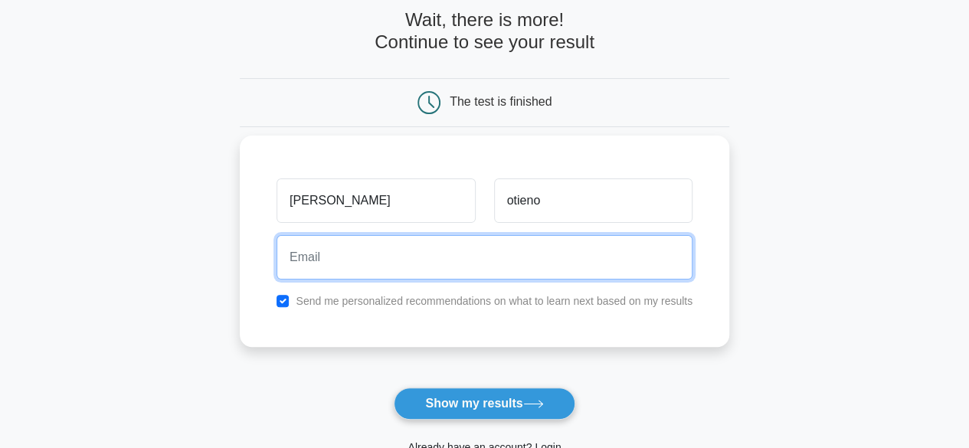
click at [325, 260] on input "email" at bounding box center [485, 257] width 416 height 44
type input "opondoallano@gmail.com"
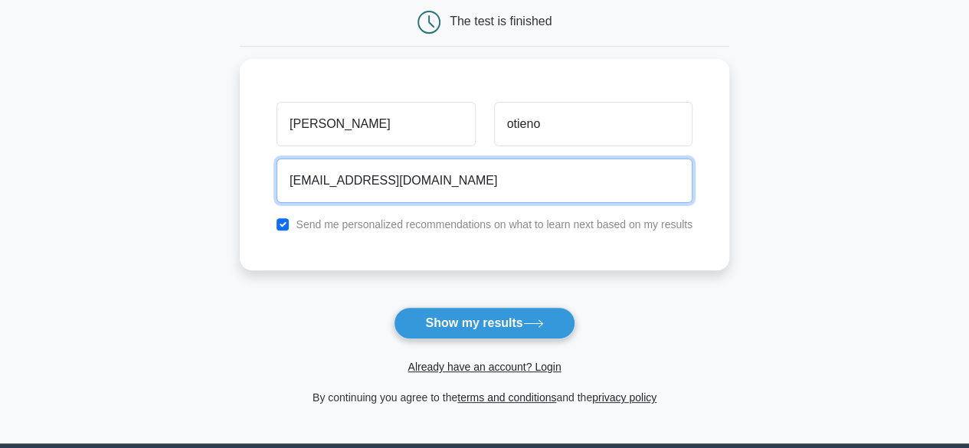
scroll to position [230, 0]
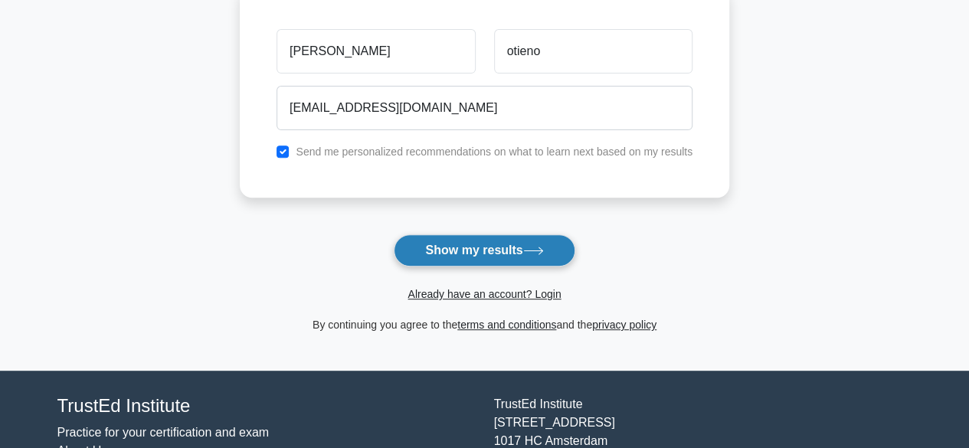
click at [472, 255] on button "Show my results" at bounding box center [484, 250] width 181 height 32
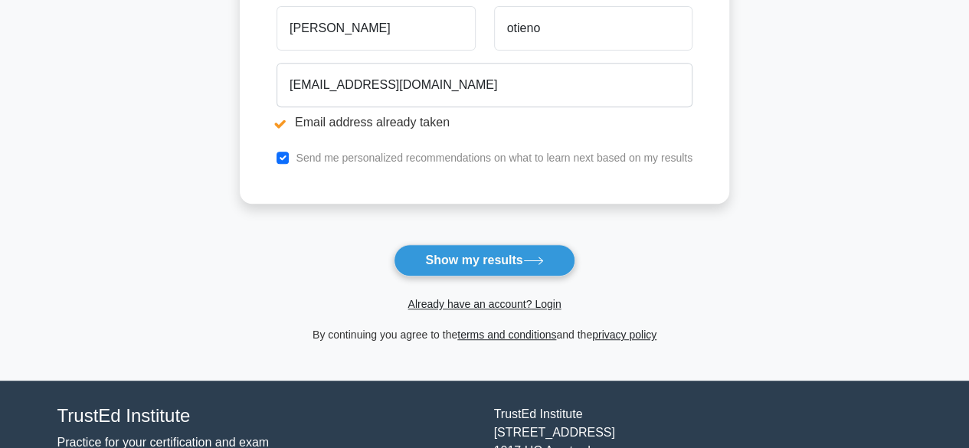
scroll to position [306, 0]
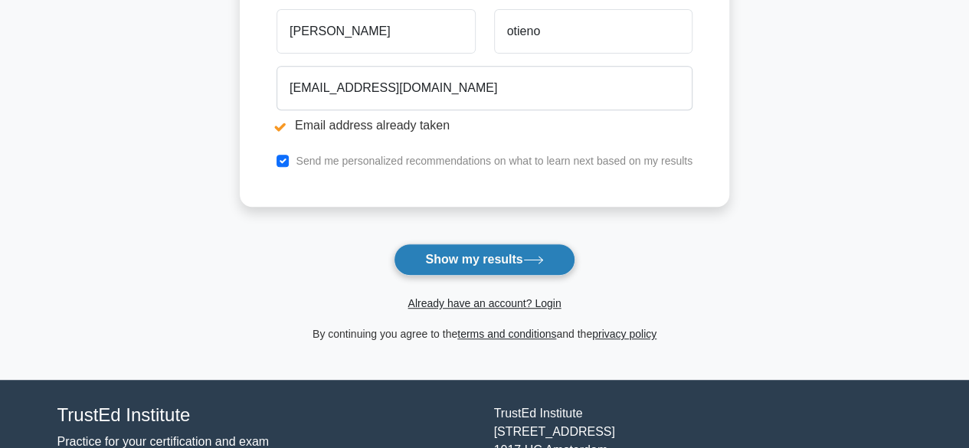
click at [449, 257] on button "Show my results" at bounding box center [484, 260] width 181 height 32
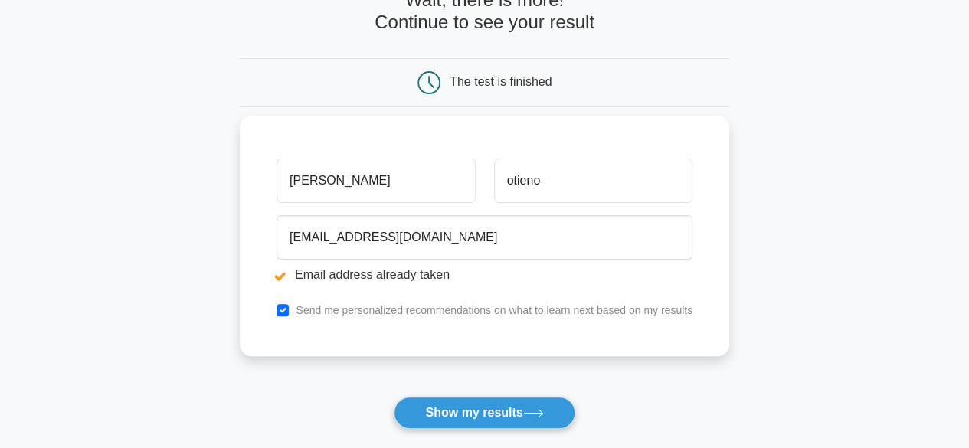
scroll to position [230, 0]
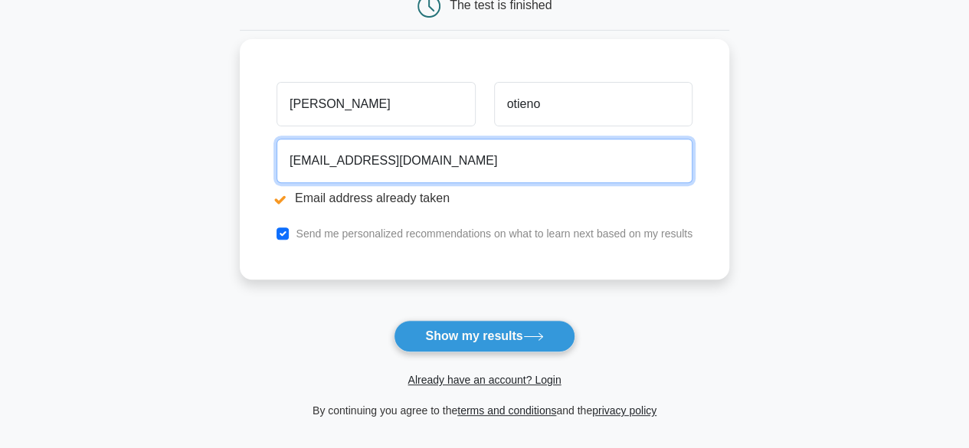
click at [472, 163] on input "opondoallano@gmail.com" at bounding box center [485, 161] width 416 height 44
click at [365, 159] on input "opondoallano@gmail.com" at bounding box center [485, 161] width 416 height 44
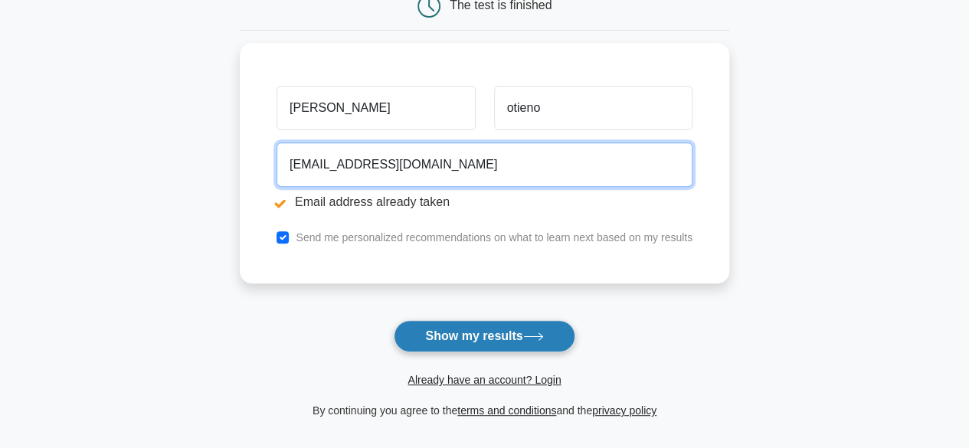
type input "[EMAIL_ADDRESS][DOMAIN_NAME]"
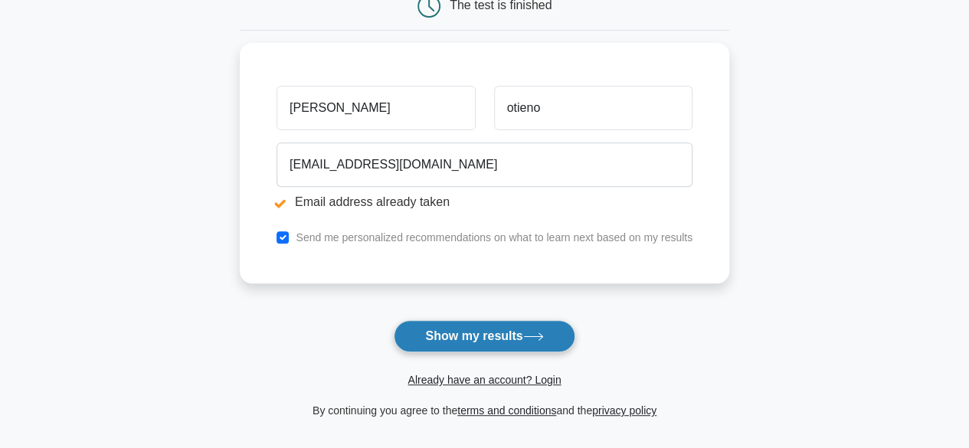
click at [470, 341] on button "Show my results" at bounding box center [484, 336] width 181 height 32
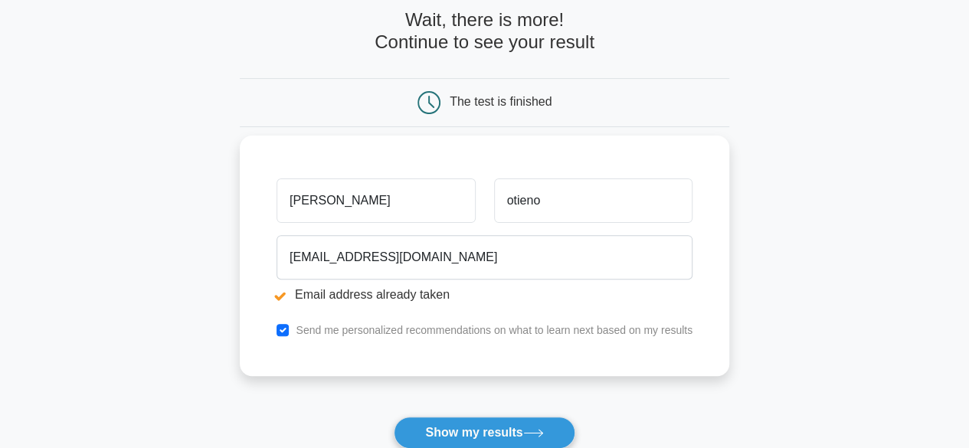
scroll to position [230, 0]
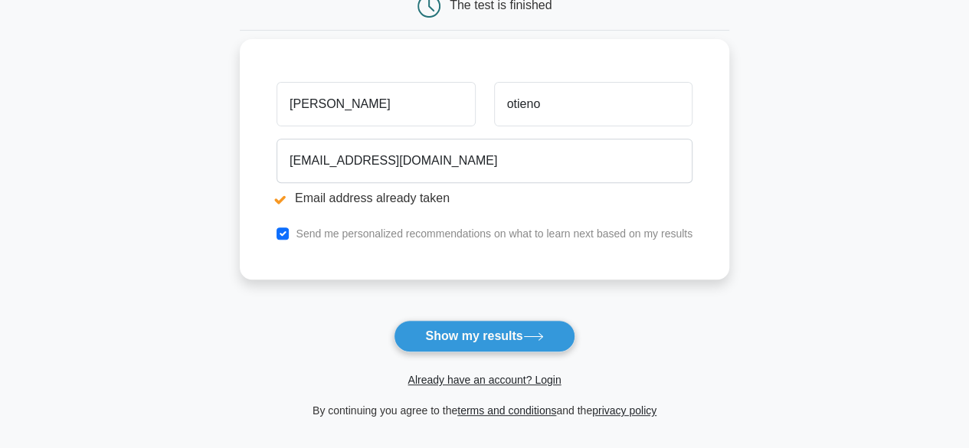
click at [326, 105] on input "allan" at bounding box center [376, 104] width 198 height 44
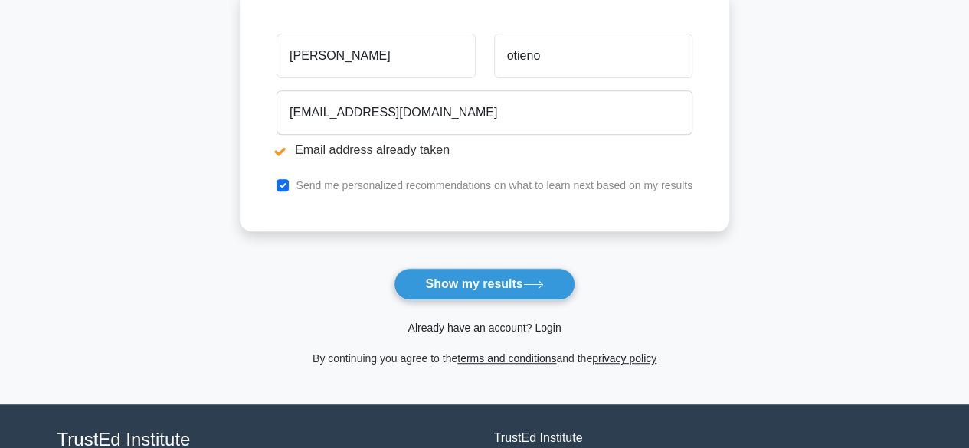
scroll to position [306, 0]
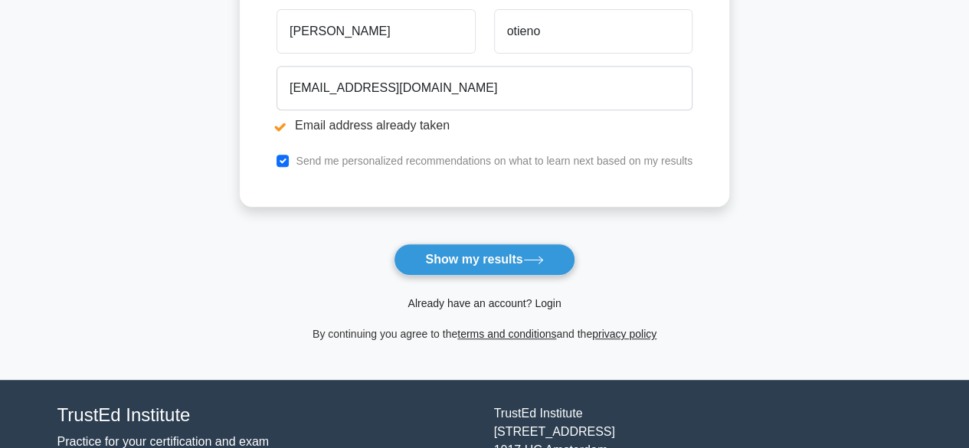
click at [483, 303] on link "Already have an account? Login" at bounding box center [484, 303] width 153 height 12
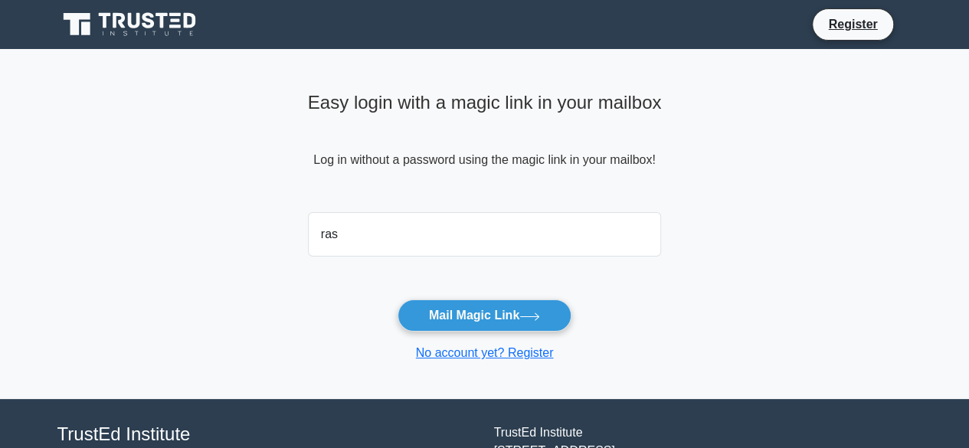
type input "[EMAIL_ADDRESS][DOMAIN_NAME]"
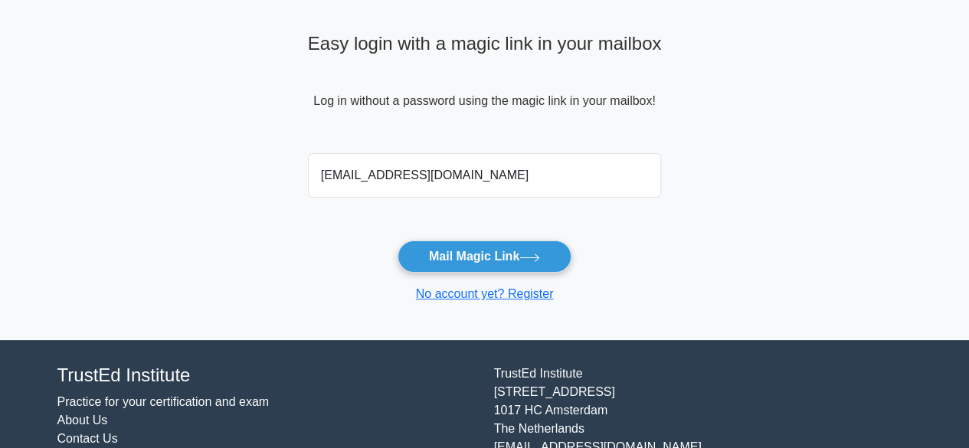
scroll to position [119, 0]
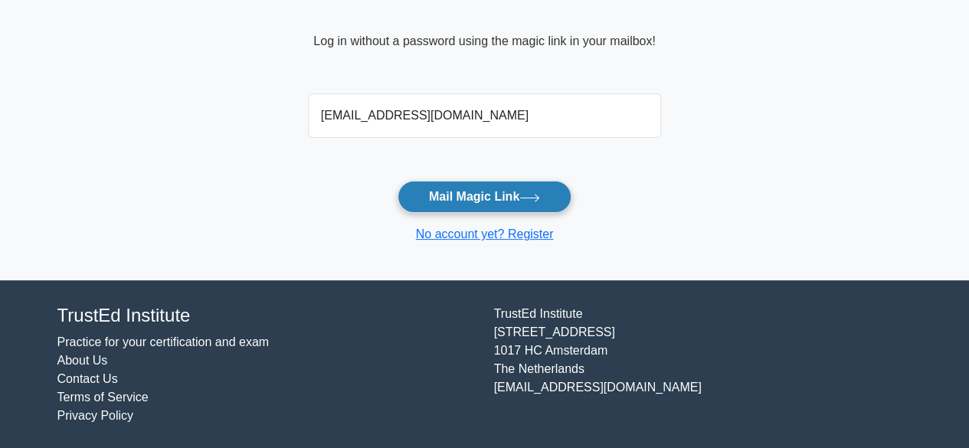
click at [458, 197] on button "Mail Magic Link" at bounding box center [485, 197] width 174 height 32
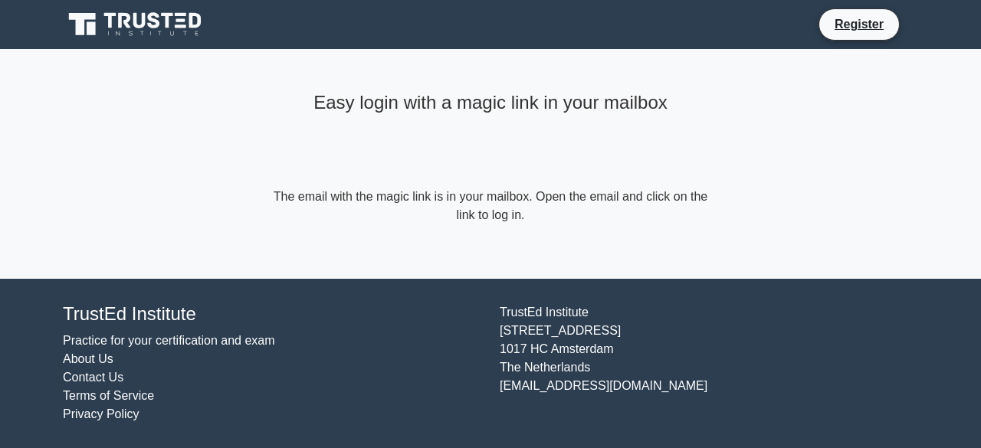
click at [821, 206] on main "Easy login with a magic link in your mailbox The email with the magic link is i…" at bounding box center [490, 164] width 981 height 230
